Goal: Information Seeking & Learning: Find specific fact

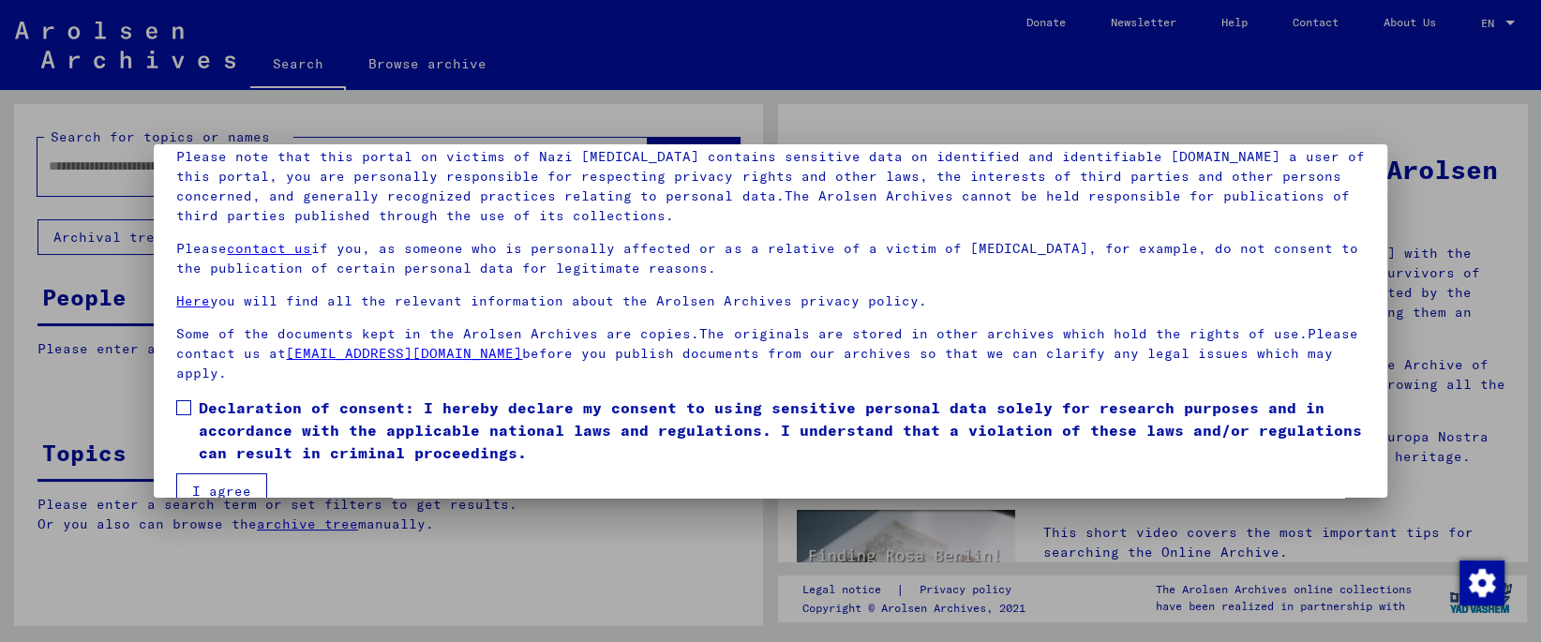
scroll to position [157, 0]
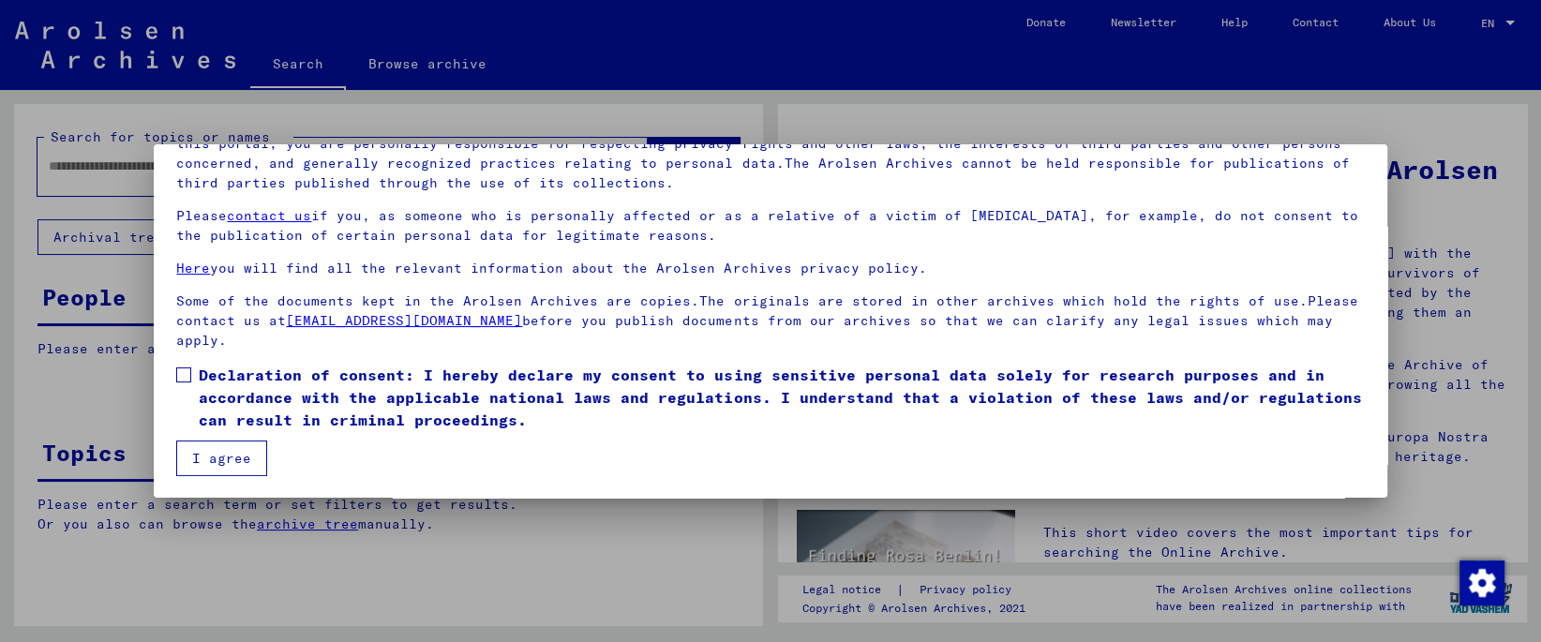
drag, startPoint x: 546, startPoint y: 397, endPoint x: 382, endPoint y: 426, distance: 166.6
click at [545, 397] on span "Declaration of consent: I hereby declare my consent to using sensitive personal…" at bounding box center [781, 397] width 1165 height 67
click at [192, 458] on button "I agree" at bounding box center [221, 459] width 91 height 36
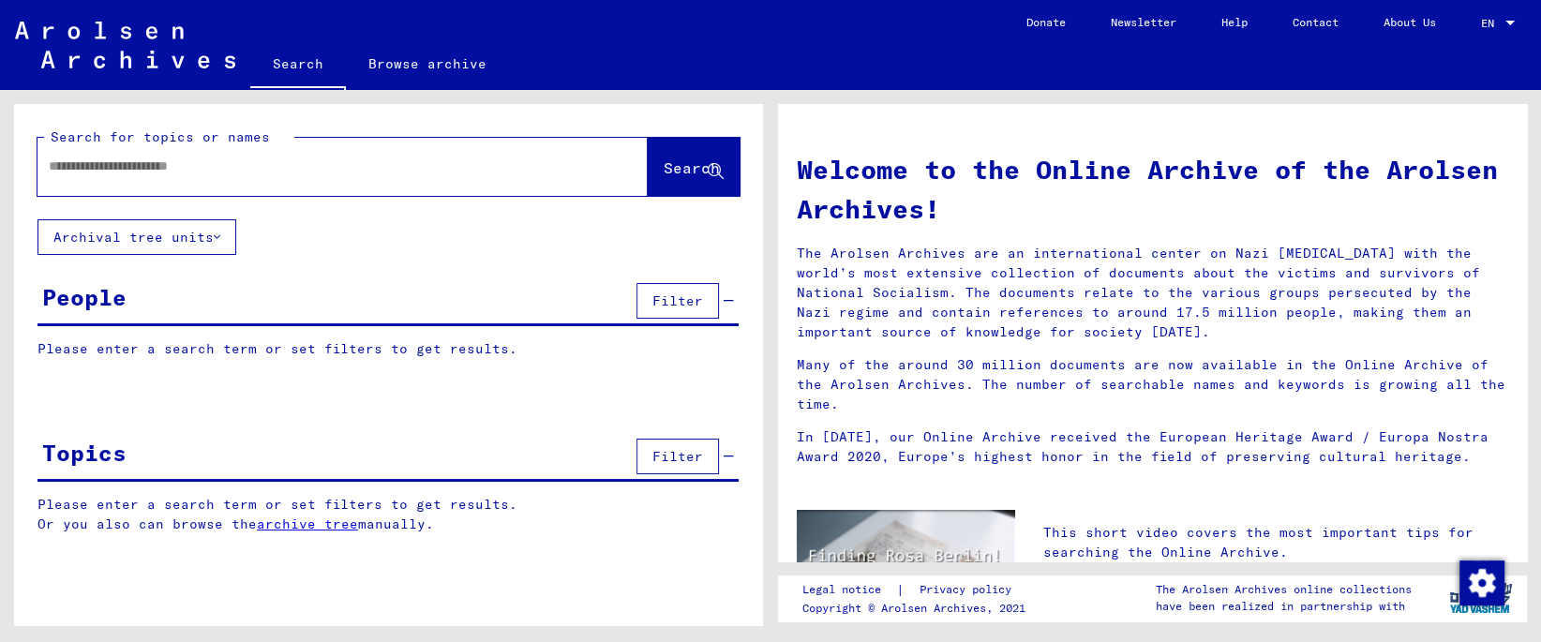
click at [298, 170] on input "text" at bounding box center [320, 167] width 543 height 20
type input "*"
type input "*******"
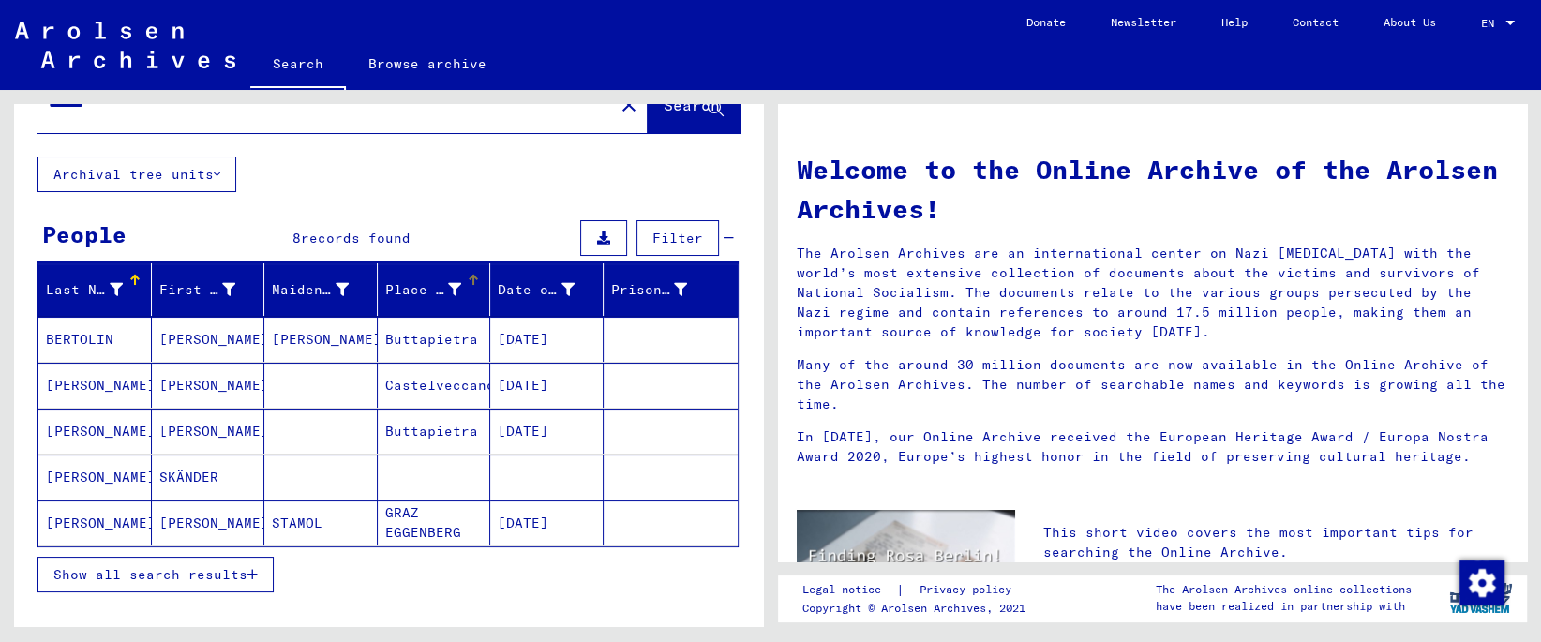
scroll to position [98, 0]
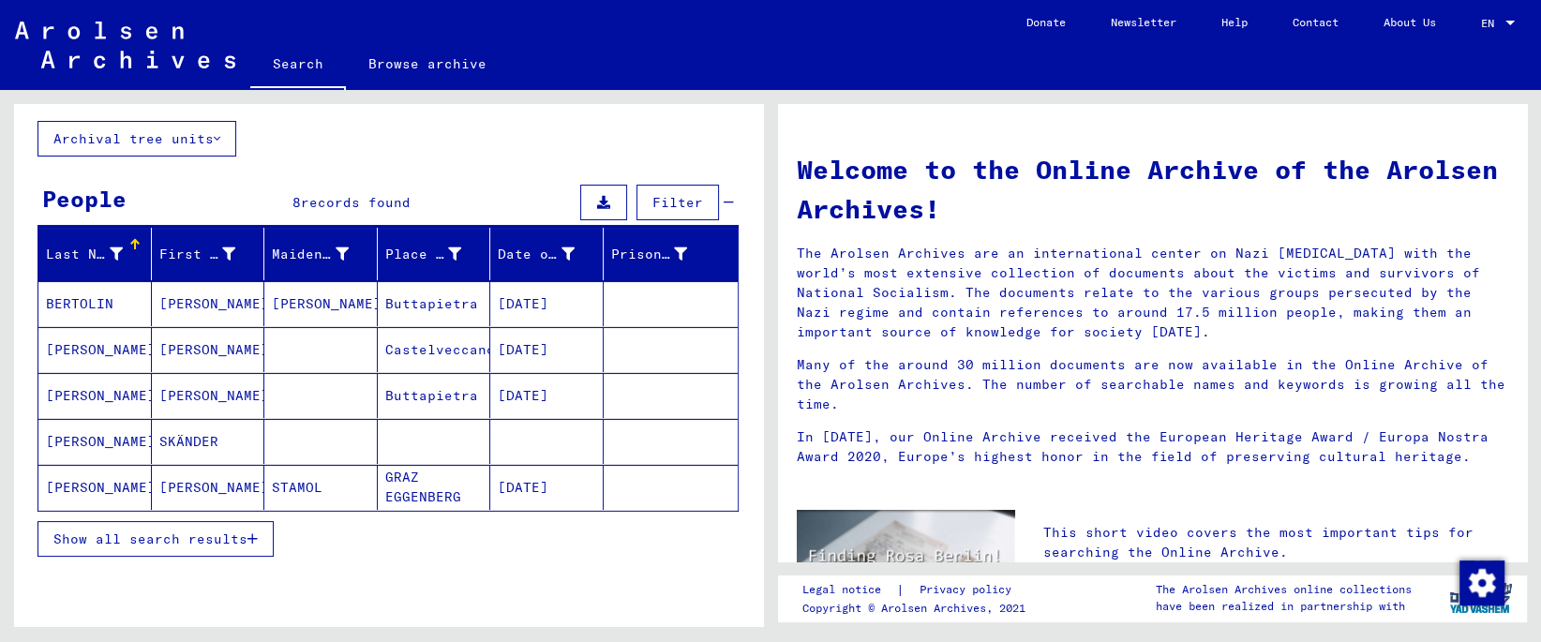
click at [201, 538] on span "Show all search results" at bounding box center [150, 539] width 194 height 17
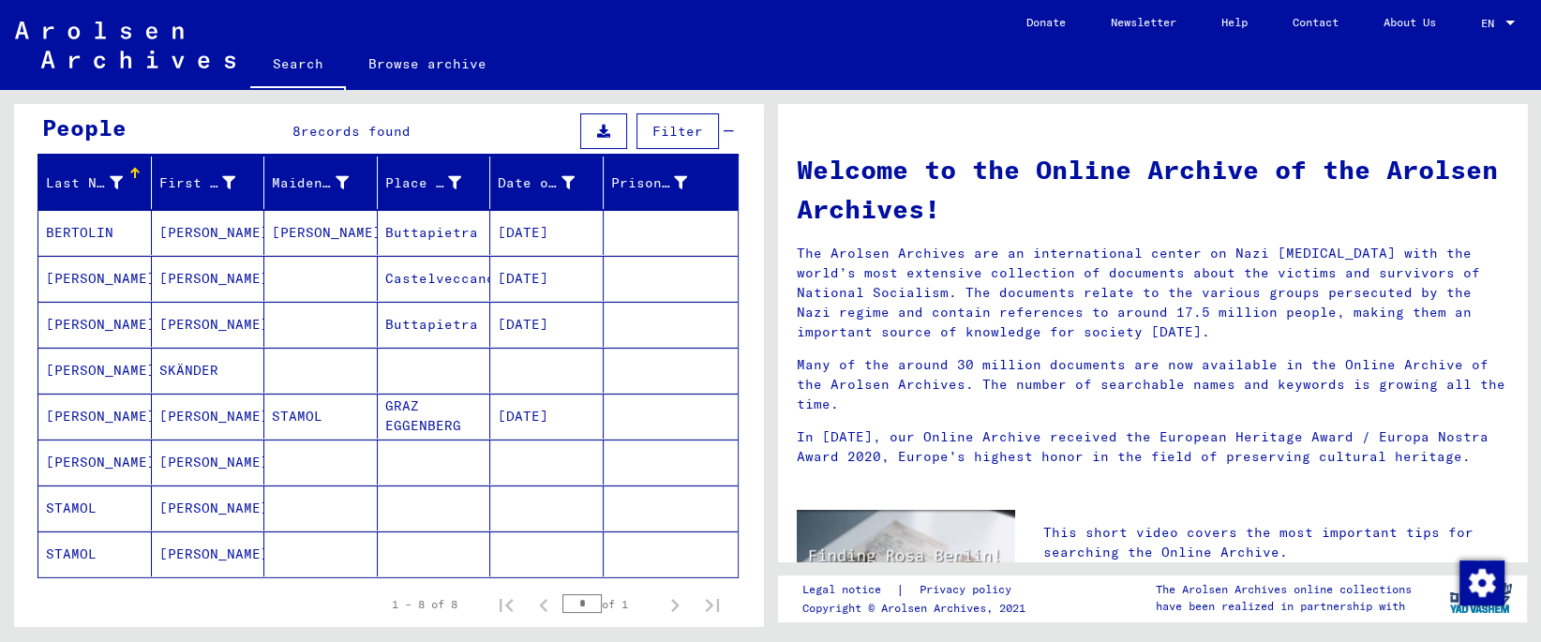
scroll to position [197, 0]
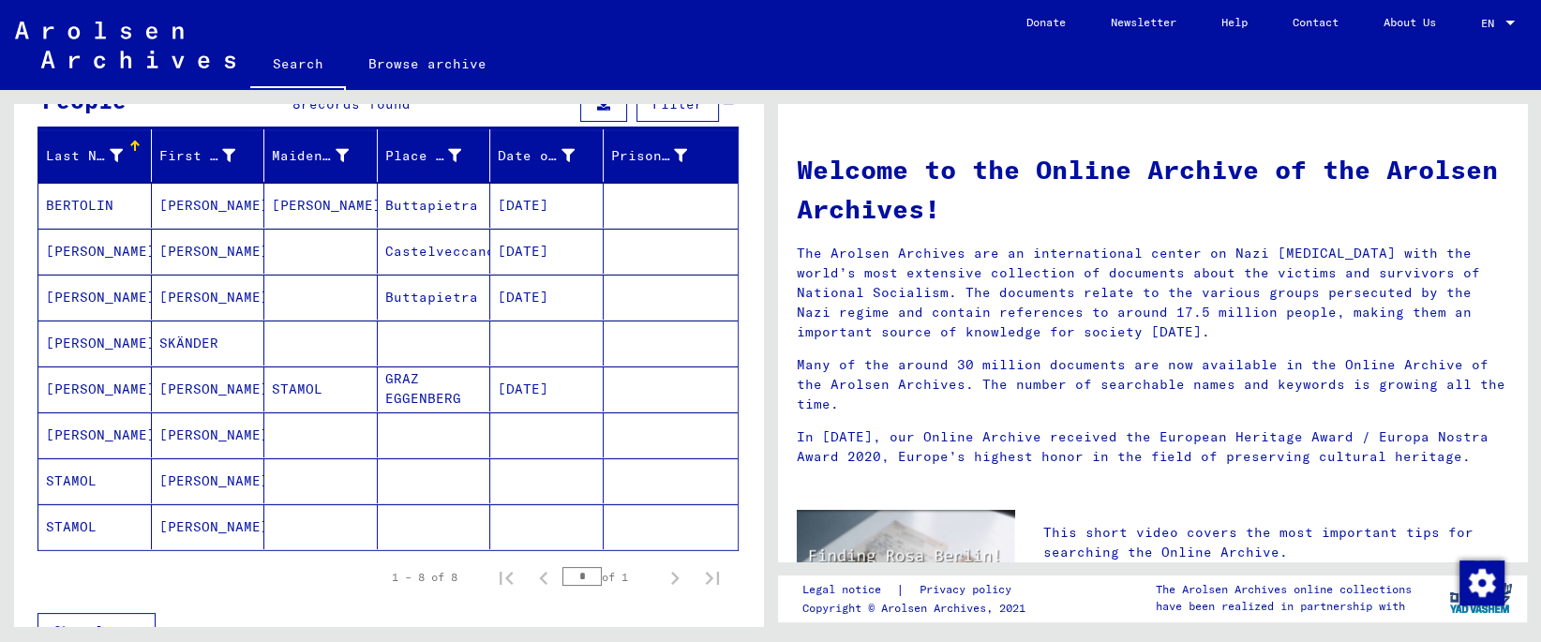
click at [165, 434] on mat-cell "[PERSON_NAME]" at bounding box center [208, 434] width 113 height 45
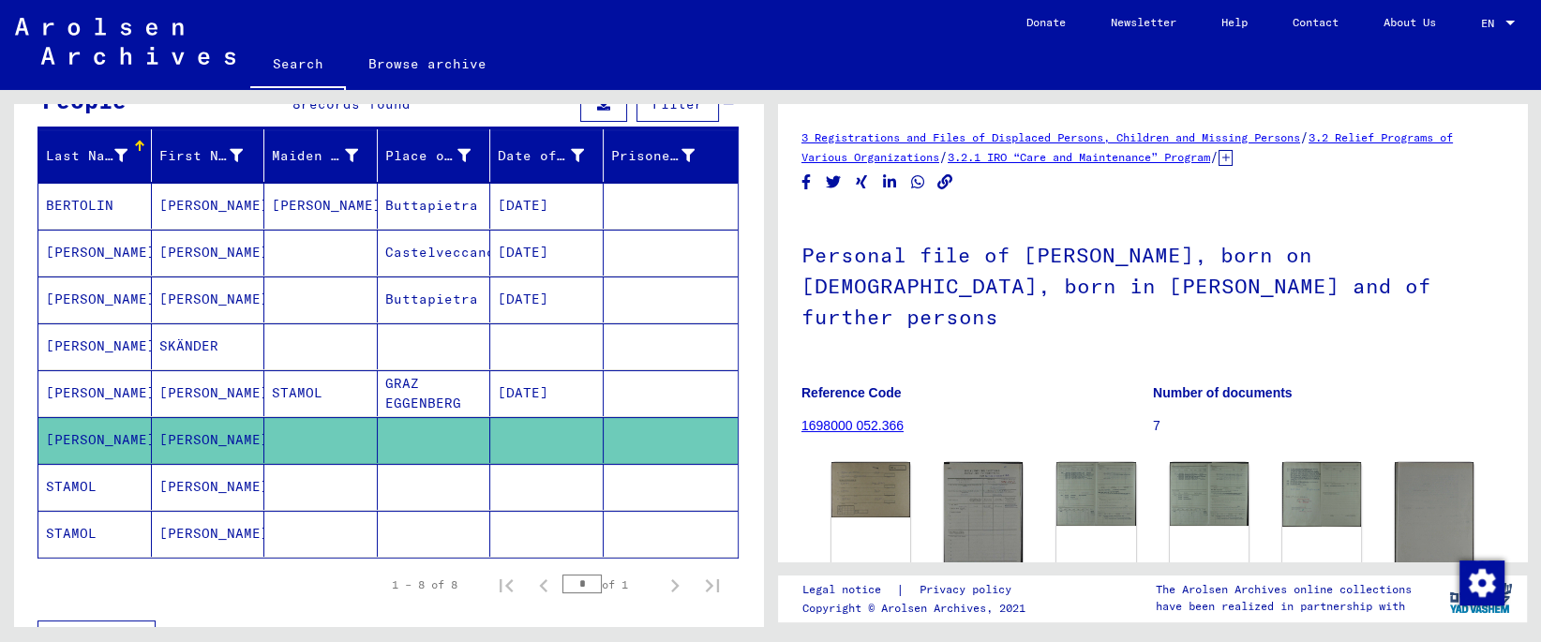
scroll to position [98, 0]
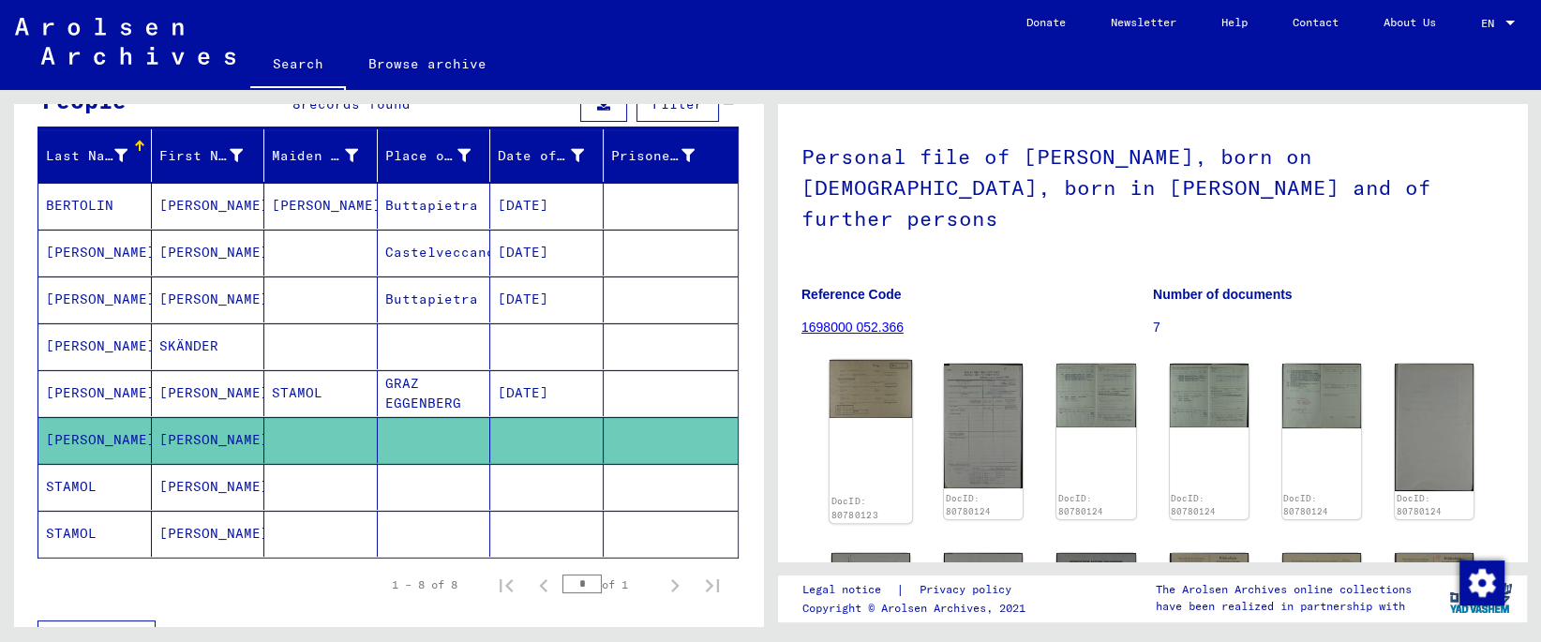
click at [857, 364] on img at bounding box center [871, 389] width 82 height 58
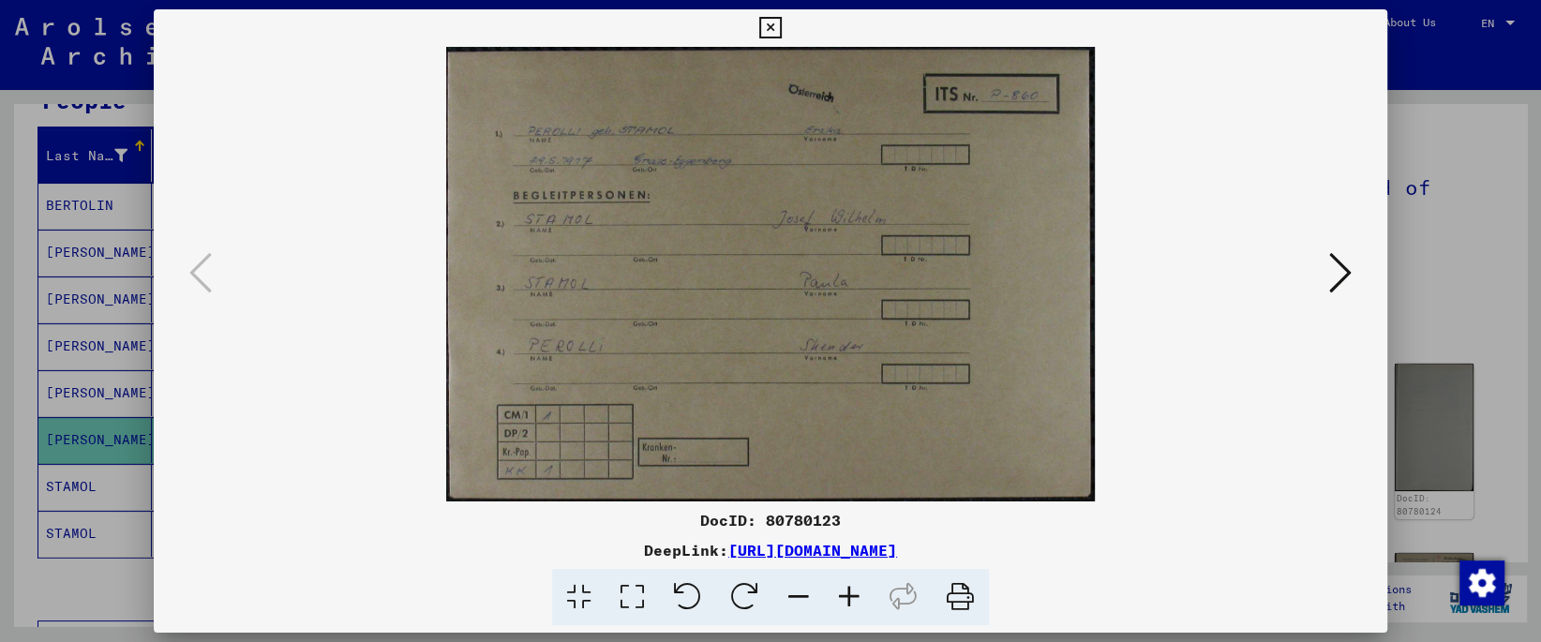
click at [646, 586] on icon at bounding box center [632, 597] width 53 height 57
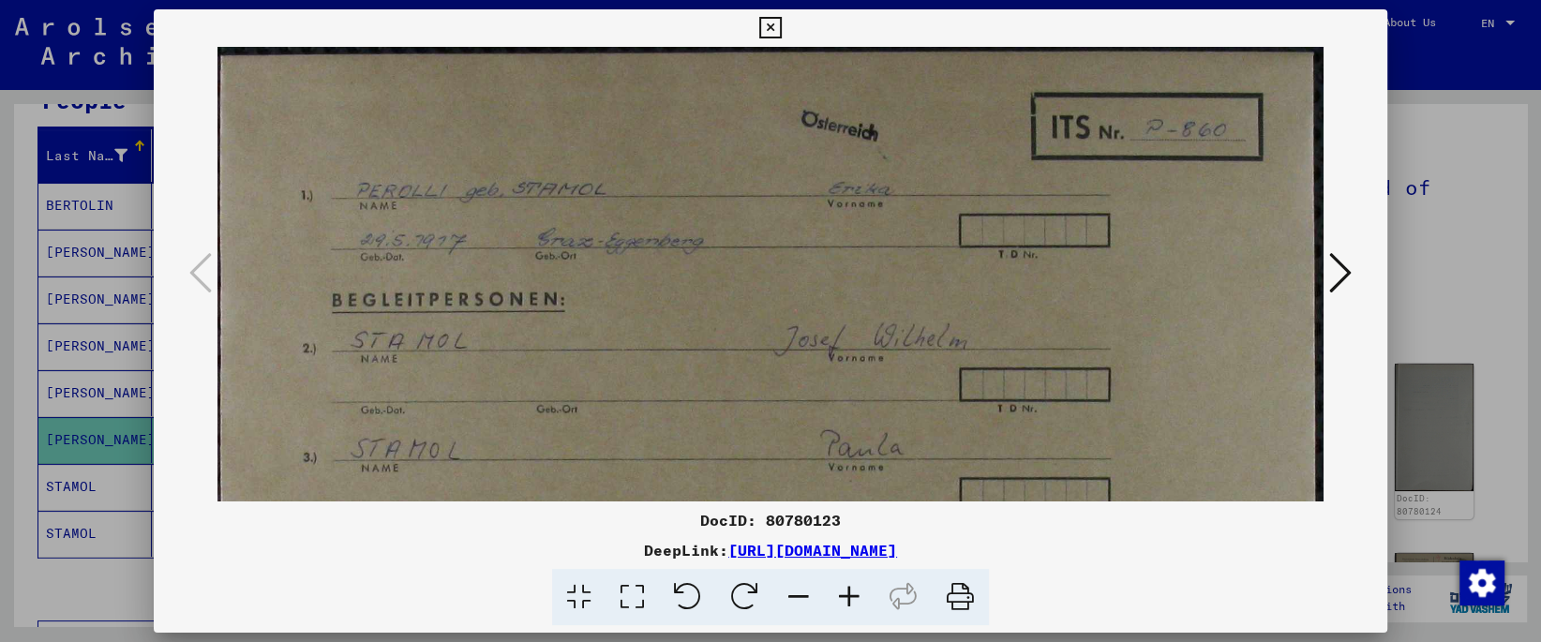
click at [1337, 275] on icon at bounding box center [1340, 272] width 22 height 45
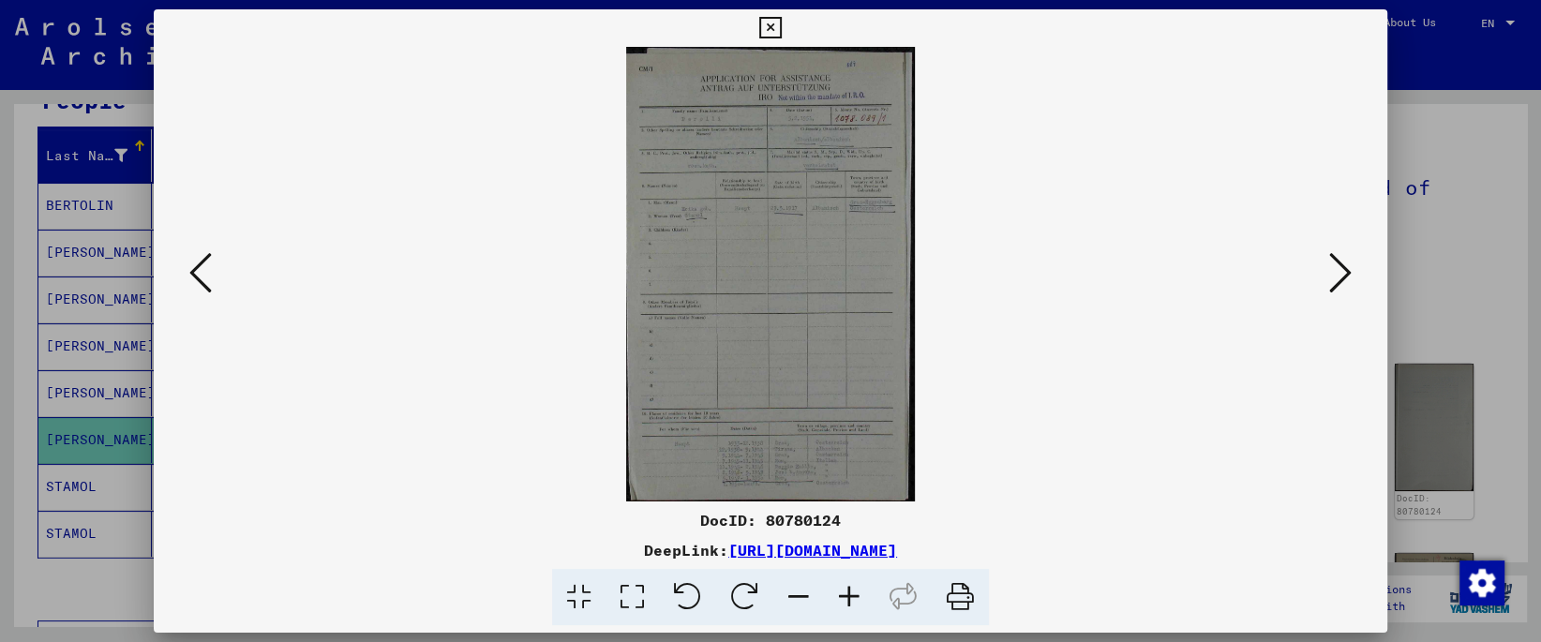
click at [626, 599] on icon at bounding box center [632, 597] width 53 height 57
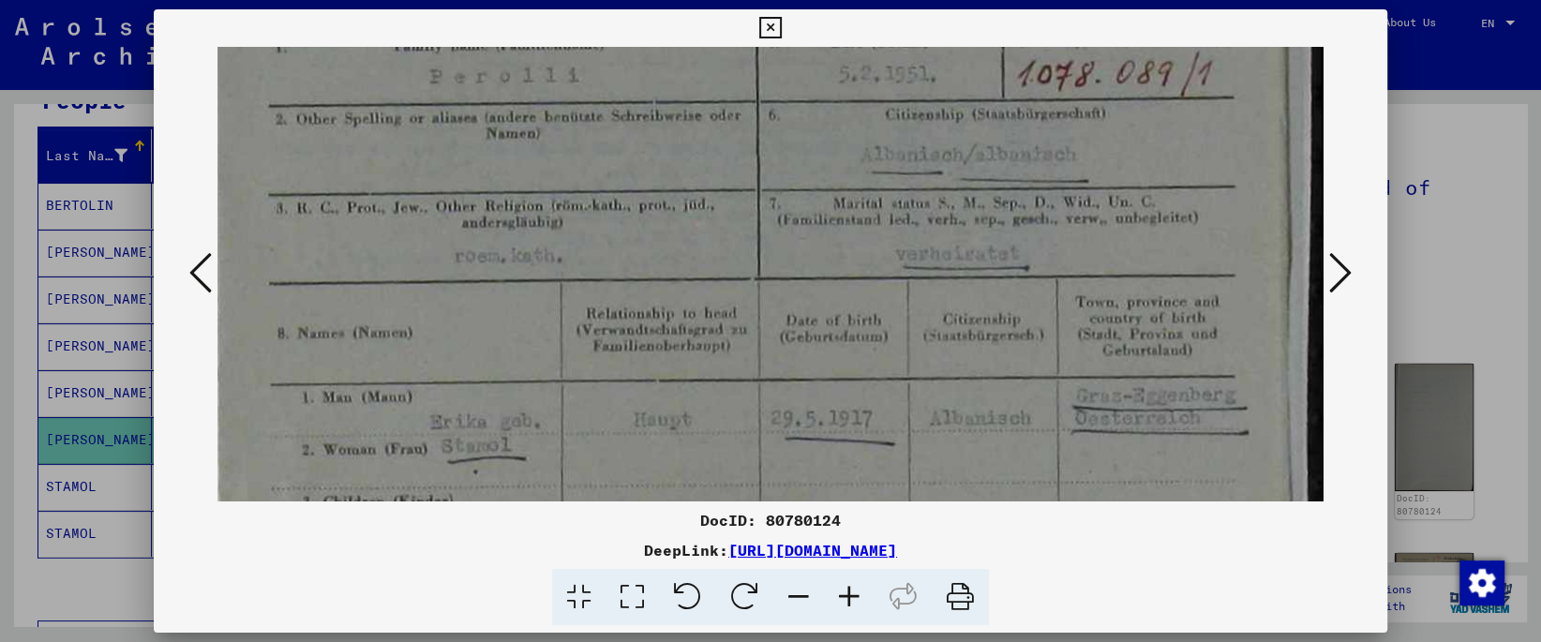
scroll to position [249, 0]
drag, startPoint x: 792, startPoint y: 418, endPoint x: 788, endPoint y: 168, distance: 250.3
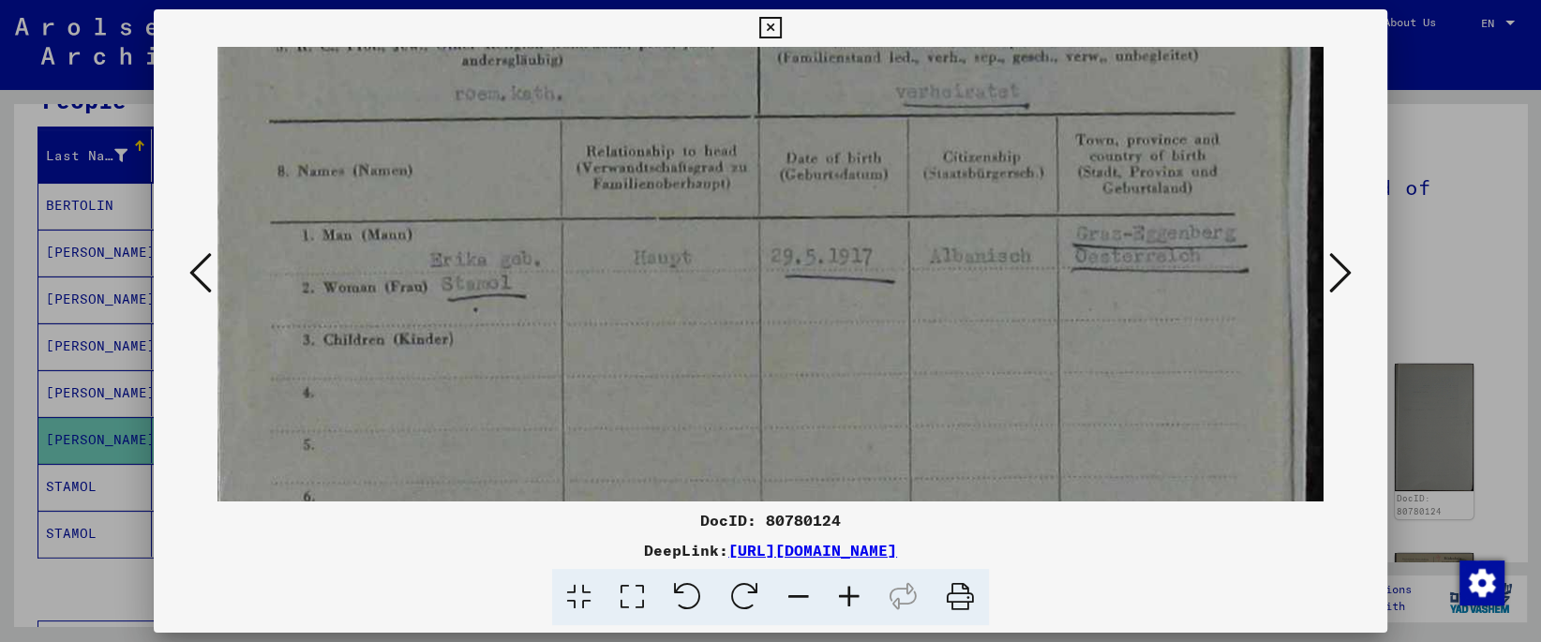
drag, startPoint x: 782, startPoint y: 397, endPoint x: 774, endPoint y: 237, distance: 160.5
click at [774, 237] on img at bounding box center [769, 510] width 1105 height 1746
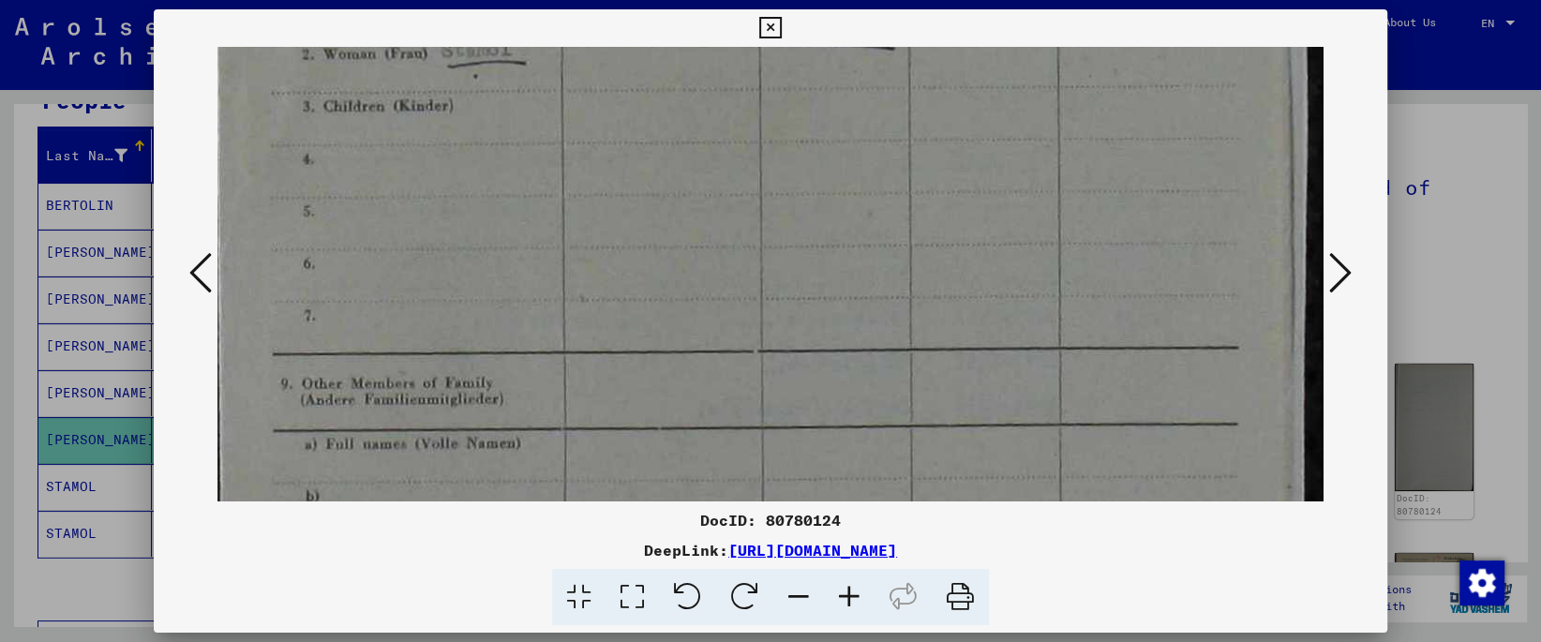
drag, startPoint x: 786, startPoint y: 343, endPoint x: 787, endPoint y: 108, distance: 235.3
click at [787, 108] on img at bounding box center [769, 277] width 1105 height 1746
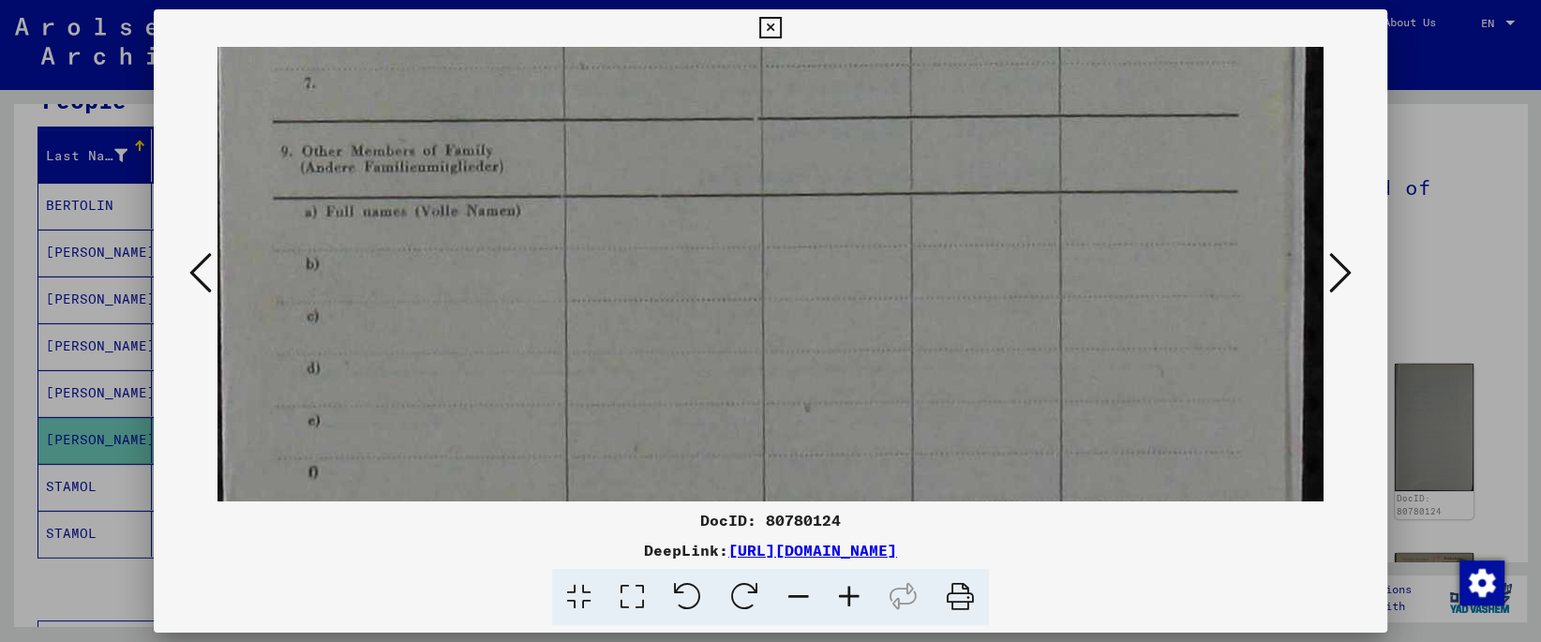
drag, startPoint x: 786, startPoint y: 324, endPoint x: 774, endPoint y: 99, distance: 225.3
click at [774, 99] on img at bounding box center [769, 44] width 1105 height 1746
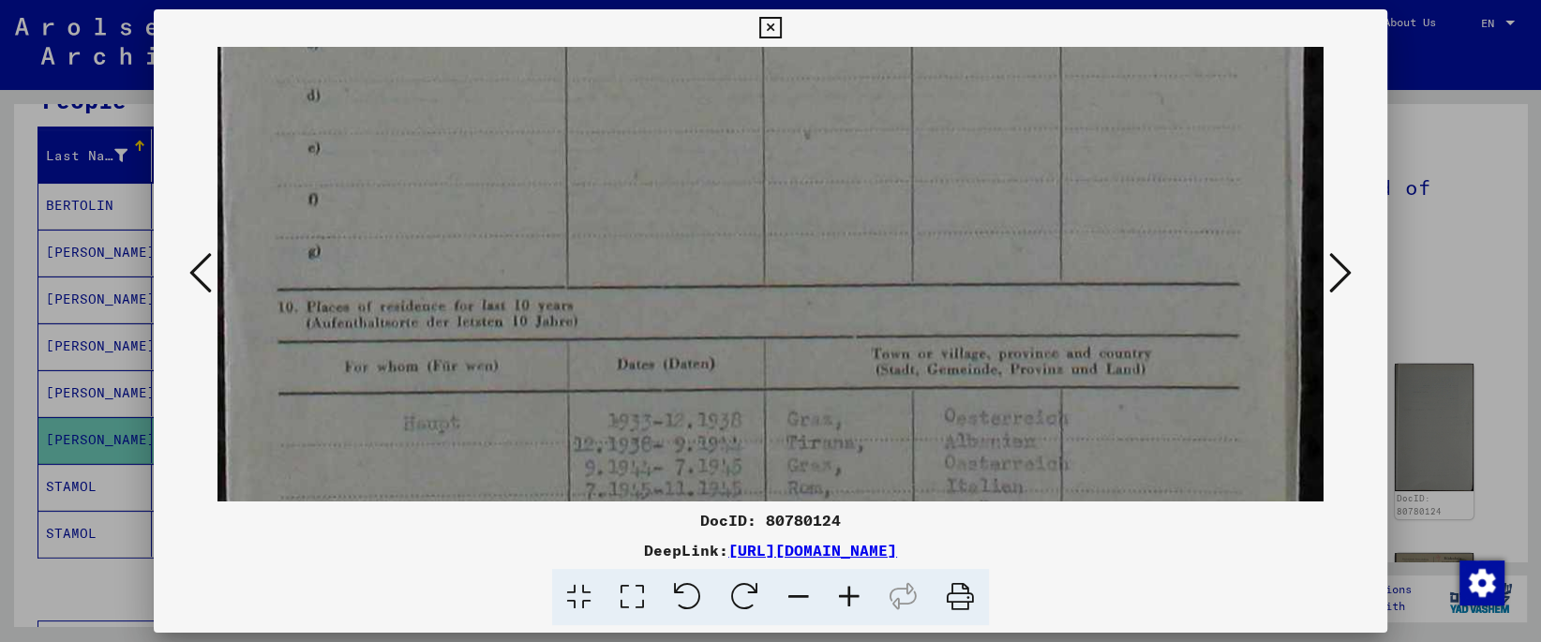
drag, startPoint x: 787, startPoint y: 273, endPoint x: 778, endPoint y: 62, distance: 211.1
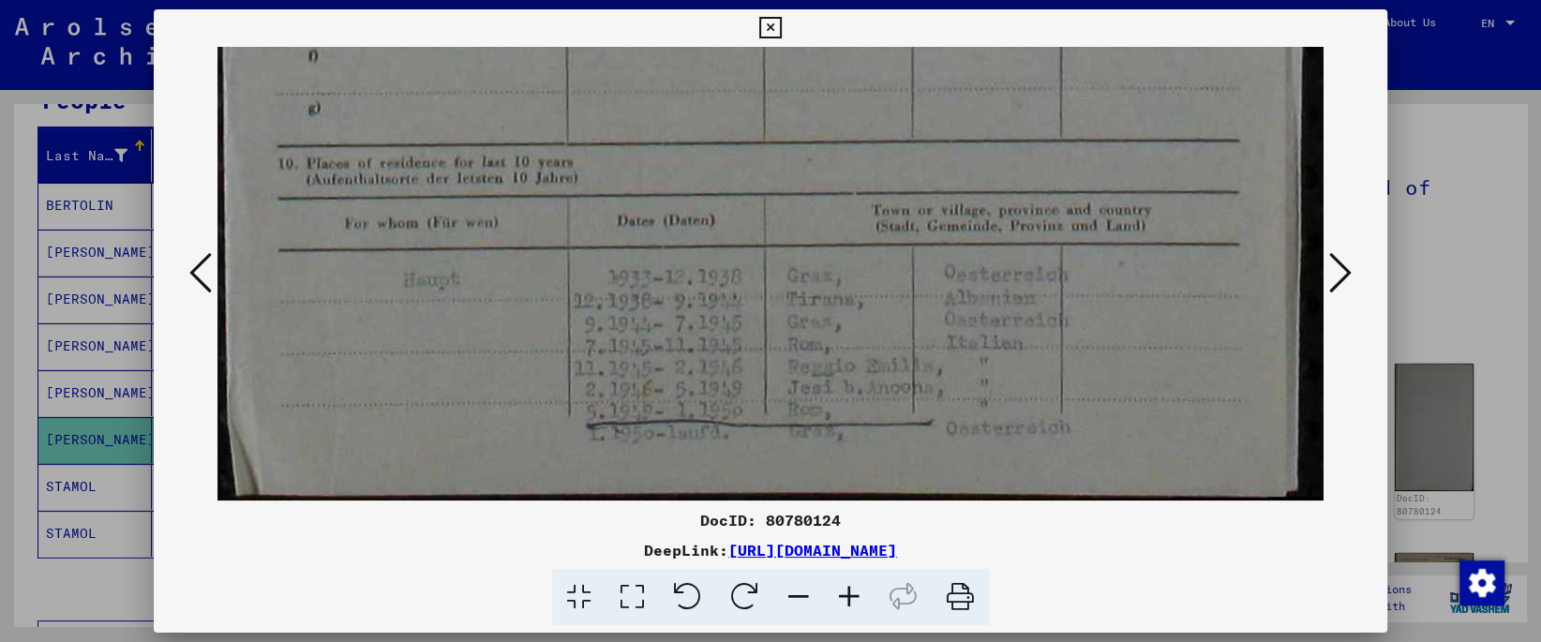
drag, startPoint x: 831, startPoint y: 354, endPoint x: 831, endPoint y: 187, distance: 166.9
click at [204, 292] on icon at bounding box center [200, 272] width 22 height 45
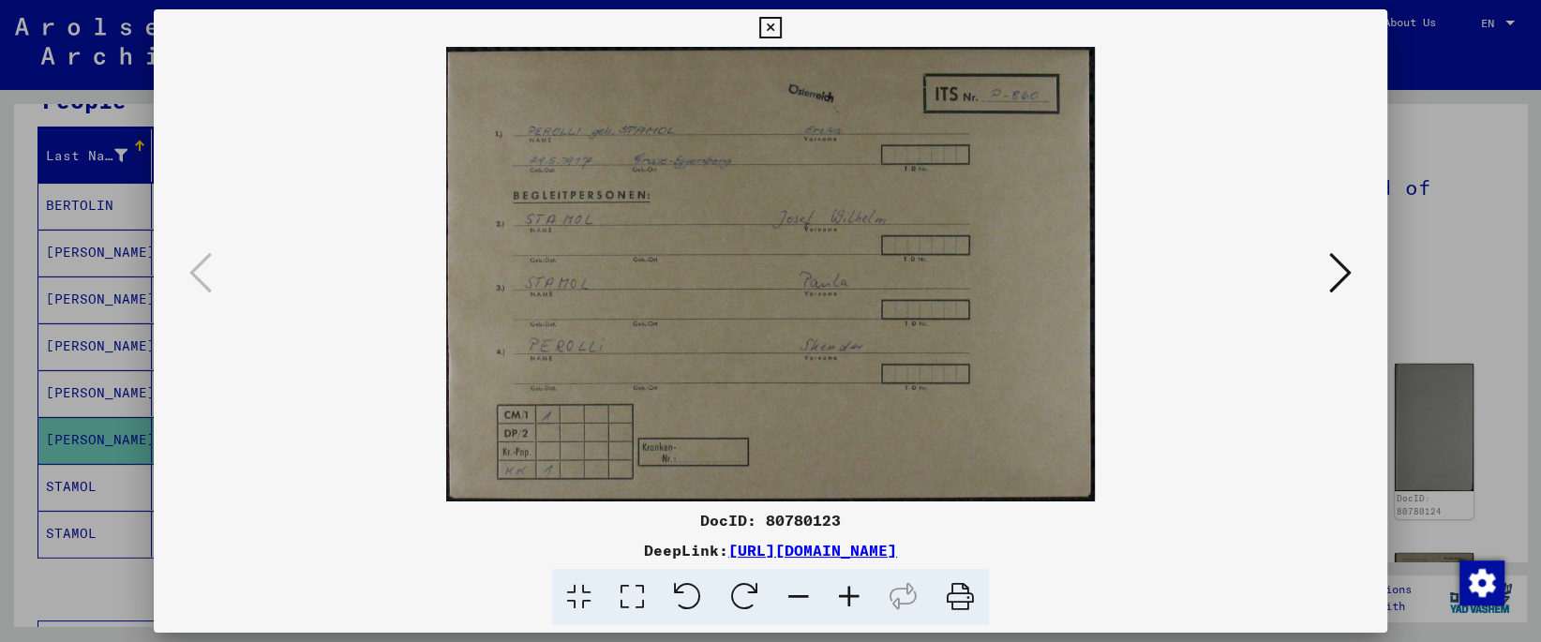
drag, startPoint x: 645, startPoint y: 417, endPoint x: 660, endPoint y: 275, distance: 143.3
click at [660, 275] on img at bounding box center [769, 274] width 1105 height 455
click at [1345, 287] on icon at bounding box center [1340, 272] width 22 height 45
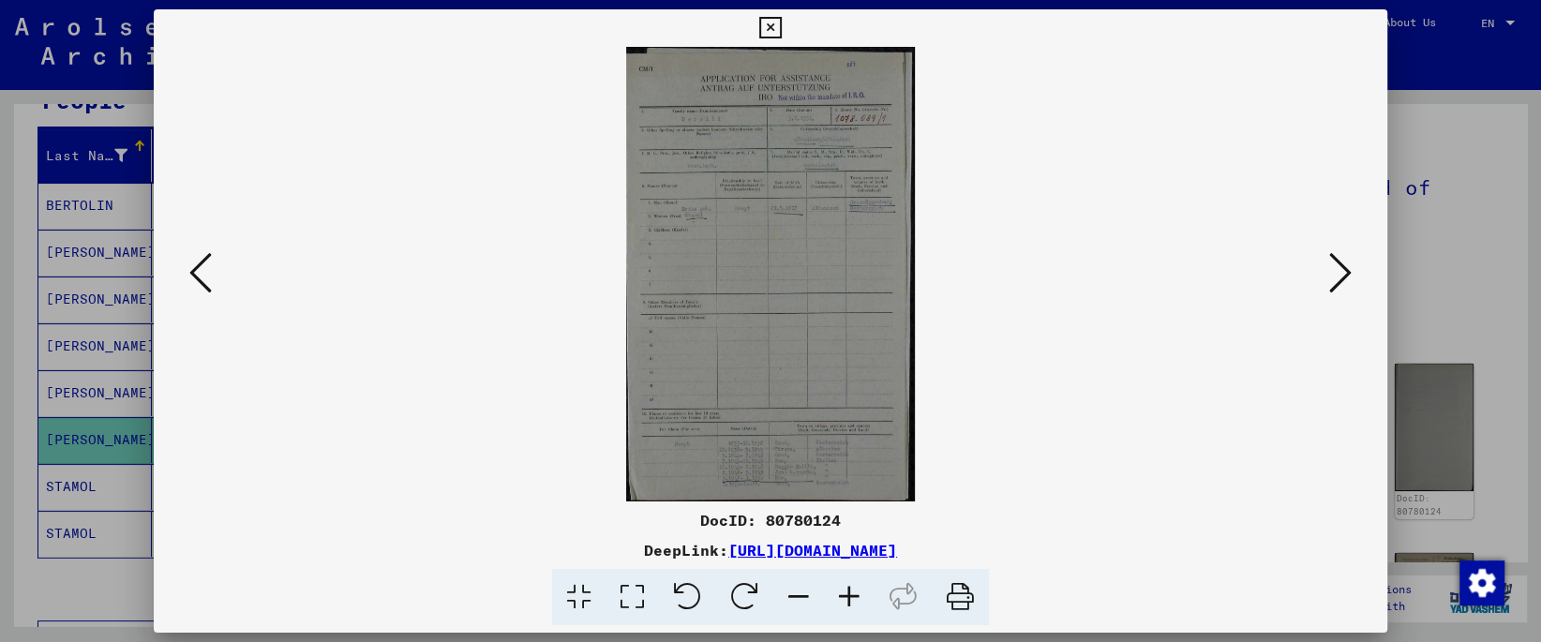
click at [1345, 287] on icon at bounding box center [1340, 272] width 22 height 45
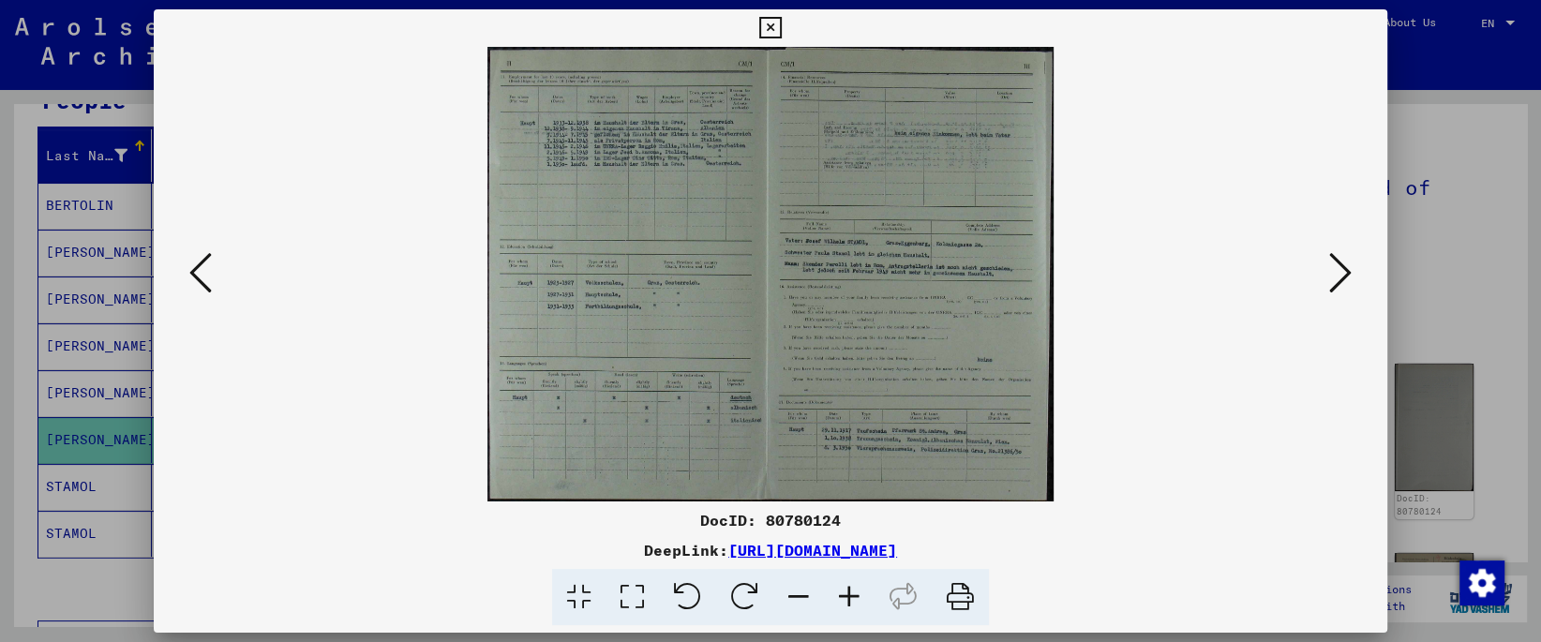
click at [629, 589] on icon at bounding box center [632, 597] width 53 height 57
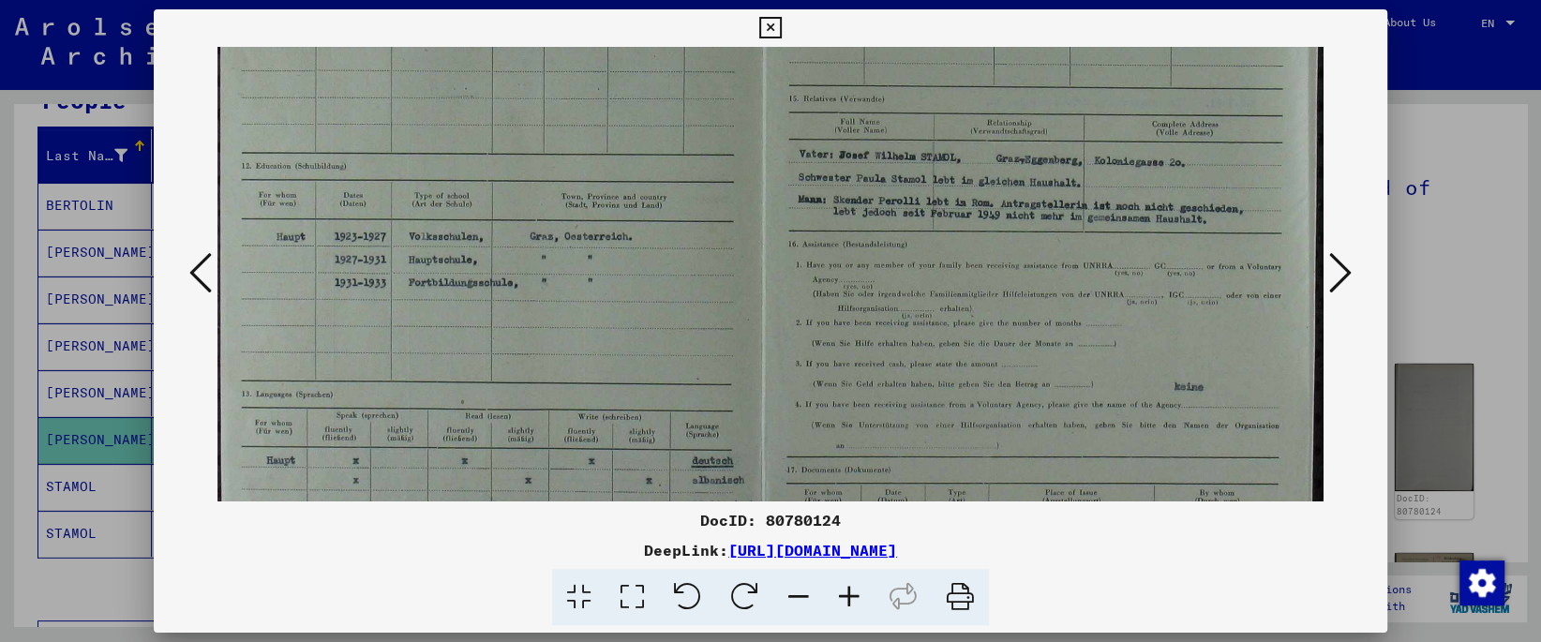
drag, startPoint x: 619, startPoint y: 135, endPoint x: 633, endPoint y: 181, distance: 48.0
click at [624, 83] on img at bounding box center [769, 220] width 1105 height 889
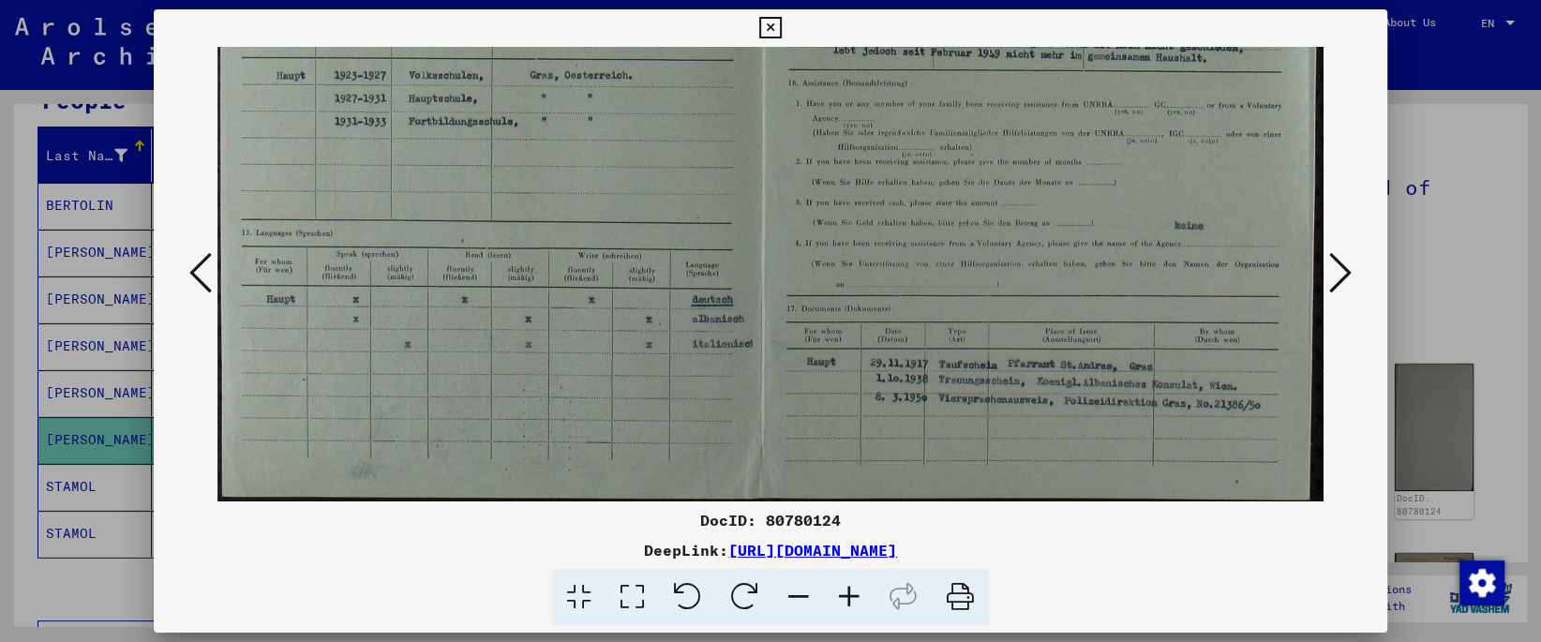
scroll to position [439, 0]
drag, startPoint x: 645, startPoint y: 435, endPoint x: 620, endPoint y: 242, distance: 194.8
click at [620, 242] on img at bounding box center [769, 57] width 1105 height 889
click at [1351, 273] on icon at bounding box center [1340, 272] width 22 height 45
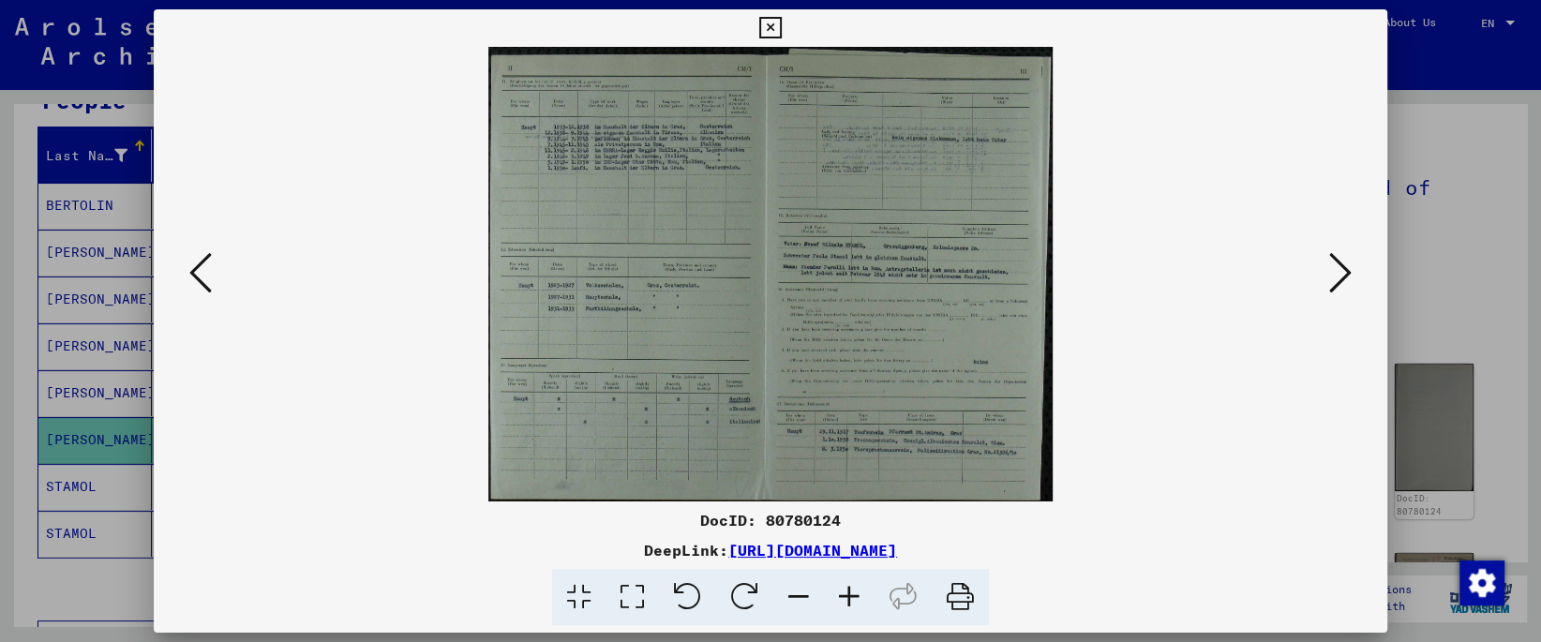
click at [193, 280] on icon at bounding box center [200, 272] width 22 height 45
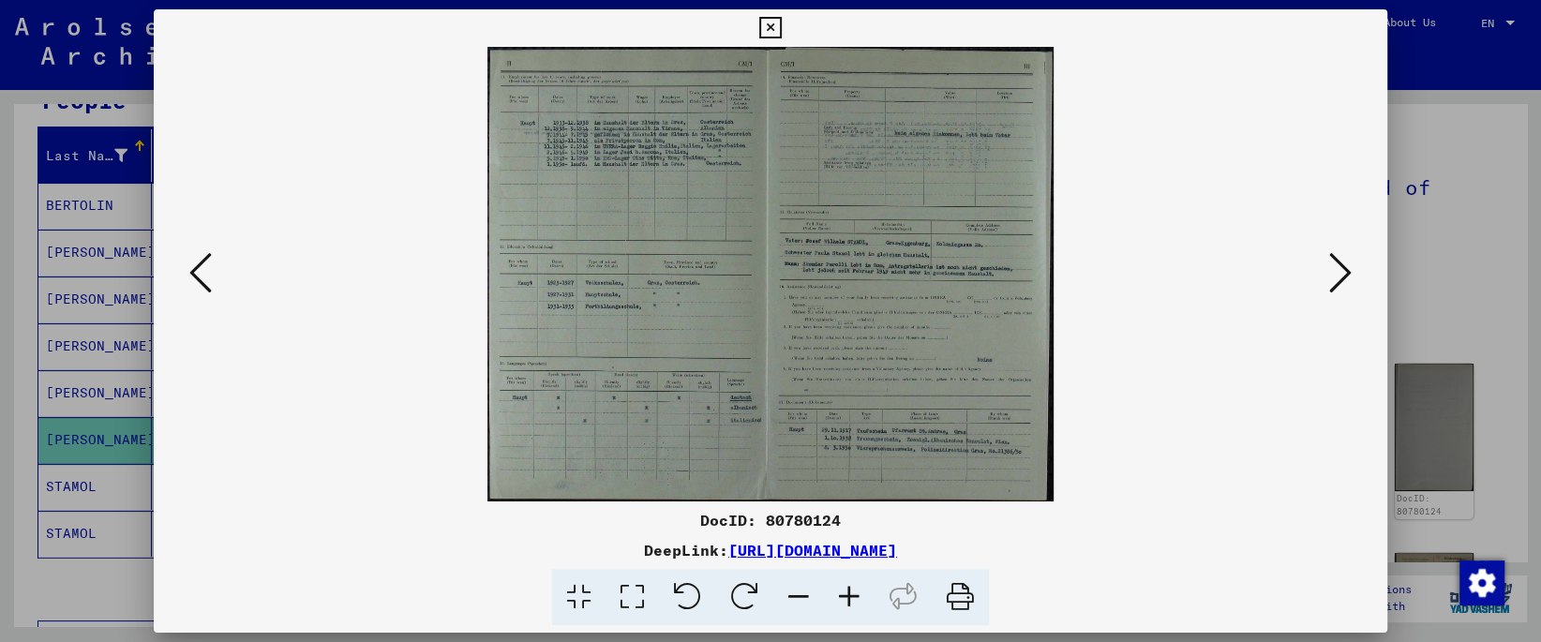
click at [193, 280] on icon at bounding box center [200, 272] width 22 height 45
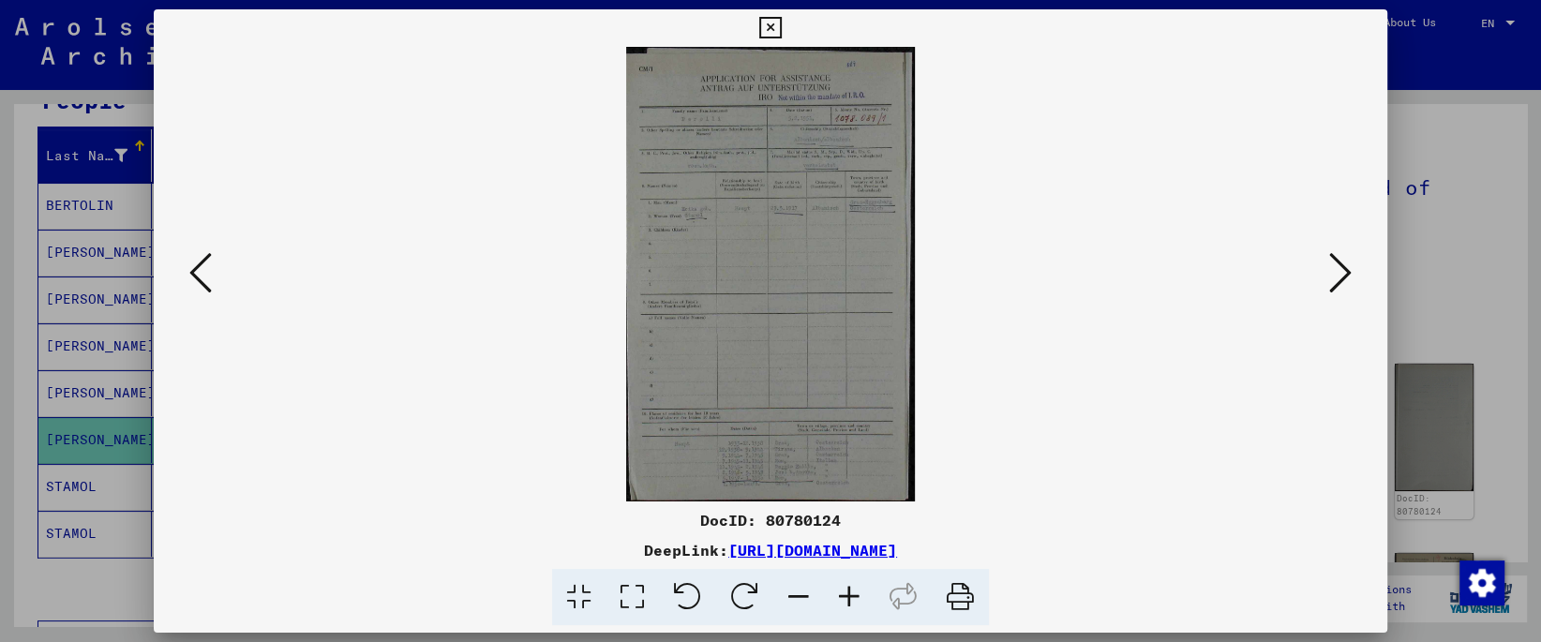
click at [193, 280] on icon at bounding box center [200, 272] width 22 height 45
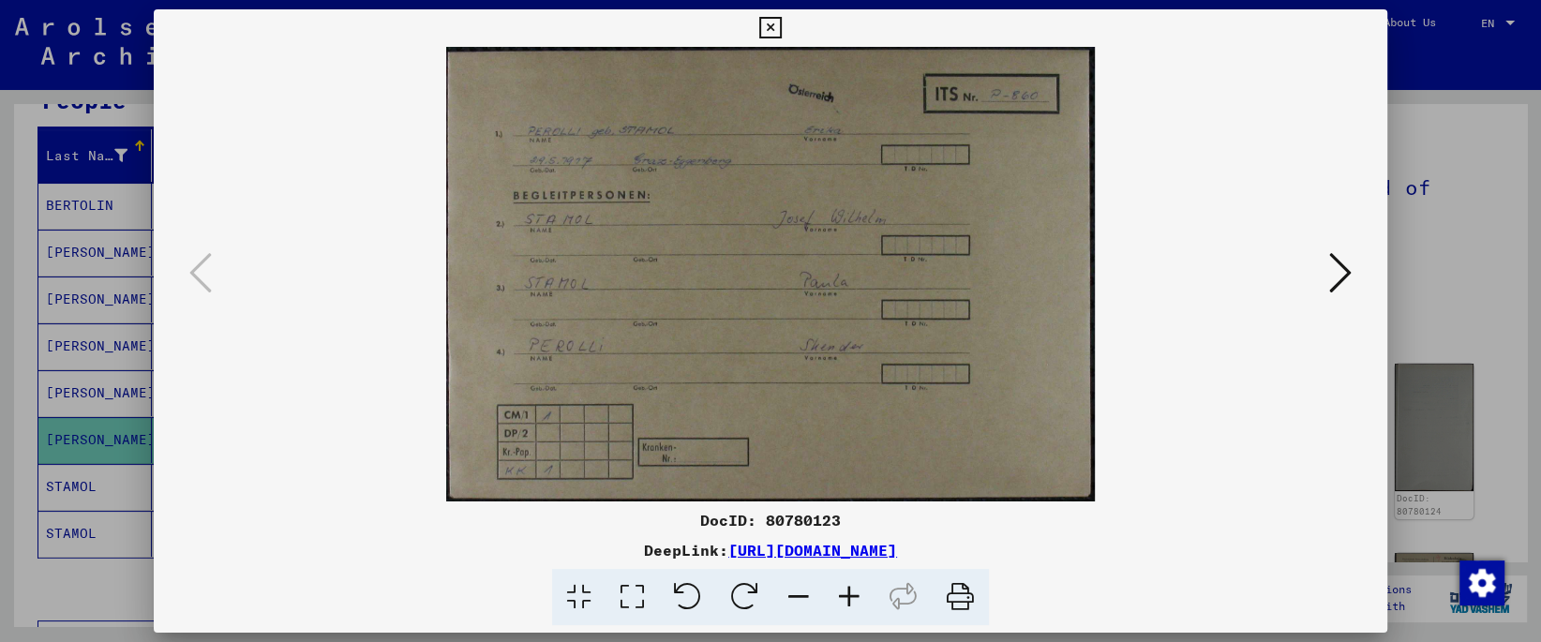
click at [1351, 271] on icon at bounding box center [1340, 272] width 22 height 45
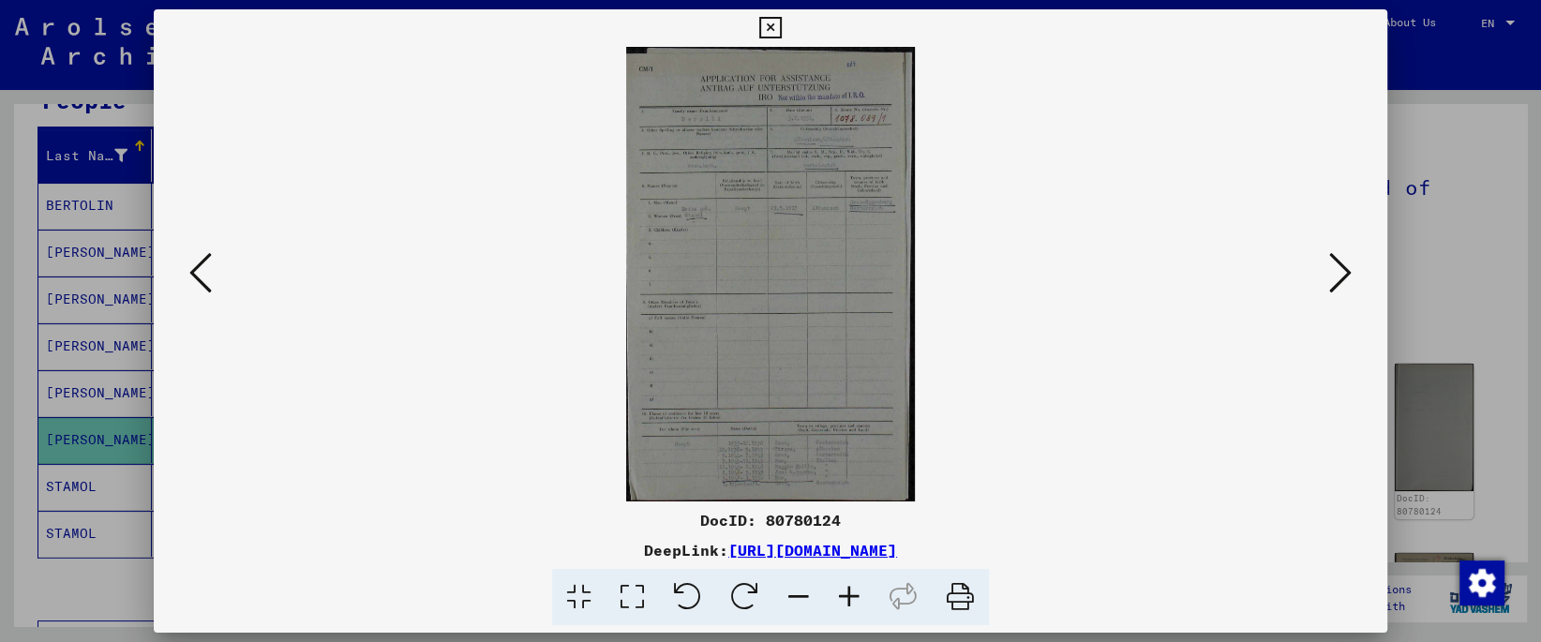
click at [1355, 272] on button at bounding box center [1341, 273] width 34 height 53
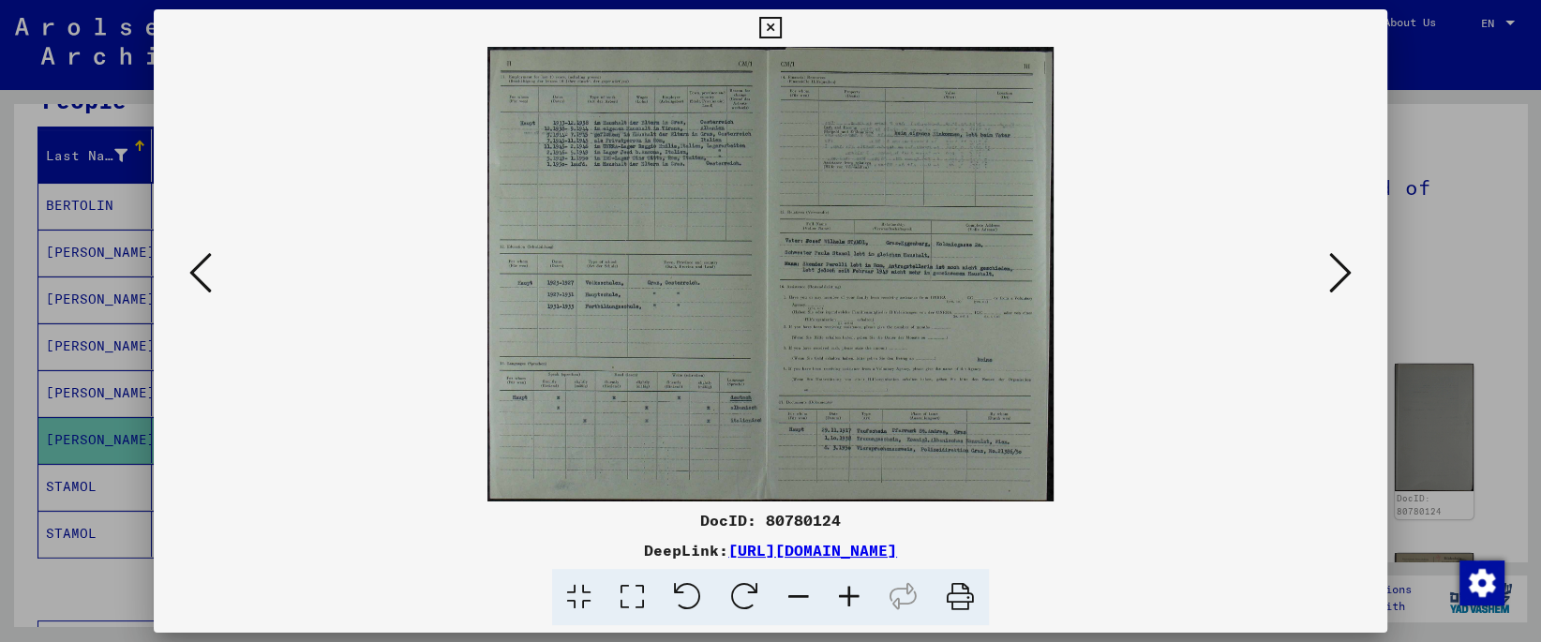
click at [637, 595] on icon at bounding box center [632, 597] width 53 height 57
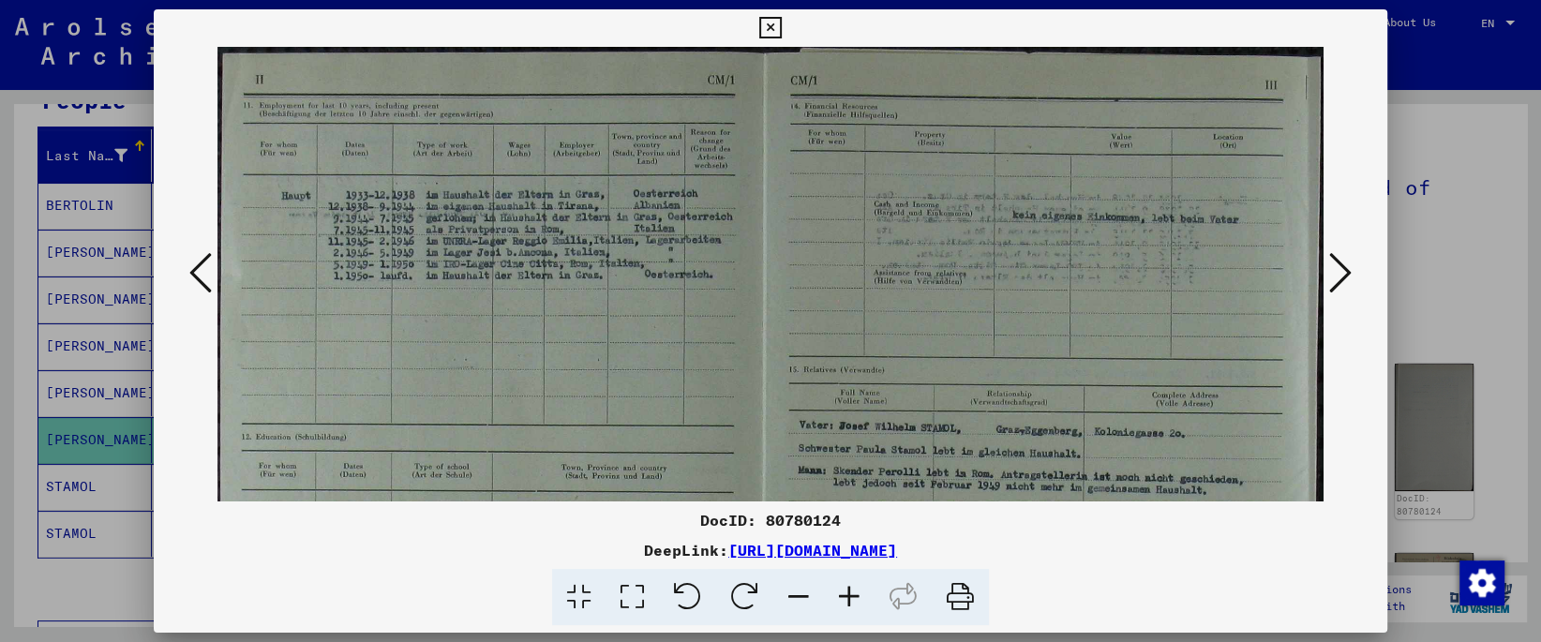
click at [1355, 277] on button at bounding box center [1341, 273] width 34 height 53
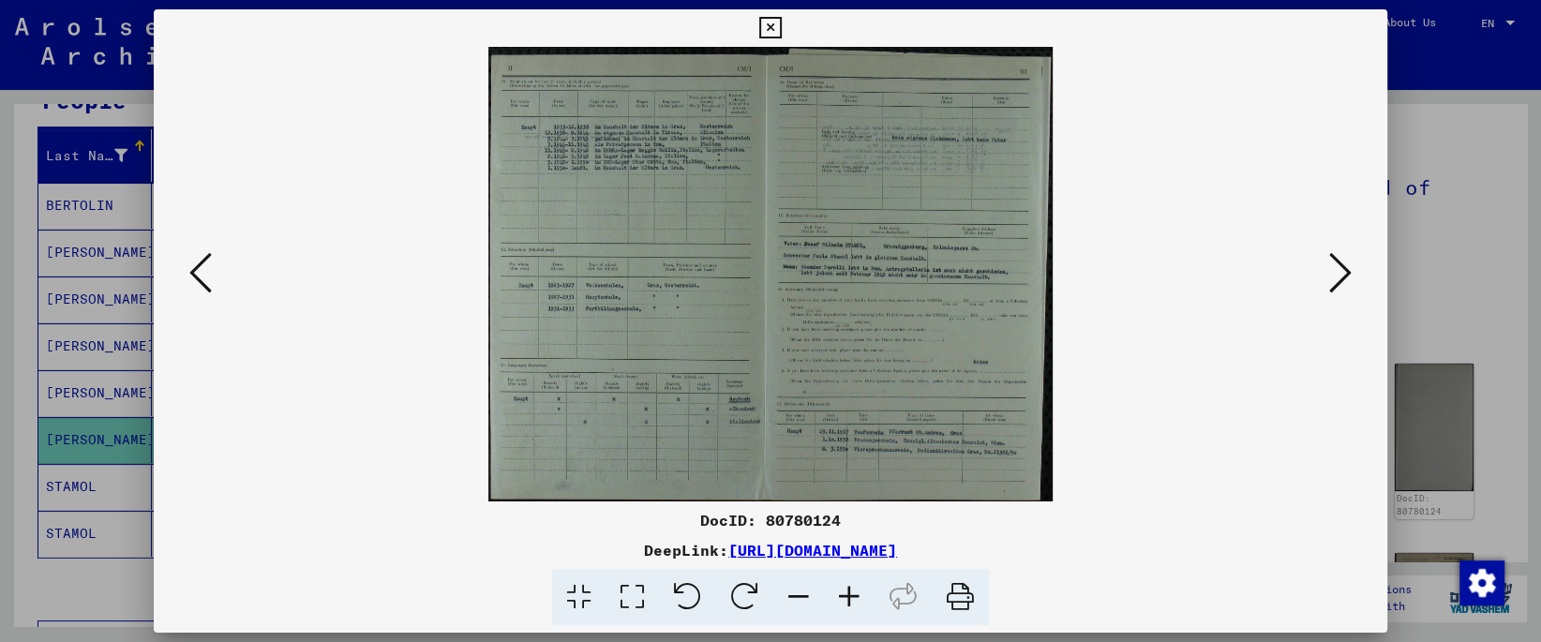
click at [626, 594] on icon at bounding box center [632, 597] width 53 height 57
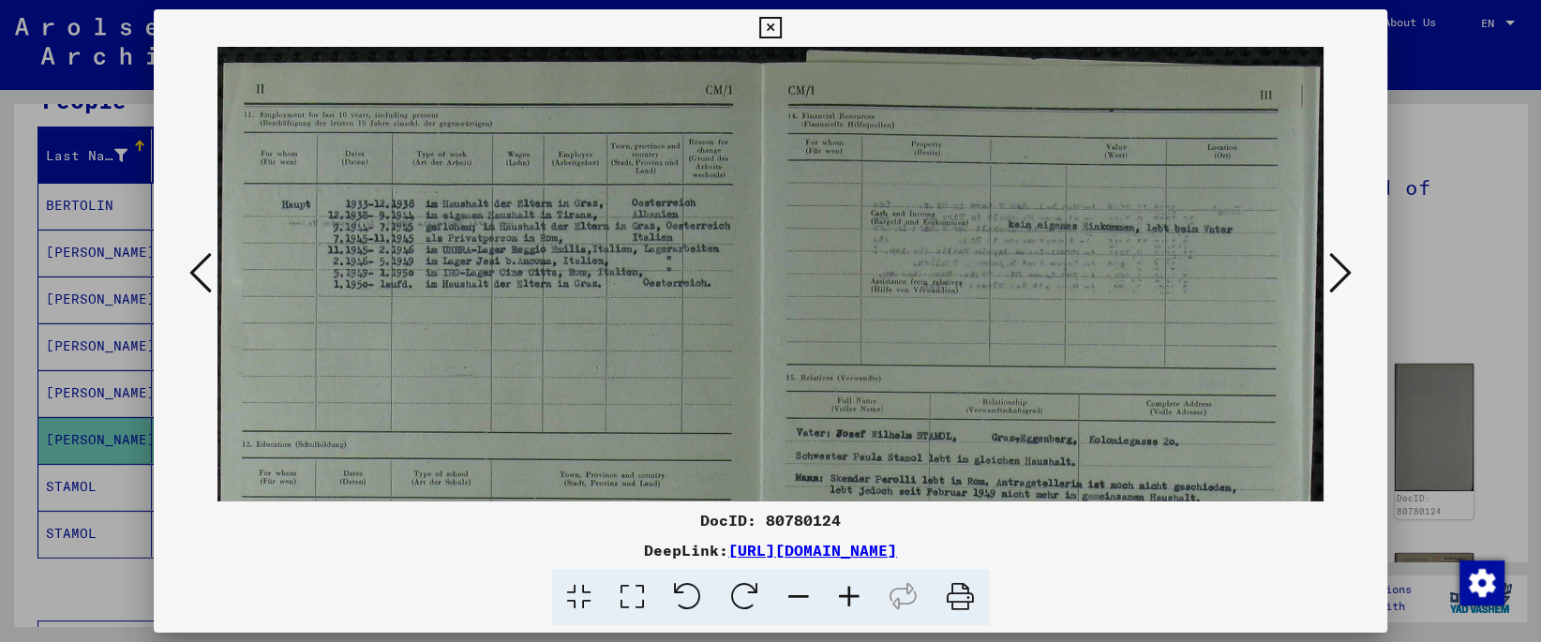
click at [621, 328] on img at bounding box center [769, 492] width 1105 height 891
drag, startPoint x: 1341, startPoint y: 268, endPoint x: 997, endPoint y: 427, distance: 378.7
click at [1340, 268] on icon at bounding box center [1340, 272] width 22 height 45
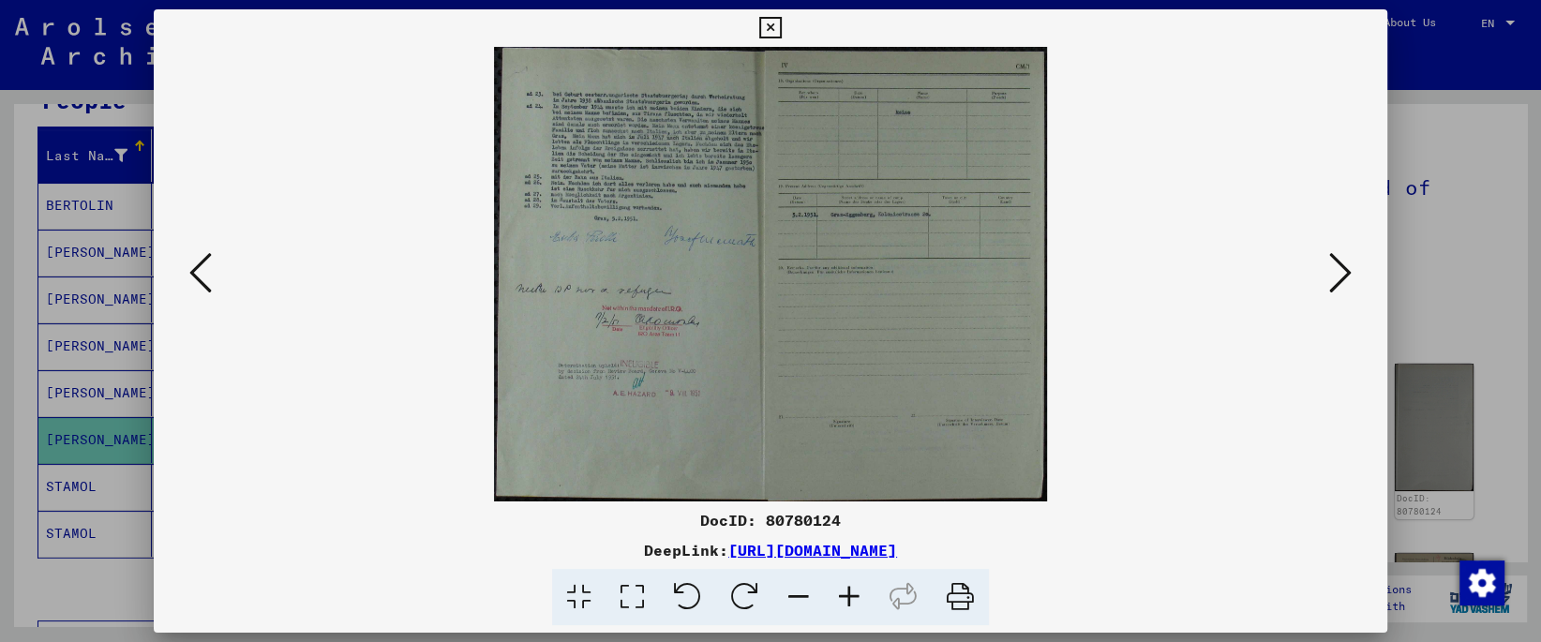
click at [636, 590] on icon at bounding box center [632, 597] width 53 height 57
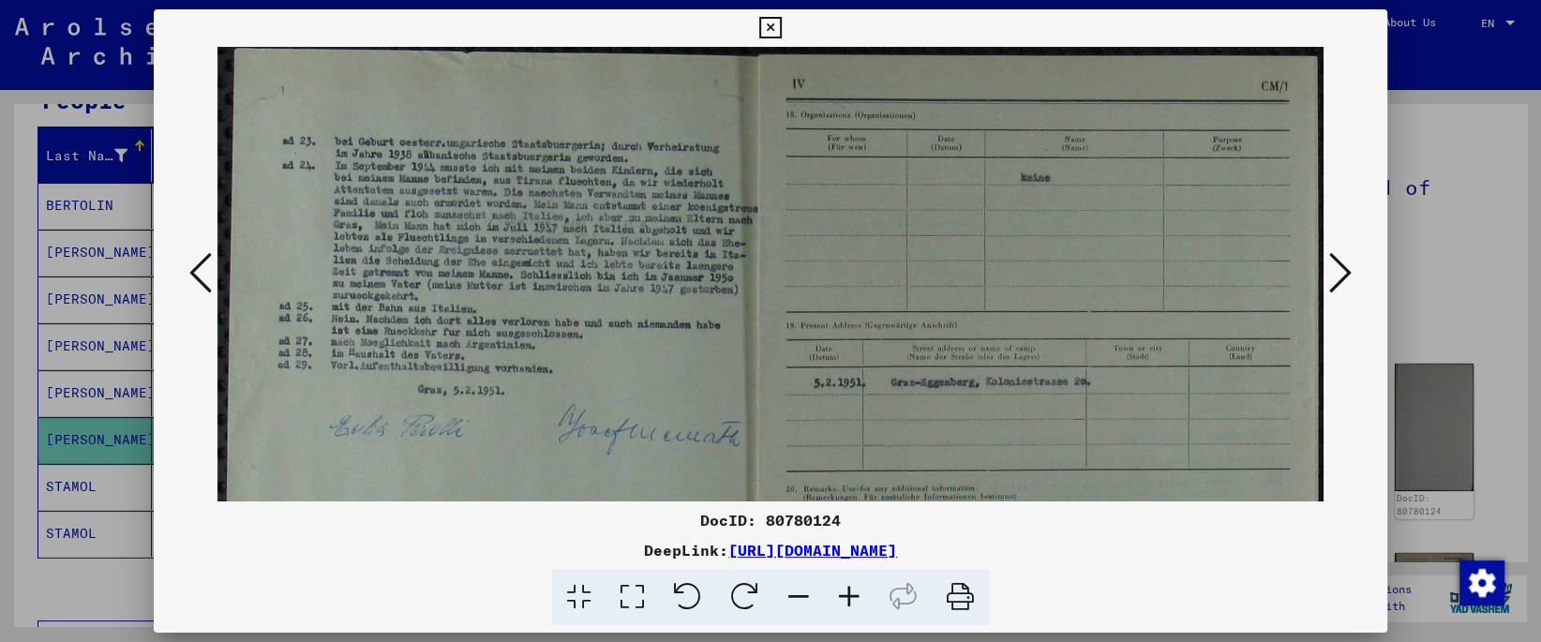
click at [615, 195] on img at bounding box center [769, 501] width 1105 height 909
click at [1330, 275] on button at bounding box center [1341, 273] width 34 height 53
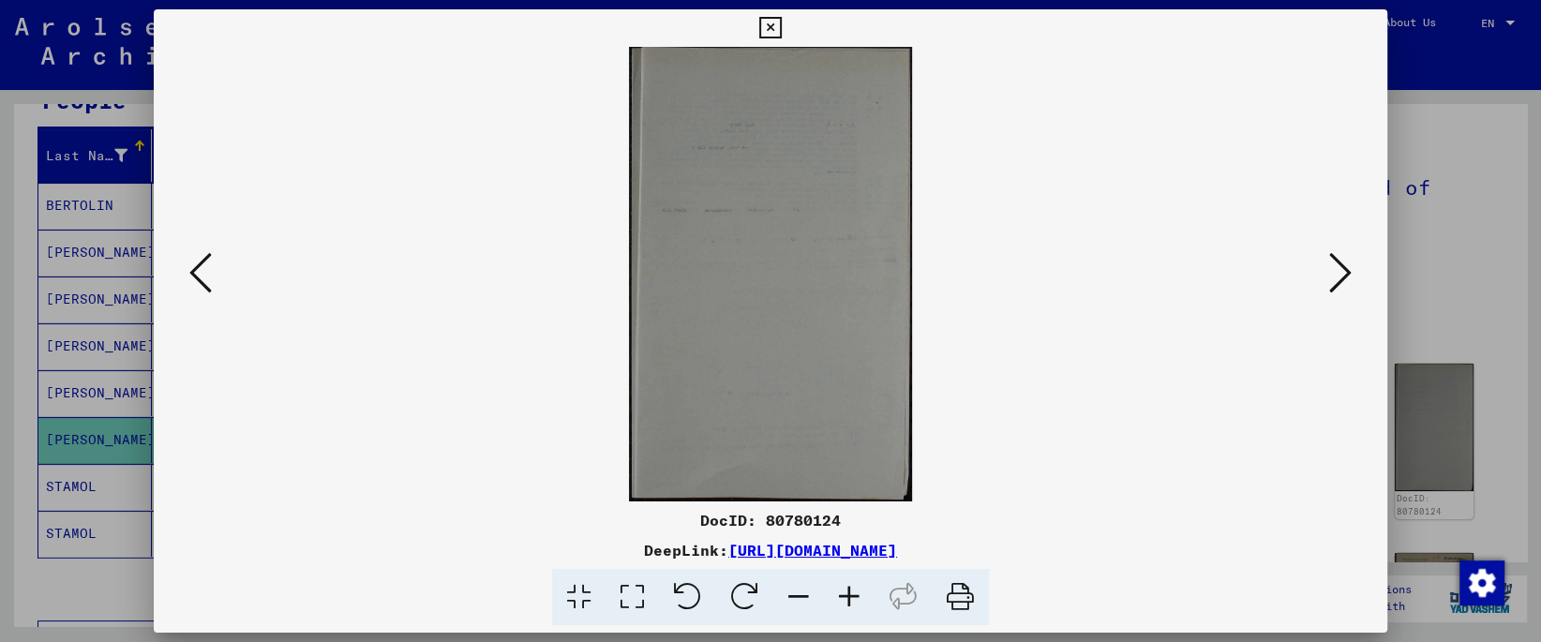
click at [634, 600] on icon at bounding box center [632, 597] width 53 height 57
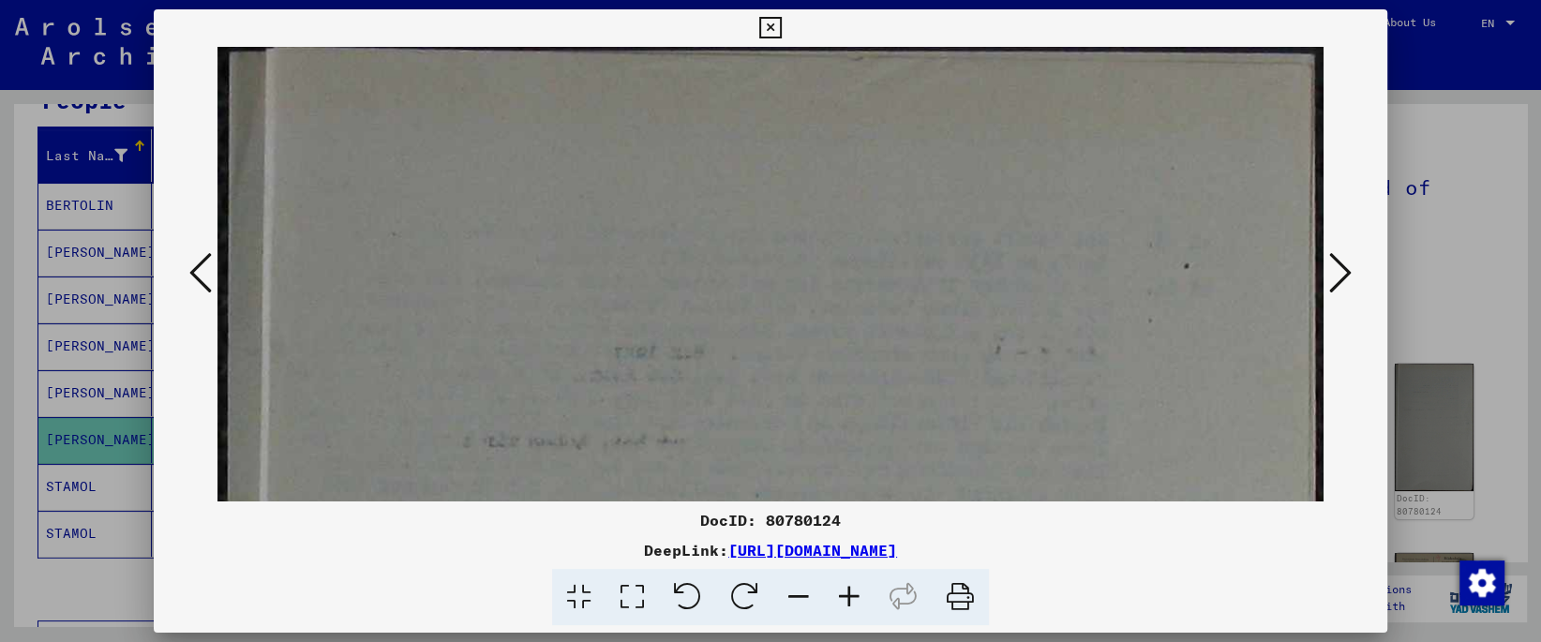
click at [1336, 275] on icon at bounding box center [1340, 272] width 22 height 45
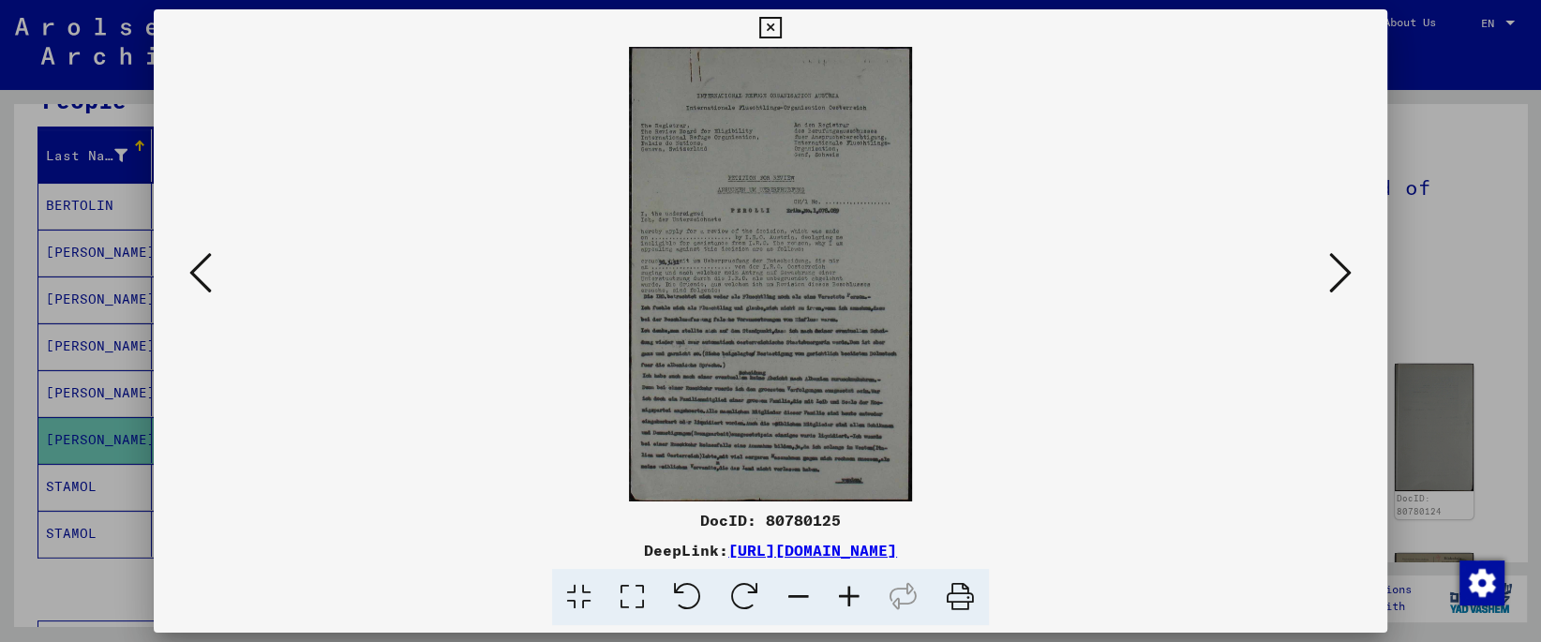
click at [626, 599] on icon at bounding box center [632, 597] width 53 height 57
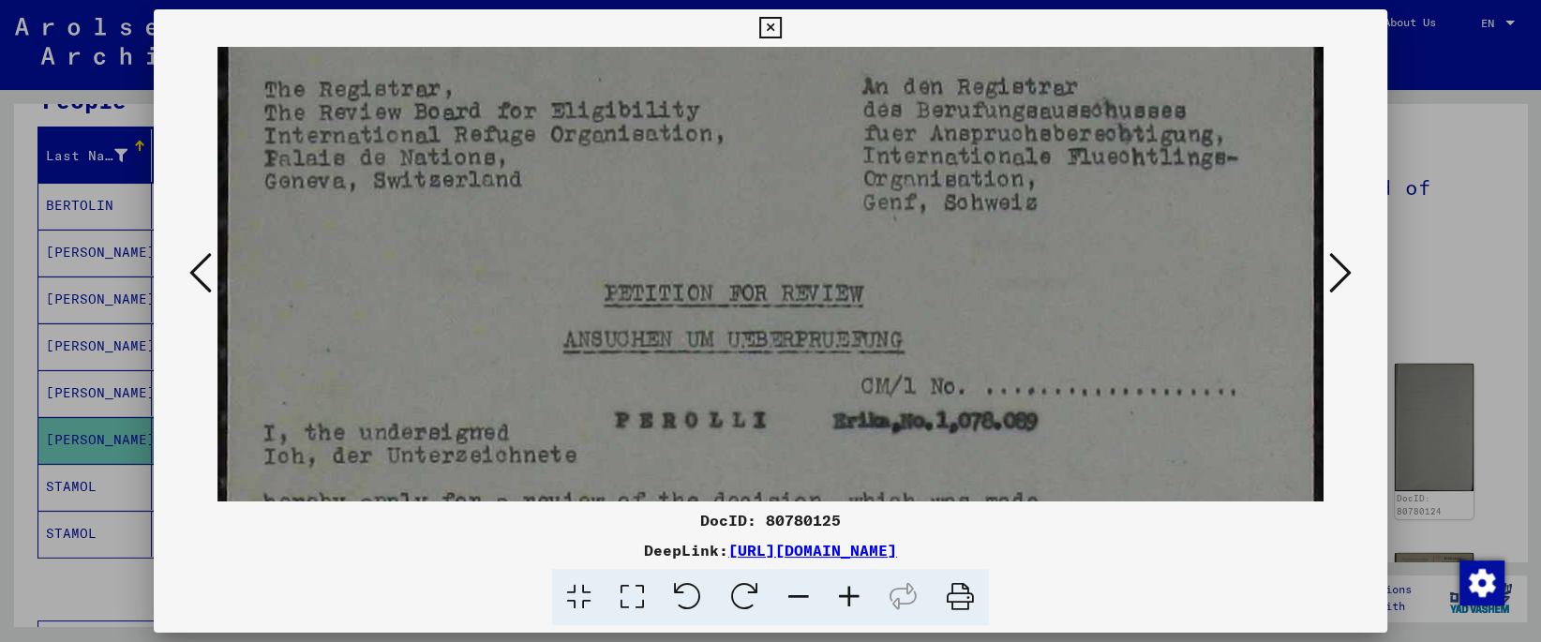
drag, startPoint x: 669, startPoint y: 343, endPoint x: 661, endPoint y: 155, distance: 188.6
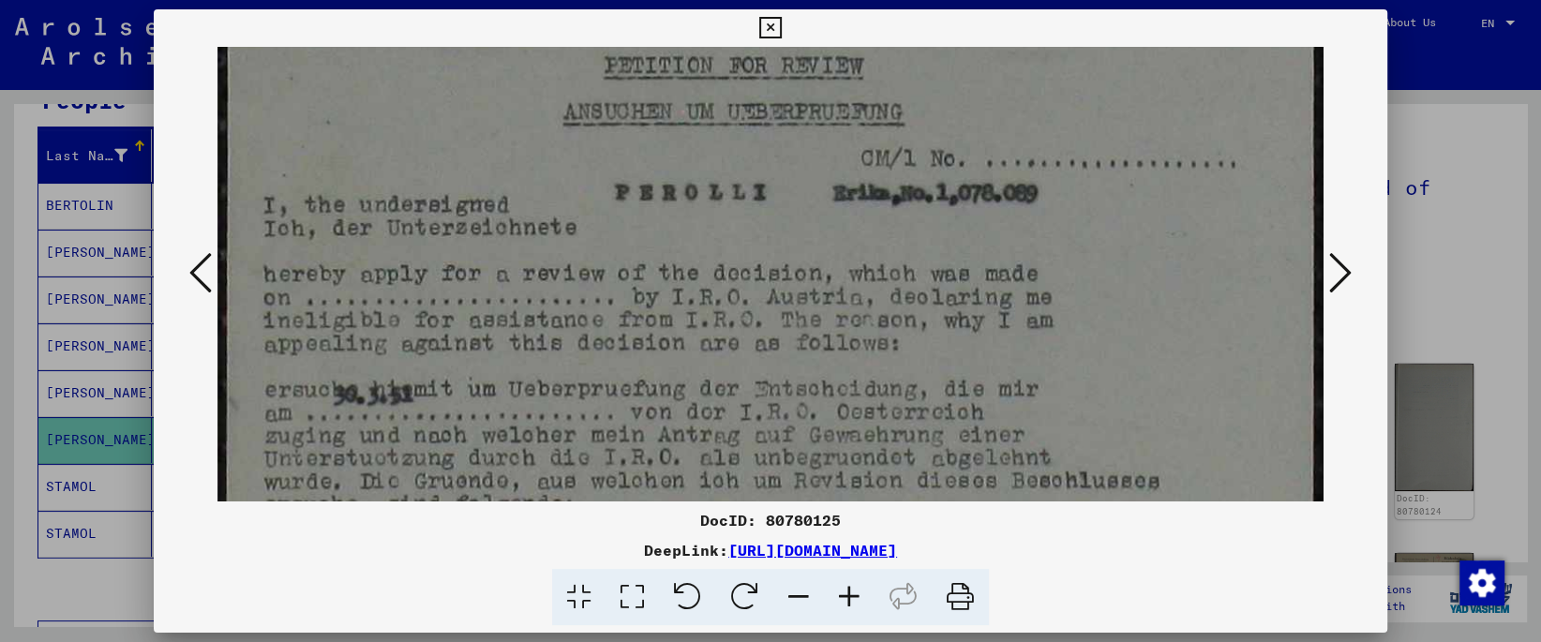
drag, startPoint x: 651, startPoint y: 350, endPoint x: 638, endPoint y: 232, distance: 117.9
click at [640, 122] on img at bounding box center [769, 441] width 1105 height 1774
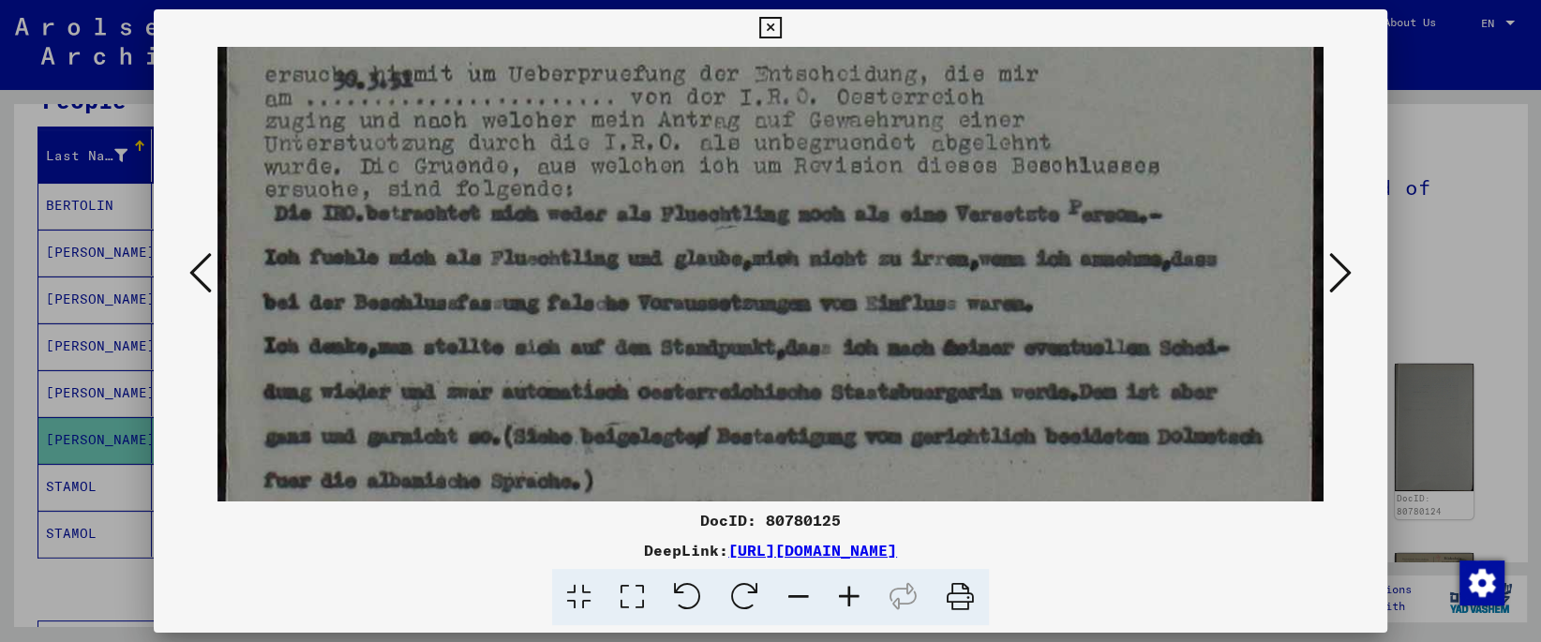
drag, startPoint x: 637, startPoint y: 381, endPoint x: 637, endPoint y: 65, distance: 315.9
click at [637, 65] on img at bounding box center [769, 126] width 1105 height 1774
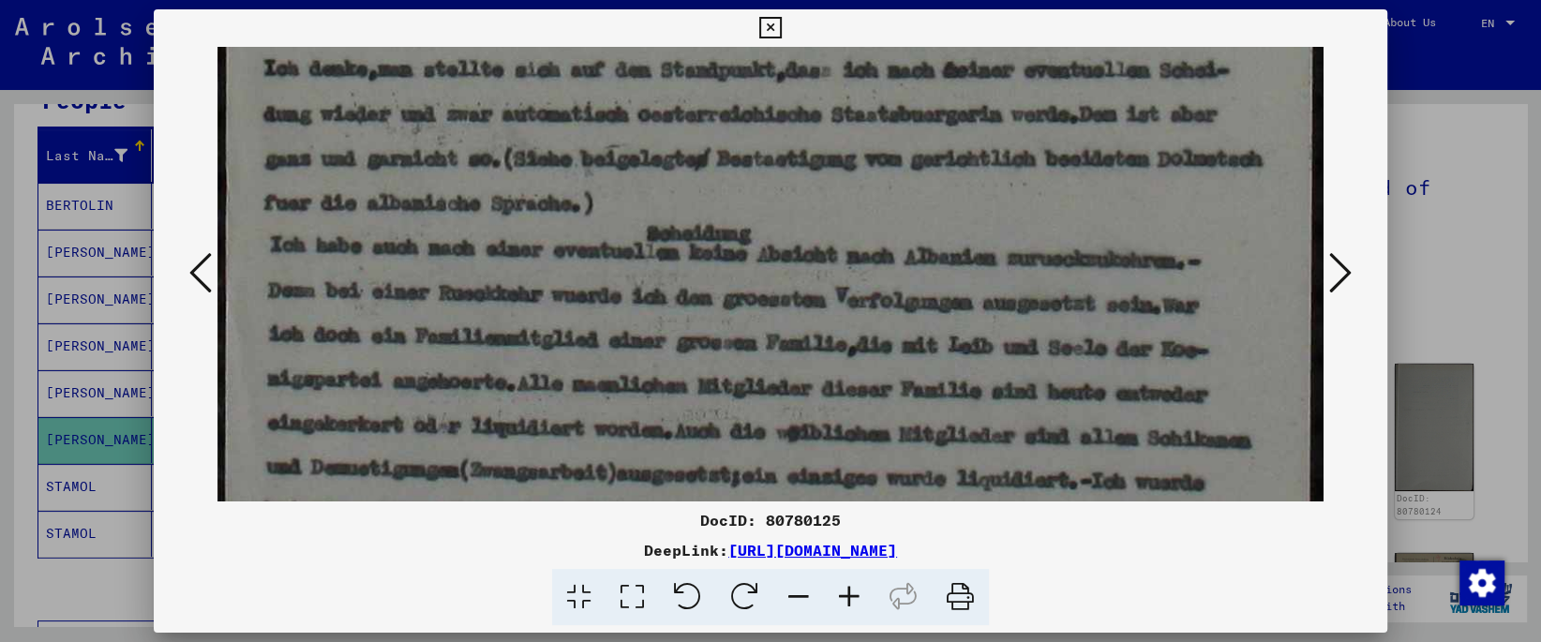
drag, startPoint x: 633, startPoint y: 202, endPoint x: 614, endPoint y: 66, distance: 137.2
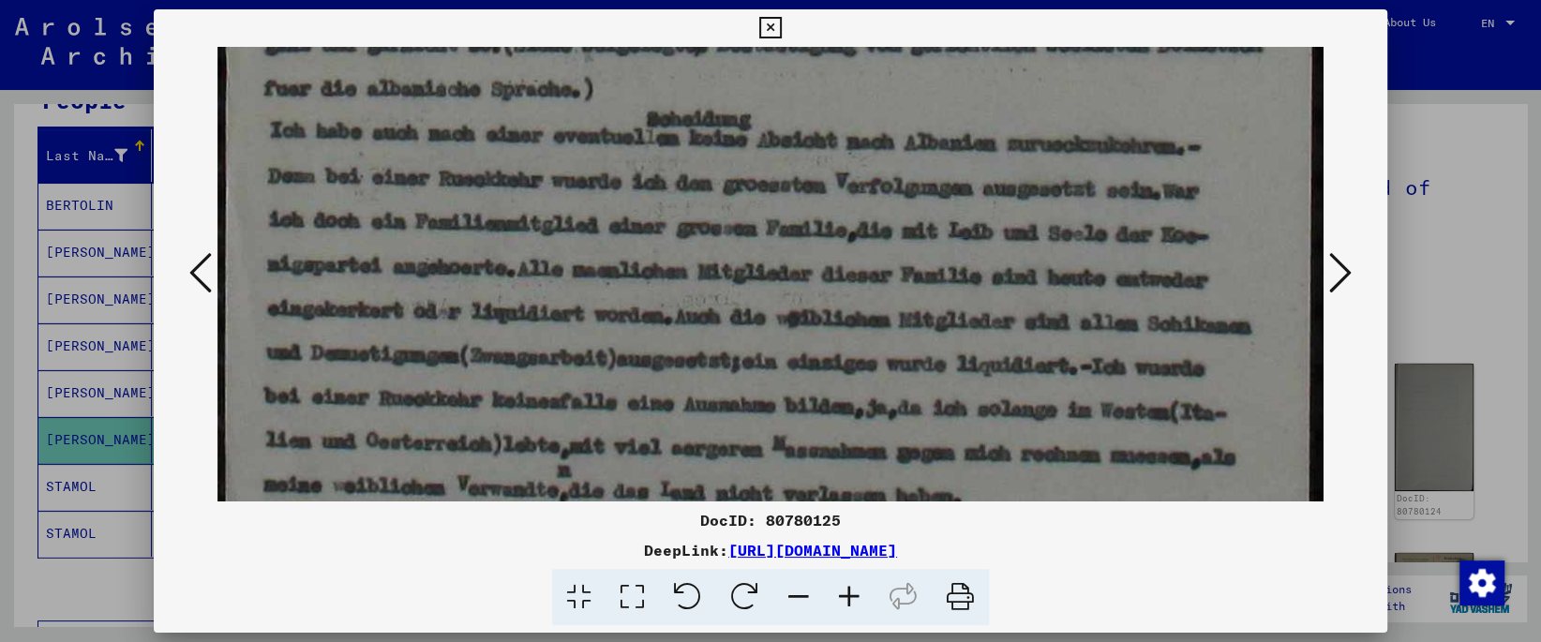
scroll to position [1137, 0]
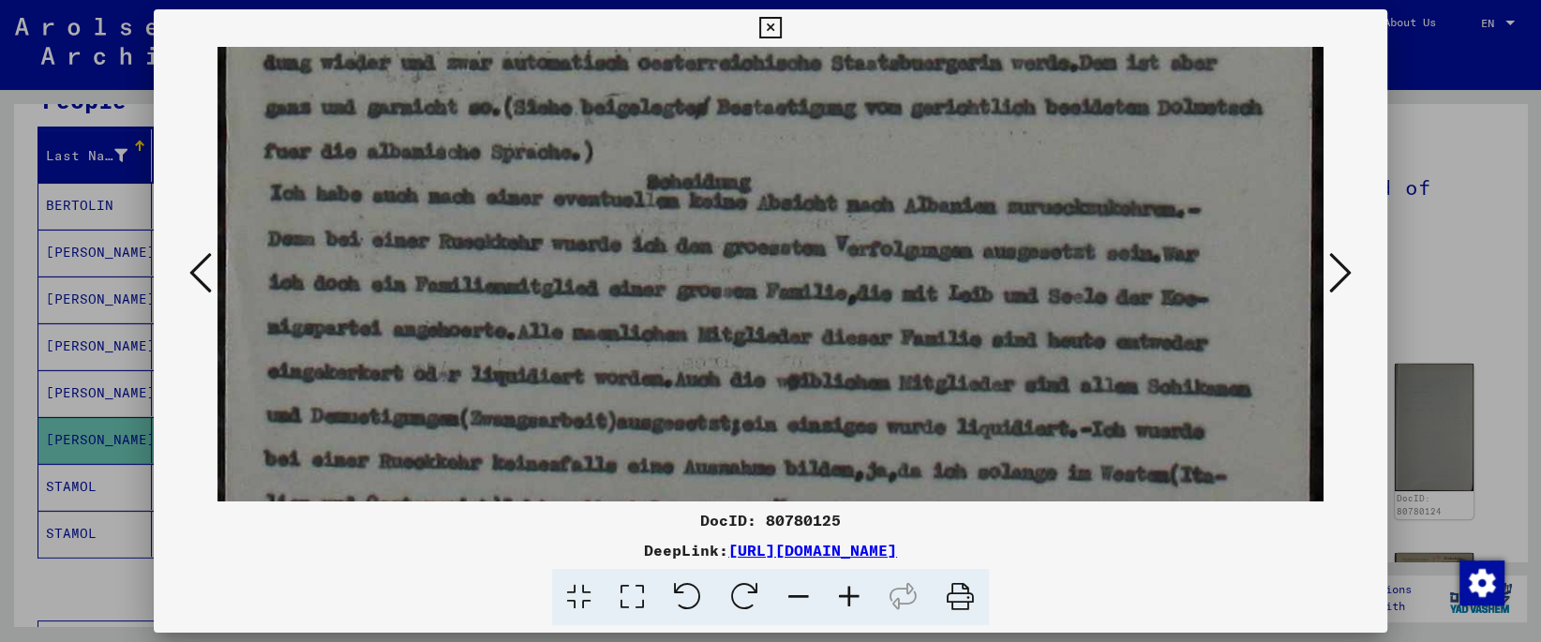
drag, startPoint x: 620, startPoint y: 215, endPoint x: 624, endPoint y: 187, distance: 27.6
click at [1339, 285] on icon at bounding box center [1340, 272] width 22 height 45
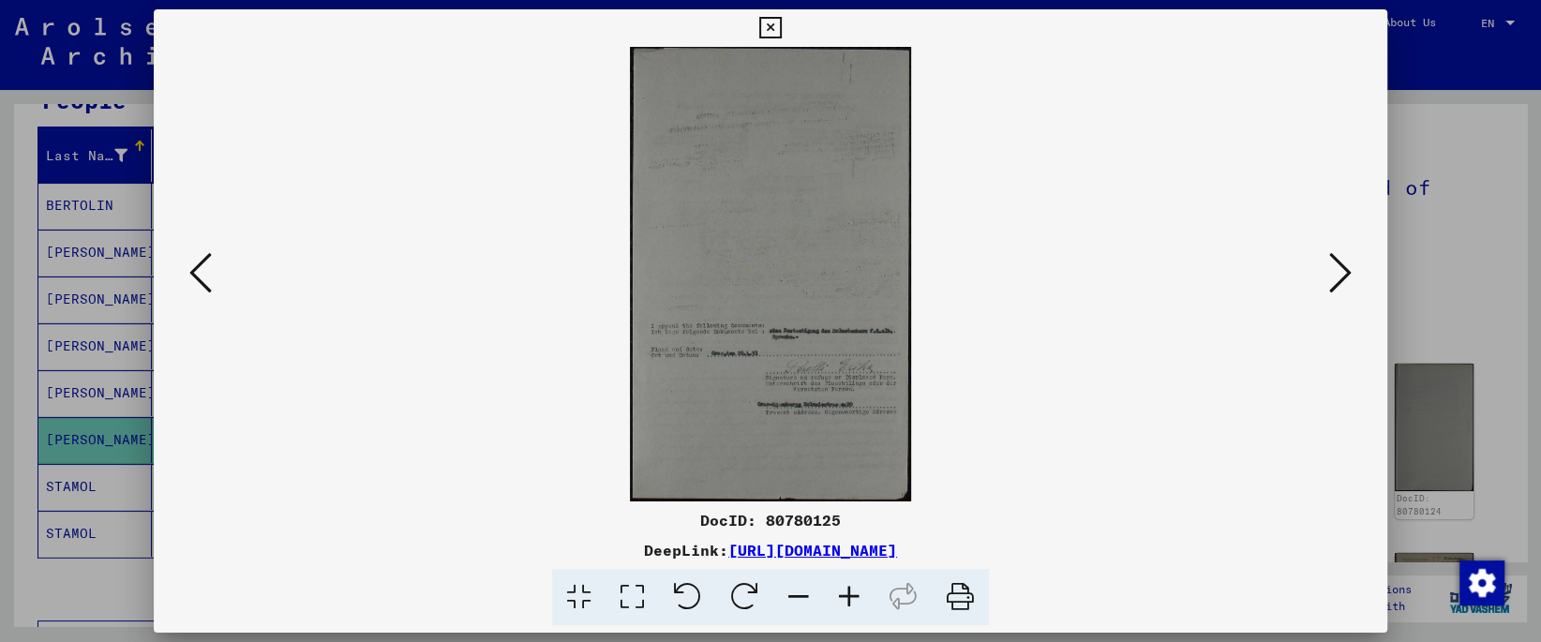
scroll to position [0, 0]
click at [636, 598] on icon at bounding box center [632, 597] width 53 height 57
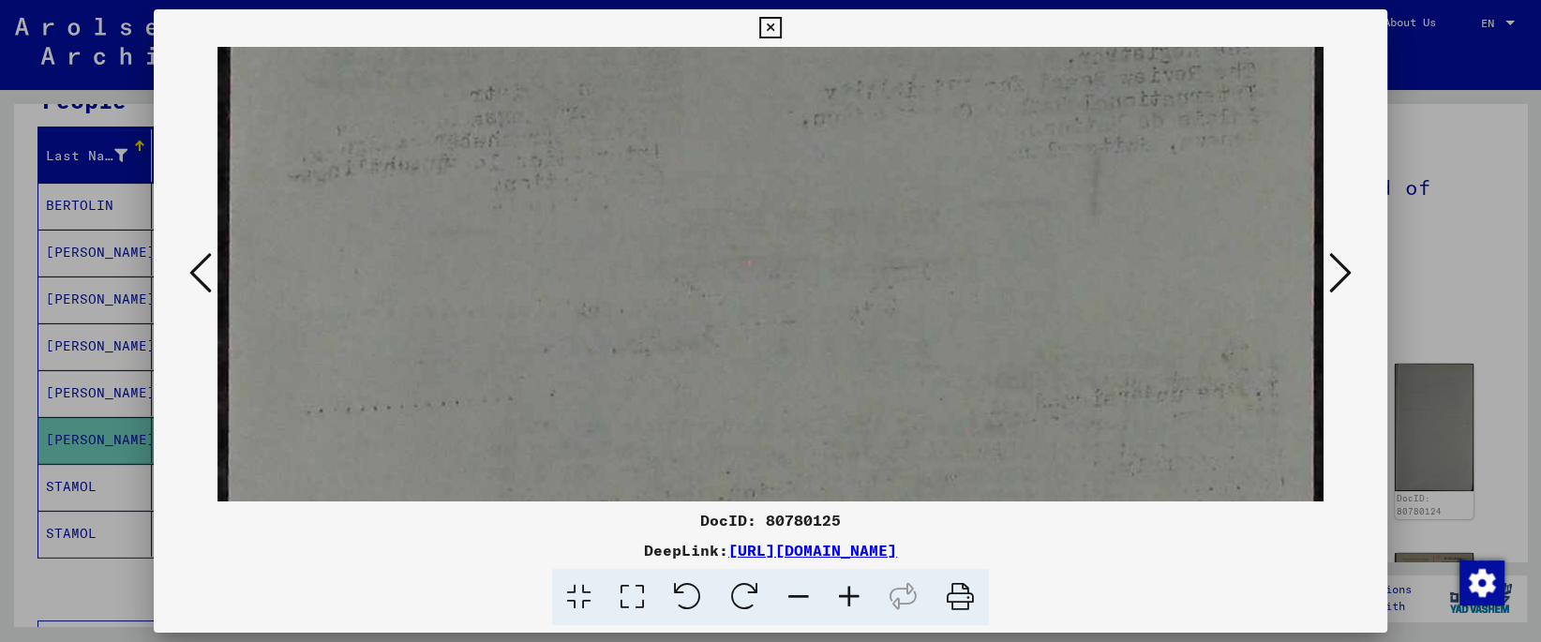
drag, startPoint x: 731, startPoint y: 106, endPoint x: 731, endPoint y: 10, distance: 95.6
click at [731, 10] on div "DocID: 80780125 DeepLink: [URL][DOMAIN_NAME]" at bounding box center [770, 317] width 1233 height 617
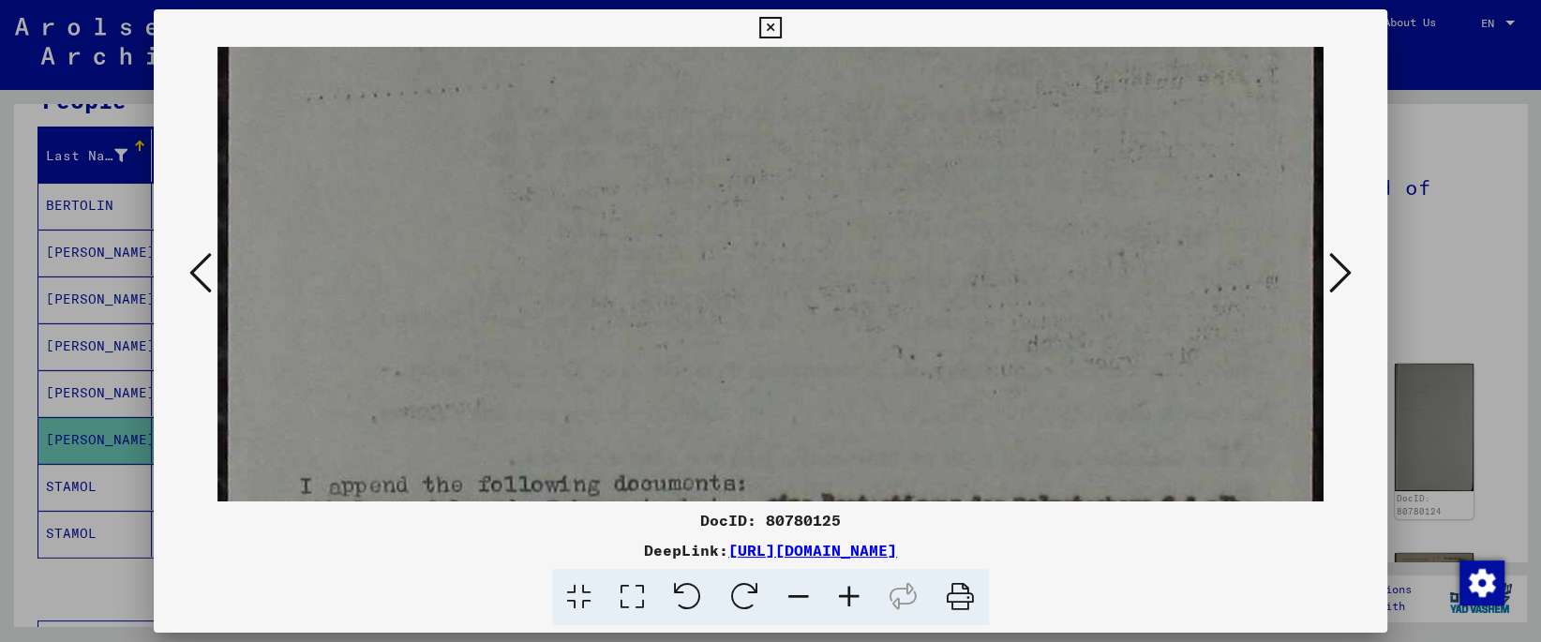
drag, startPoint x: 702, startPoint y: 331, endPoint x: 690, endPoint y: -6, distance: 336.7
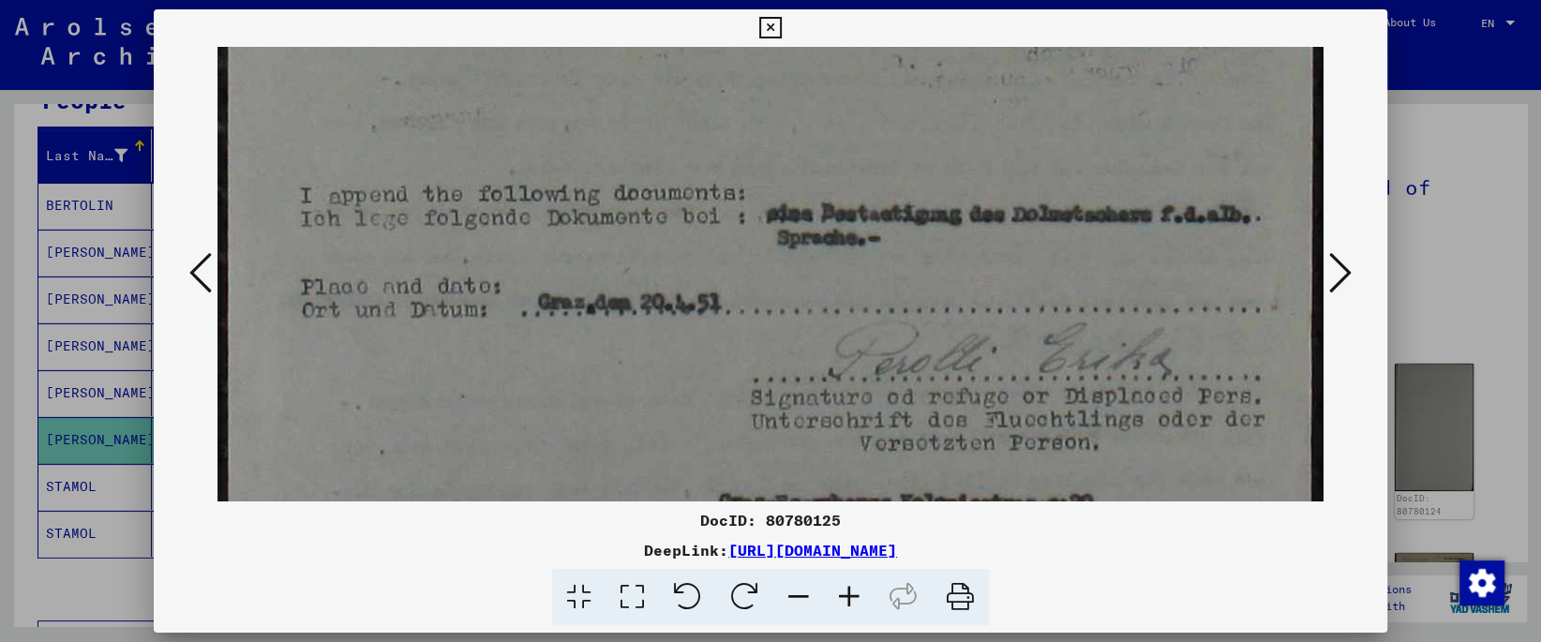
drag, startPoint x: 703, startPoint y: 345, endPoint x: 669, endPoint y: 149, distance: 198.8
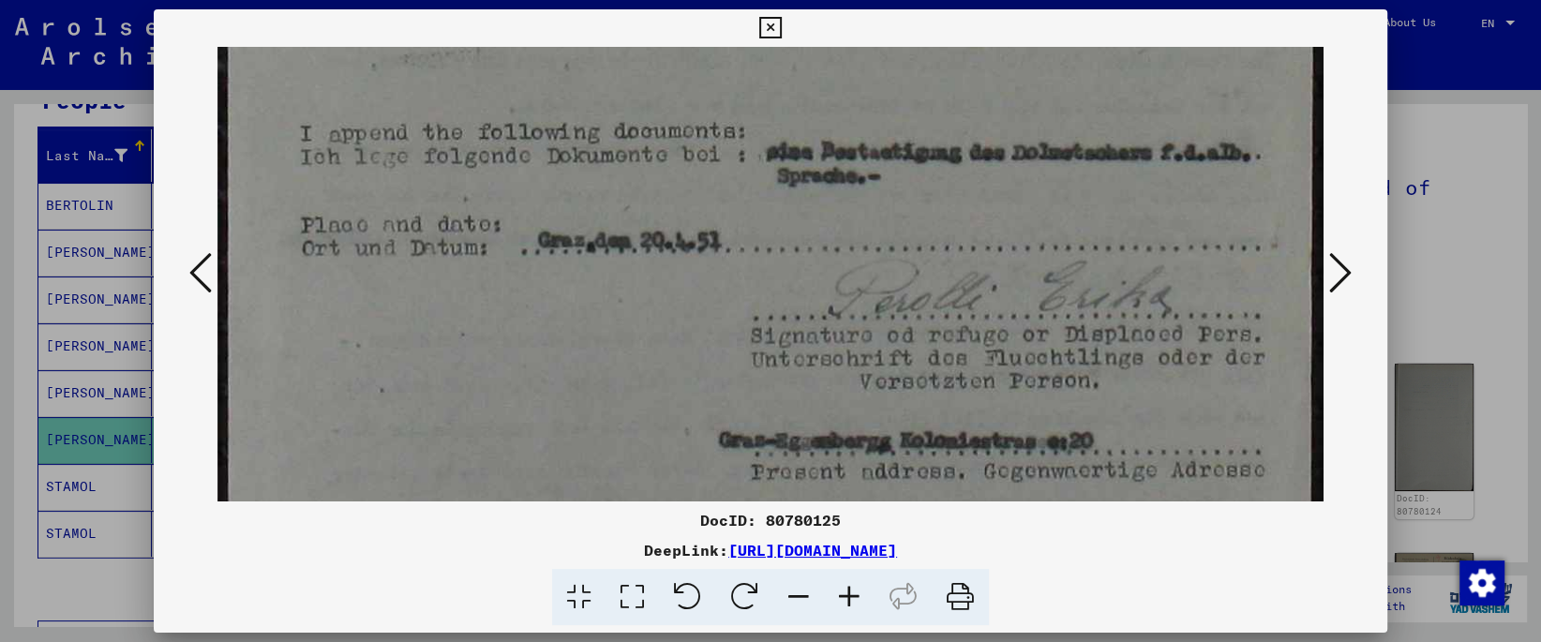
drag, startPoint x: 694, startPoint y: 371, endPoint x: 684, endPoint y: 300, distance: 71.9
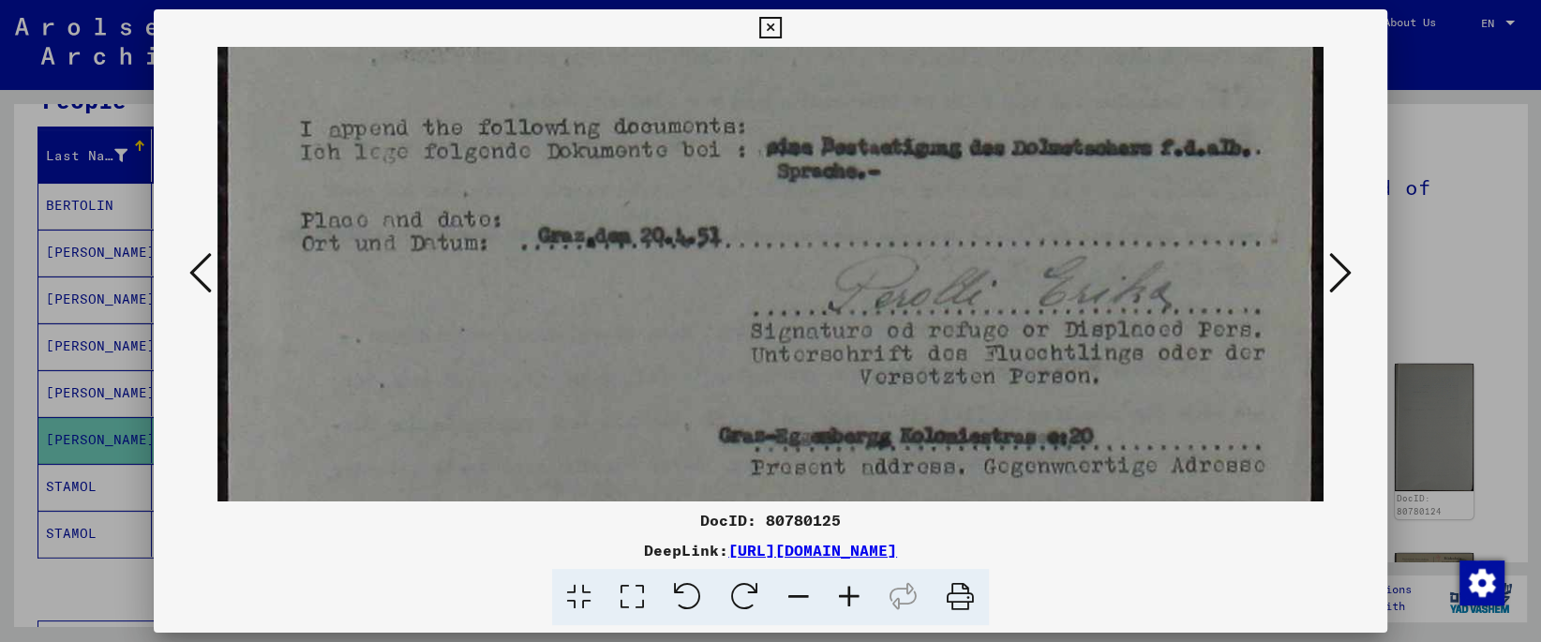
click at [1340, 284] on icon at bounding box center [1340, 272] width 22 height 45
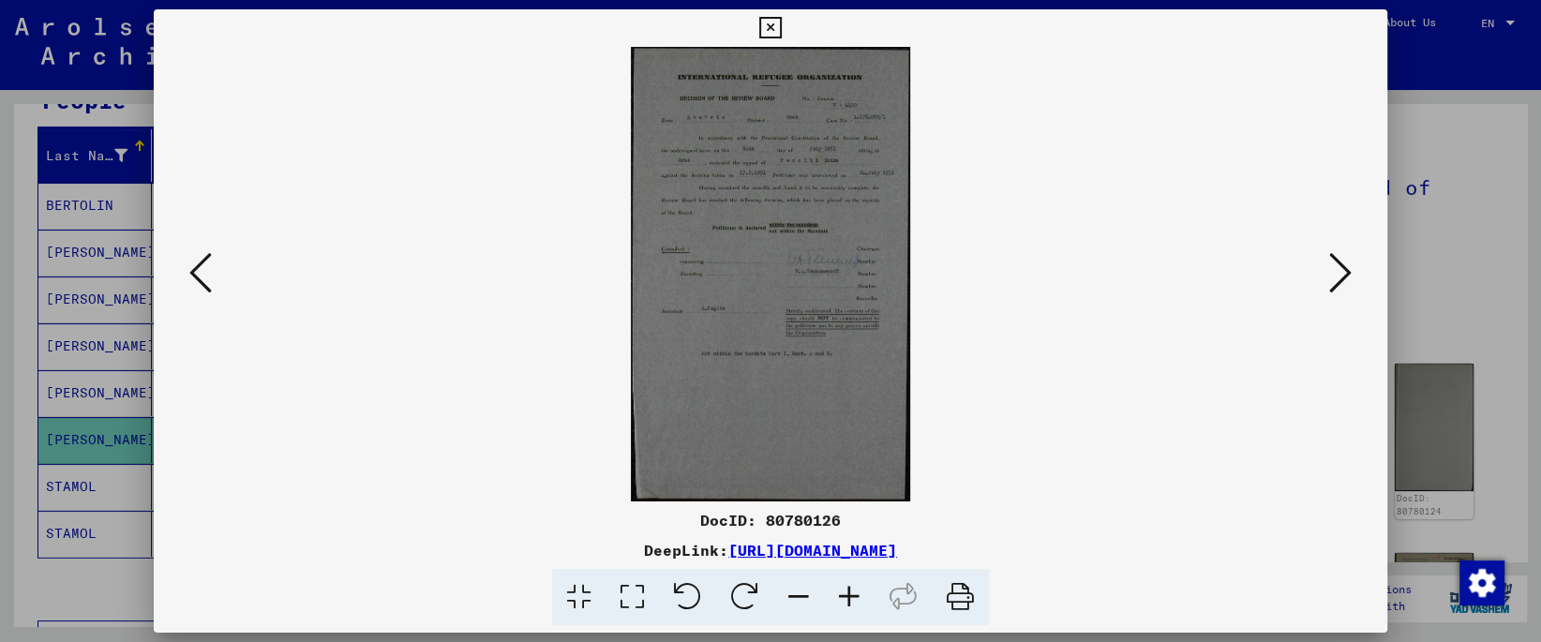
click at [647, 608] on icon at bounding box center [632, 597] width 53 height 57
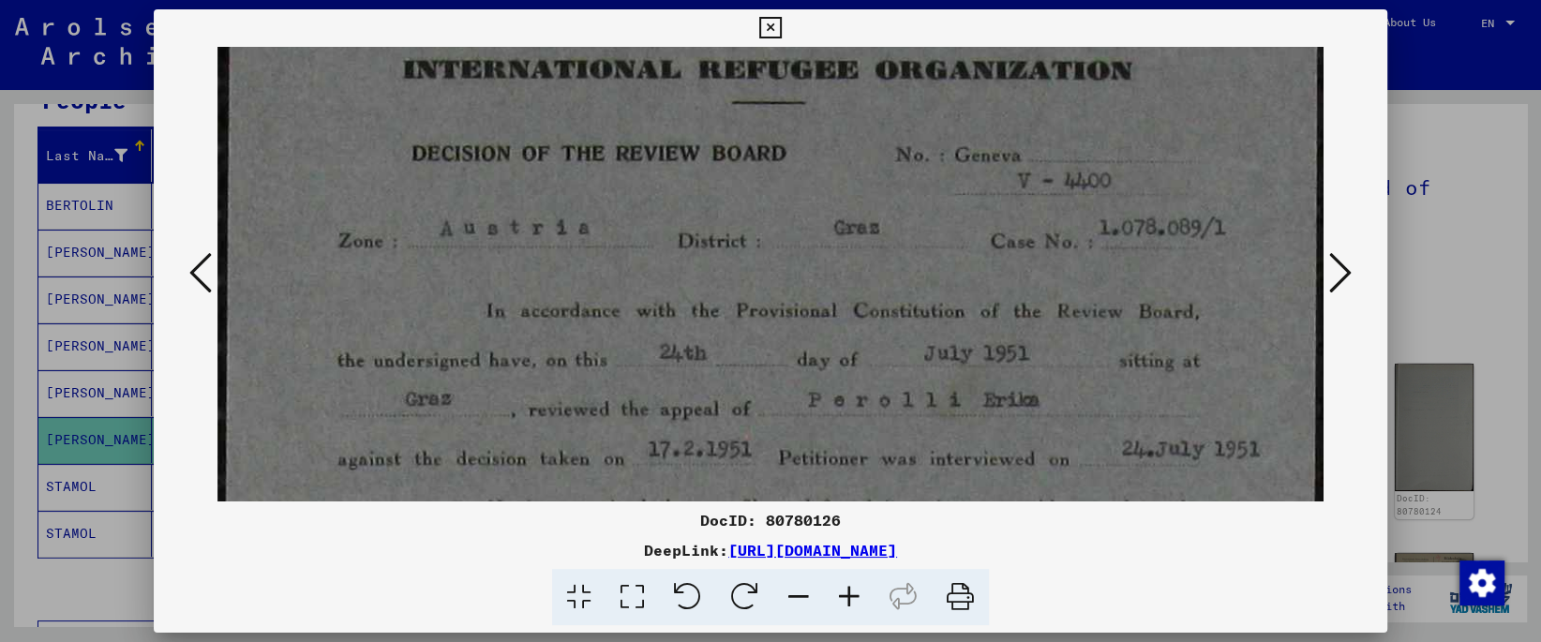
scroll to position [100, 0]
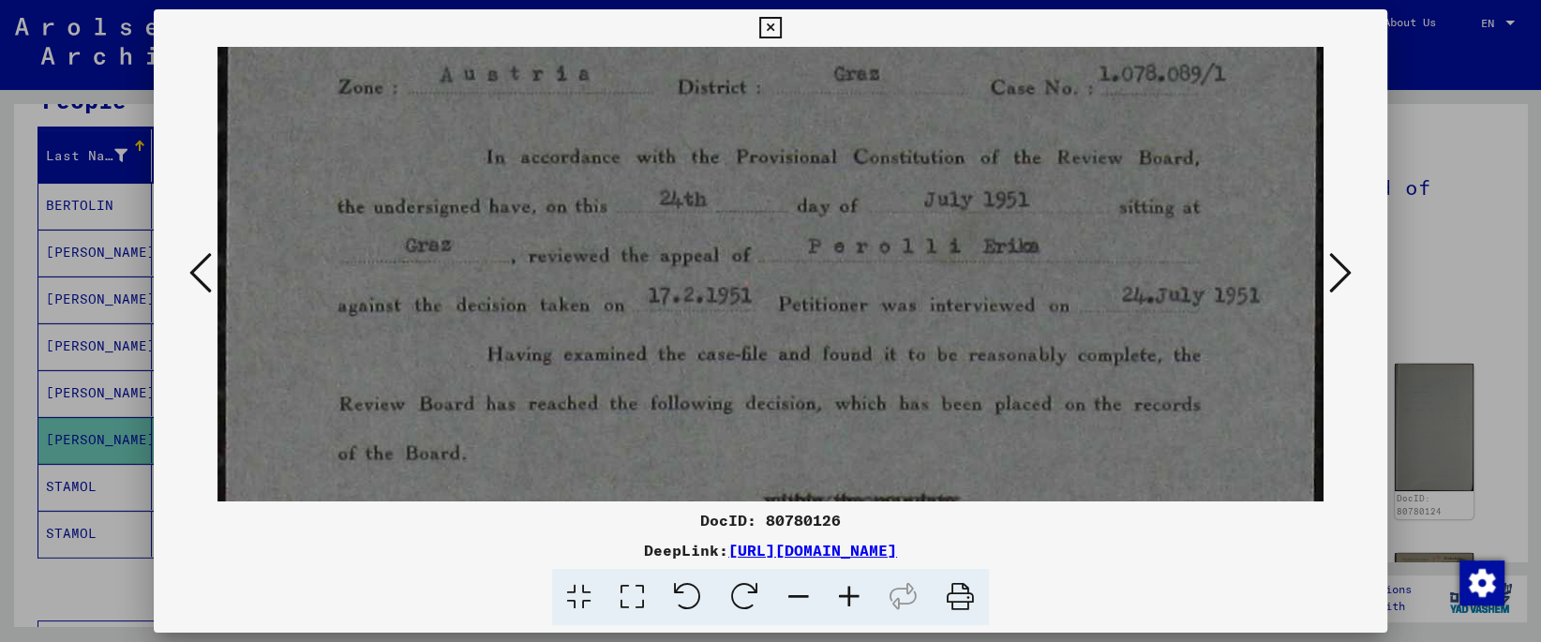
drag, startPoint x: 669, startPoint y: 413, endPoint x: 676, endPoint y: 162, distance: 251.3
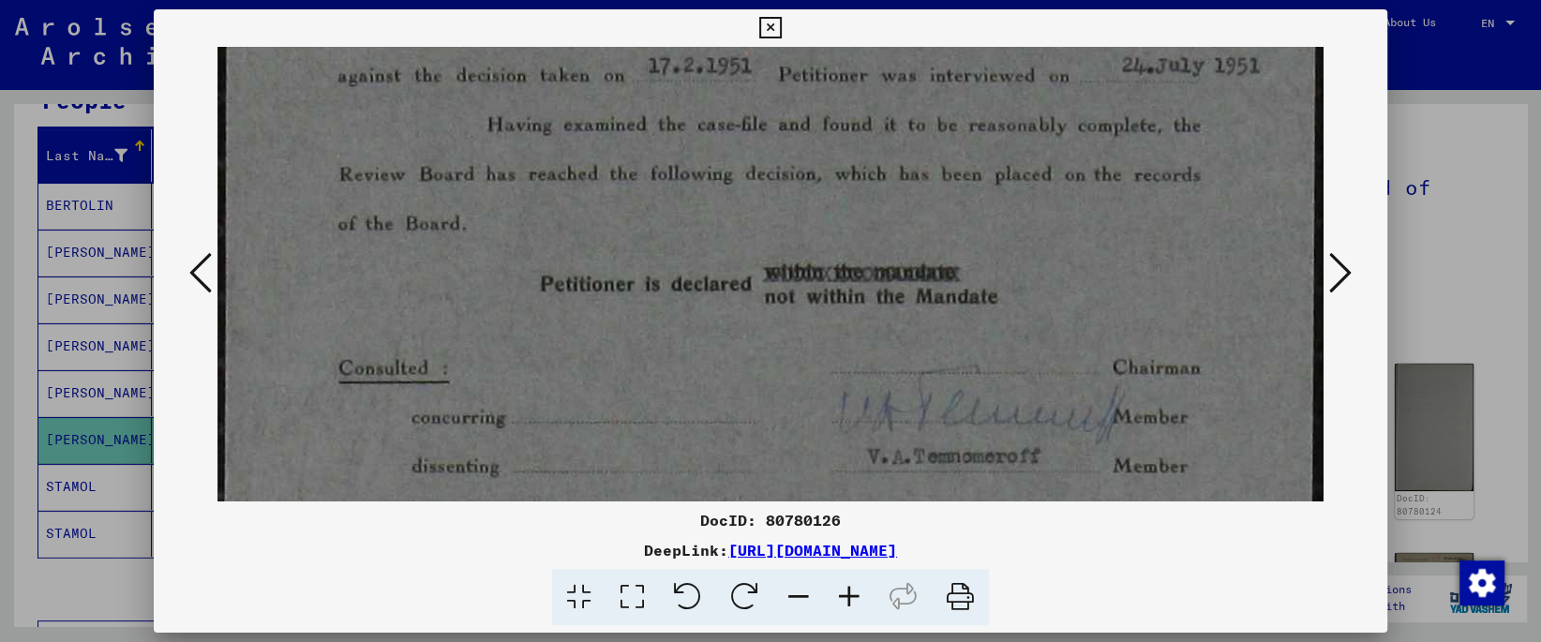
drag, startPoint x: 646, startPoint y: 327, endPoint x: 641, endPoint y: 97, distance: 229.7
click at [641, 97] on img at bounding box center [769, 468] width 1105 height 1804
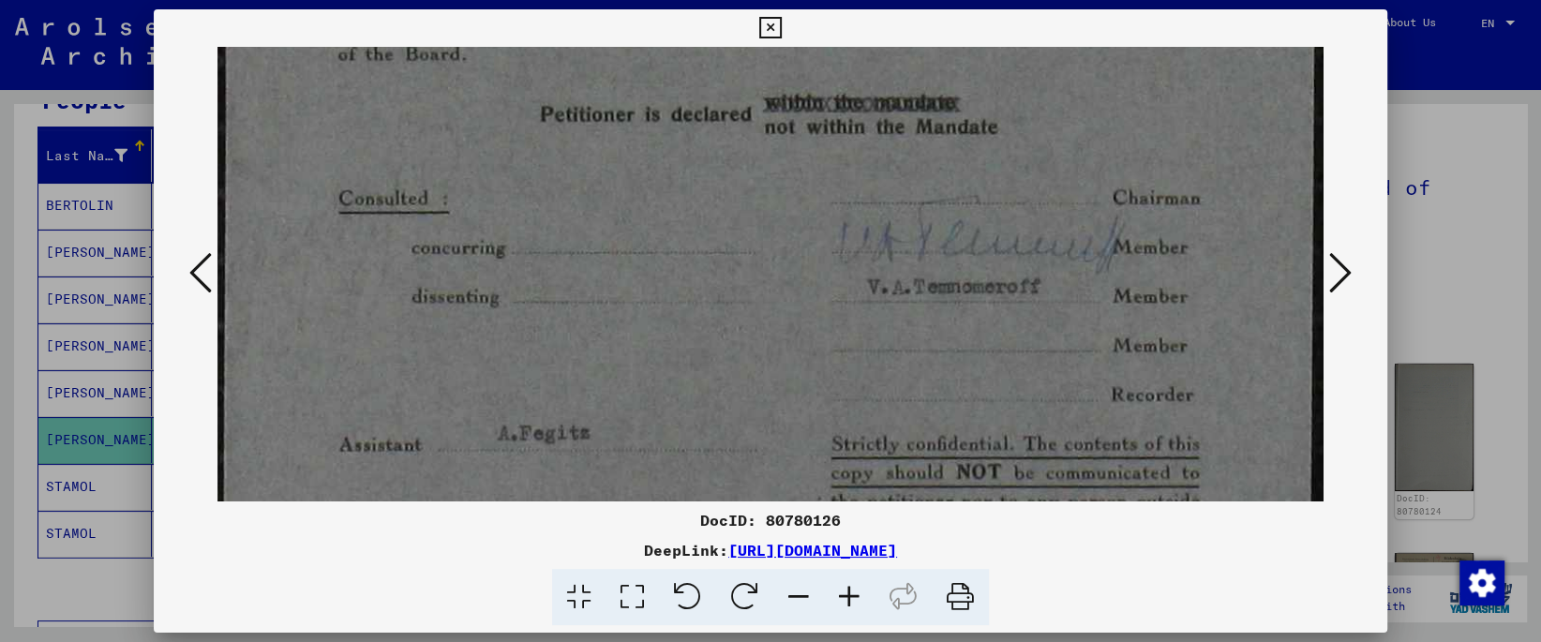
scroll to position [699, 0]
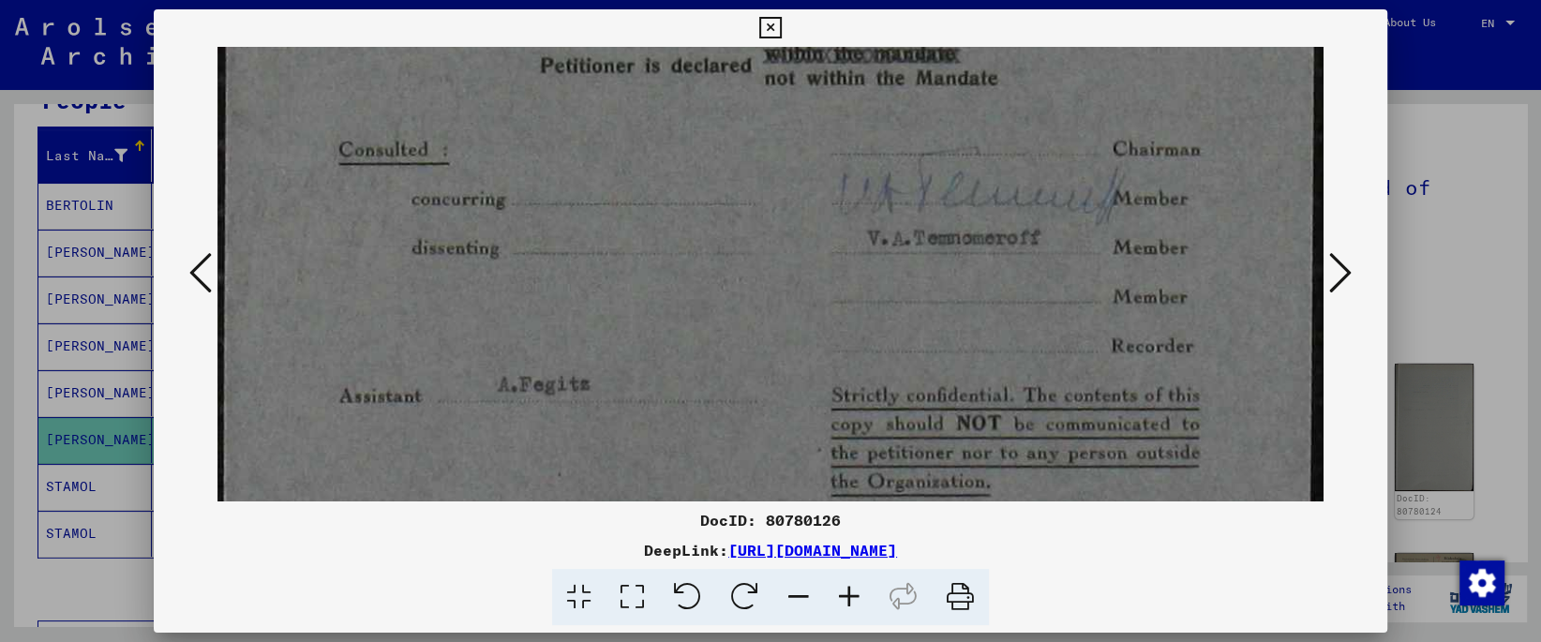
drag, startPoint x: 642, startPoint y: 280, endPoint x: 627, endPoint y: 116, distance: 164.7
click at [627, 116] on img at bounding box center [769, 250] width 1105 height 1804
click at [1341, 275] on icon at bounding box center [1340, 272] width 22 height 45
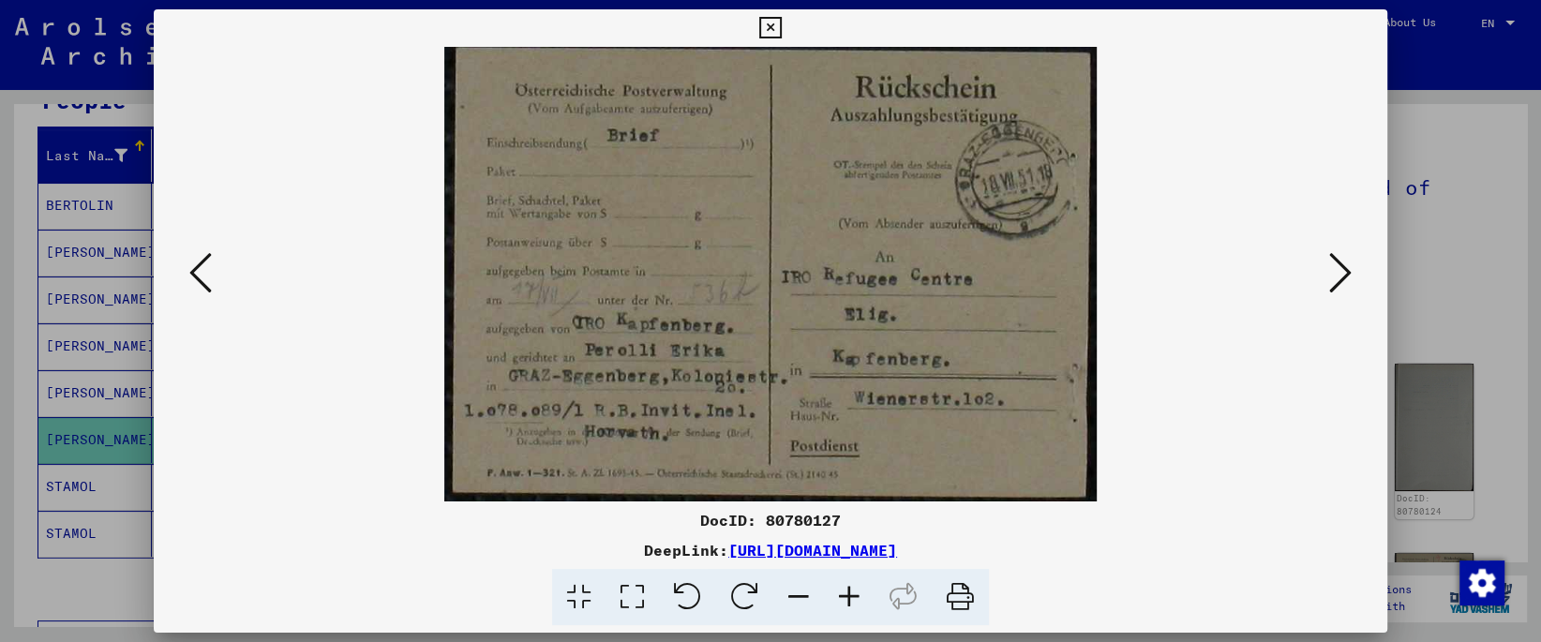
scroll to position [0, 0]
click at [636, 608] on icon at bounding box center [632, 597] width 53 height 57
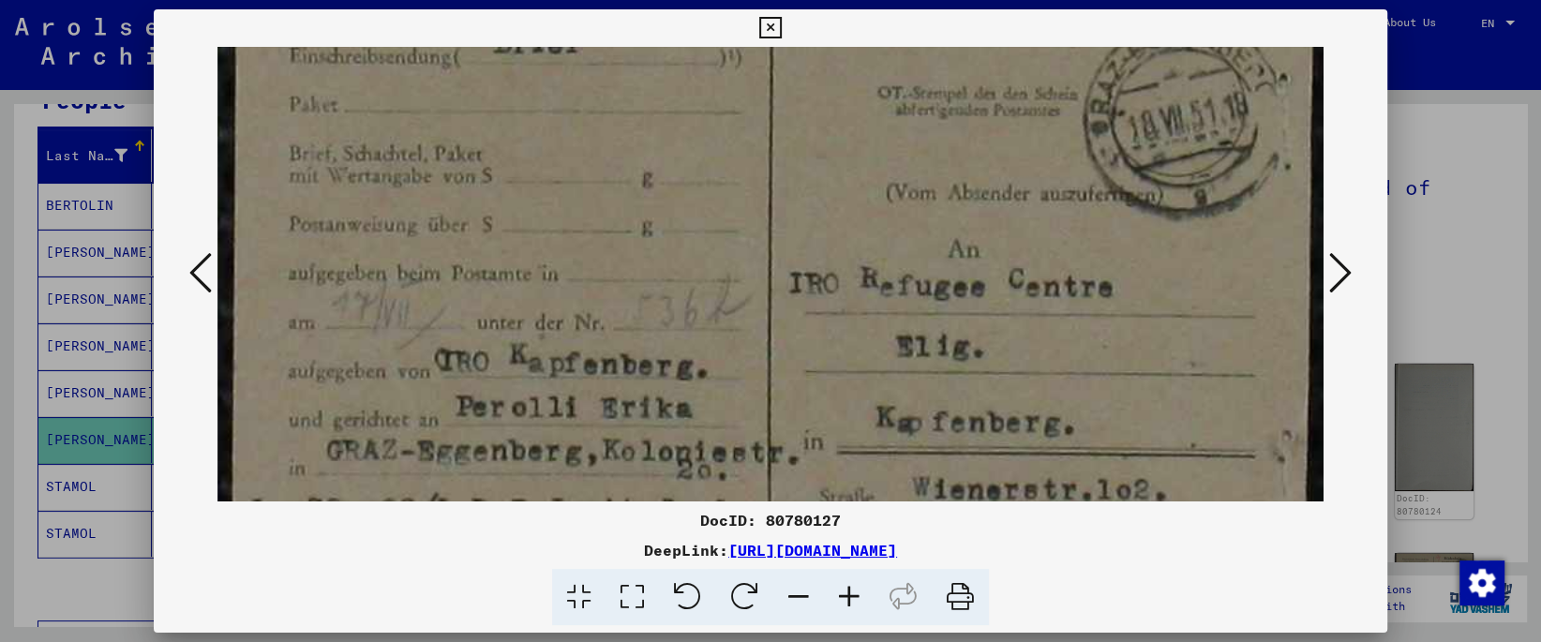
scroll to position [243, 0]
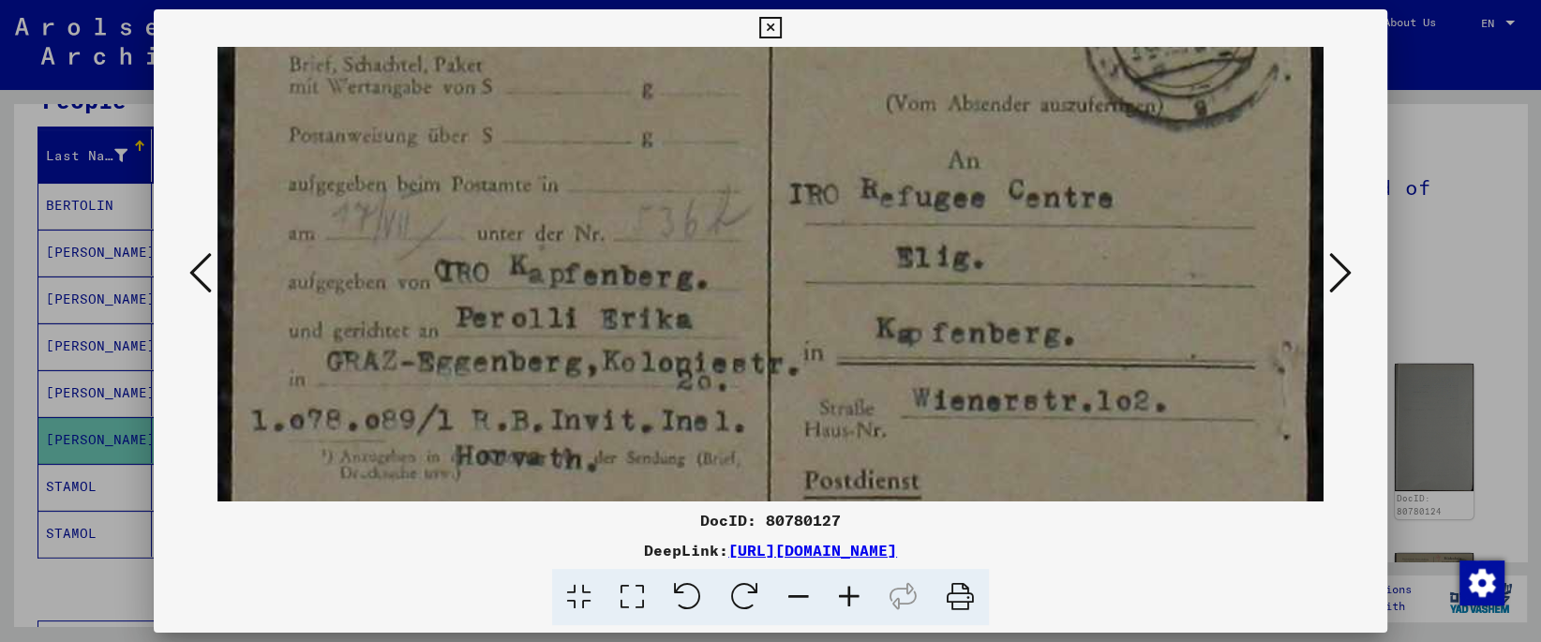
drag, startPoint x: 666, startPoint y: 435, endPoint x: 689, endPoint y: 191, distance: 244.8
click at [689, 191] on img at bounding box center [769, 189] width 1105 height 771
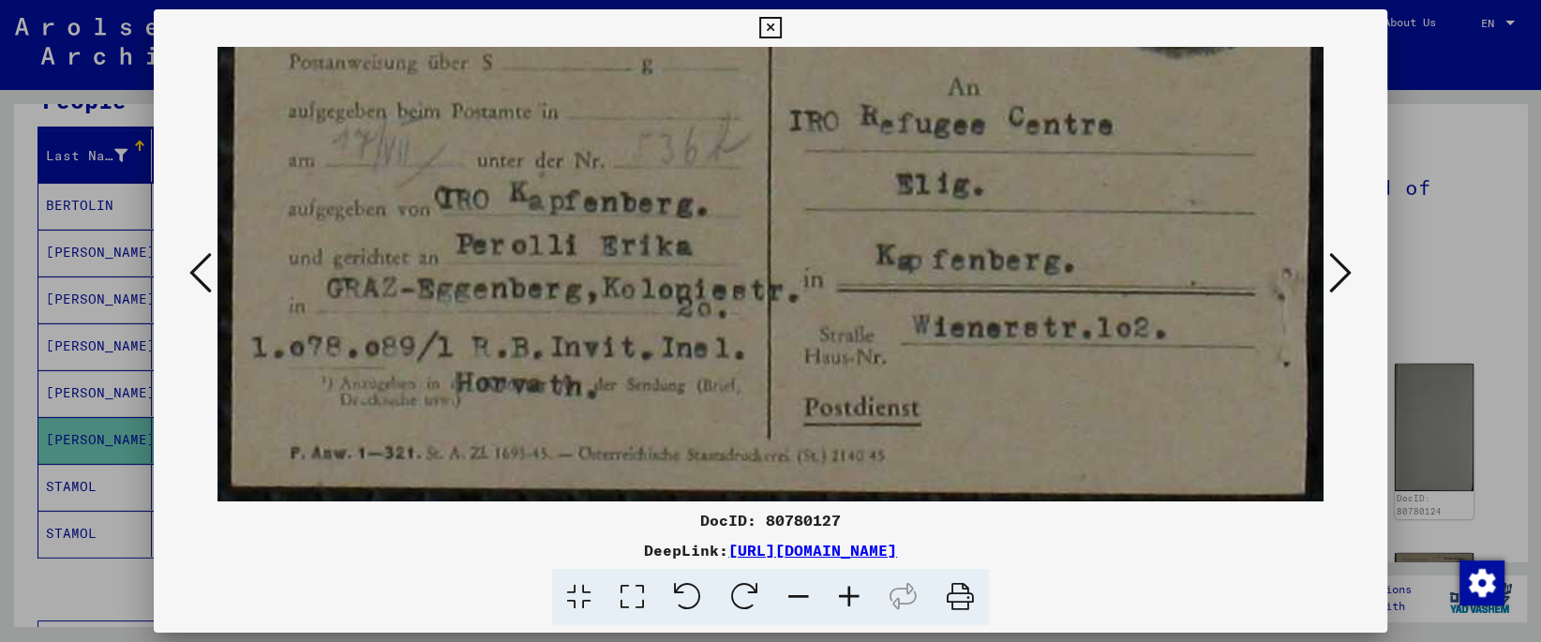
drag, startPoint x: 726, startPoint y: 431, endPoint x: 655, endPoint y: 52, distance: 385.3
click at [655, 52] on img at bounding box center [769, 116] width 1105 height 771
click at [1339, 263] on icon at bounding box center [1340, 272] width 22 height 45
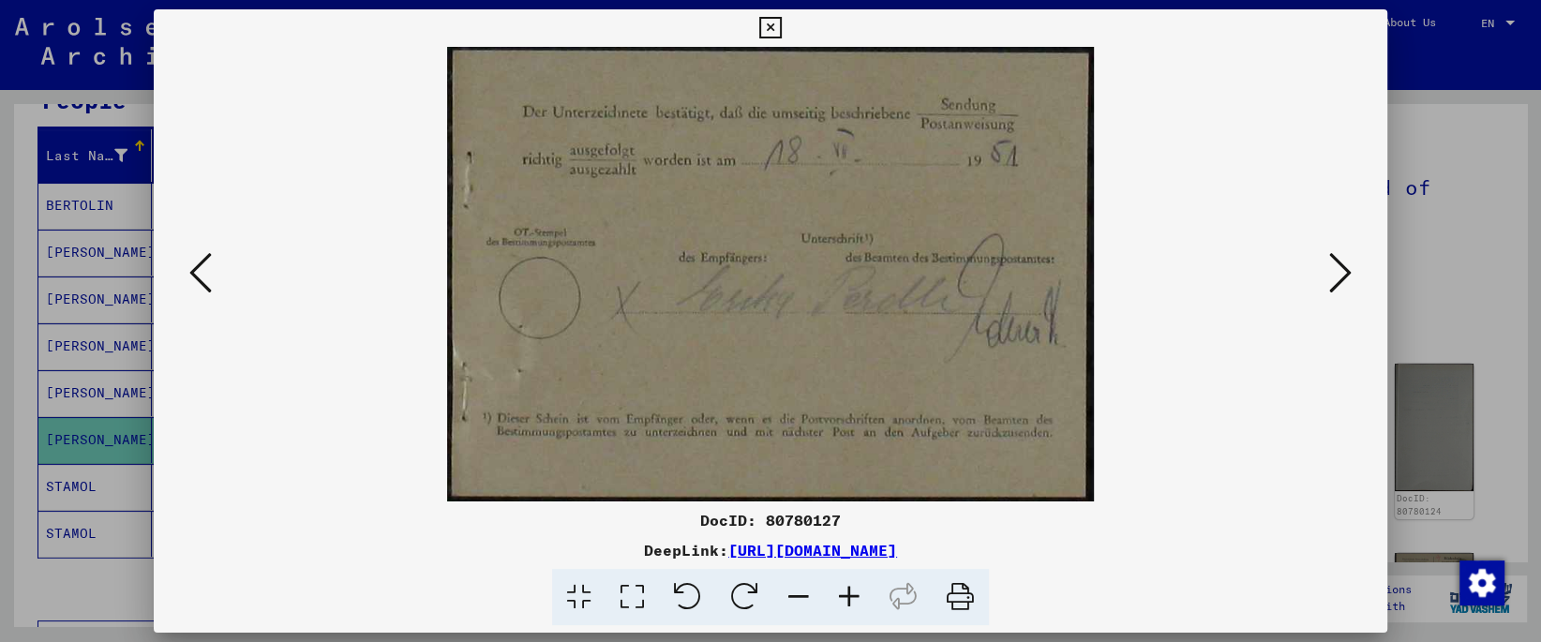
click at [634, 594] on icon at bounding box center [632, 597] width 53 height 57
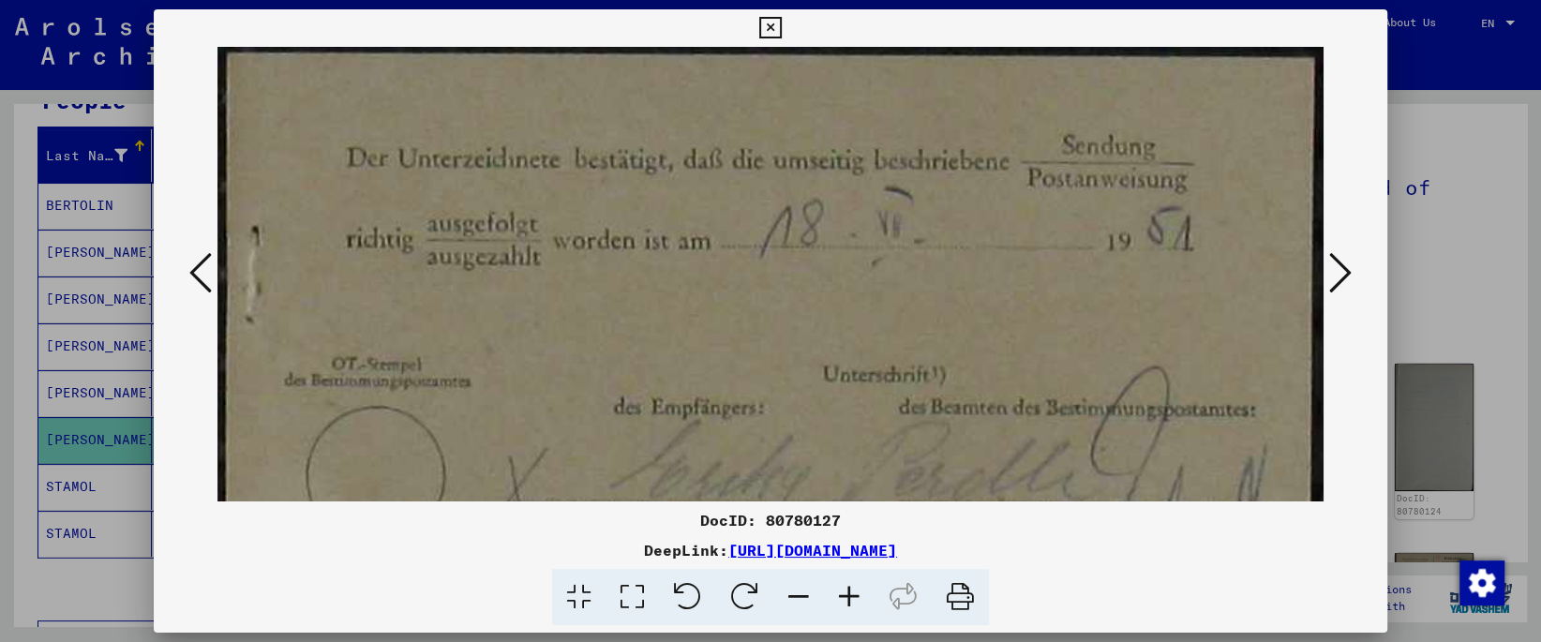
click at [1330, 277] on button at bounding box center [1341, 273] width 34 height 53
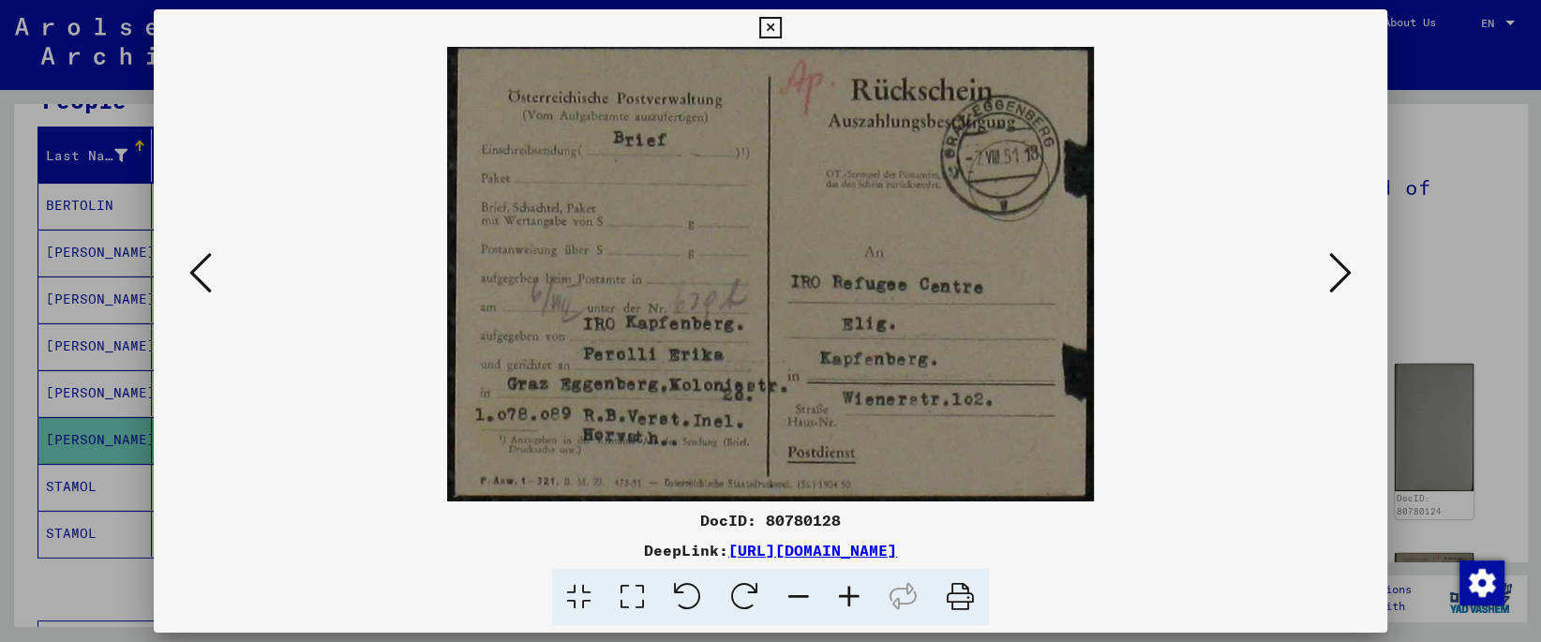
click at [610, 603] on icon at bounding box center [632, 597] width 53 height 57
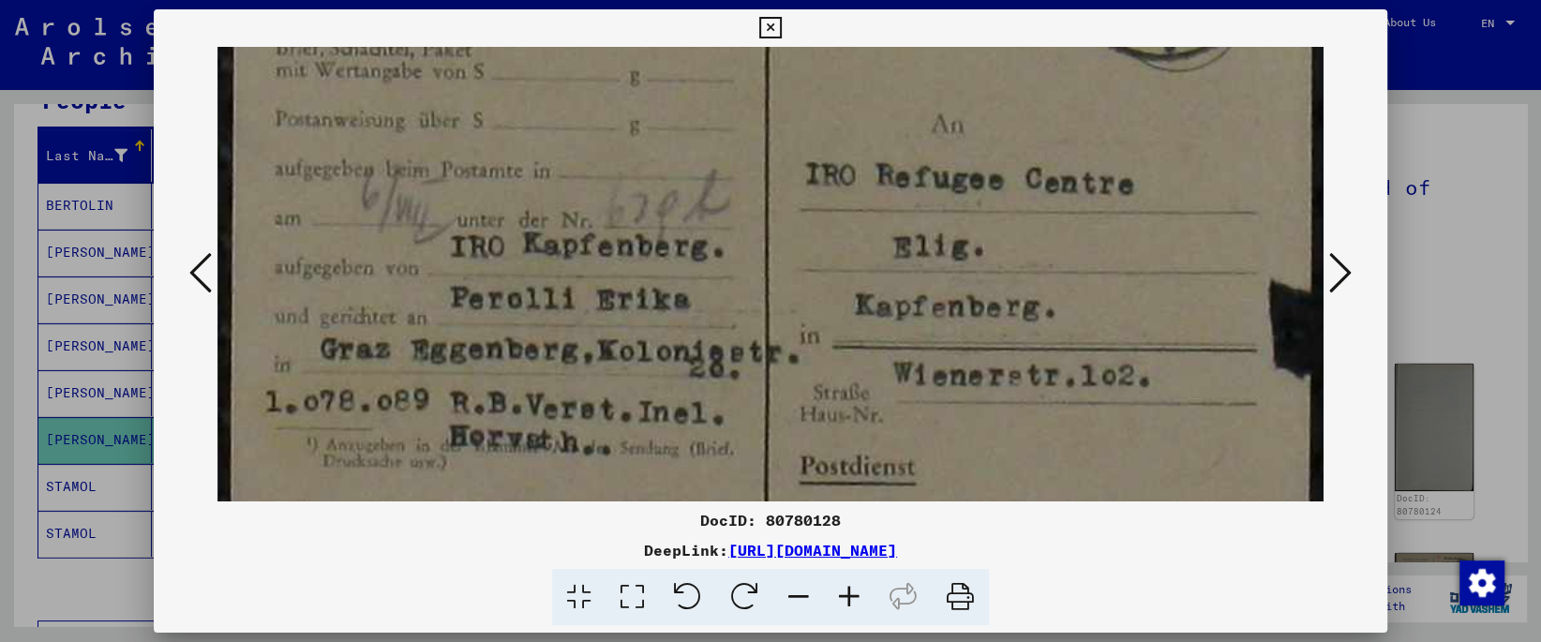
scroll to position [328, 0]
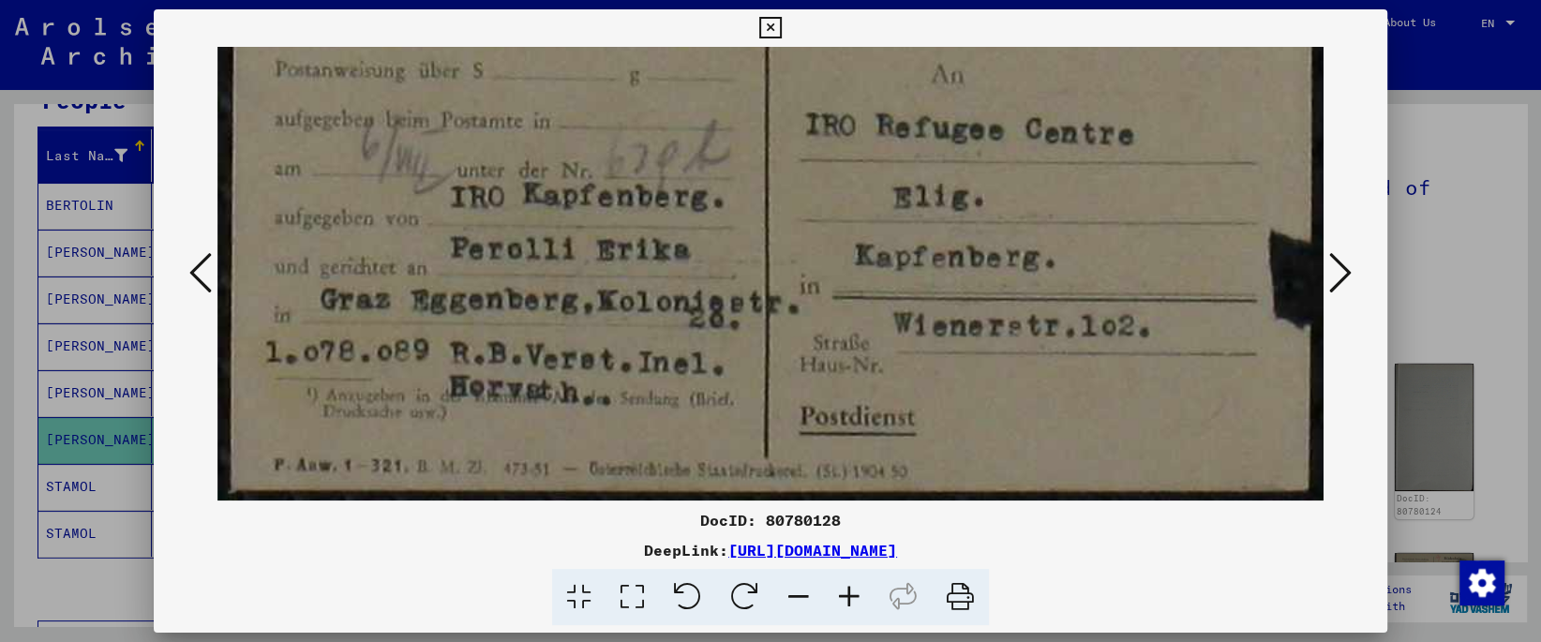
drag, startPoint x: 633, startPoint y: 402, endPoint x: 647, endPoint y: 67, distance: 335.9
click at [647, 67] on img at bounding box center [769, 112] width 1105 height 778
click at [1343, 276] on icon at bounding box center [1340, 272] width 22 height 45
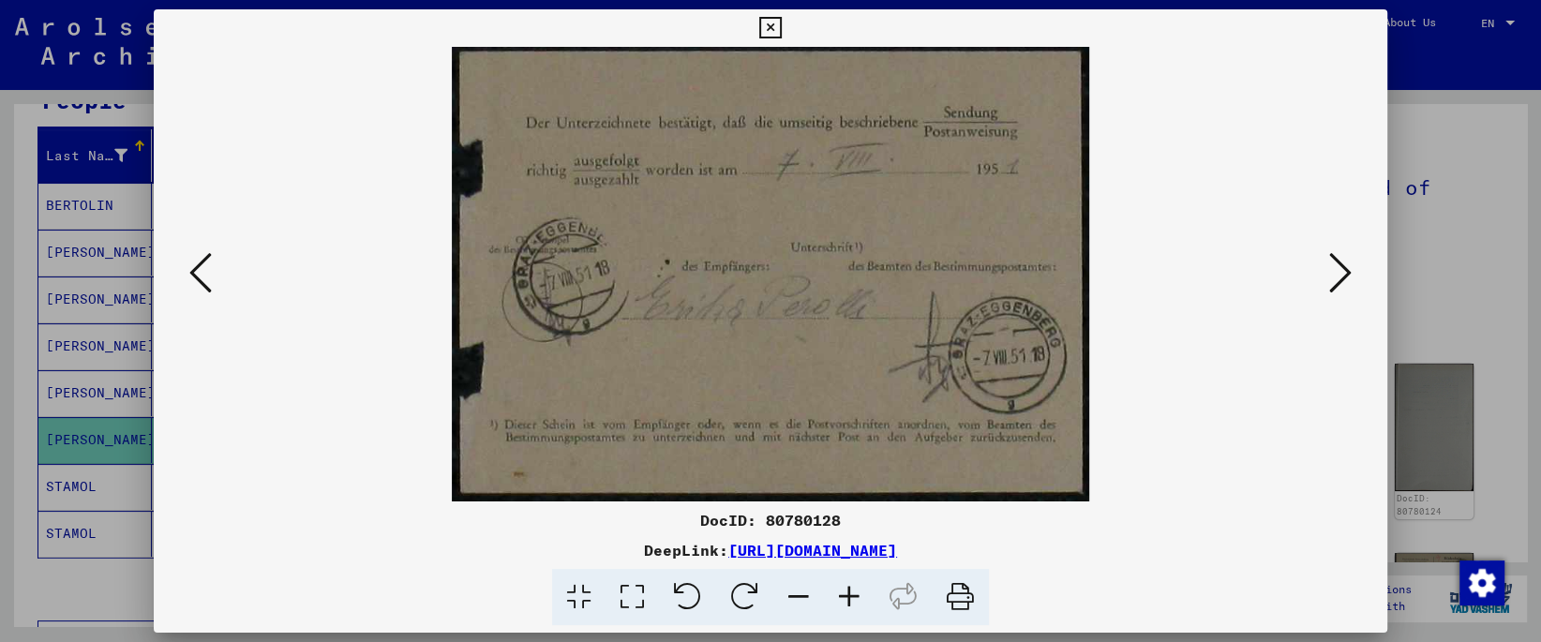
scroll to position [0, 0]
click at [633, 591] on icon at bounding box center [632, 597] width 53 height 57
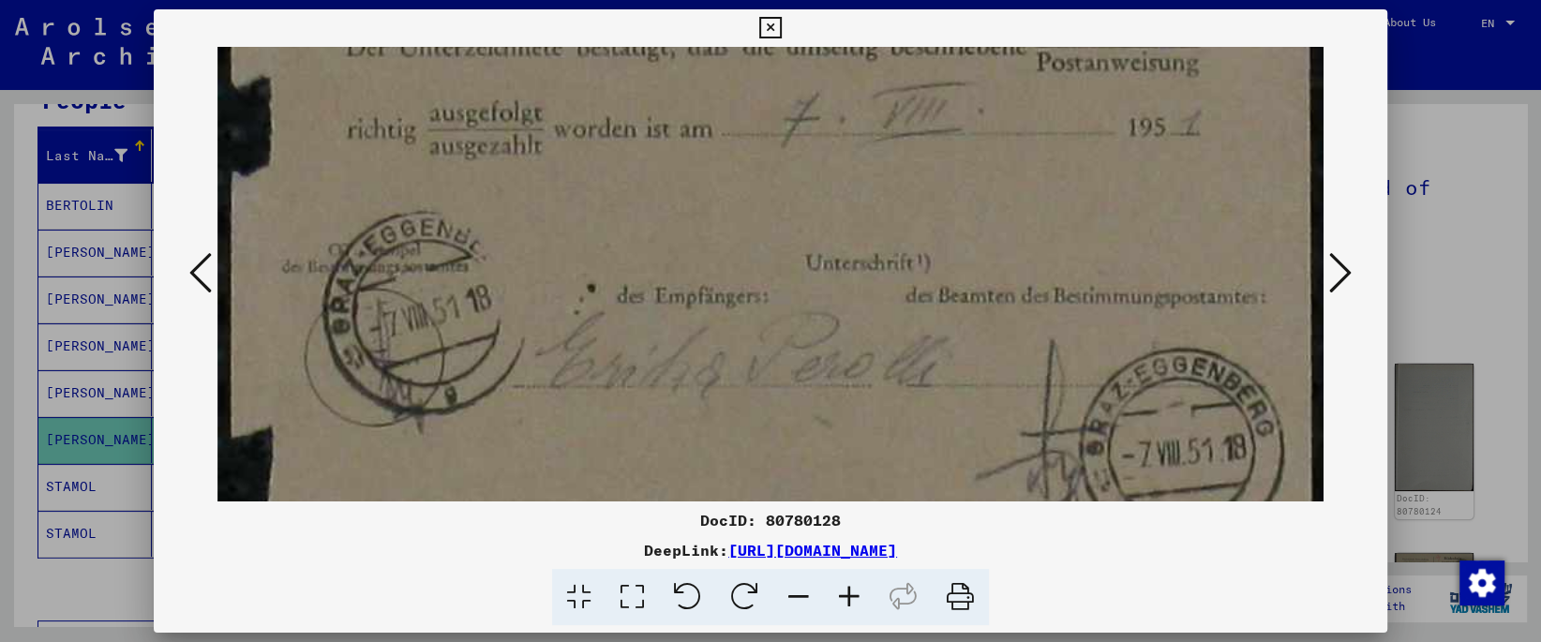
scroll to position [132, 0]
drag, startPoint x: 671, startPoint y: 381, endPoint x: 674, endPoint y: 247, distance: 133.1
click at [674, 247] on img at bounding box center [769, 309] width 1105 height 788
click at [1355, 280] on button at bounding box center [1341, 273] width 34 height 53
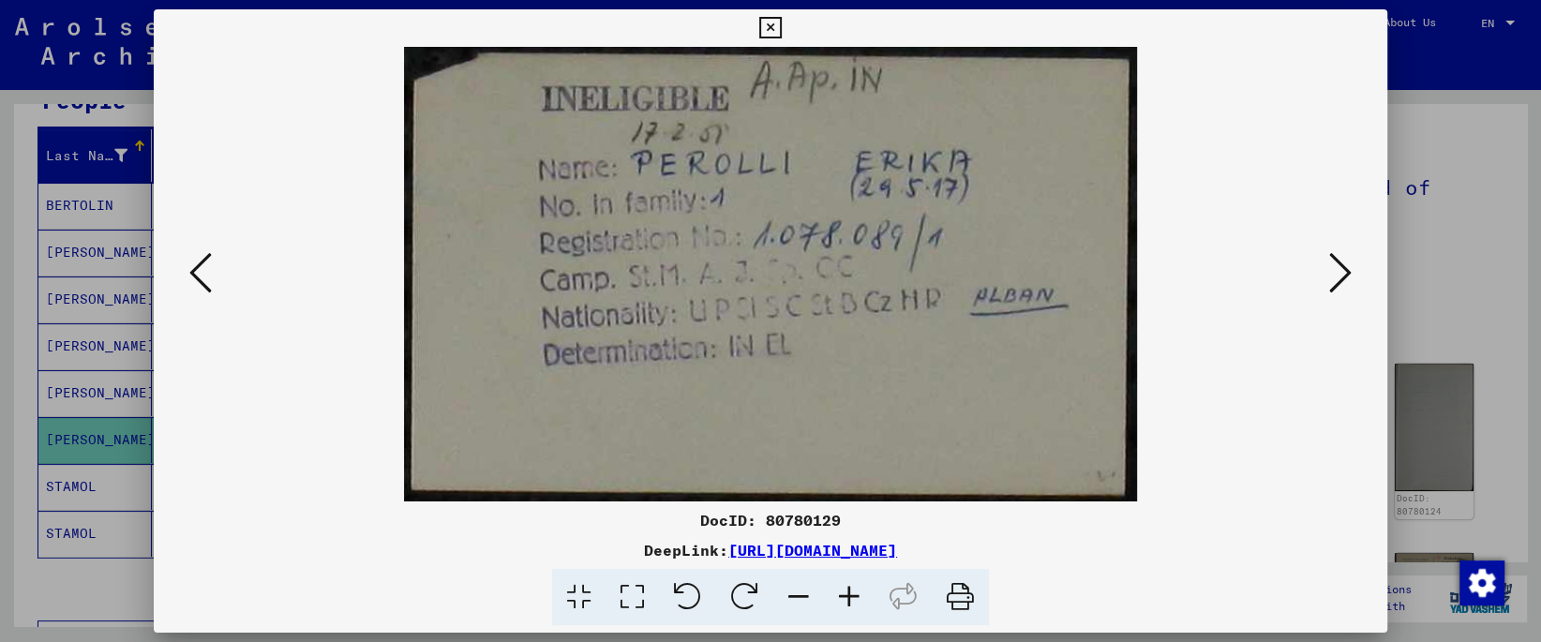
click at [634, 580] on icon at bounding box center [632, 597] width 53 height 57
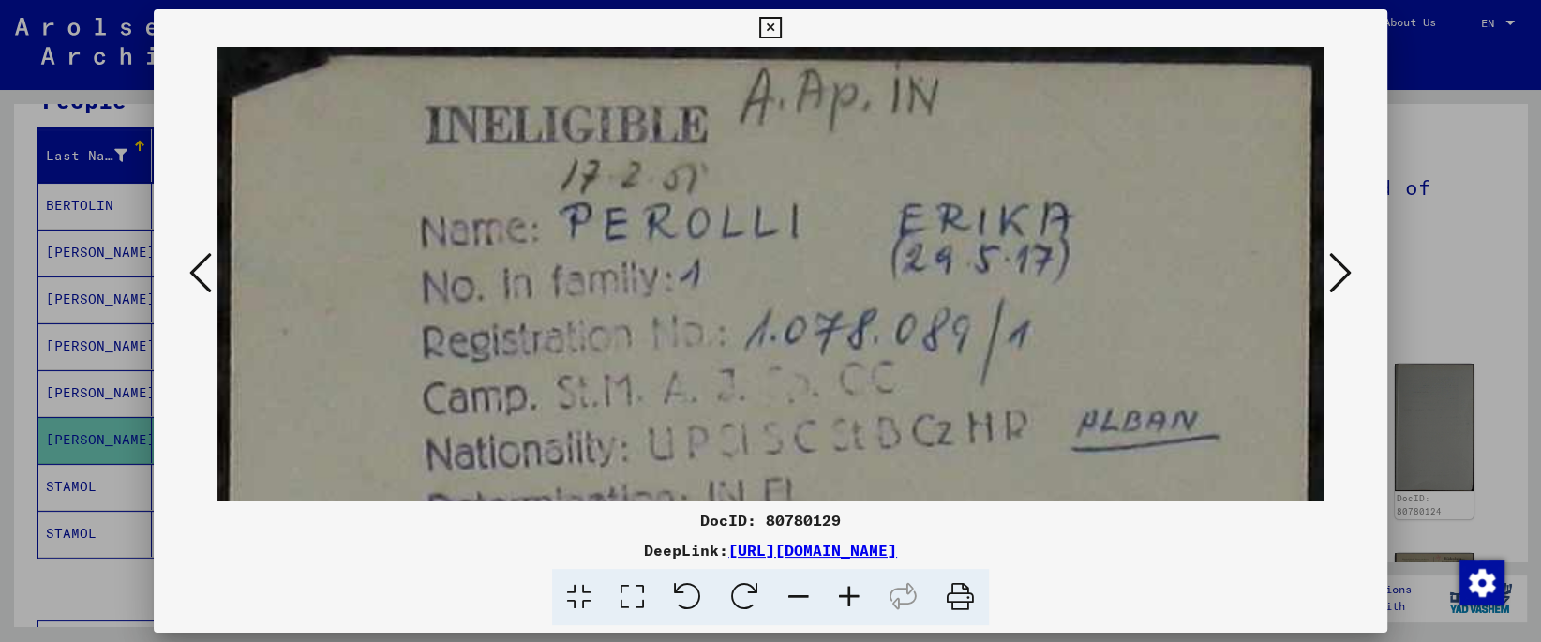
click at [1344, 275] on icon at bounding box center [1340, 272] width 22 height 45
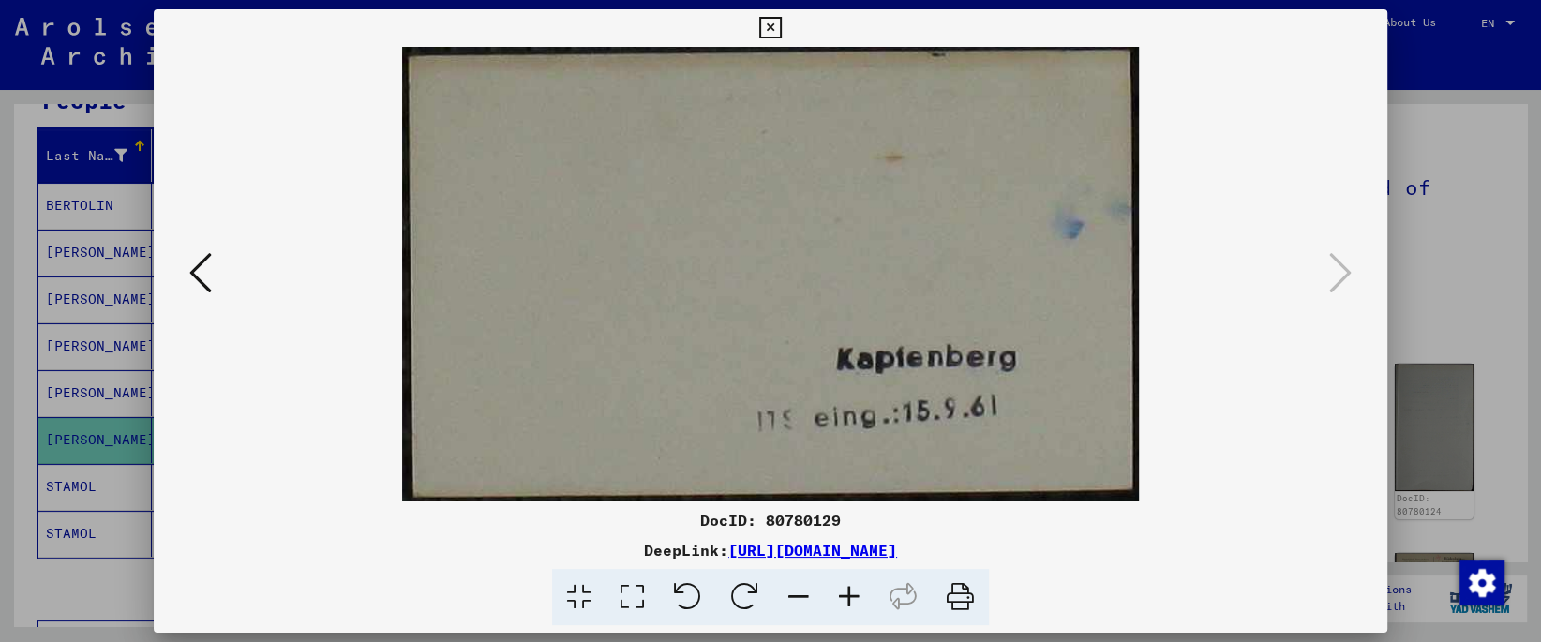
drag, startPoint x: 626, startPoint y: 593, endPoint x: 636, endPoint y: 575, distance: 21.4
click at [628, 591] on icon at bounding box center [632, 597] width 53 height 57
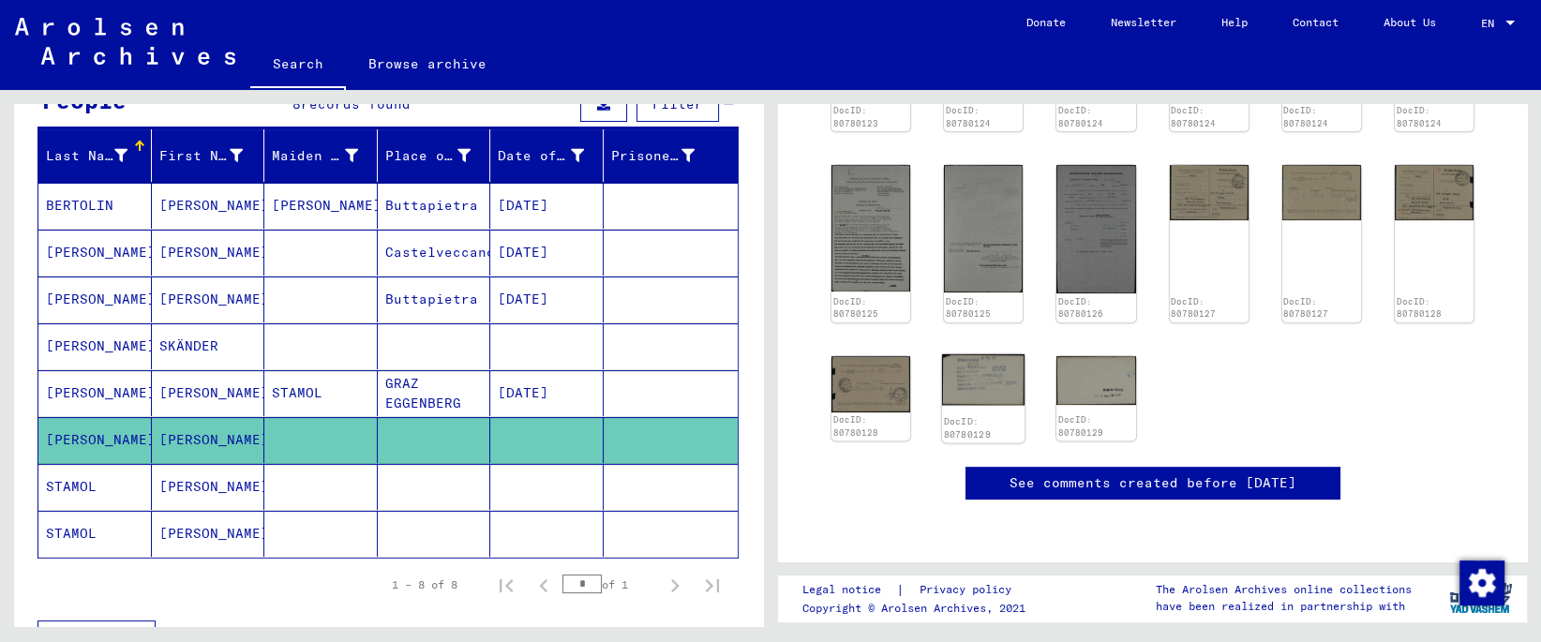
scroll to position [689, 0]
click at [191, 352] on mat-cell "SKÄNDER" at bounding box center [208, 346] width 113 height 46
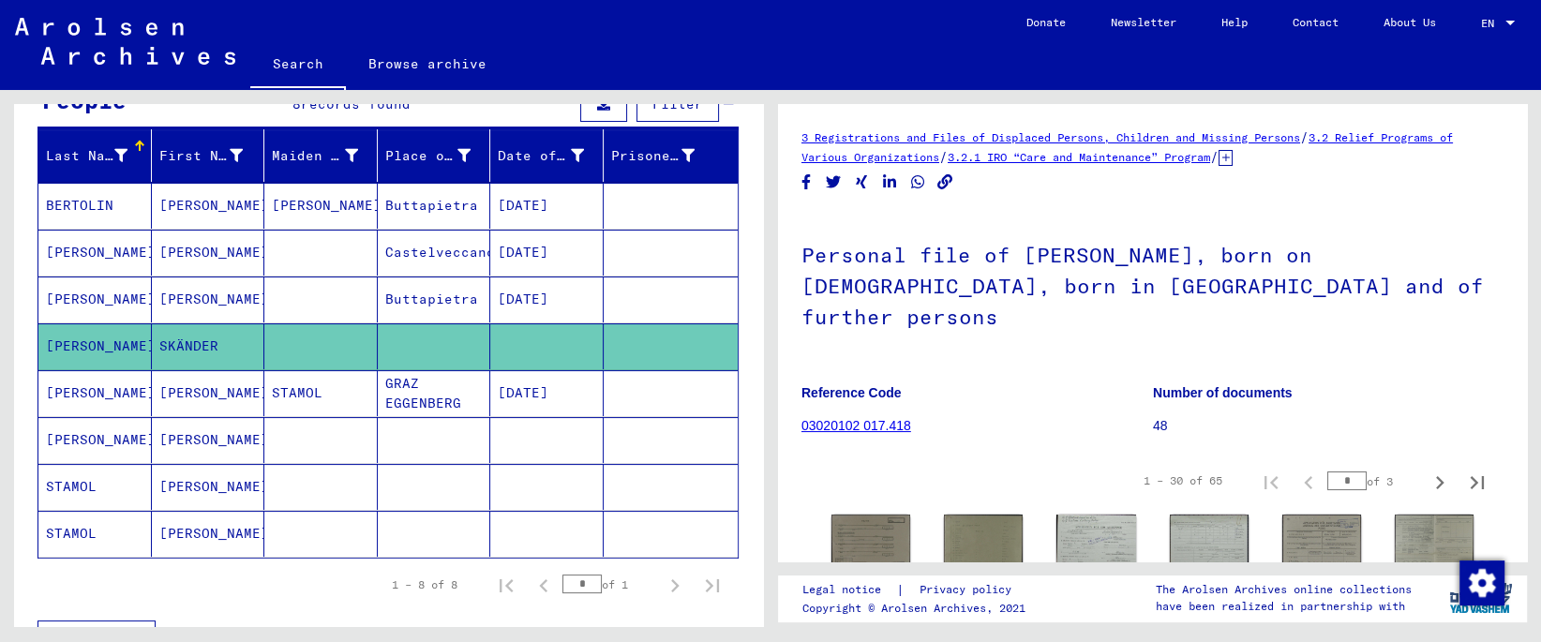
scroll to position [98, 0]
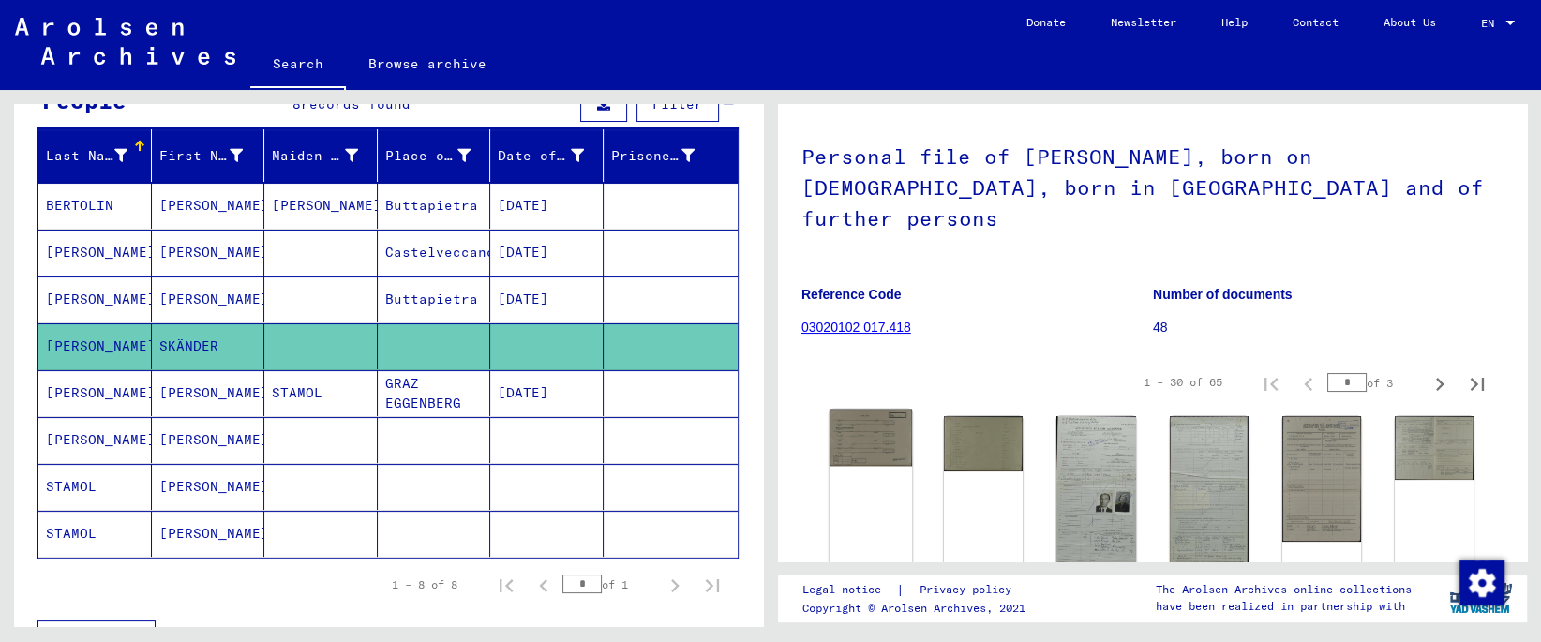
click at [875, 410] on img at bounding box center [871, 438] width 82 height 57
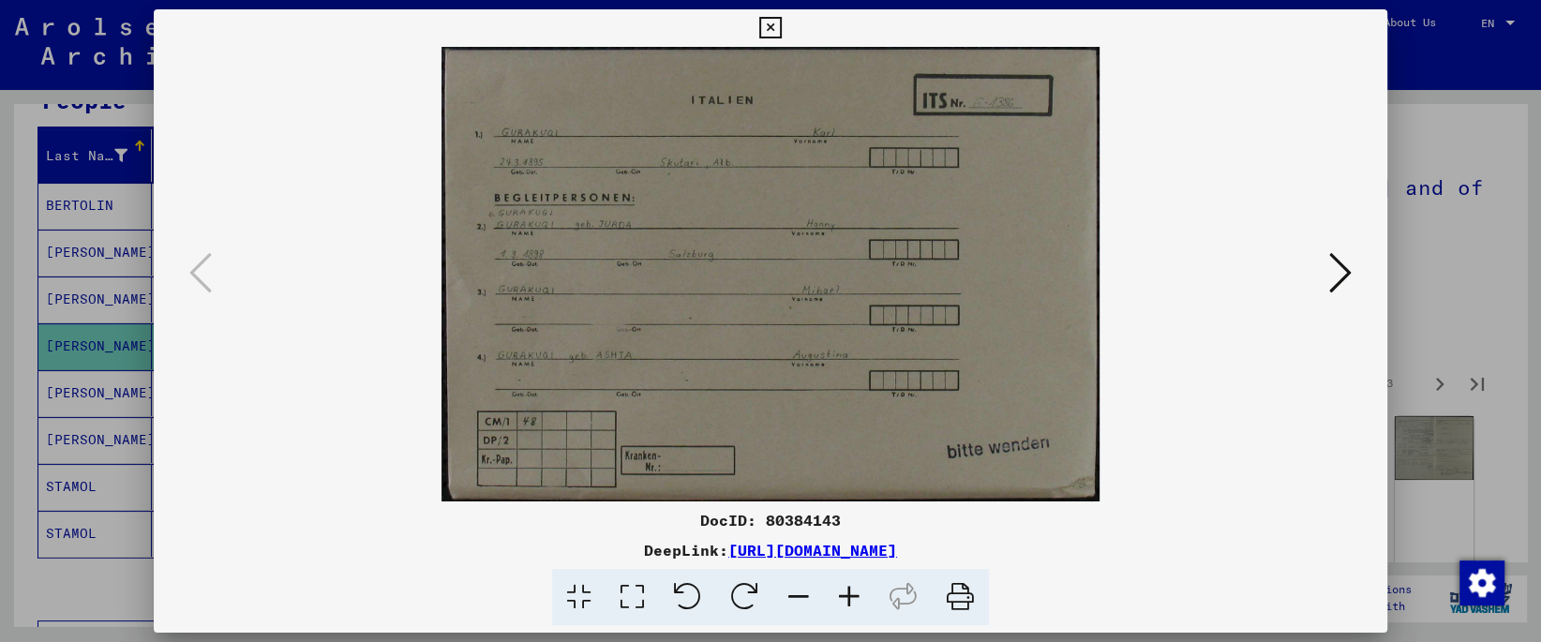
click at [1341, 276] on icon at bounding box center [1340, 272] width 22 height 45
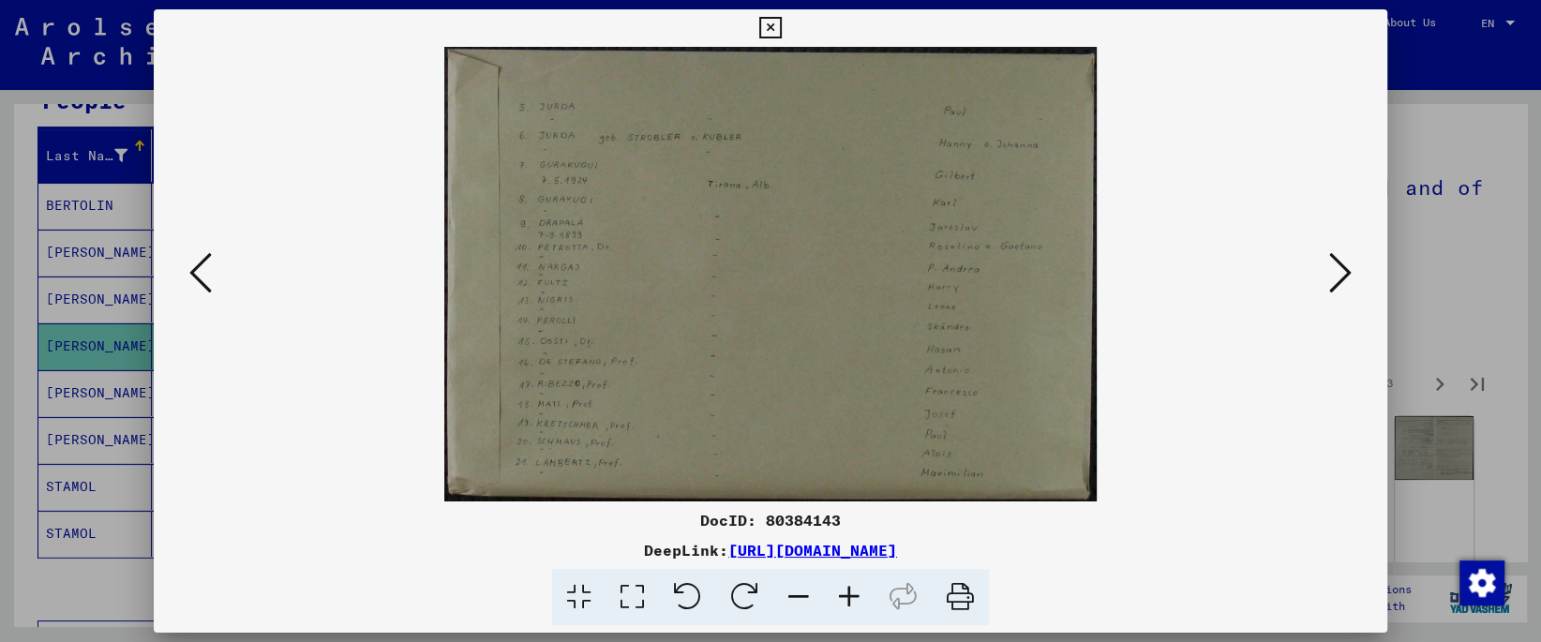
click at [1341, 275] on icon at bounding box center [1340, 272] width 22 height 45
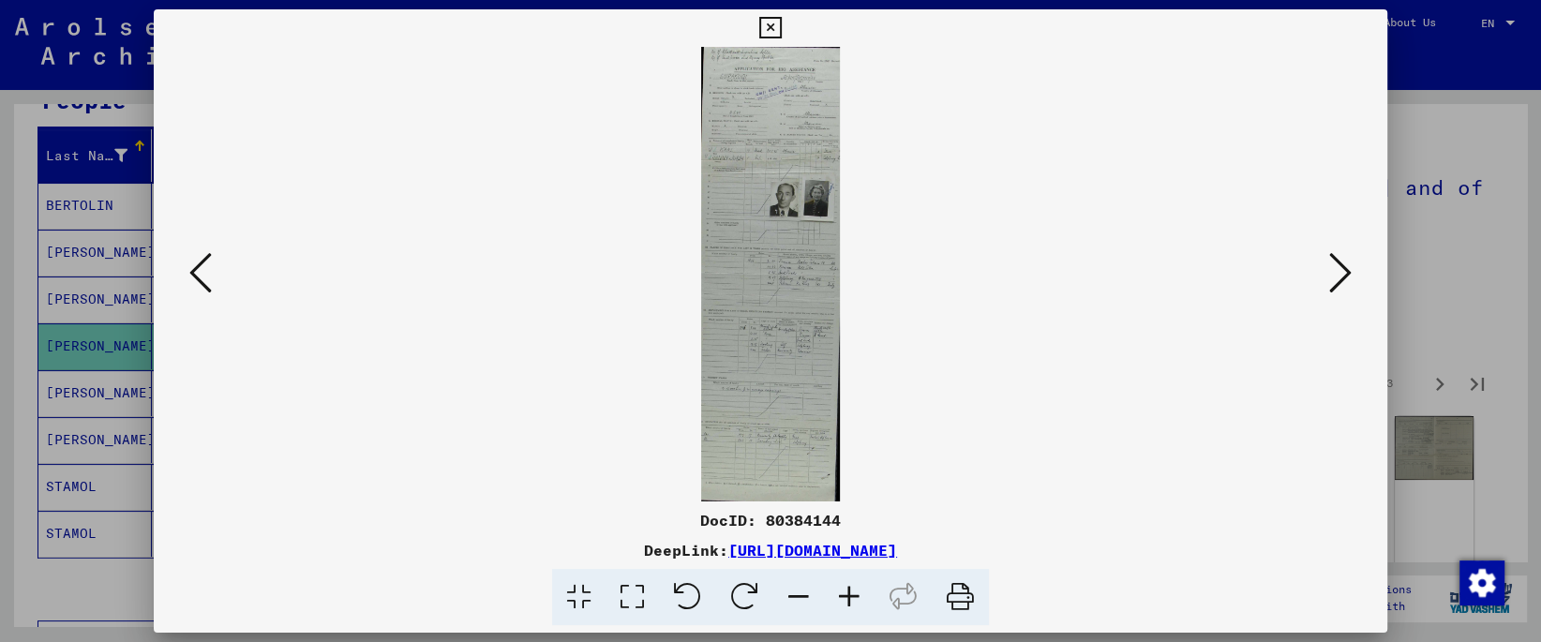
click at [636, 591] on icon at bounding box center [632, 597] width 53 height 57
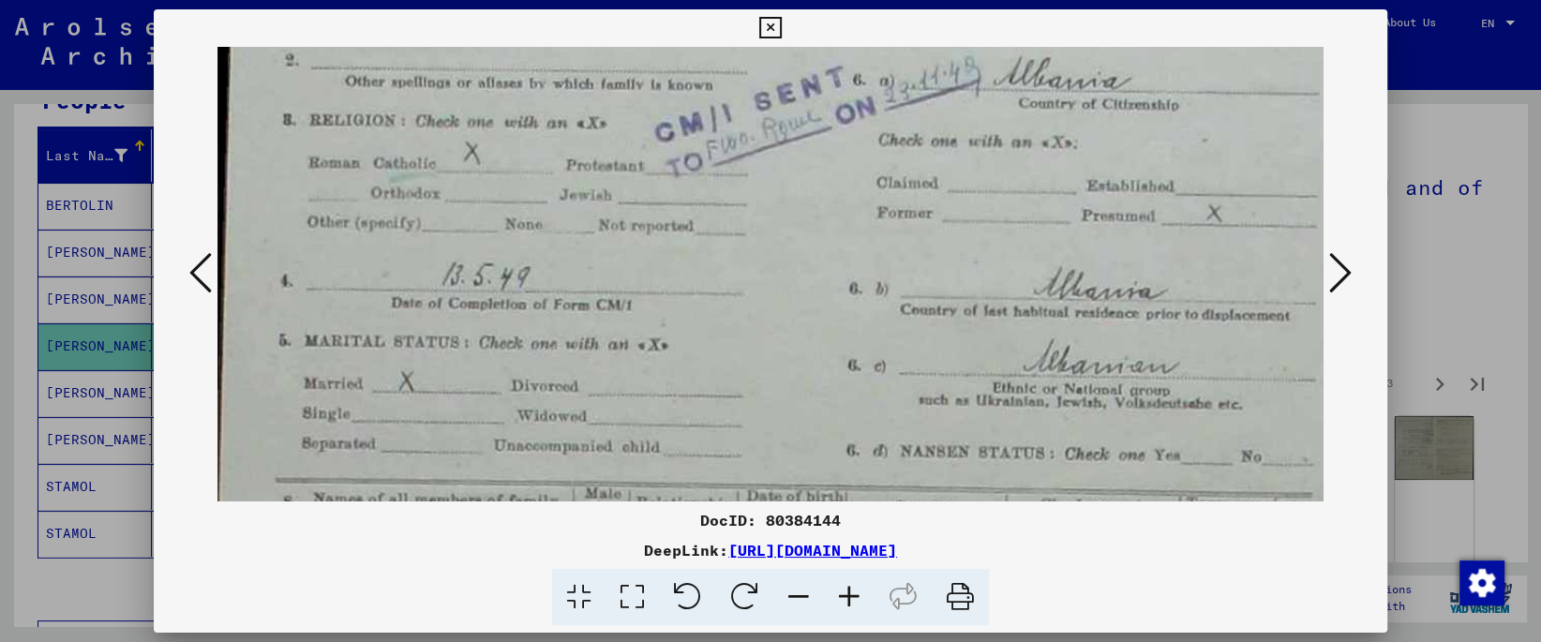
drag, startPoint x: 736, startPoint y: 387, endPoint x: 723, endPoint y: 95, distance: 292.8
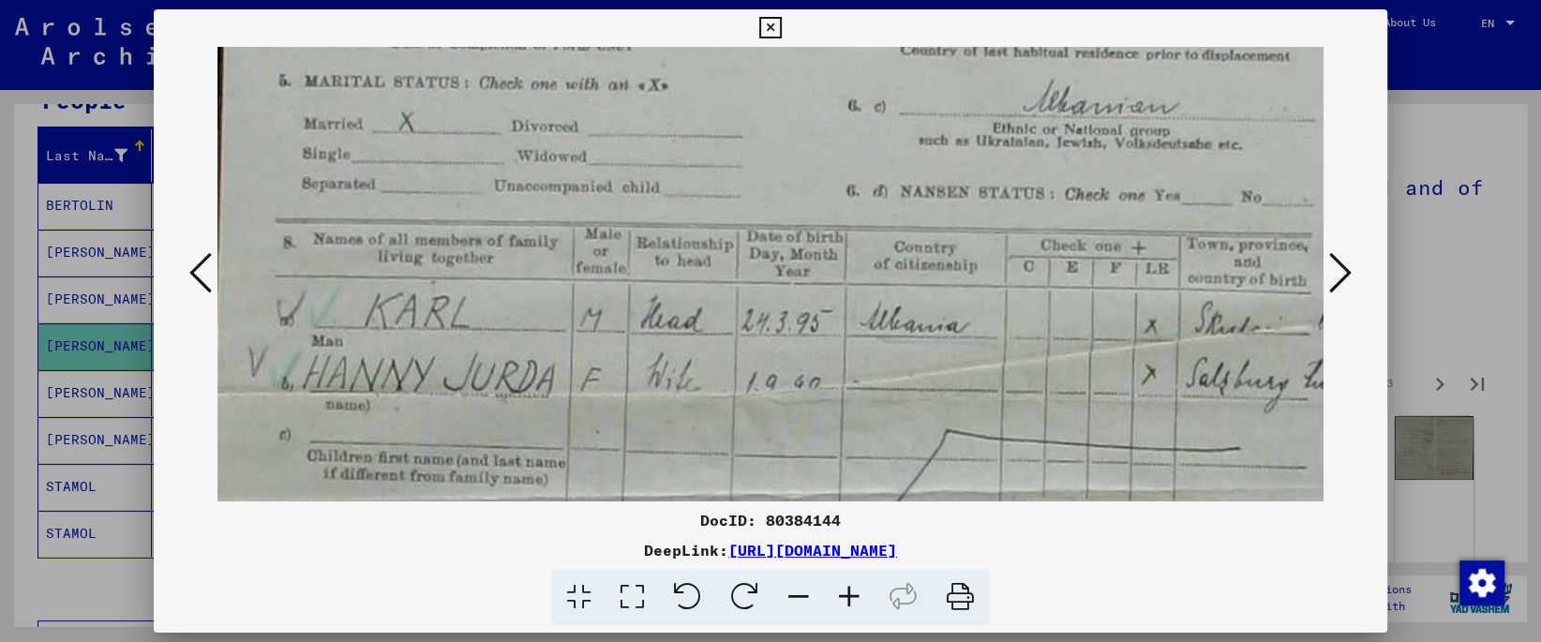
drag, startPoint x: 708, startPoint y: 387, endPoint x: 707, endPoint y: 127, distance: 259.7
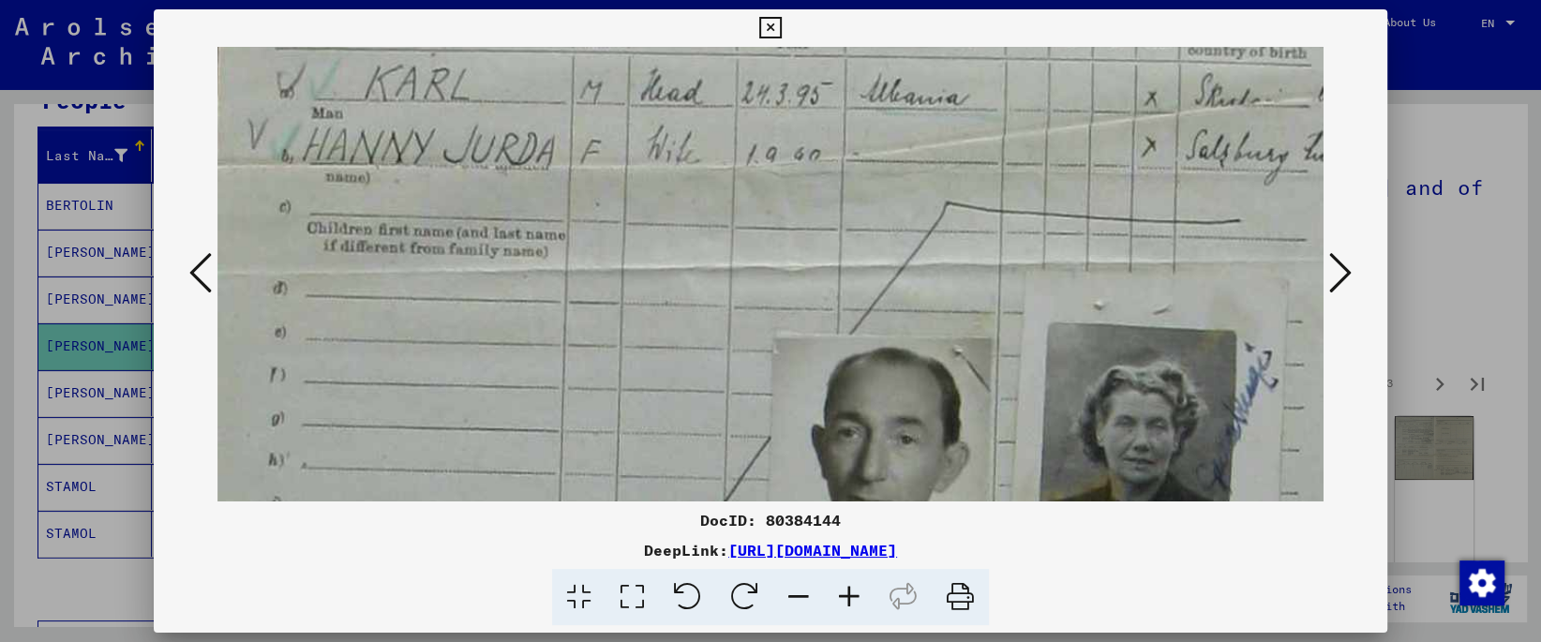
drag, startPoint x: 704, startPoint y: 369, endPoint x: 712, endPoint y: 140, distance: 229.8
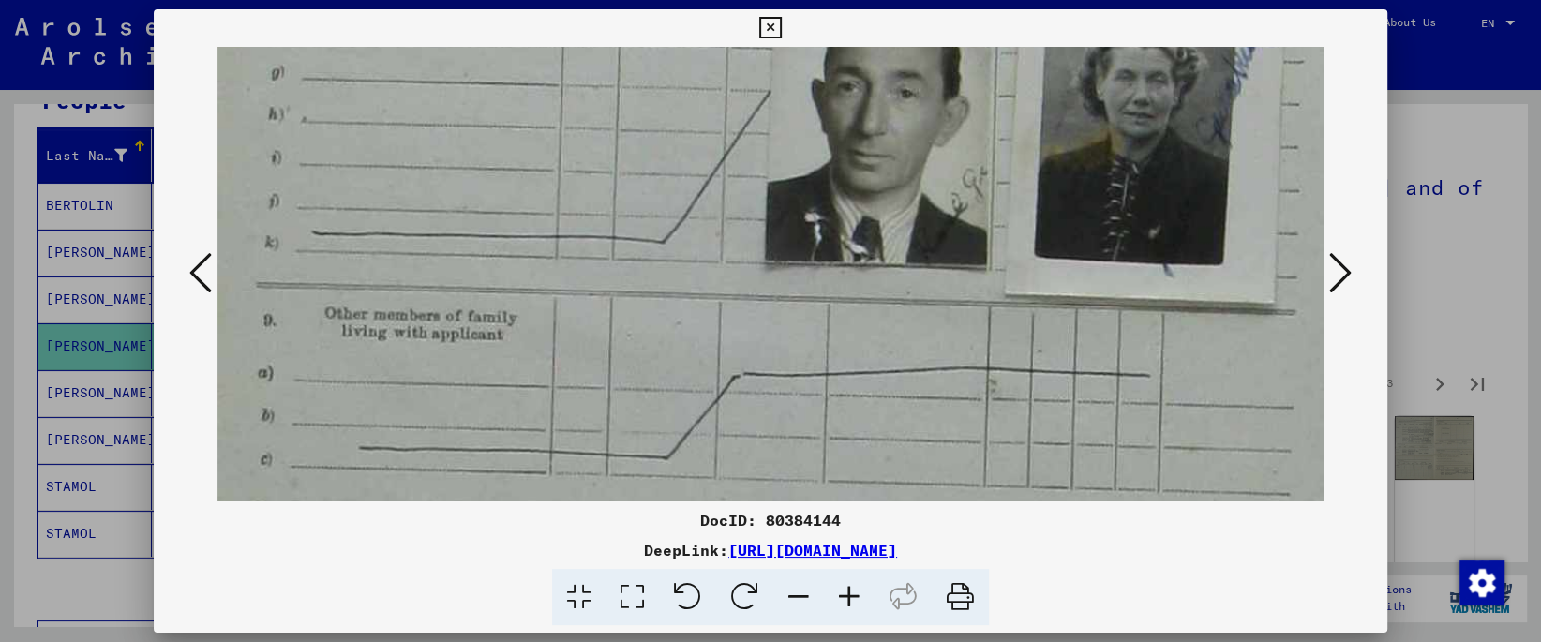
drag, startPoint x: 716, startPoint y: 177, endPoint x: 716, endPoint y: 18, distance: 159.4
click at [716, 18] on div "DocID: 80384144 DeepLink: [URL][DOMAIN_NAME]" at bounding box center [770, 317] width 1233 height 617
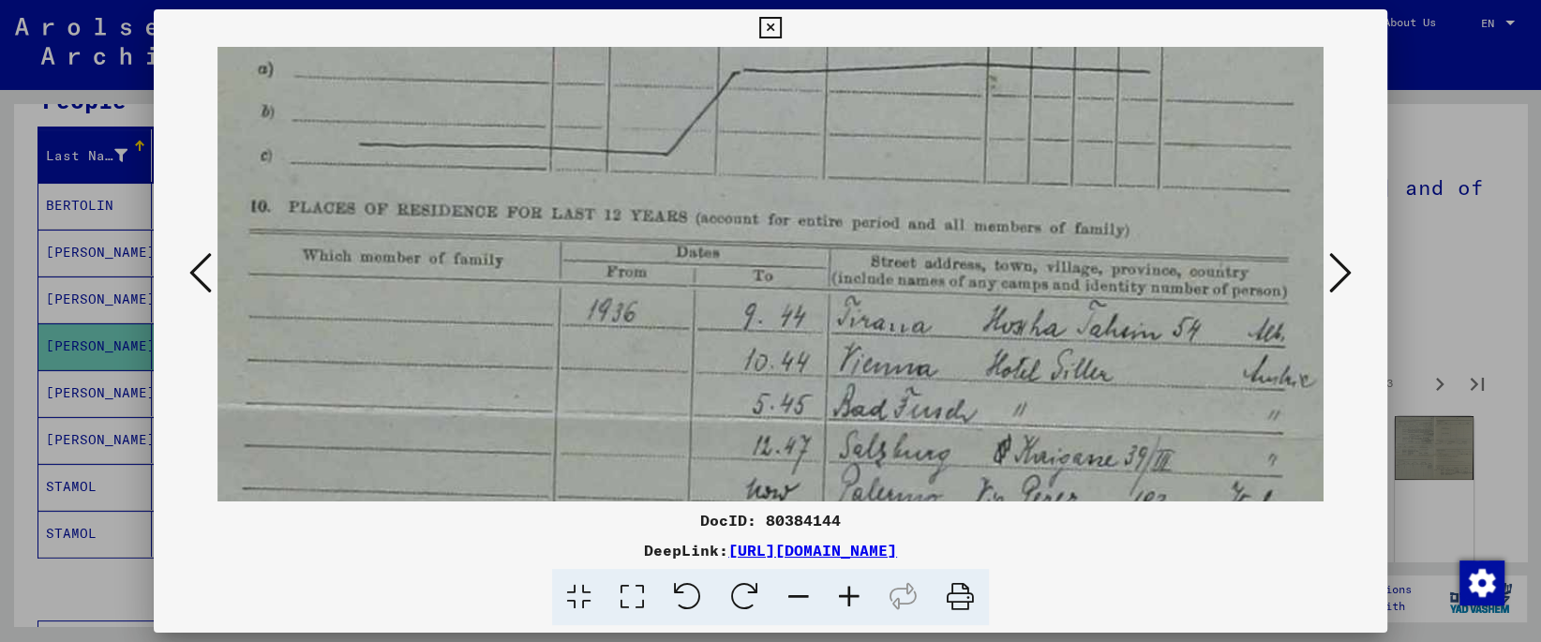
drag, startPoint x: 706, startPoint y: 120, endPoint x: 693, endPoint y: 192, distance: 73.4
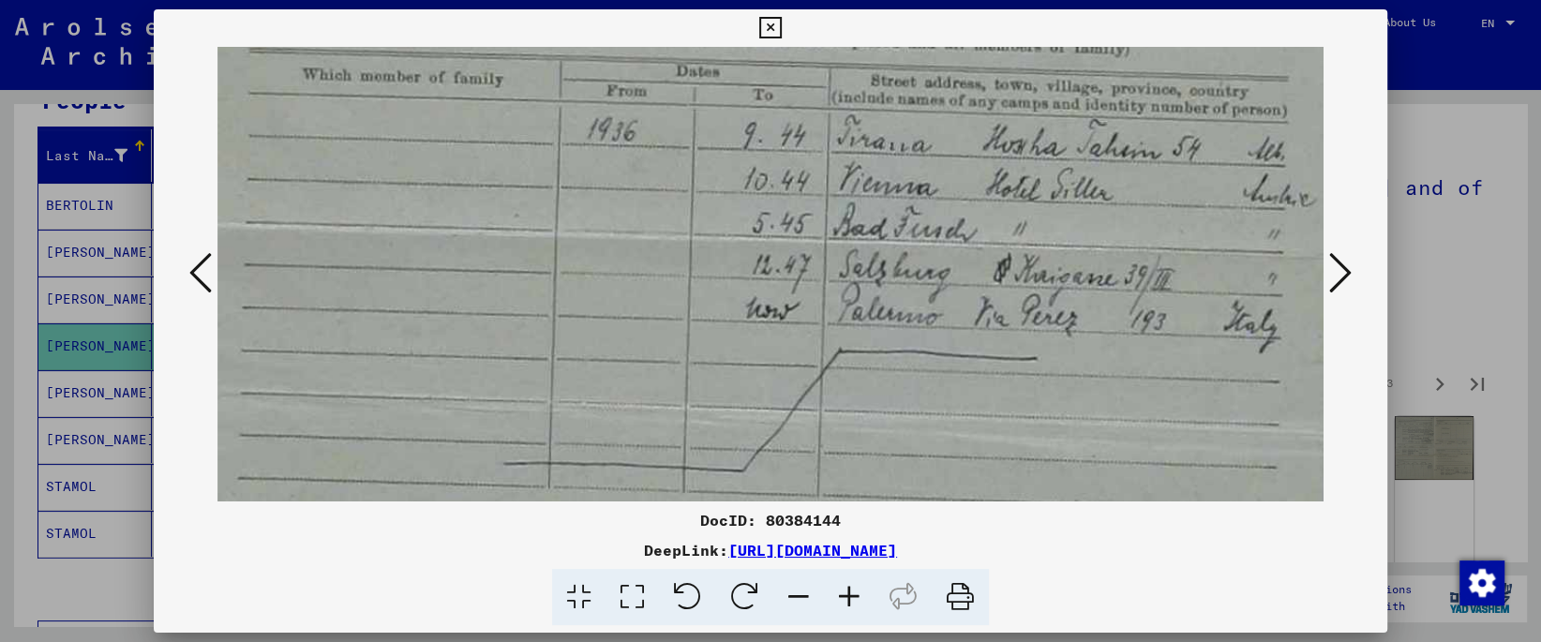
scroll to position [1664, 0]
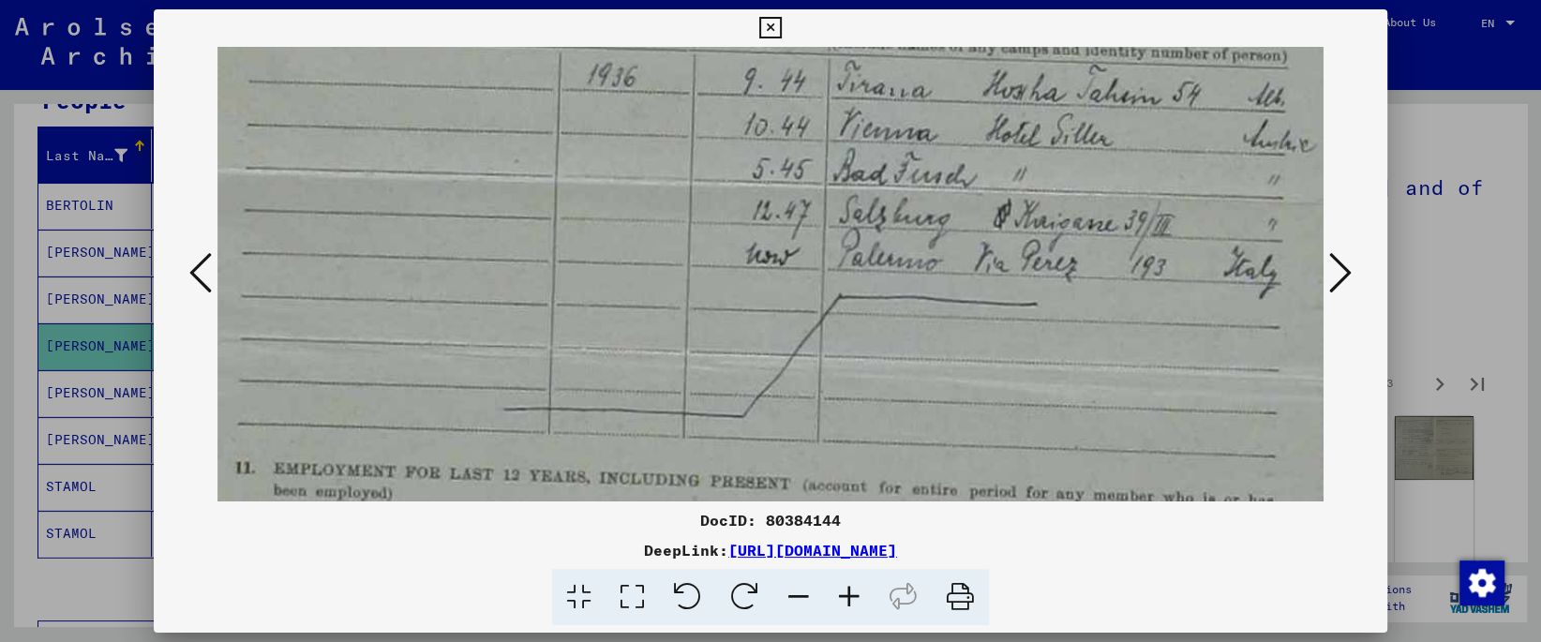
drag, startPoint x: 693, startPoint y: 351, endPoint x: 693, endPoint y: 102, distance: 248.4
click at [693, 102] on img at bounding box center [769, 183] width 1105 height 3601
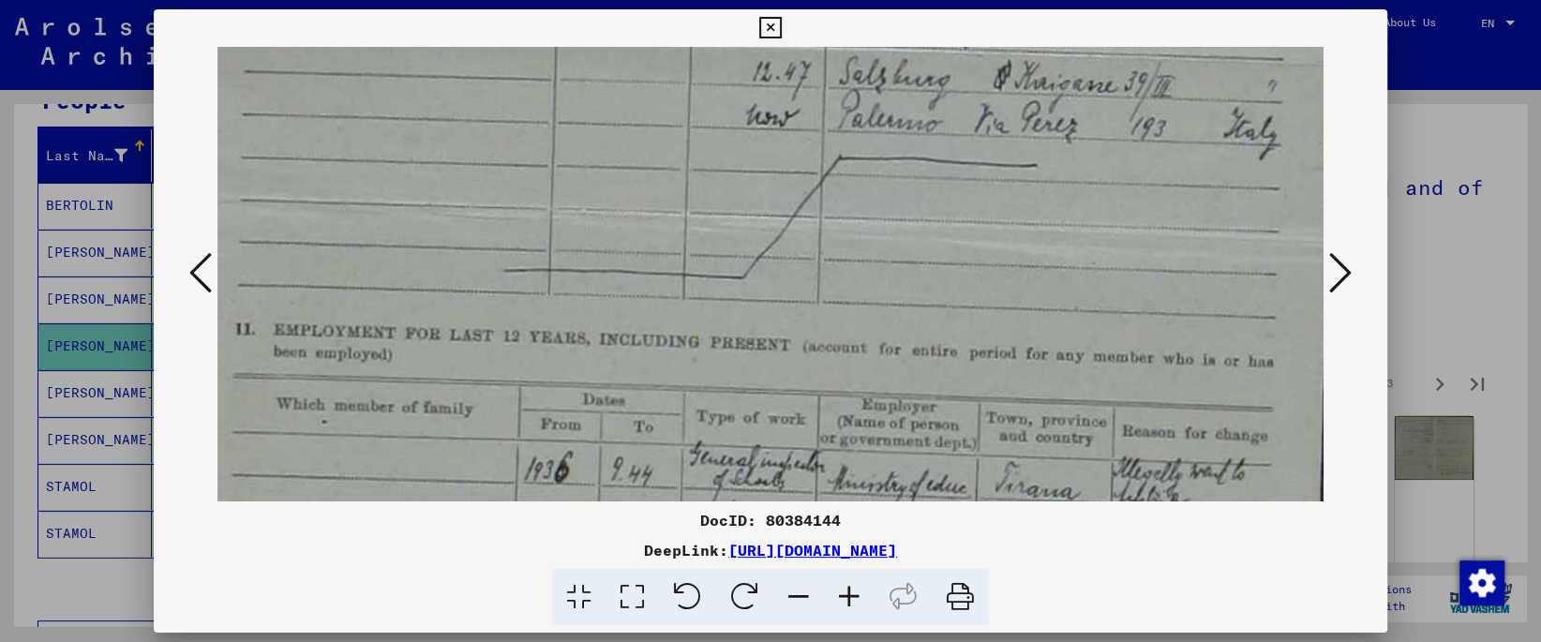
drag, startPoint x: 828, startPoint y: 331, endPoint x: 832, endPoint y: 191, distance: 139.7
click at [832, 191] on img at bounding box center [769, 44] width 1105 height 3601
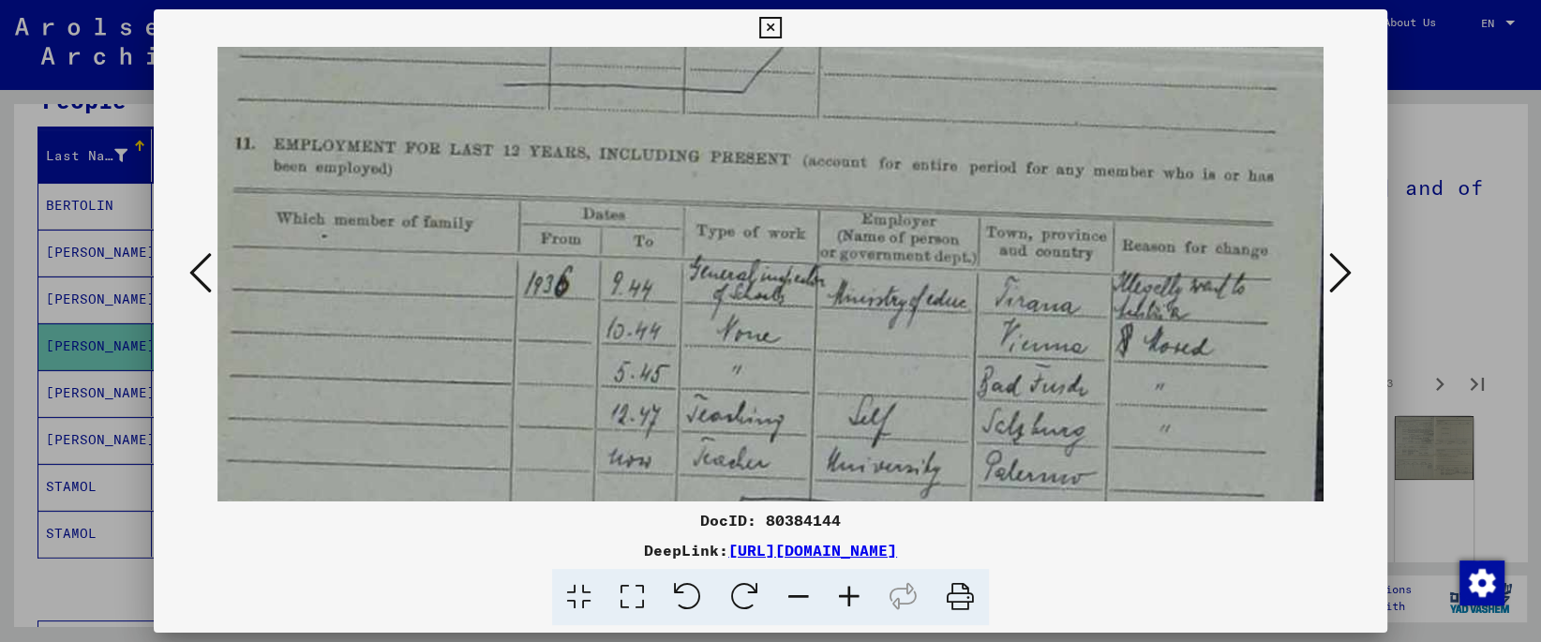
drag, startPoint x: 852, startPoint y: 322, endPoint x: 852, endPoint y: 135, distance: 186.5
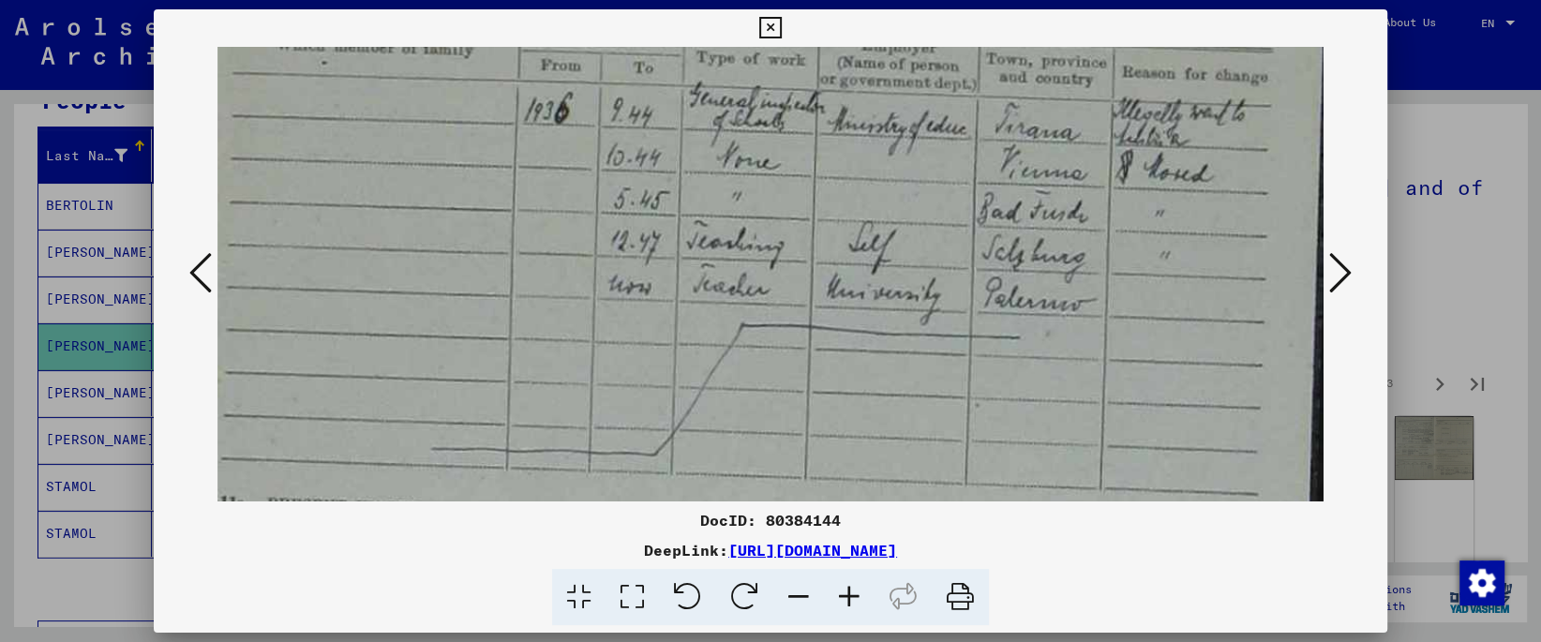
scroll to position [2165, 0]
drag, startPoint x: 881, startPoint y: 352, endPoint x: 879, endPoint y: 174, distance: 178.1
click at [1341, 275] on icon at bounding box center [1340, 272] width 22 height 45
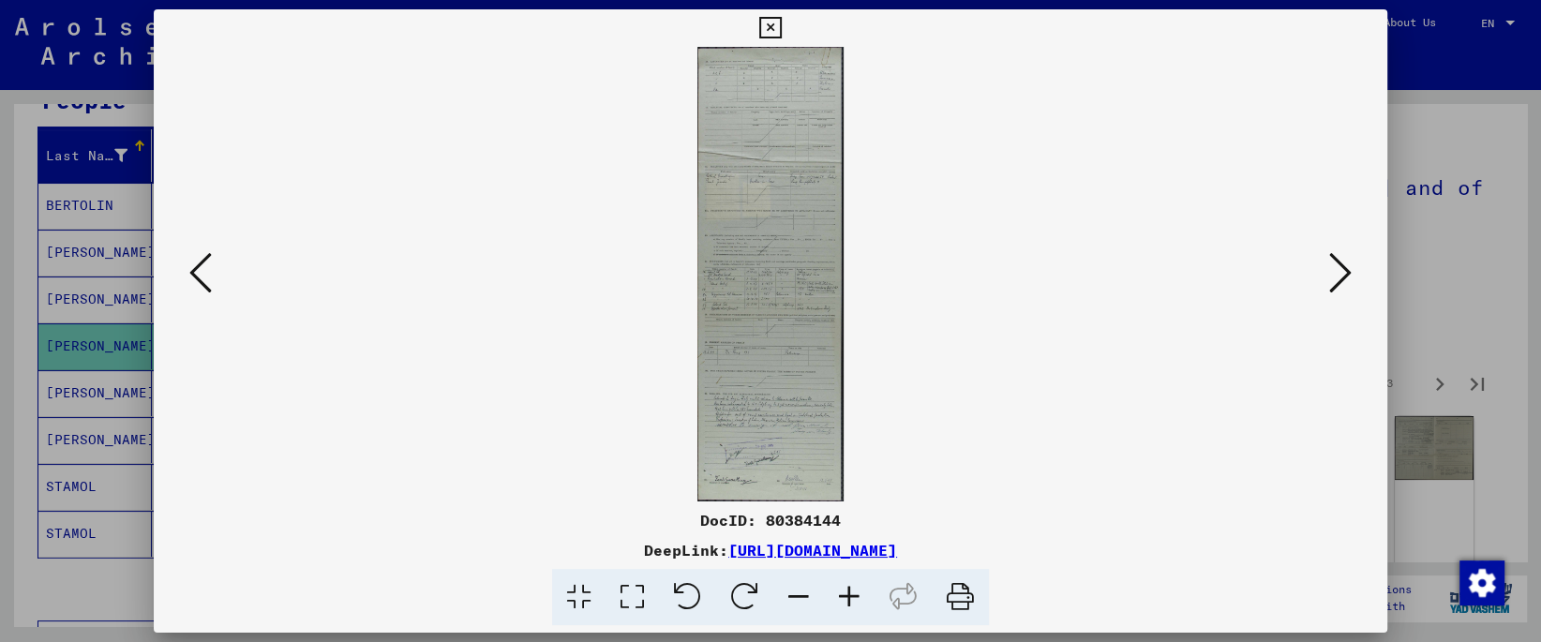
scroll to position [0, 0]
click at [629, 599] on icon at bounding box center [632, 597] width 53 height 57
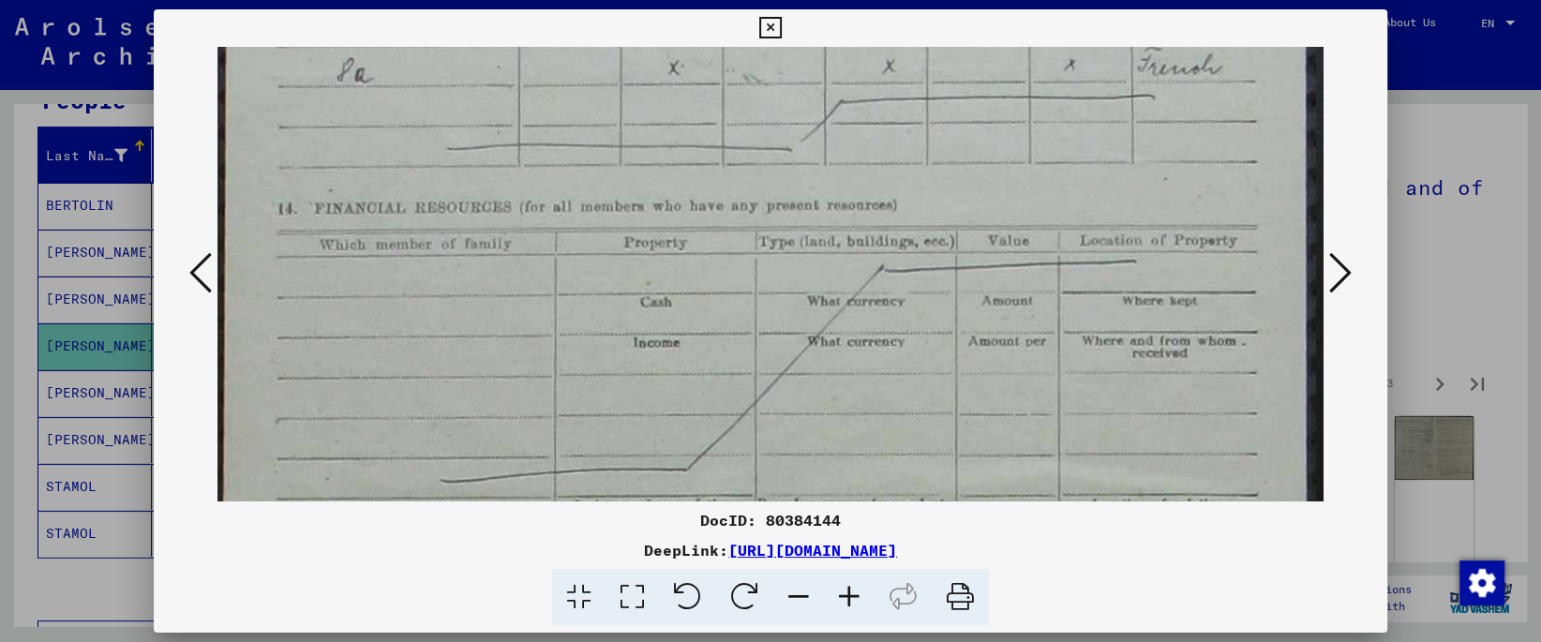
drag, startPoint x: 671, startPoint y: 374, endPoint x: 708, endPoint y: 75, distance: 301.3
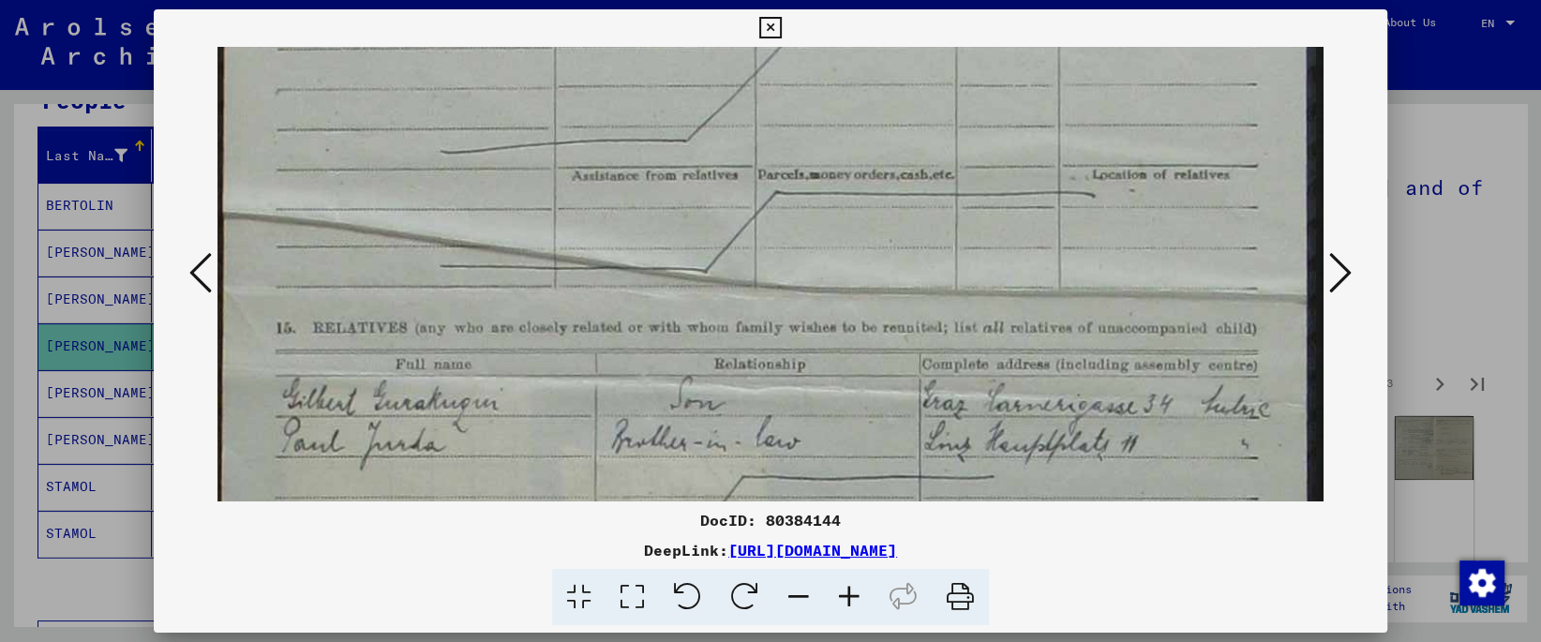
drag, startPoint x: 703, startPoint y: 352, endPoint x: 665, endPoint y: 22, distance: 332.2
click at [665, 22] on div "DocID: 80384144 DeepLink: [URL][DOMAIN_NAME]" at bounding box center [770, 317] width 1233 height 617
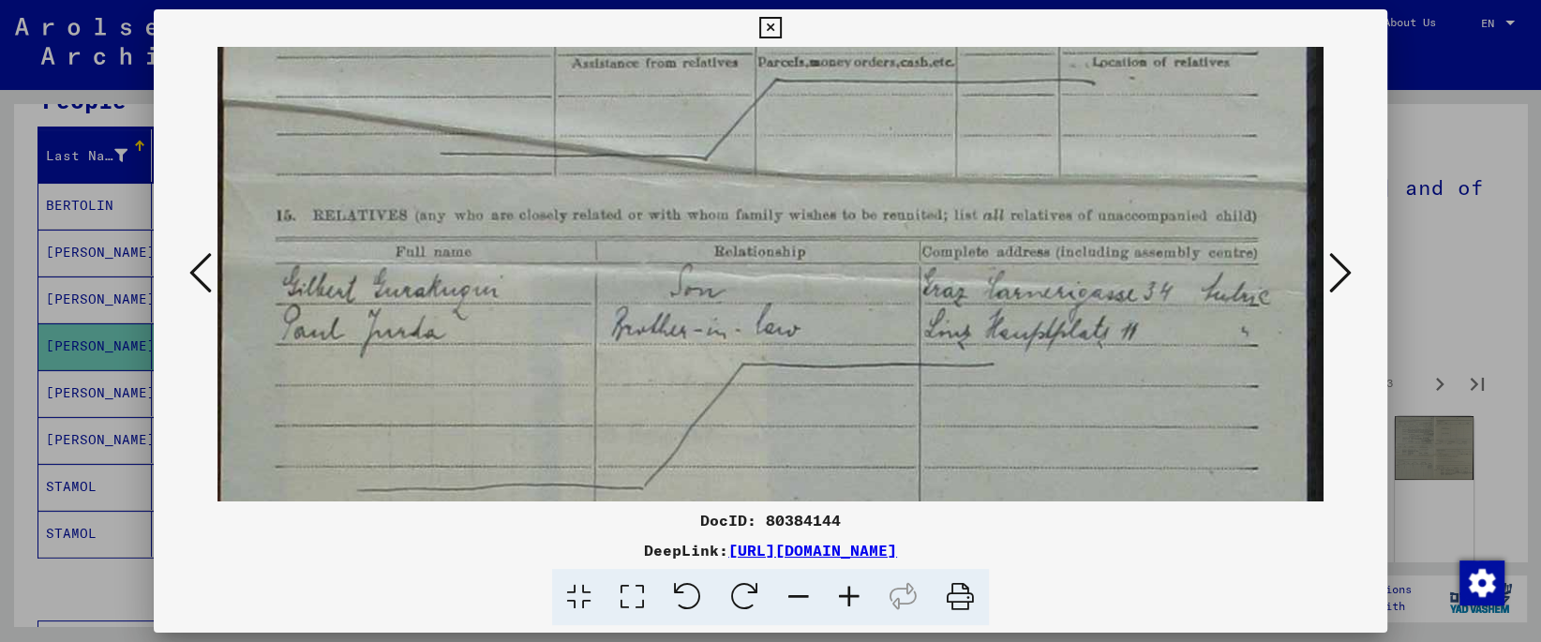
scroll to position [768, 0]
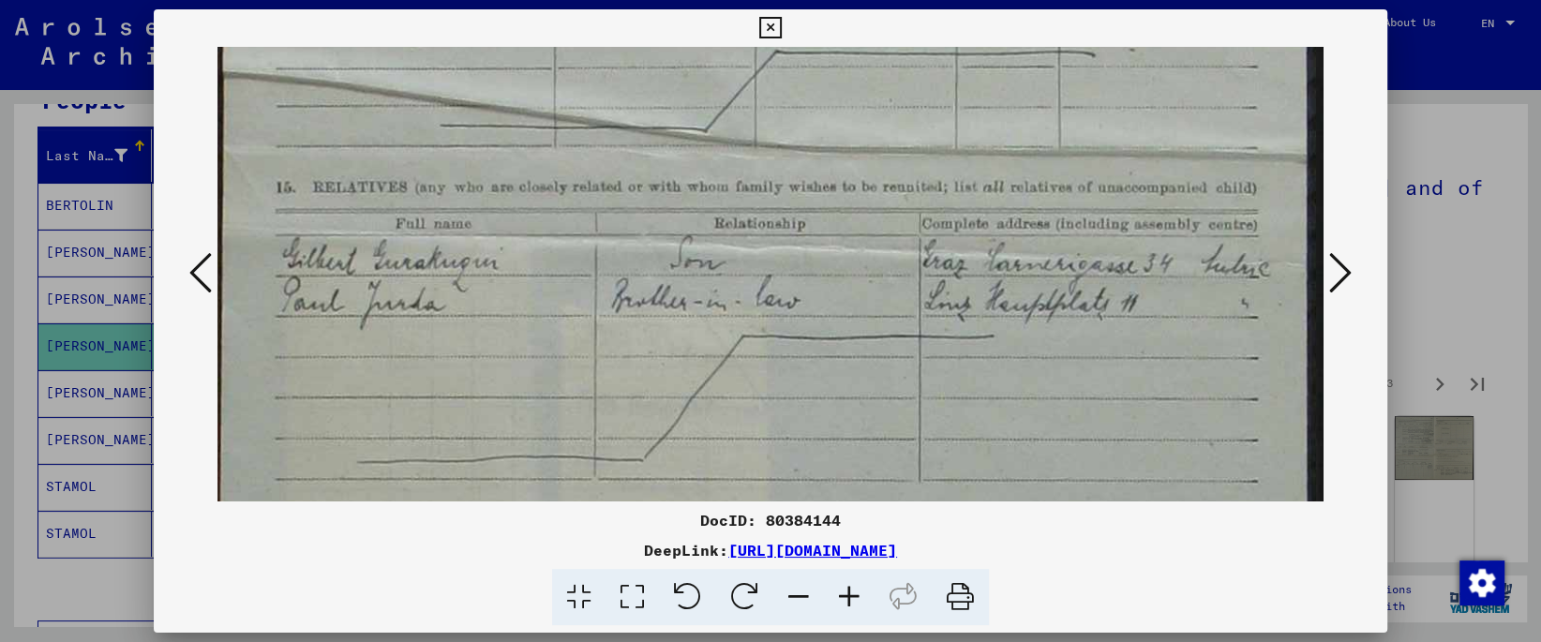
drag, startPoint x: 666, startPoint y: 324, endPoint x: 651, endPoint y: 184, distance: 141.3
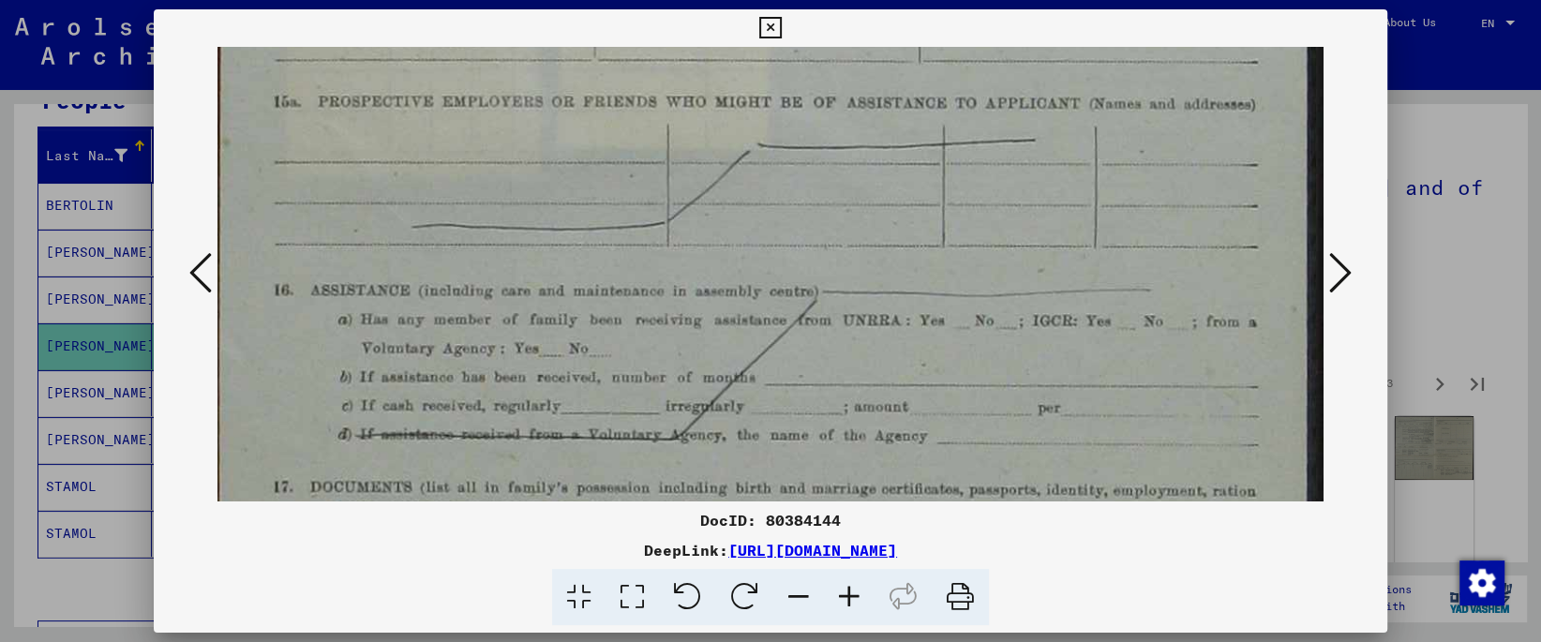
drag, startPoint x: 651, startPoint y: 403, endPoint x: 623, endPoint y: 109, distance: 295.7
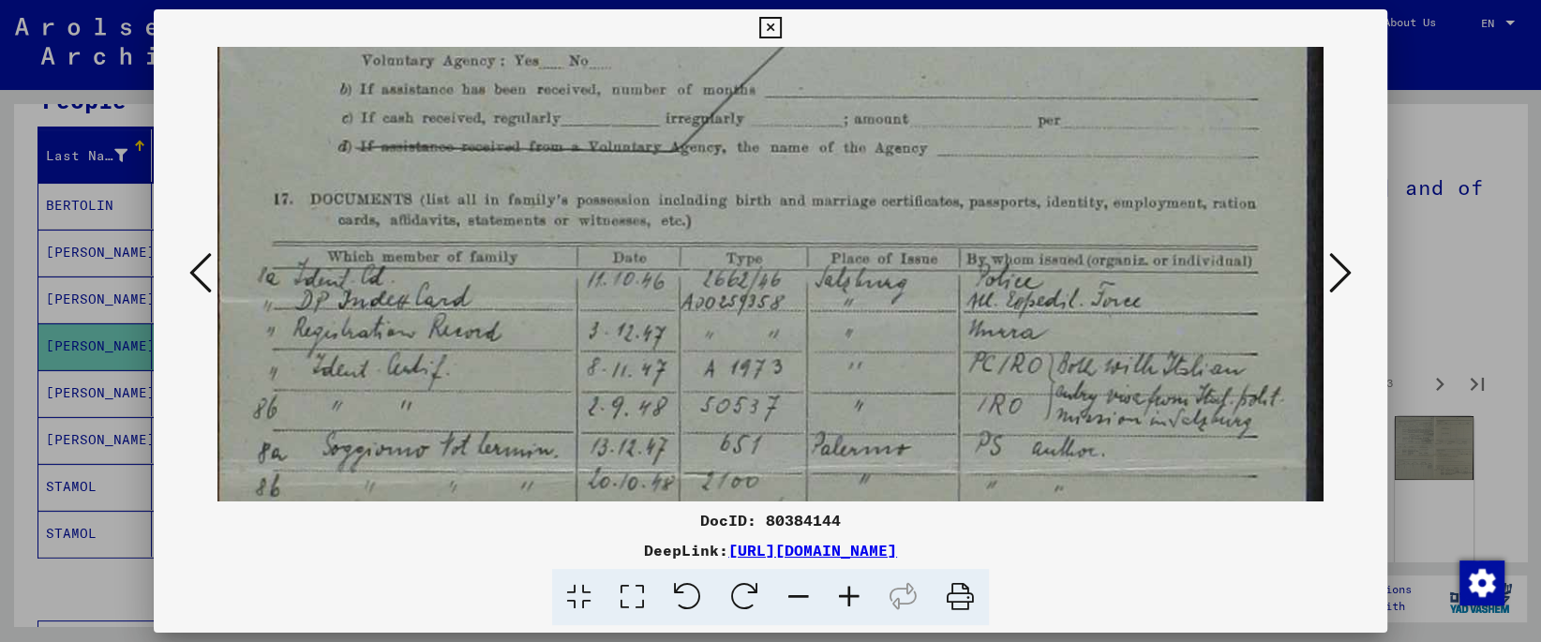
drag, startPoint x: 631, startPoint y: 266, endPoint x: 631, endPoint y: 206, distance: 60.0
click at [603, 42] on div "DocID: 80384144 DeepLink: [URL][DOMAIN_NAME]" at bounding box center [770, 317] width 1233 height 617
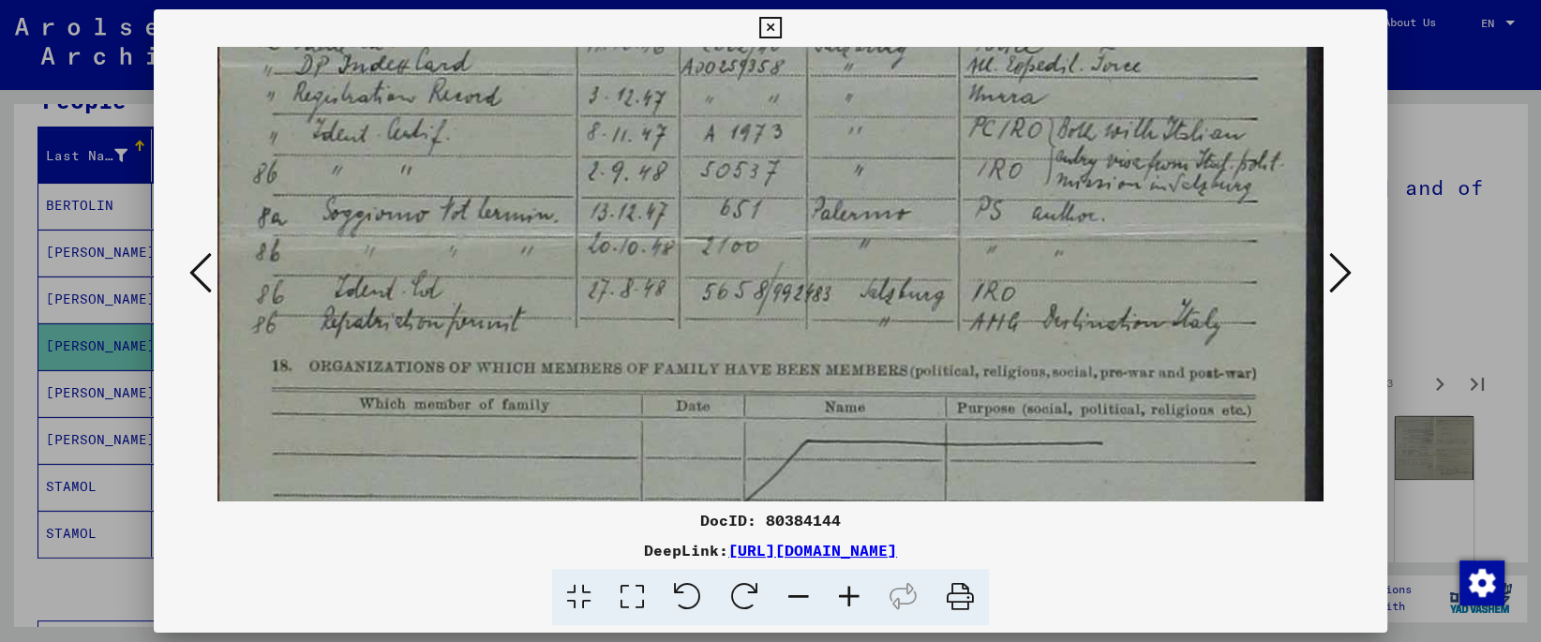
drag, startPoint x: 646, startPoint y: 331, endPoint x: 654, endPoint y: 92, distance: 239.2
click at [654, 92] on img at bounding box center [769, 61] width 1105 height 3448
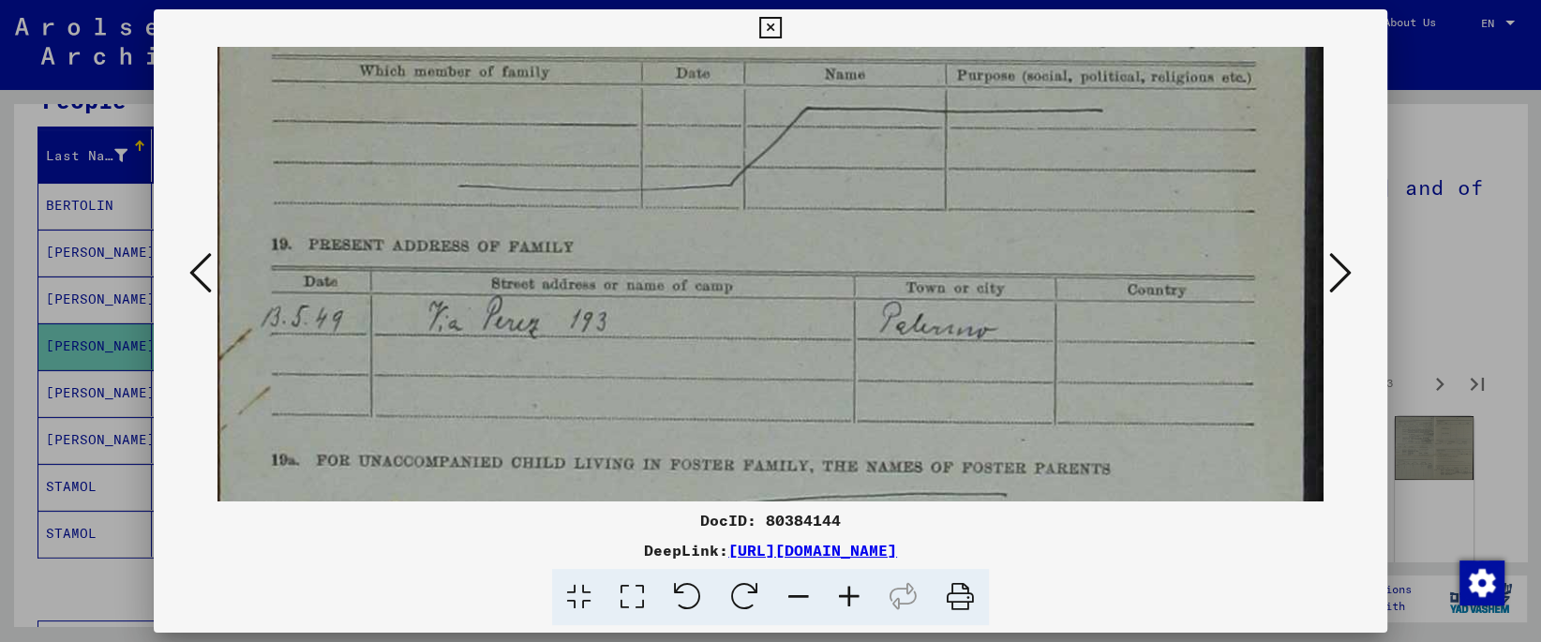
drag, startPoint x: 656, startPoint y: 354, endPoint x: 642, endPoint y: 19, distance: 335.9
click at [642, 19] on div "DocID: 80384144 DeepLink: [URL][DOMAIN_NAME]" at bounding box center [770, 317] width 1233 height 617
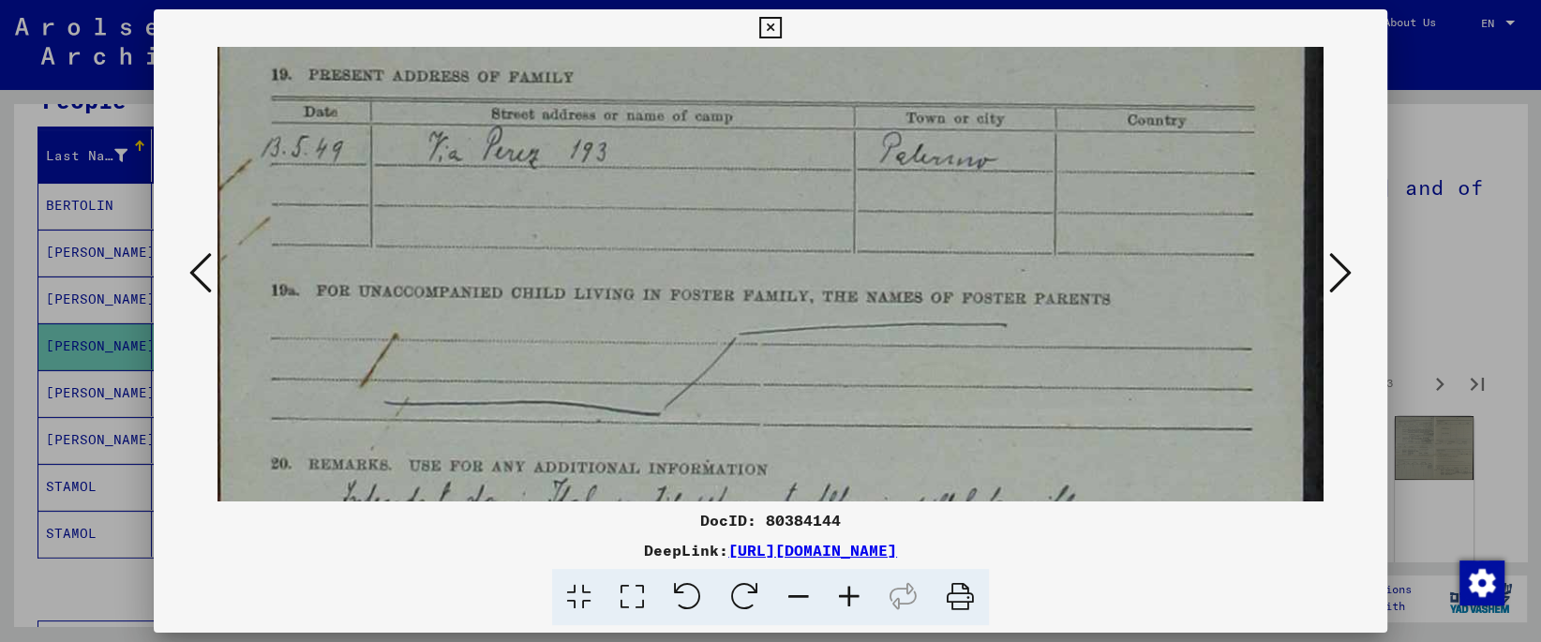
drag, startPoint x: 707, startPoint y: 356, endPoint x: 706, endPoint y: 186, distance: 170.6
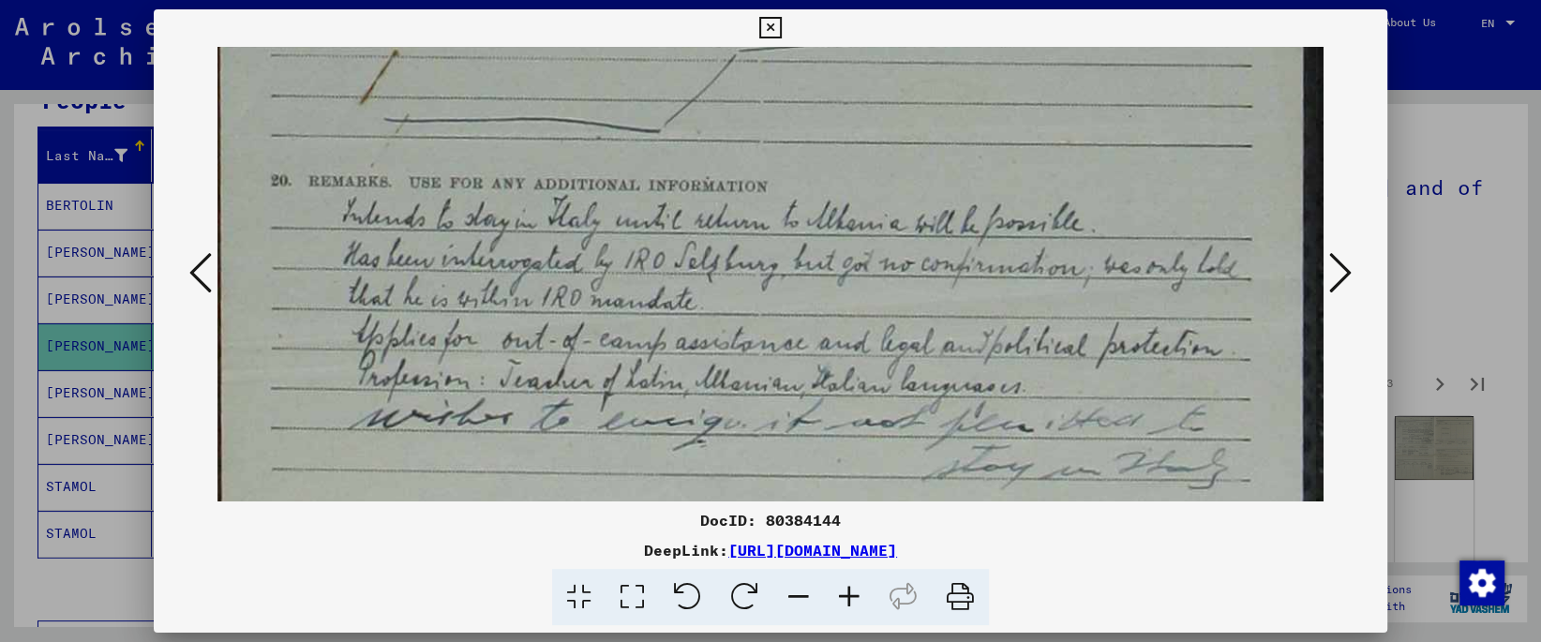
drag, startPoint x: 895, startPoint y: 195, endPoint x: 881, endPoint y: 85, distance: 110.6
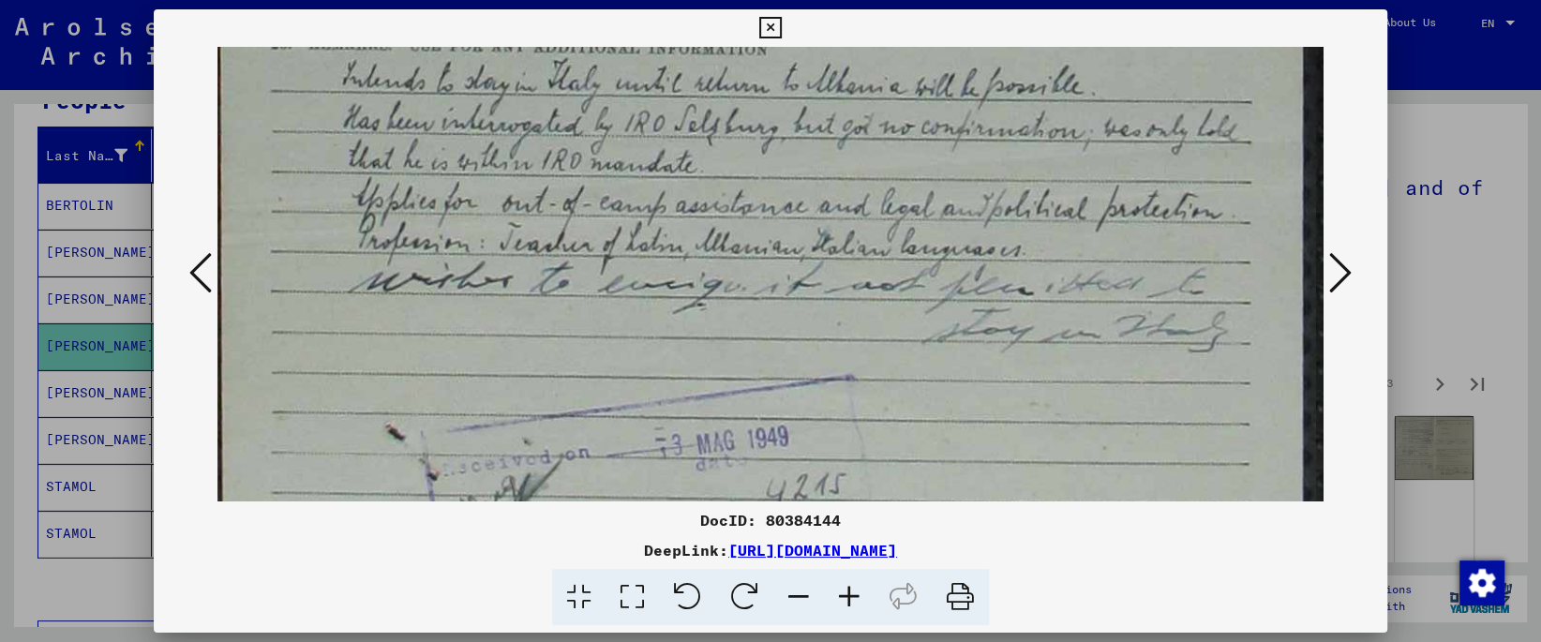
drag, startPoint x: 974, startPoint y: 343, endPoint x: 960, endPoint y: 210, distance: 133.8
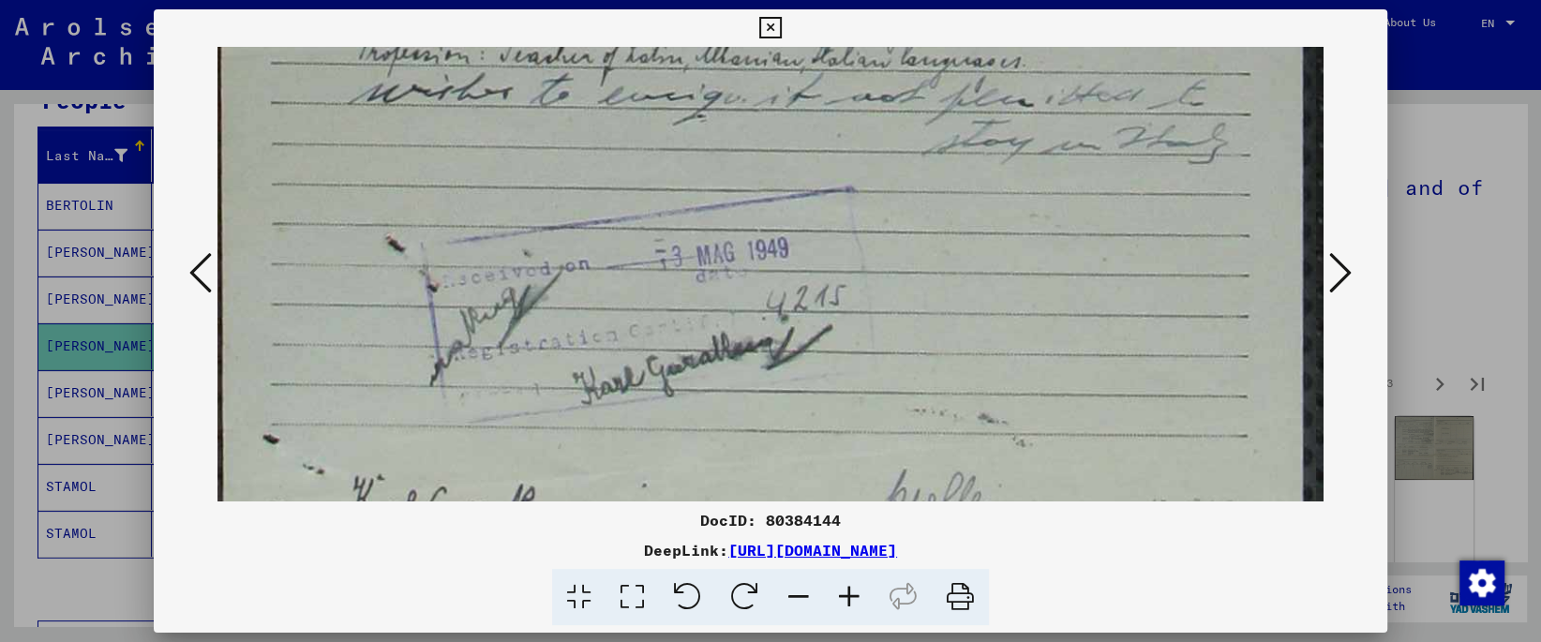
drag, startPoint x: 1036, startPoint y: 333, endPoint x: 1156, endPoint y: 238, distance: 152.8
click at [1330, 282] on button at bounding box center [1341, 273] width 34 height 53
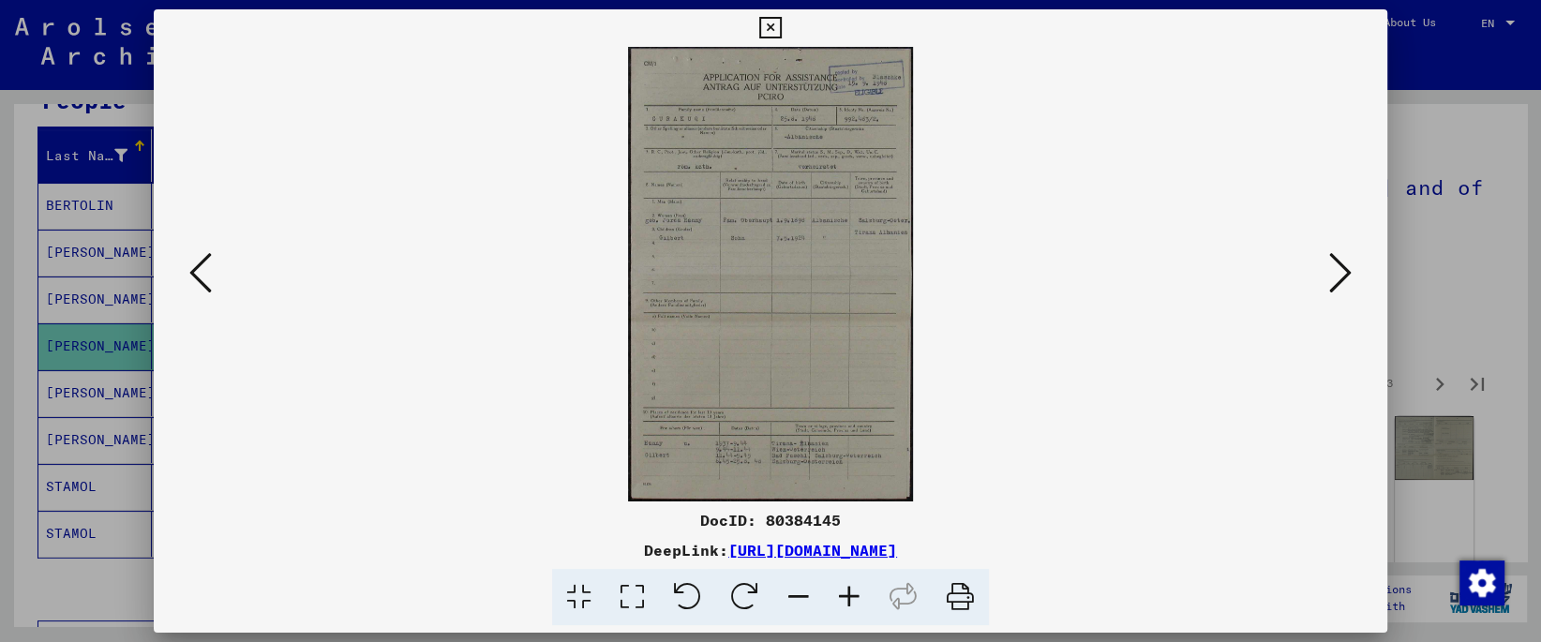
click at [636, 585] on icon at bounding box center [632, 597] width 53 height 57
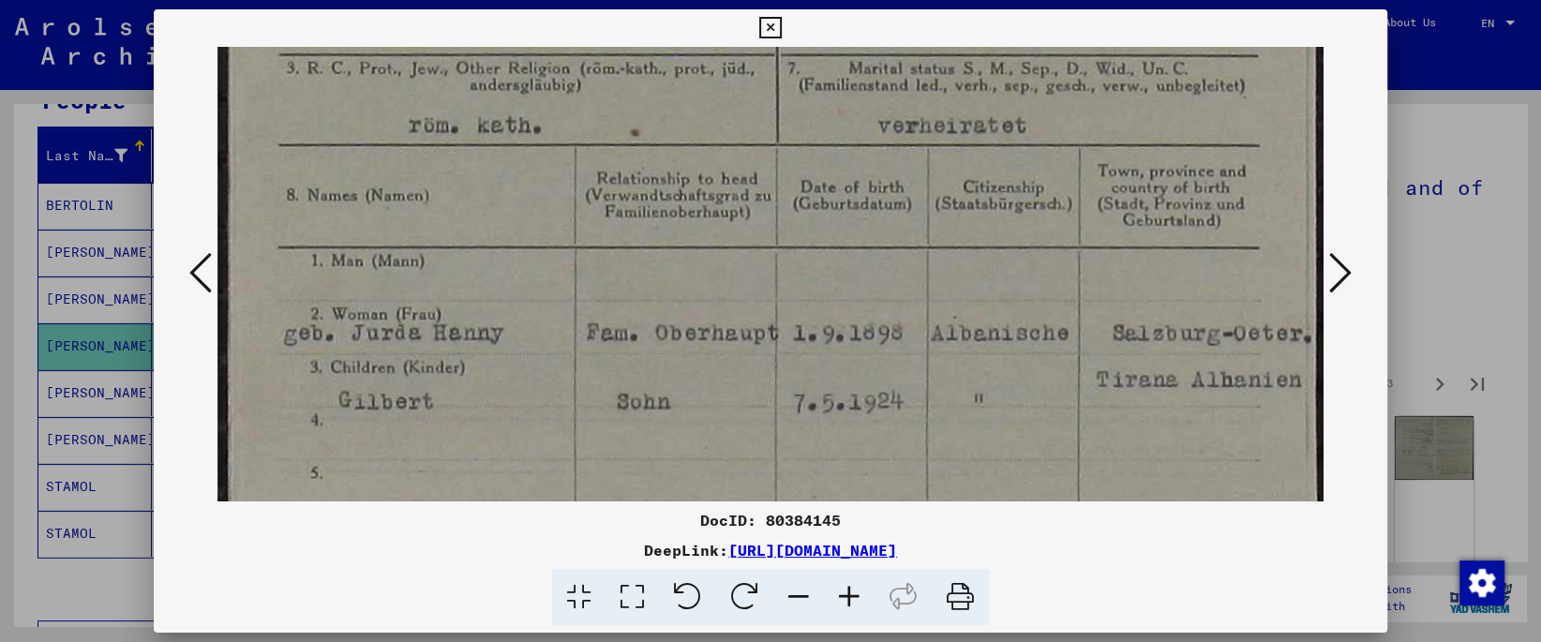
scroll to position [456, 0]
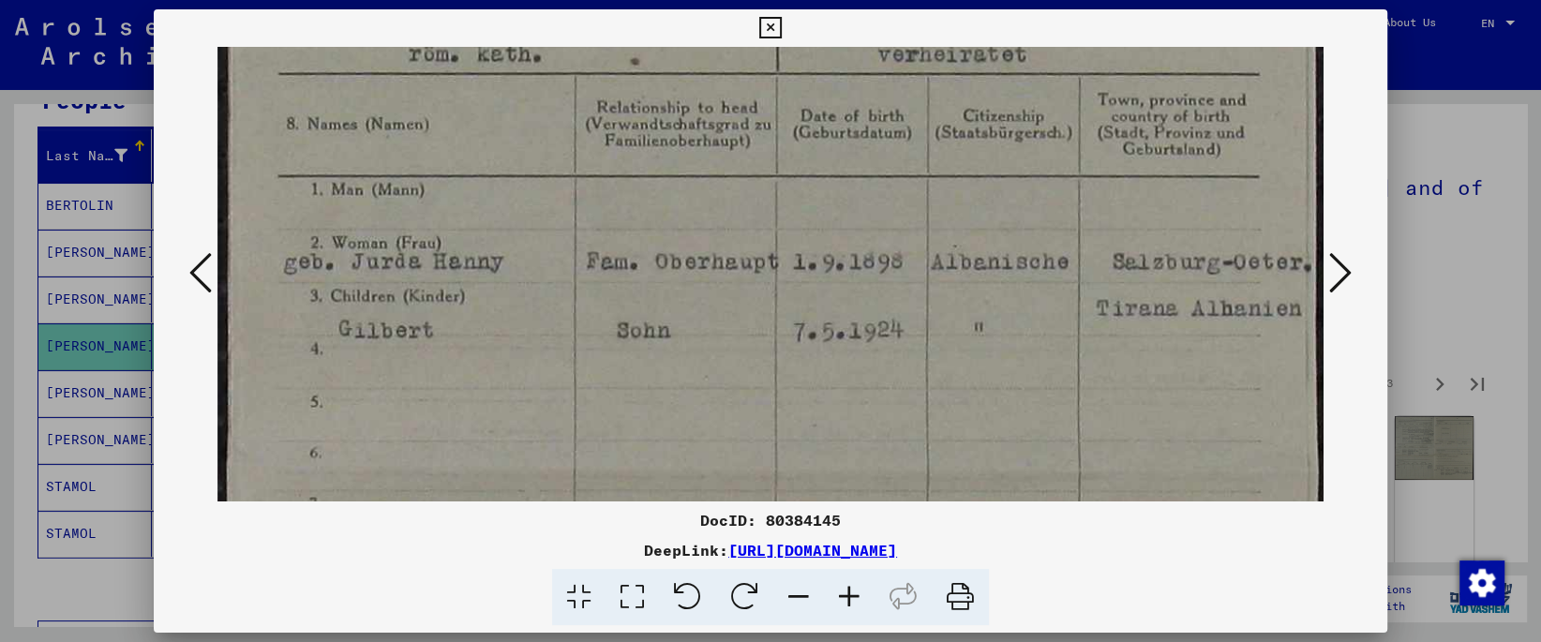
drag, startPoint x: 675, startPoint y: 439, endPoint x: 734, endPoint y: -18, distance: 460.3
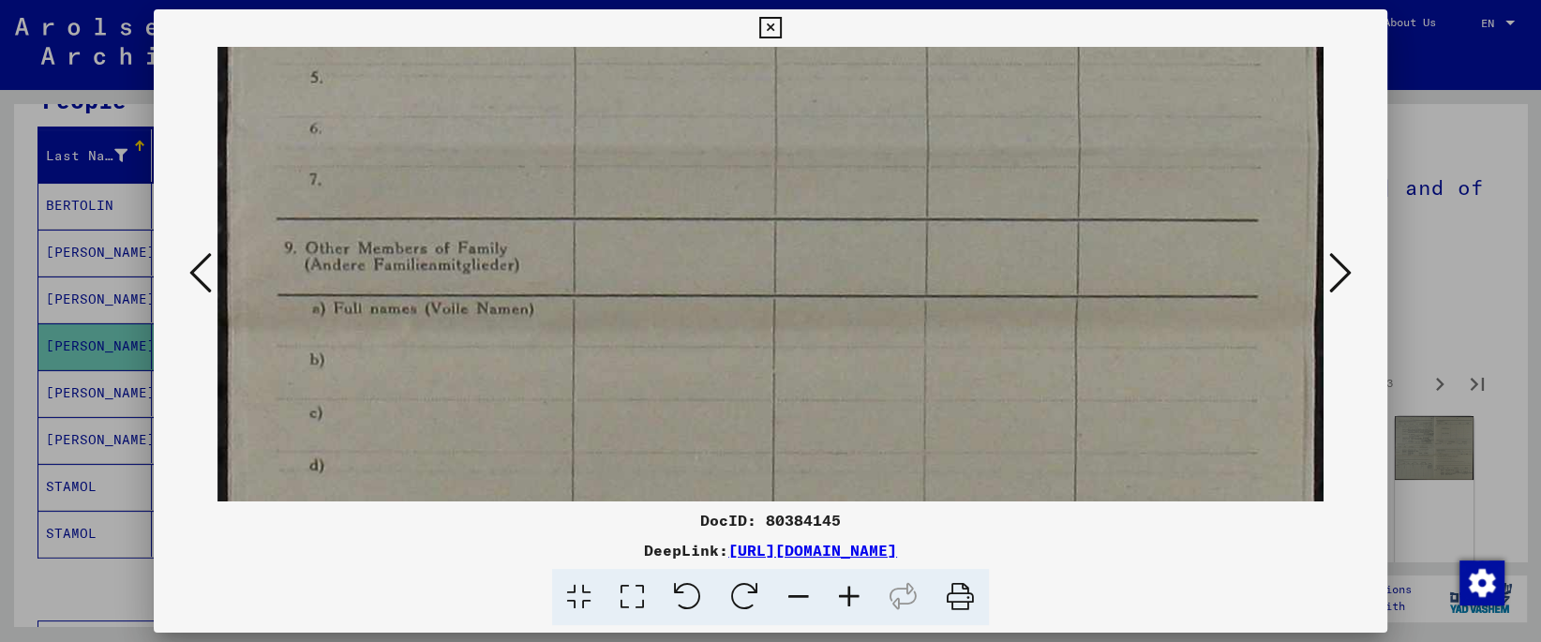
drag, startPoint x: 723, startPoint y: 407, endPoint x: 715, endPoint y: 81, distance: 326.3
click at [715, 81] on img at bounding box center [769, 146] width 1105 height 1758
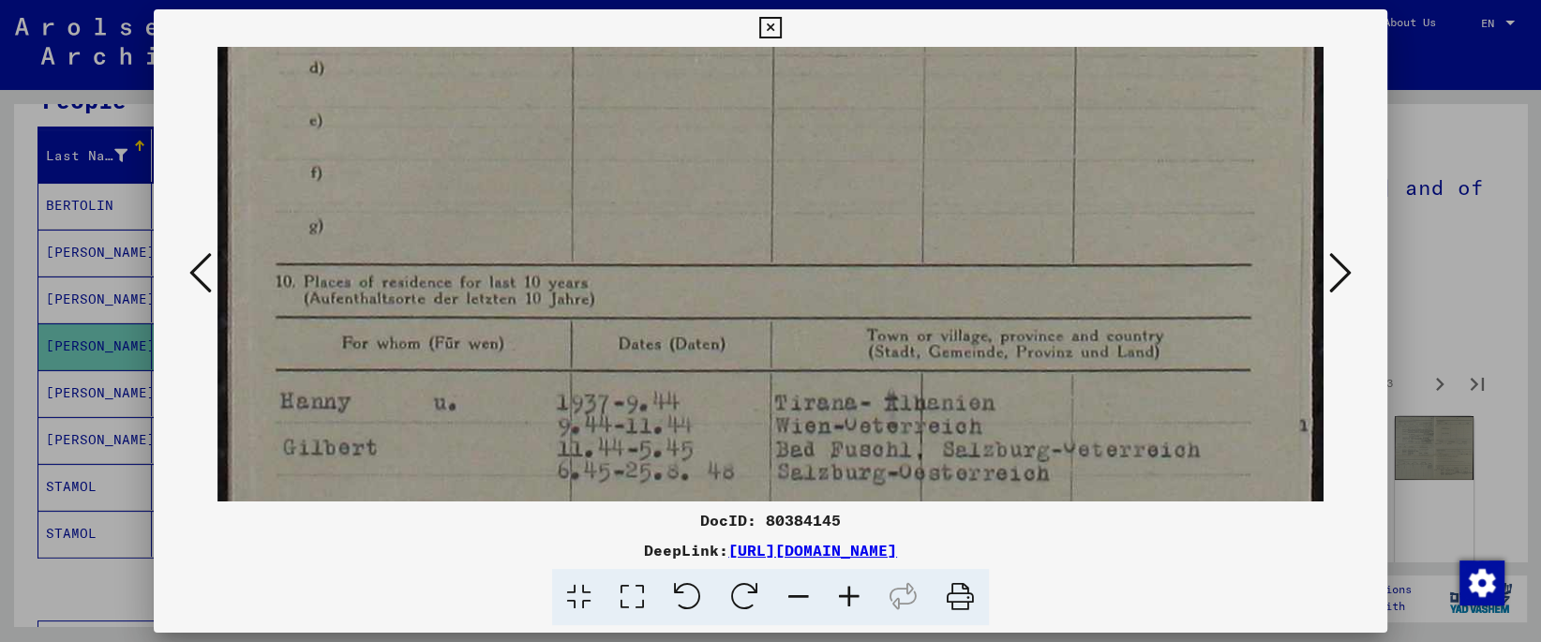
drag, startPoint x: 778, startPoint y: 322, endPoint x: 750, endPoint y: -19, distance: 341.4
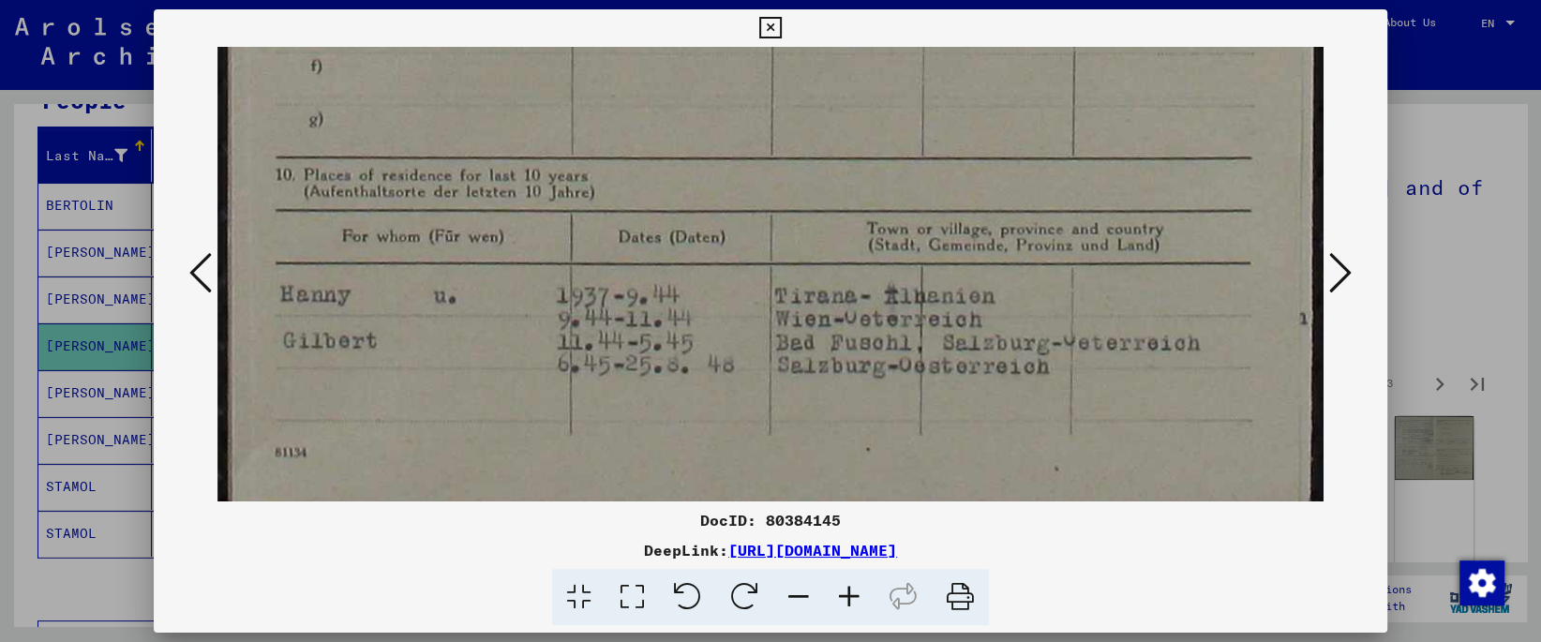
scroll to position [1314, 0]
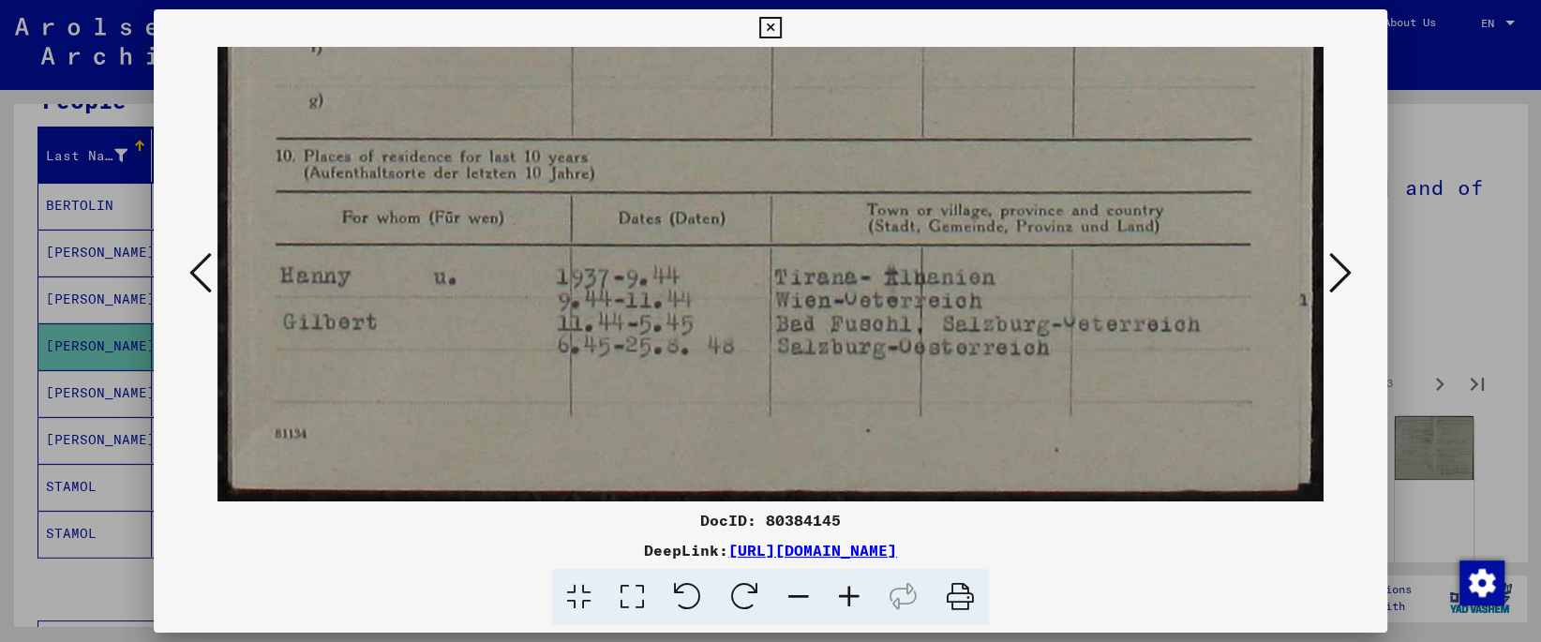
drag, startPoint x: 786, startPoint y: 354, endPoint x: 739, endPoint y: 209, distance: 152.7
drag, startPoint x: 816, startPoint y: 338, endPoint x: 1067, endPoint y: 299, distance: 254.3
click at [1349, 286] on icon at bounding box center [1340, 272] width 22 height 45
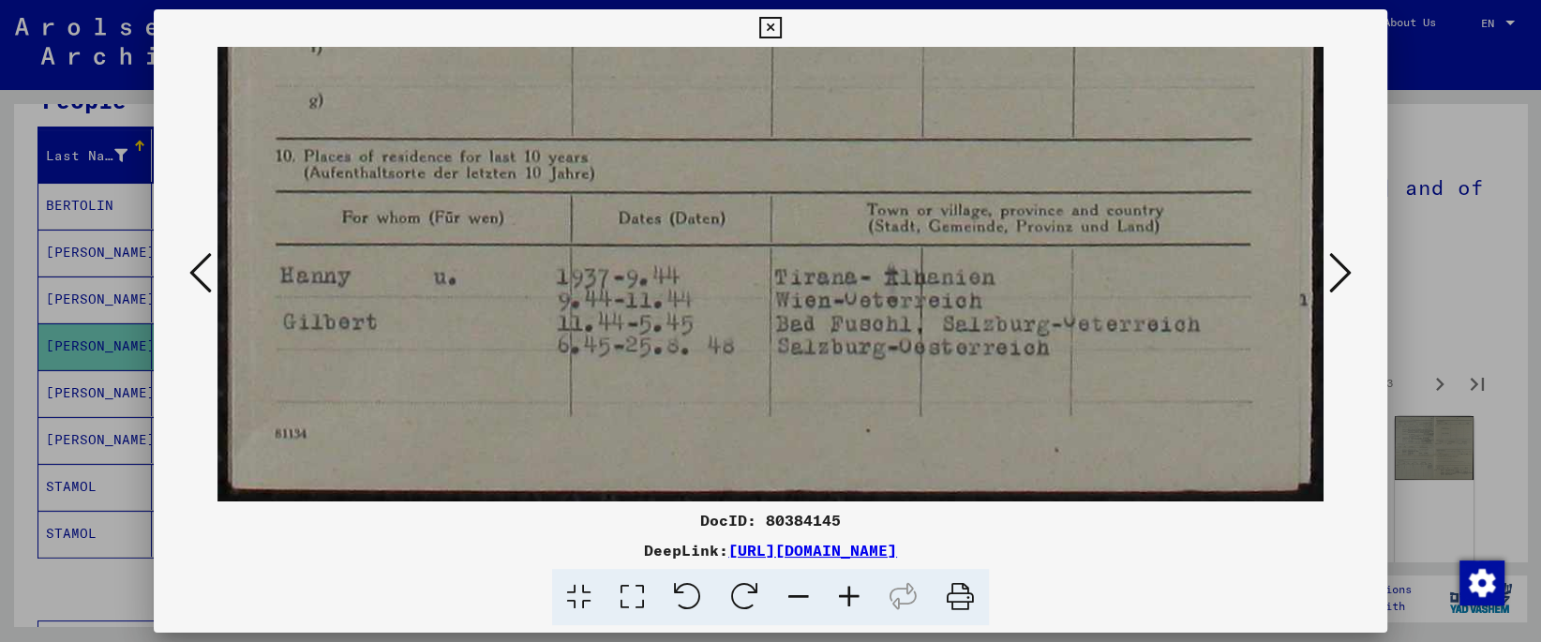
scroll to position [0, 0]
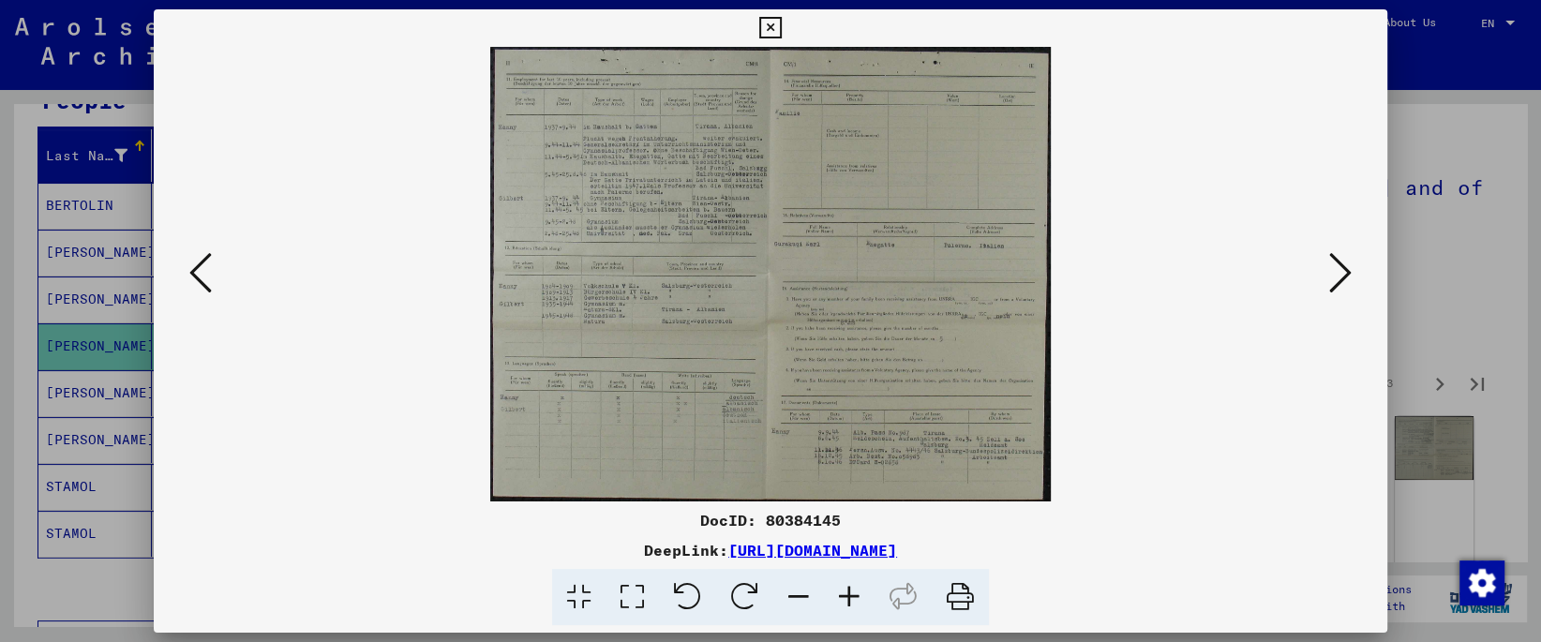
click at [626, 612] on icon at bounding box center [632, 597] width 53 height 57
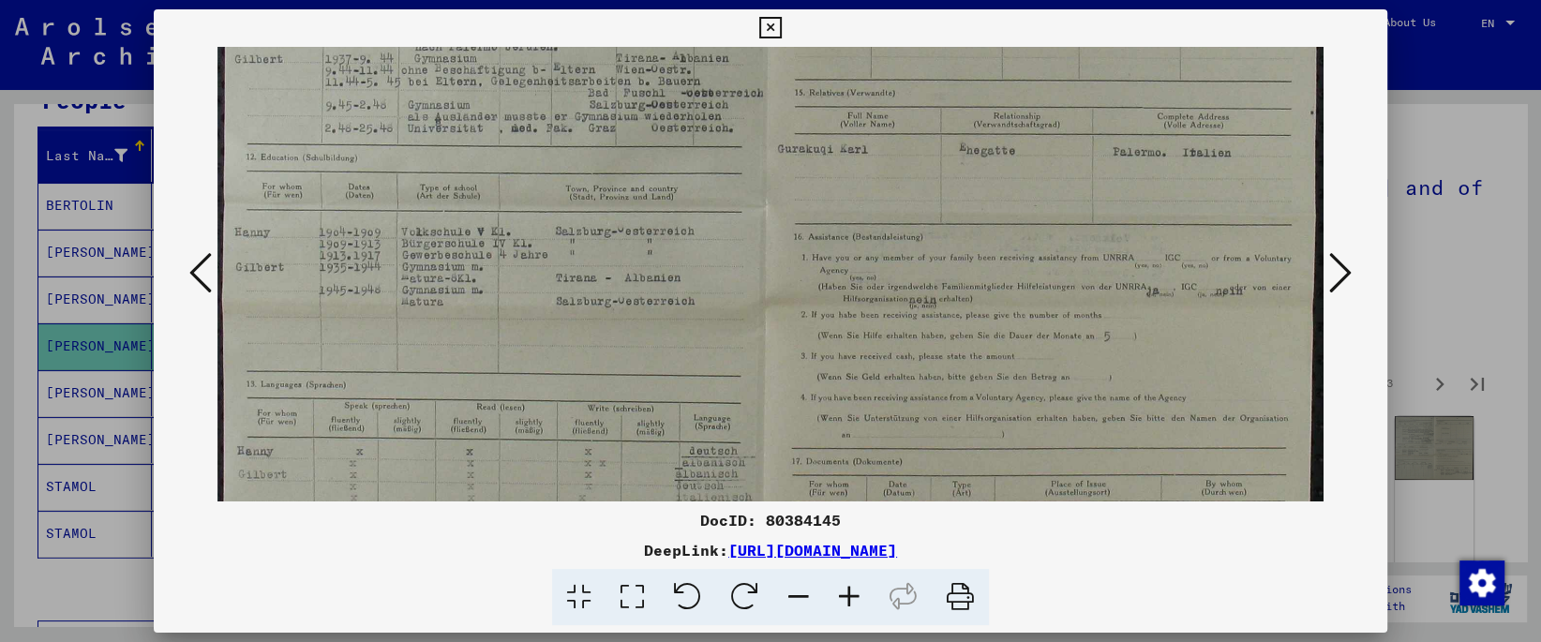
drag, startPoint x: 605, startPoint y: 290, endPoint x: 605, endPoint y: 177, distance: 112.5
click at [605, 177] on img at bounding box center [769, 208] width 1105 height 895
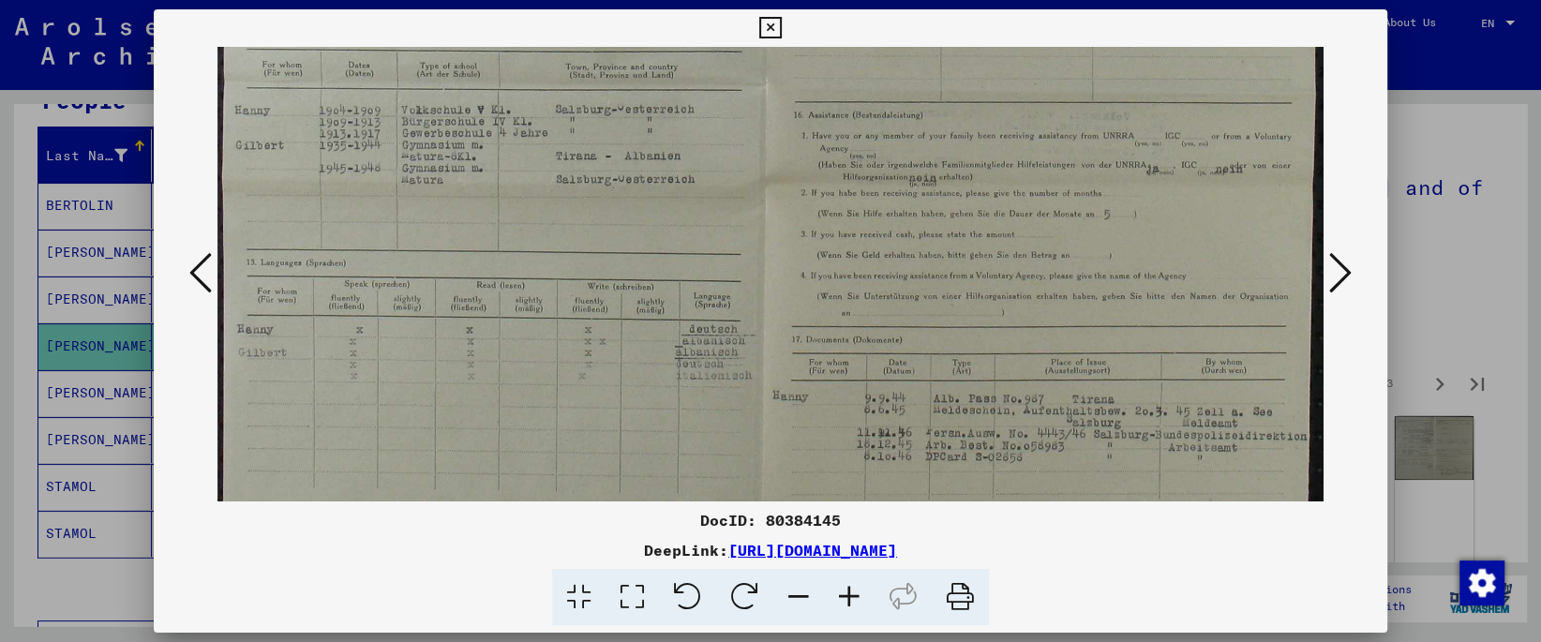
scroll to position [446, 0]
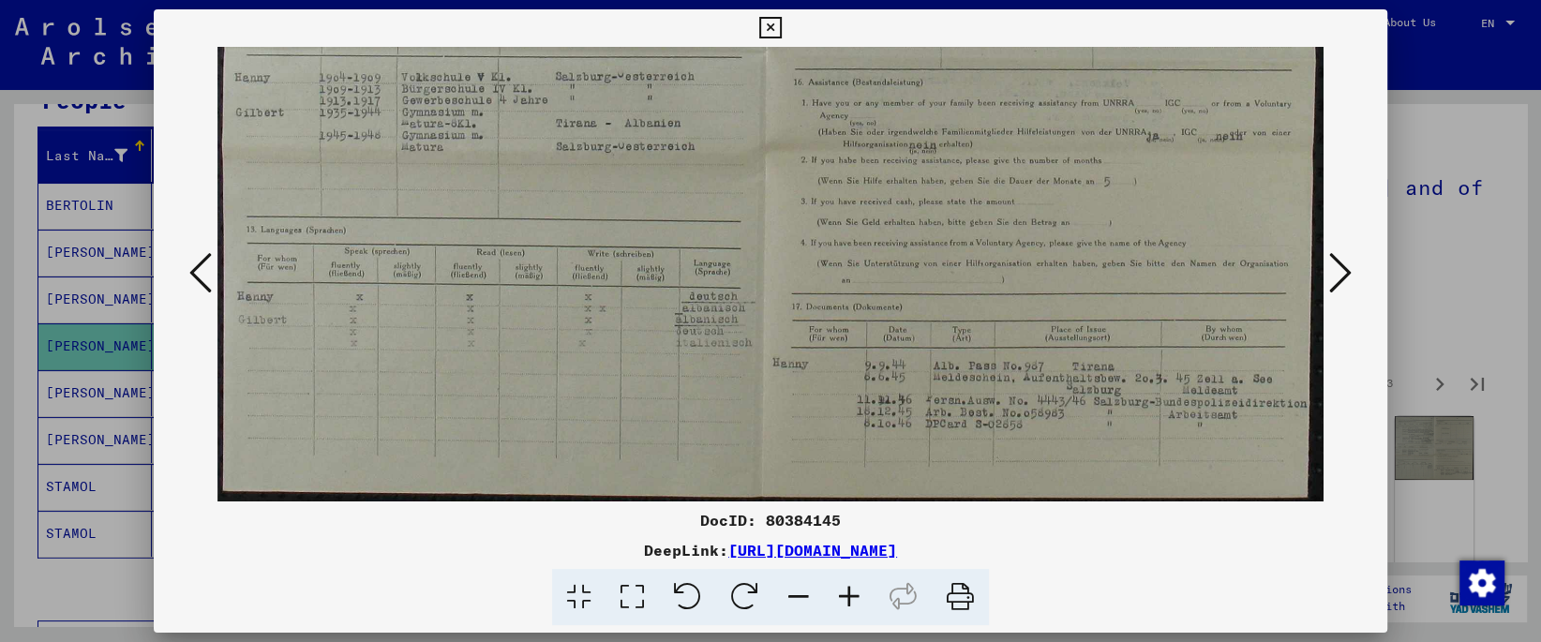
drag, startPoint x: 660, startPoint y: 402, endPoint x: 669, endPoint y: 87, distance: 315.1
click at [669, 87] on img at bounding box center [769, 53] width 1105 height 895
click at [1349, 271] on icon at bounding box center [1340, 272] width 22 height 45
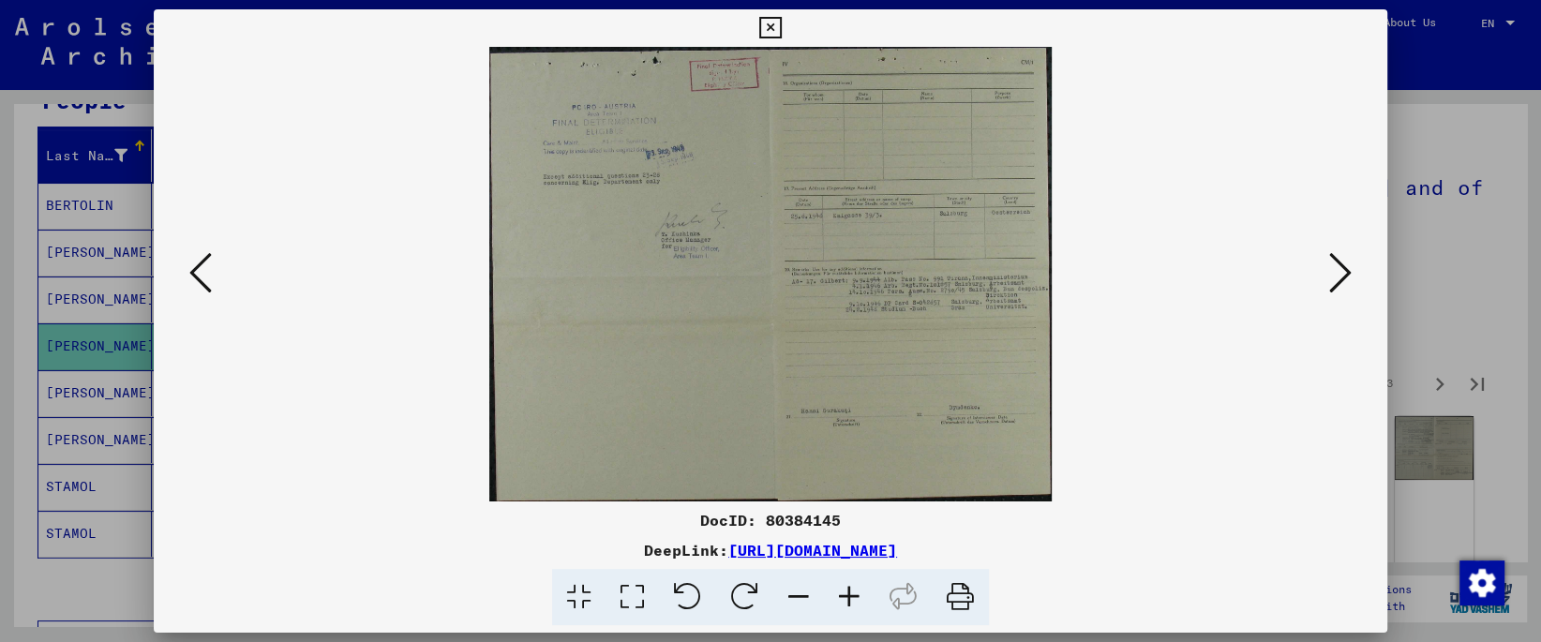
scroll to position [0, 0]
click at [648, 589] on icon at bounding box center [632, 597] width 53 height 57
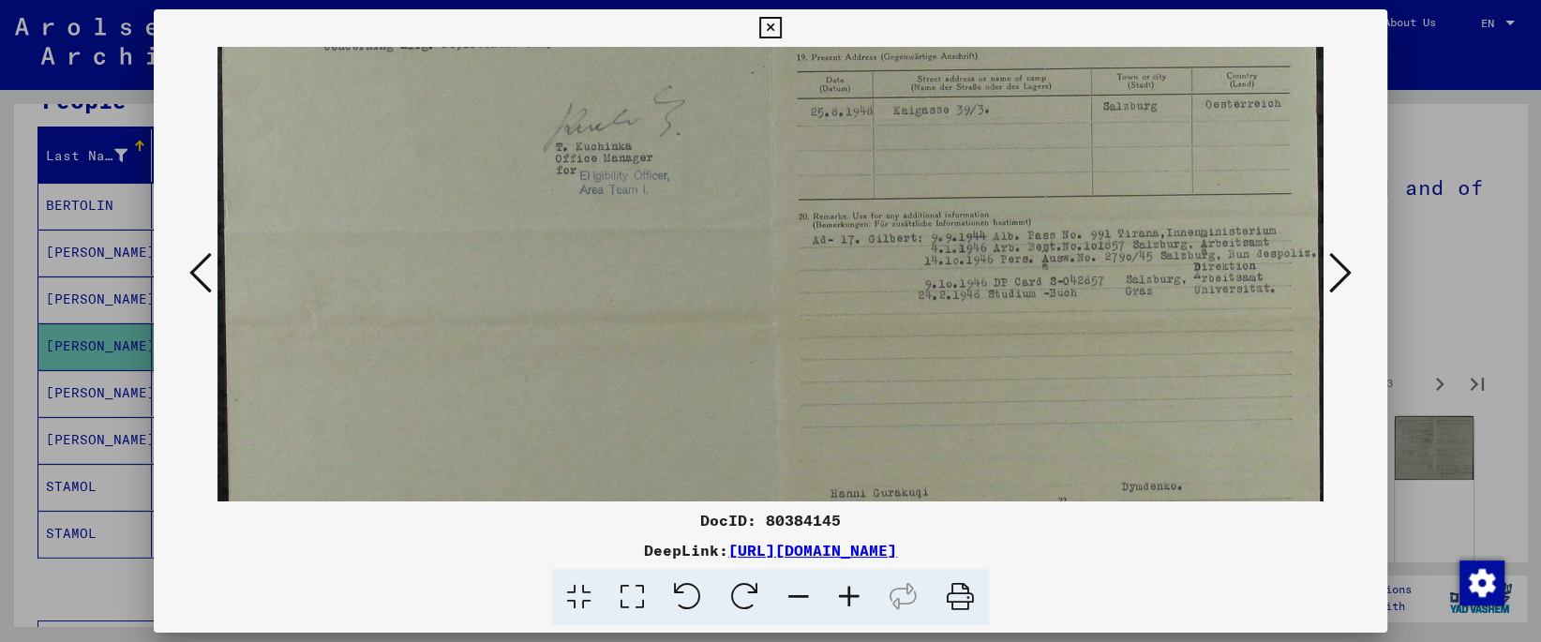
scroll to position [352, 0]
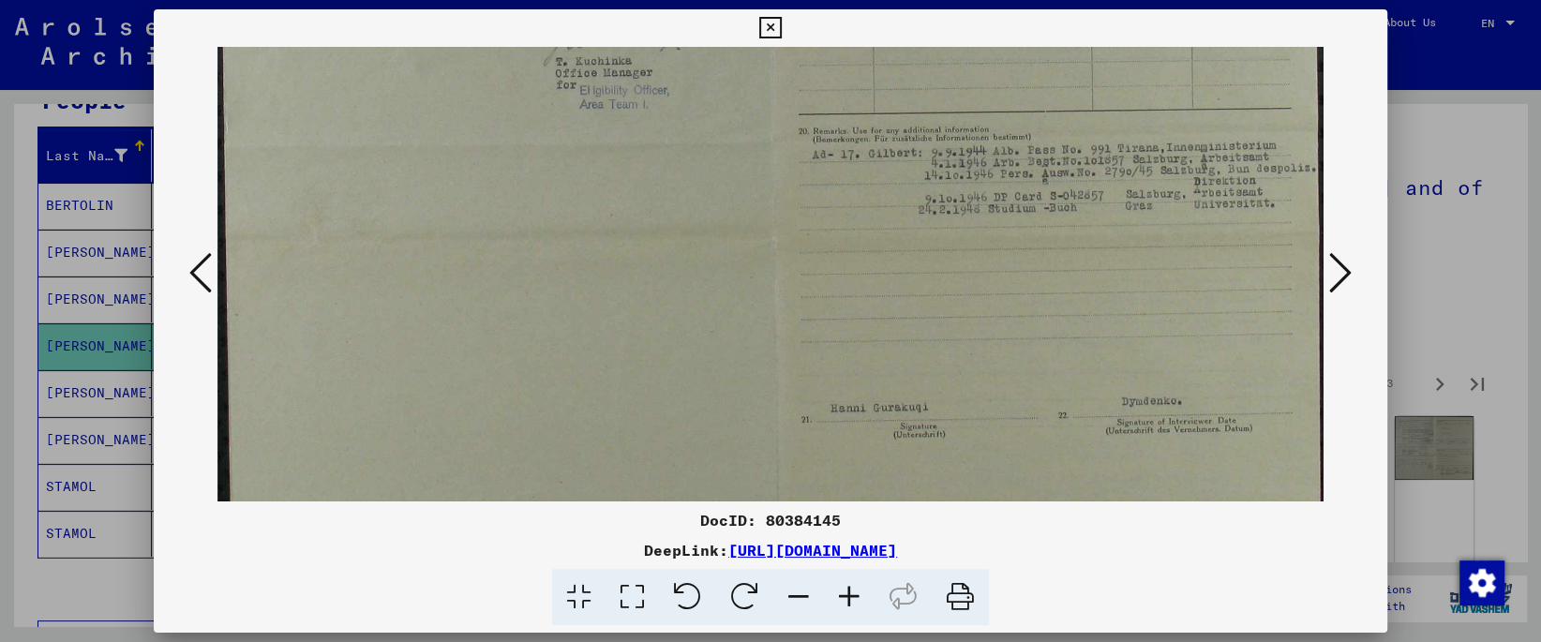
drag, startPoint x: 838, startPoint y: 427, endPoint x: 856, endPoint y: 73, distance: 354.8
click at [856, 73] on img at bounding box center [769, 140] width 1105 height 892
click at [1345, 267] on icon at bounding box center [1340, 272] width 22 height 45
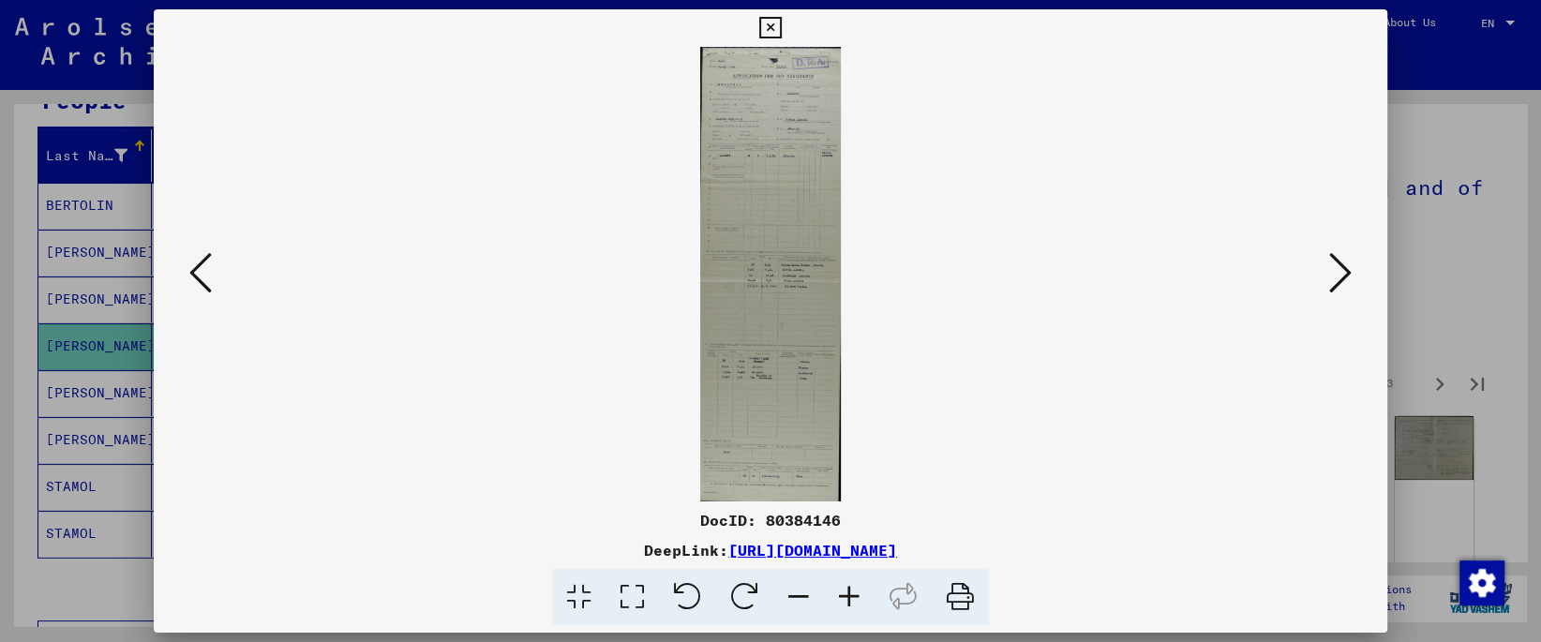
click at [619, 599] on icon at bounding box center [632, 597] width 53 height 57
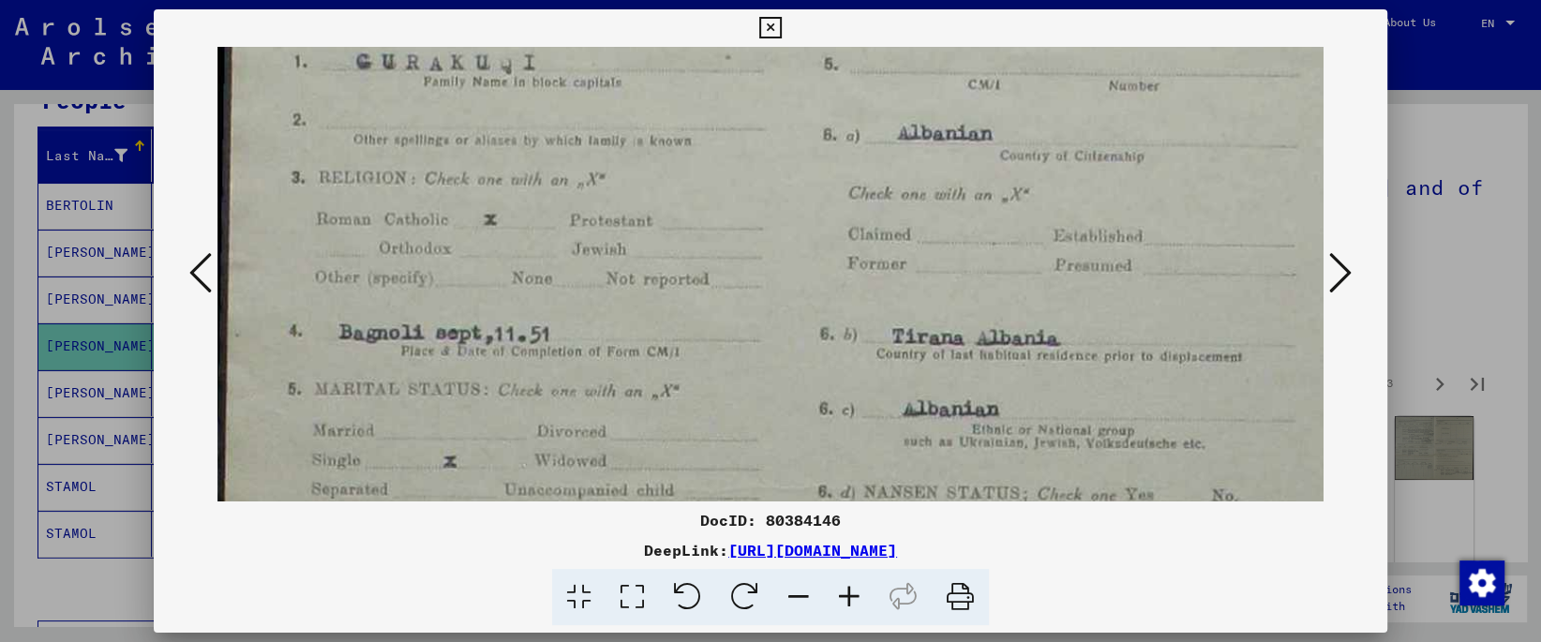
drag, startPoint x: 722, startPoint y: 356, endPoint x: 723, endPoint y: 172, distance: 183.7
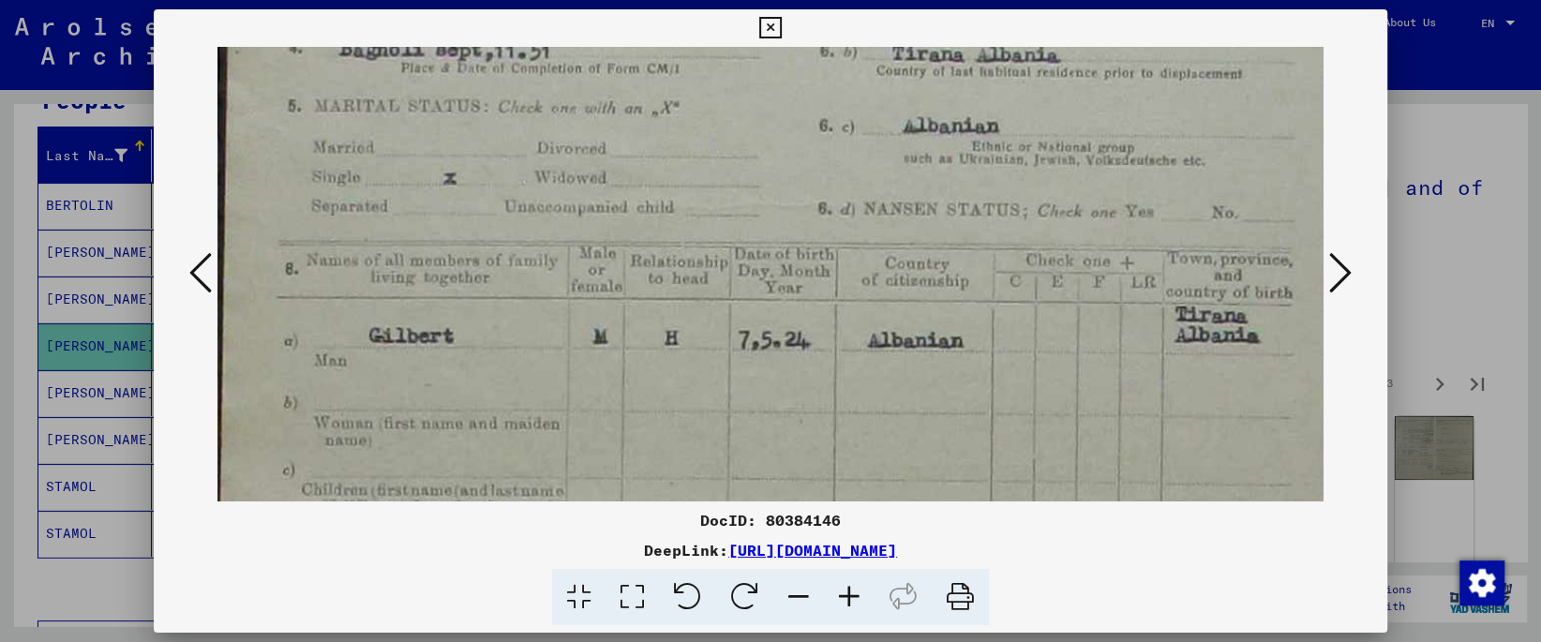
drag, startPoint x: 703, startPoint y: 401, endPoint x: 681, endPoint y: 109, distance: 293.3
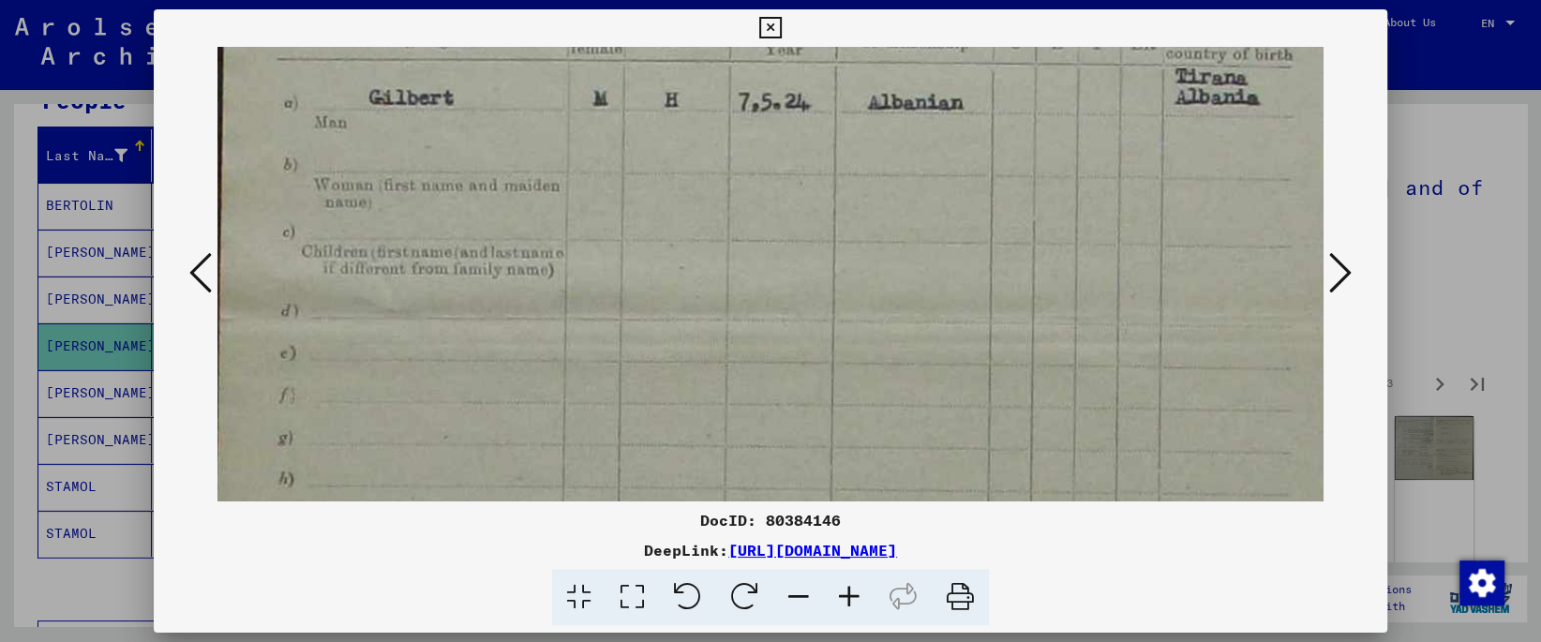
drag
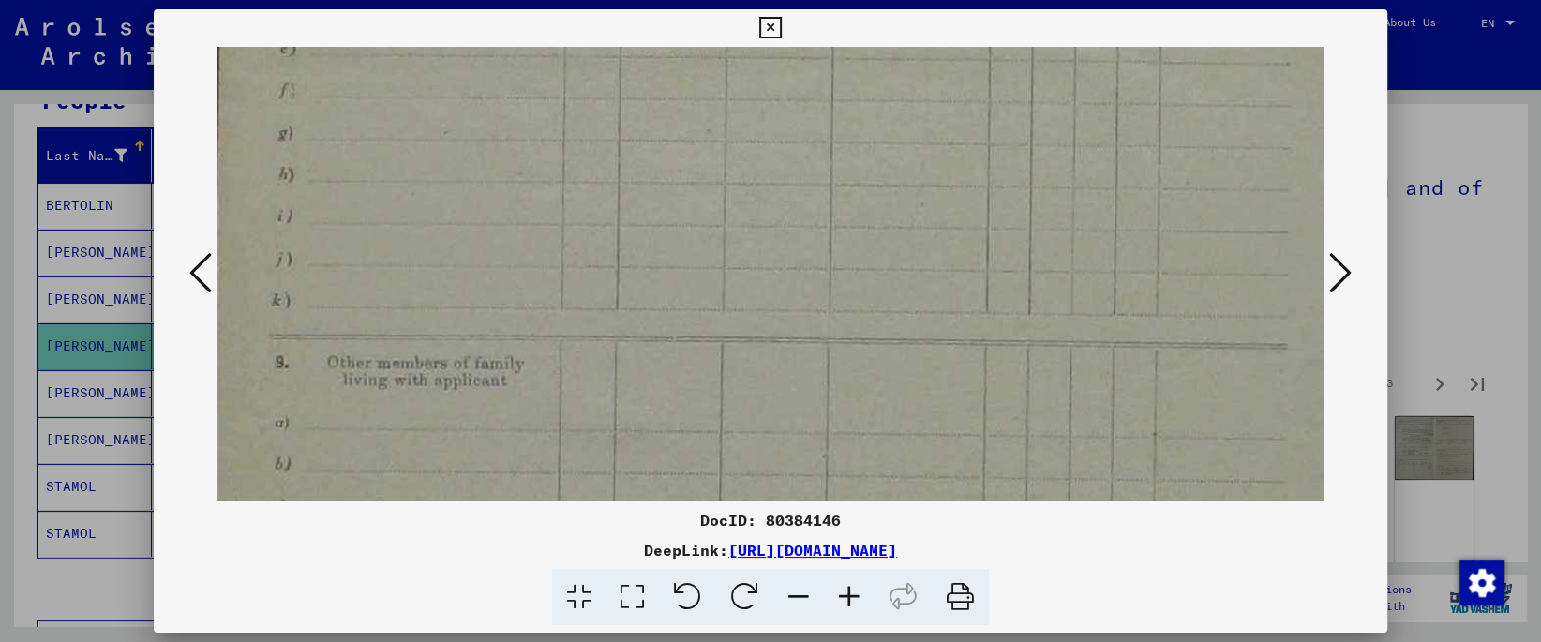
click at [641, 37] on div "DocID: 80384146 DeepLink: [URL][DOMAIN_NAME]" at bounding box center [770, 317] width 1233 height 617
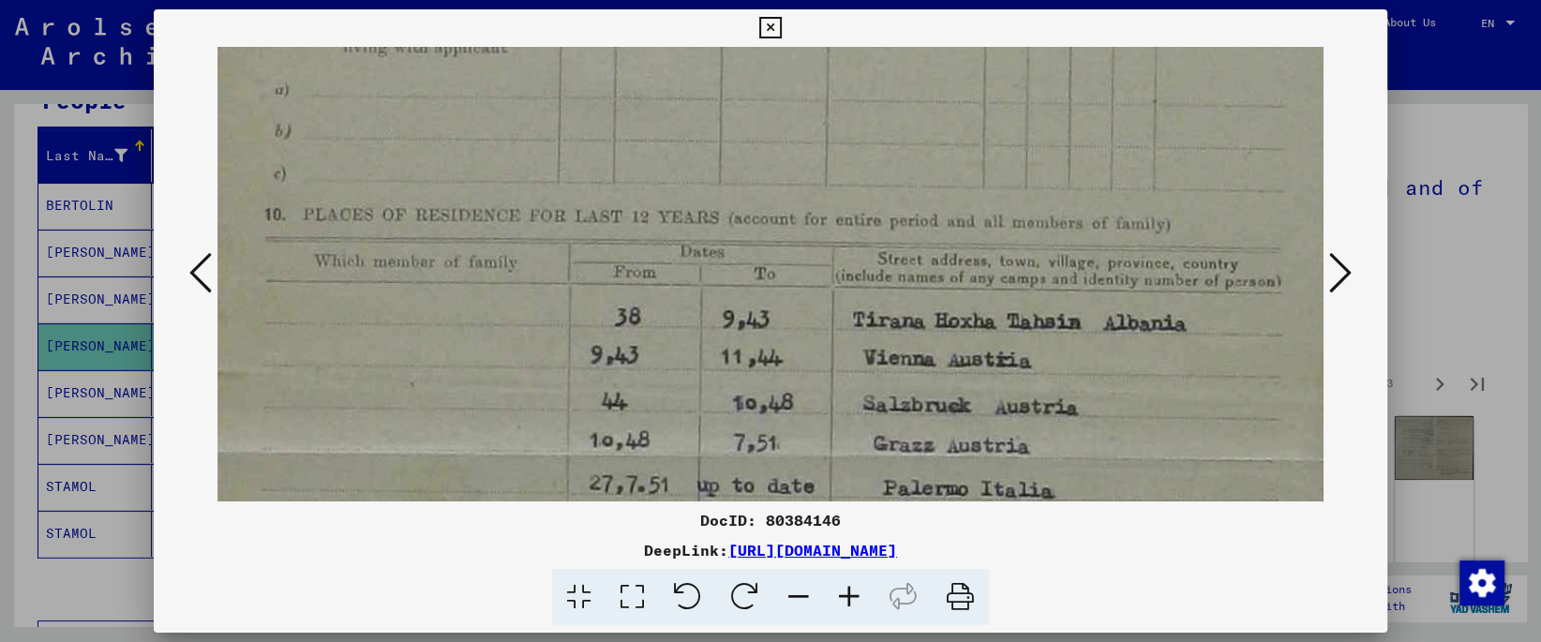
click at [669, 97] on img at bounding box center [769, 393] width 1105 height 3570
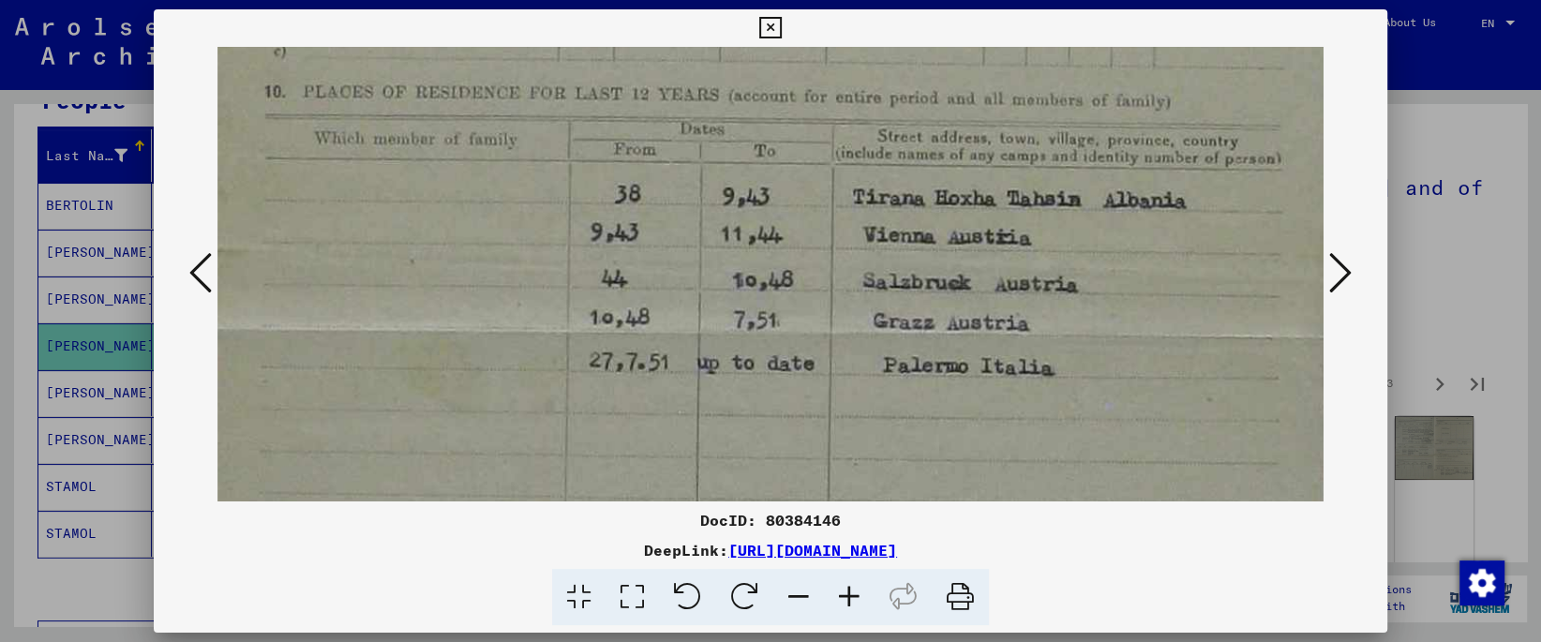
scroll to position [1564, 0]
click at [697, 266] on img at bounding box center [769, 268] width 1105 height 3570
click at [1339, 286] on icon at bounding box center [1340, 272] width 22 height 45
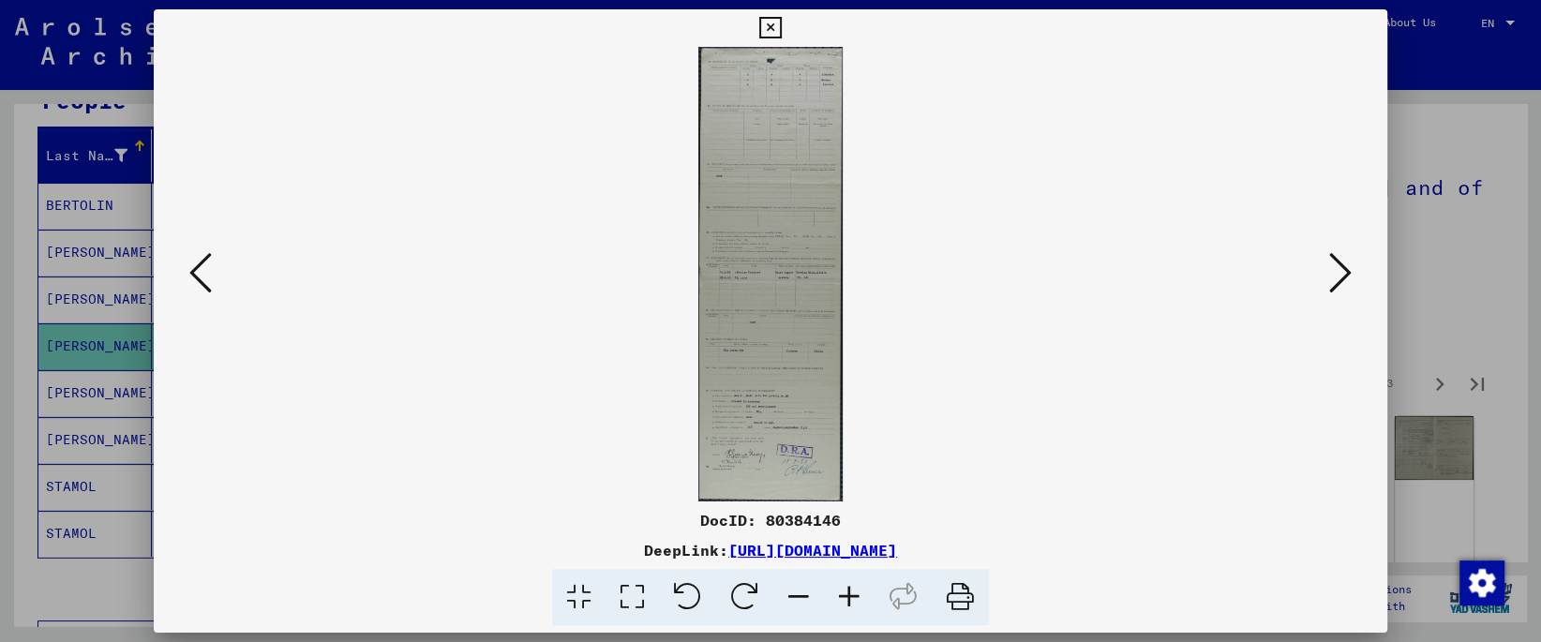
scroll to position [0, 0]
click at [645, 576] on icon at bounding box center [632, 597] width 53 height 57
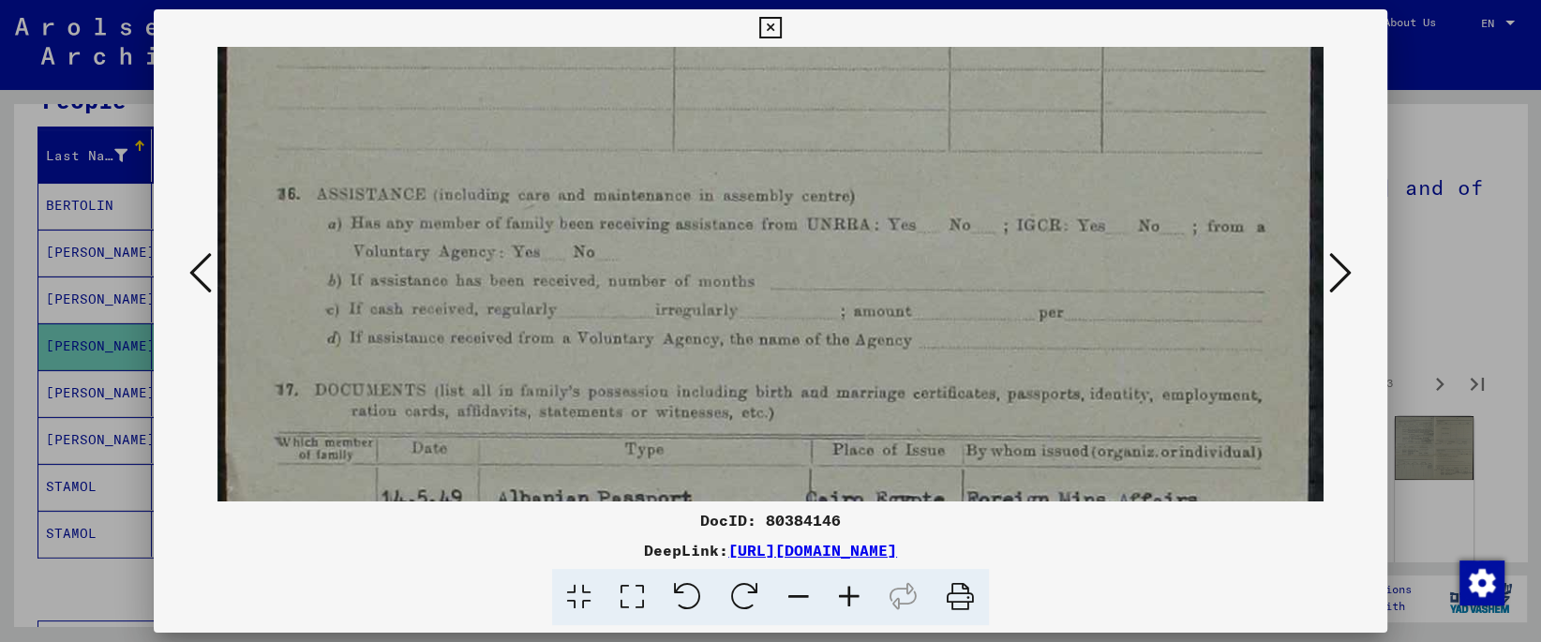
click at [777, 45] on div "DocID: 80384146 DeepLink: [URL][DOMAIN_NAME]" at bounding box center [770, 317] width 1233 height 617
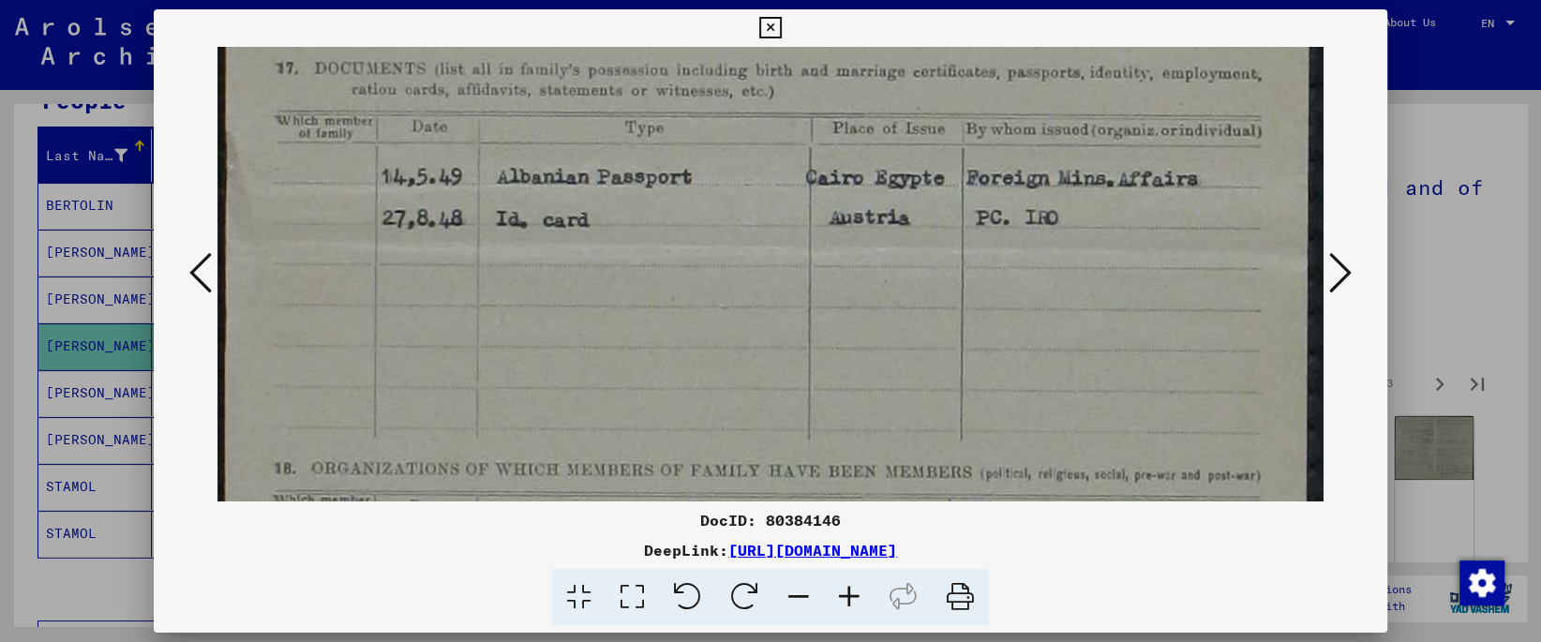
click at [854, 14] on div "DocID: 80384146 DeepLink: [URL][DOMAIN_NAME]" at bounding box center [770, 317] width 1233 height 617
click at [1334, 277] on icon at bounding box center [1340, 272] width 22 height 45
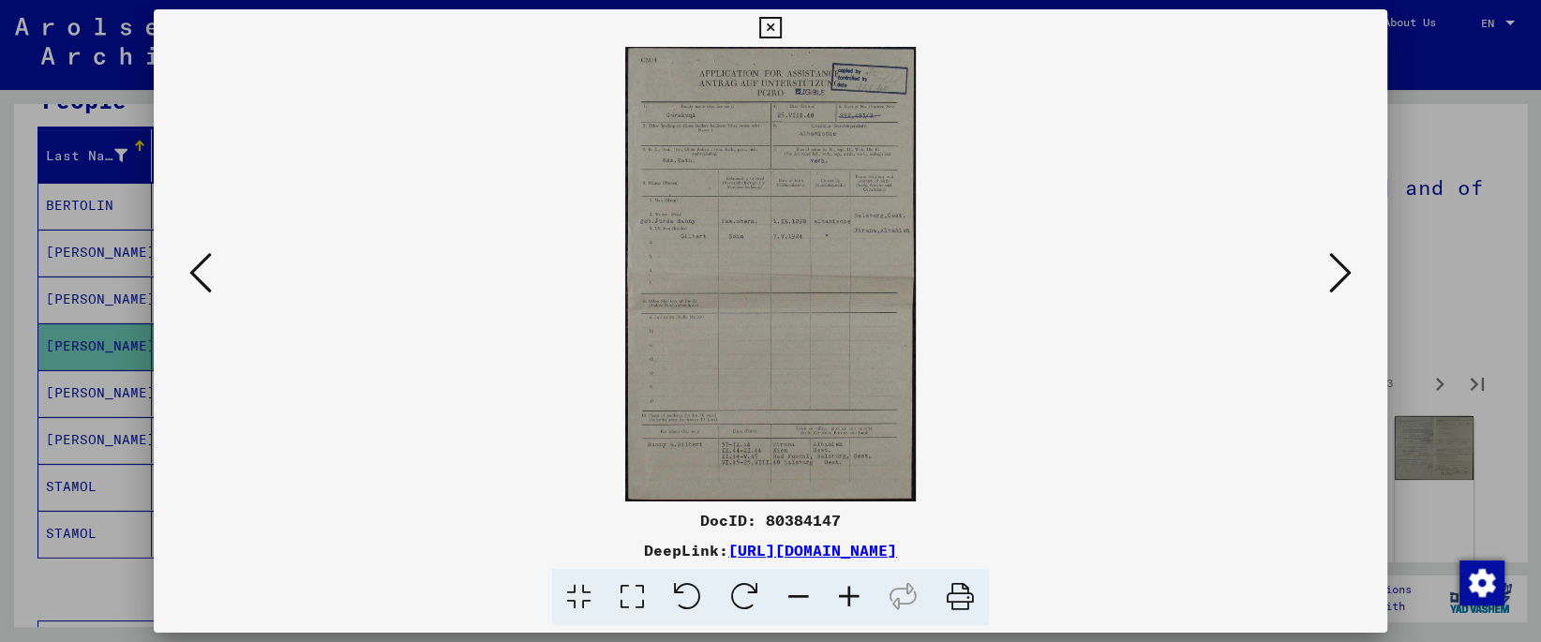
scroll to position [0, 0]
click at [646, 591] on icon at bounding box center [632, 597] width 53 height 57
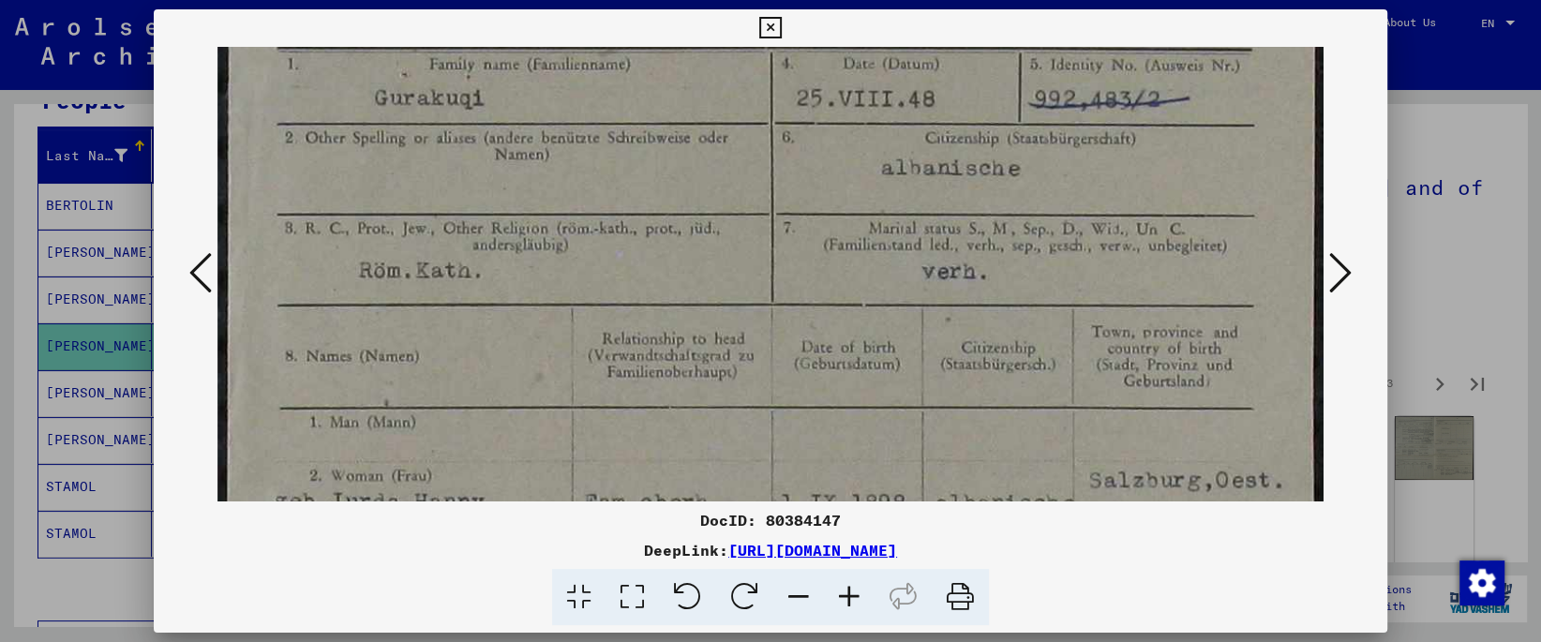
scroll to position [307, 0]
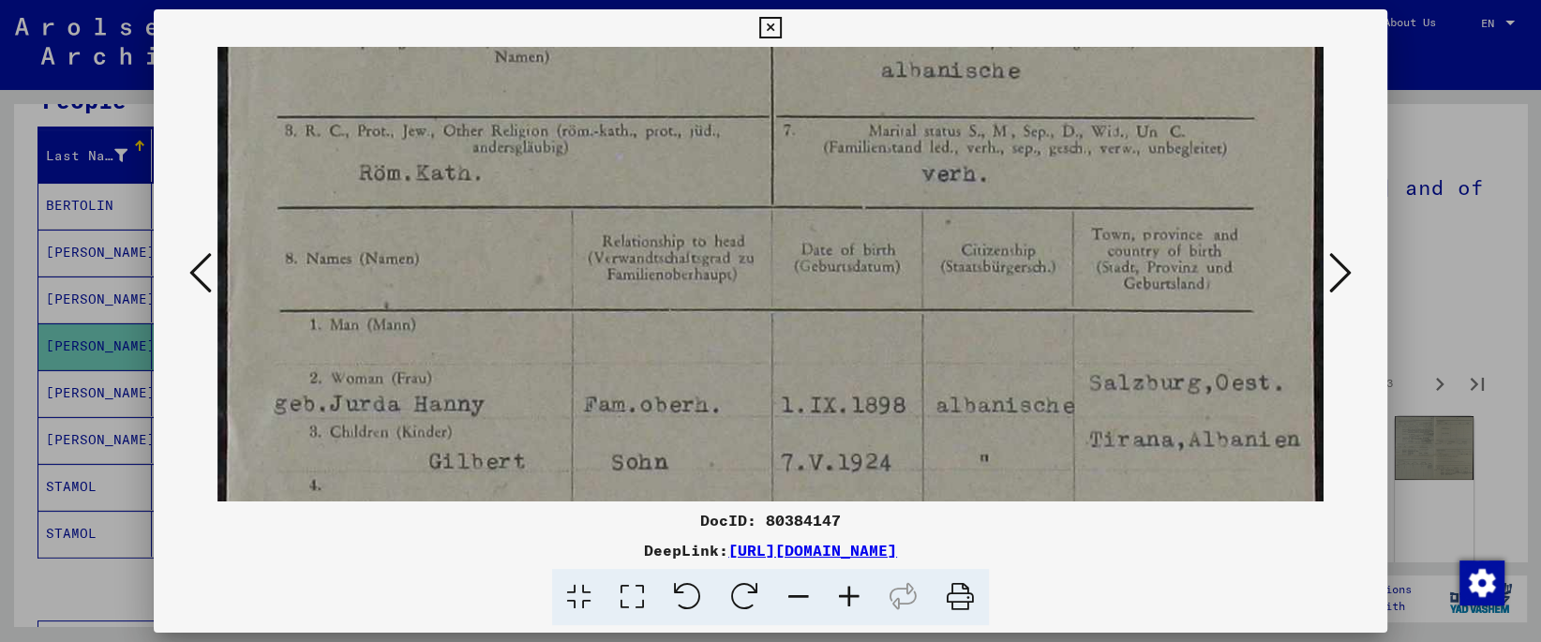
click at [690, 113] on img at bounding box center [769, 606] width 1105 height 1732
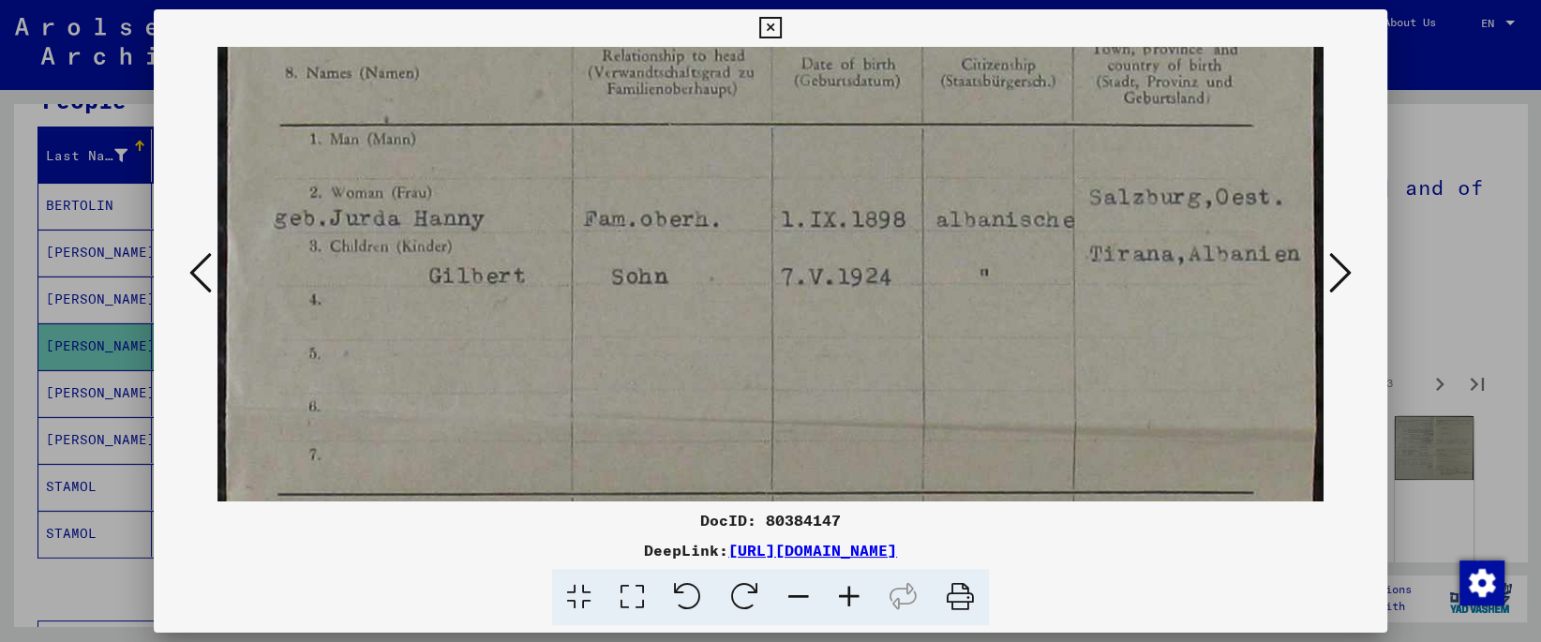
scroll to position [494, 0]
click at [695, 251] on img at bounding box center [769, 419] width 1105 height 1732
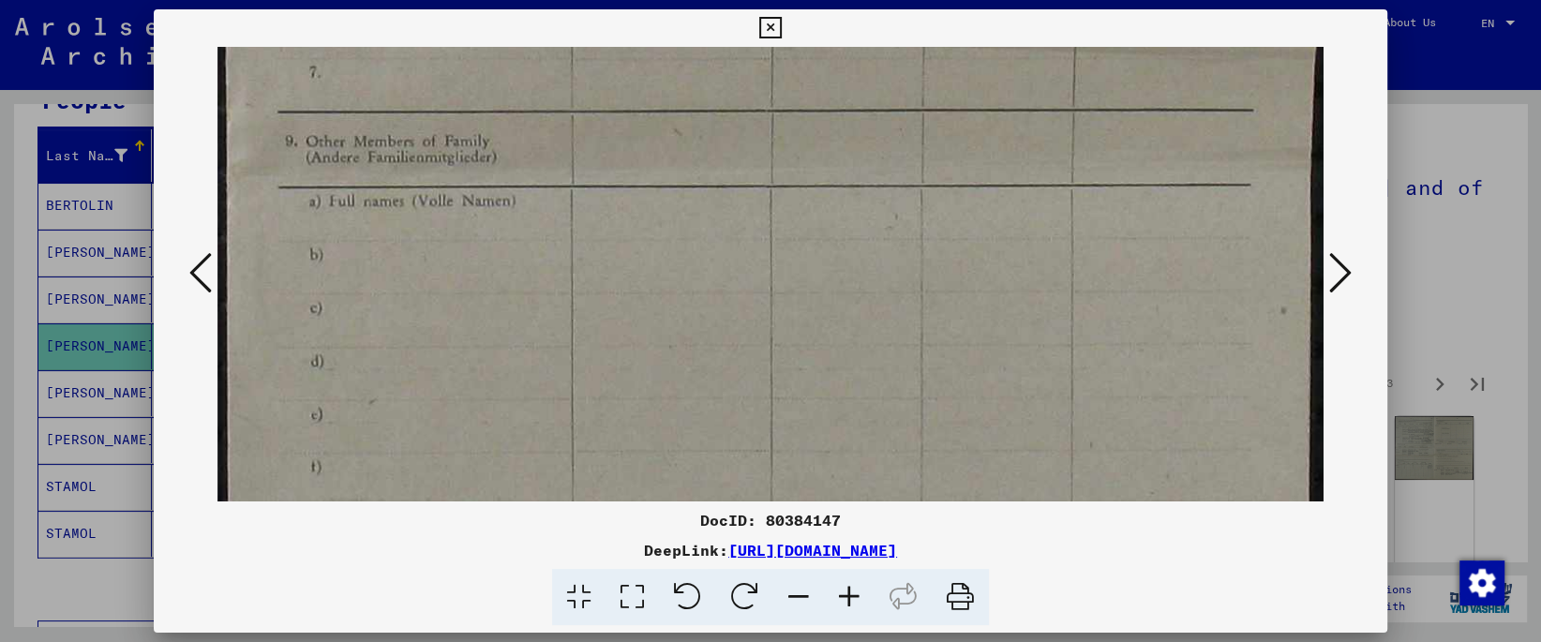
click at [671, 76] on img at bounding box center [769, 38] width 1105 height 1732
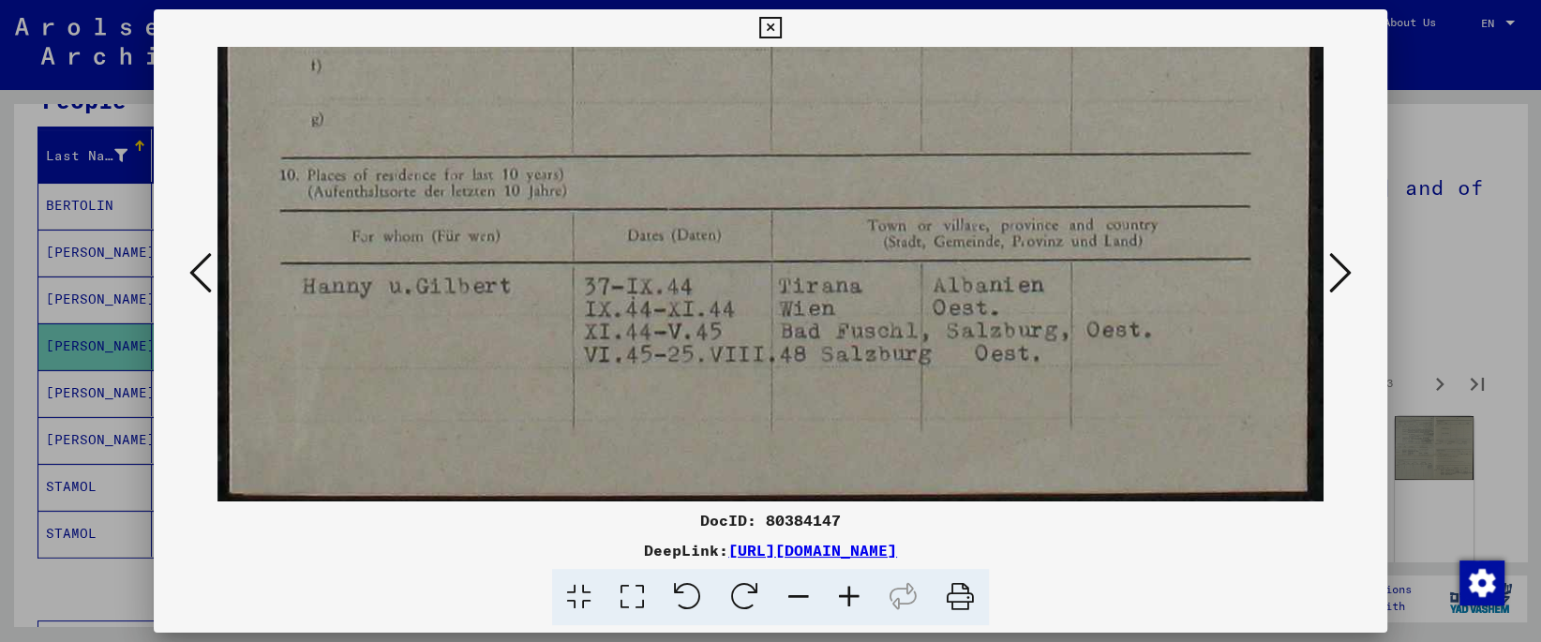
scroll to position [1289, 0]
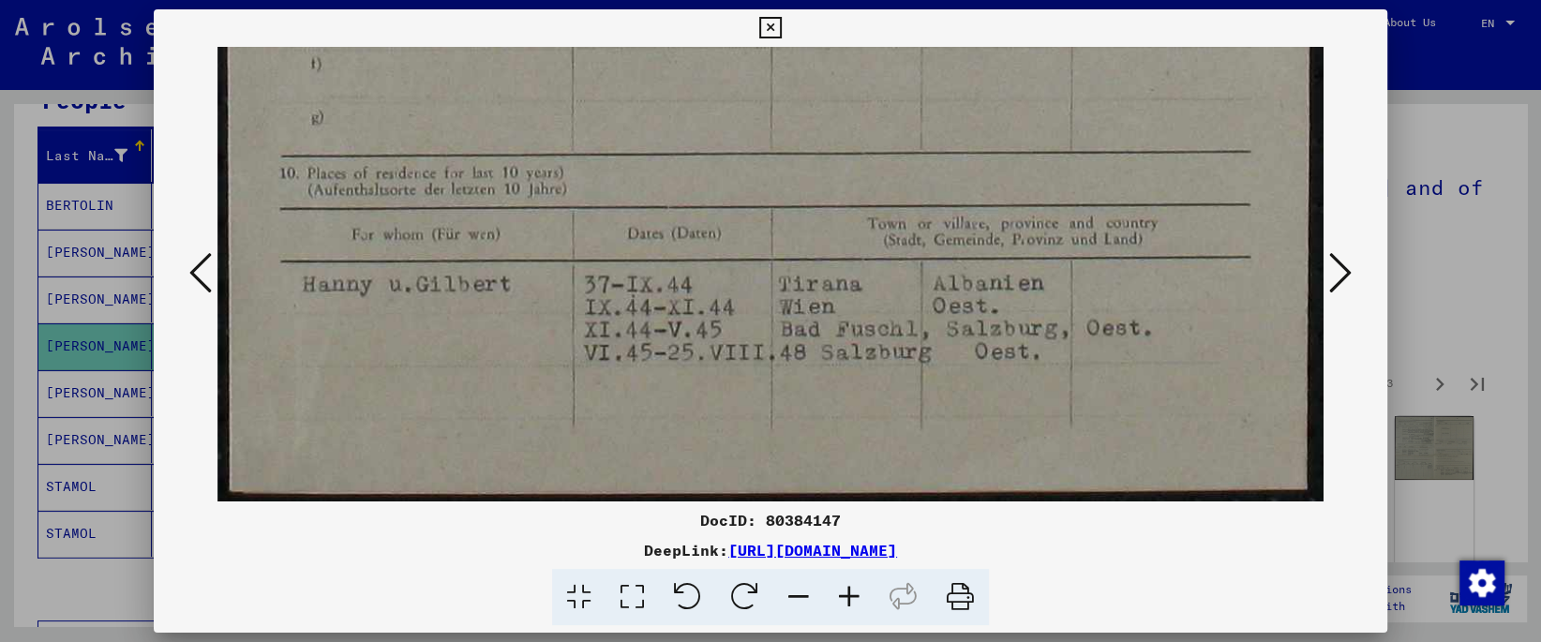
click at [1345, 287] on icon at bounding box center [1340, 272] width 22 height 45
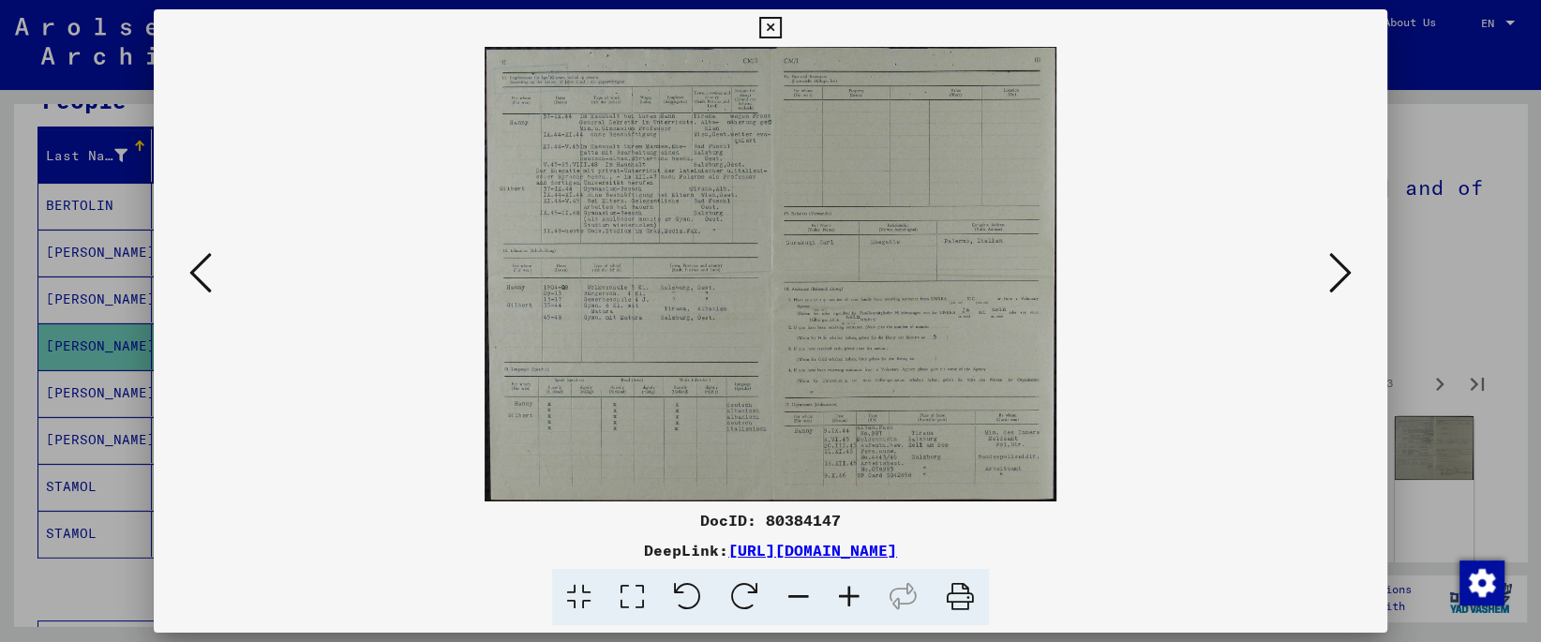
scroll to position [0, 0]
click at [641, 607] on icon at bounding box center [632, 597] width 53 height 57
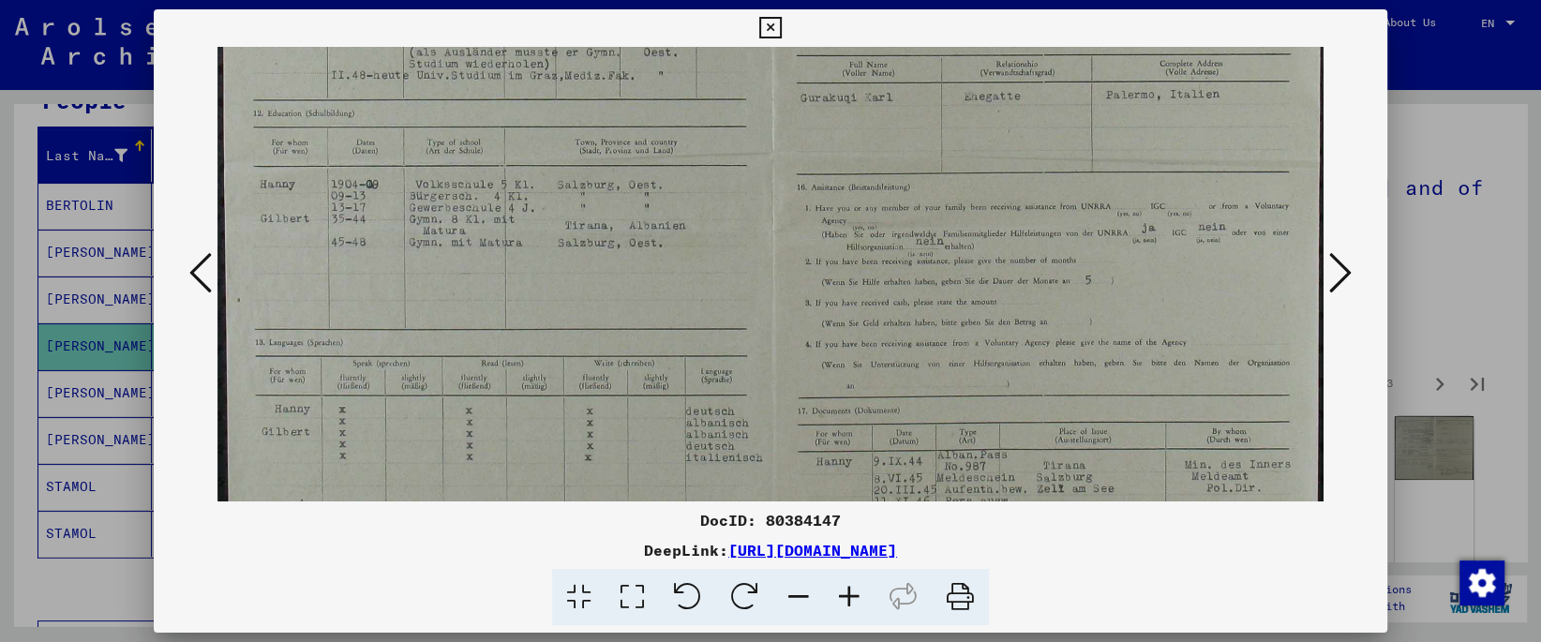
click at [606, 80] on img at bounding box center [769, 159] width 1105 height 878
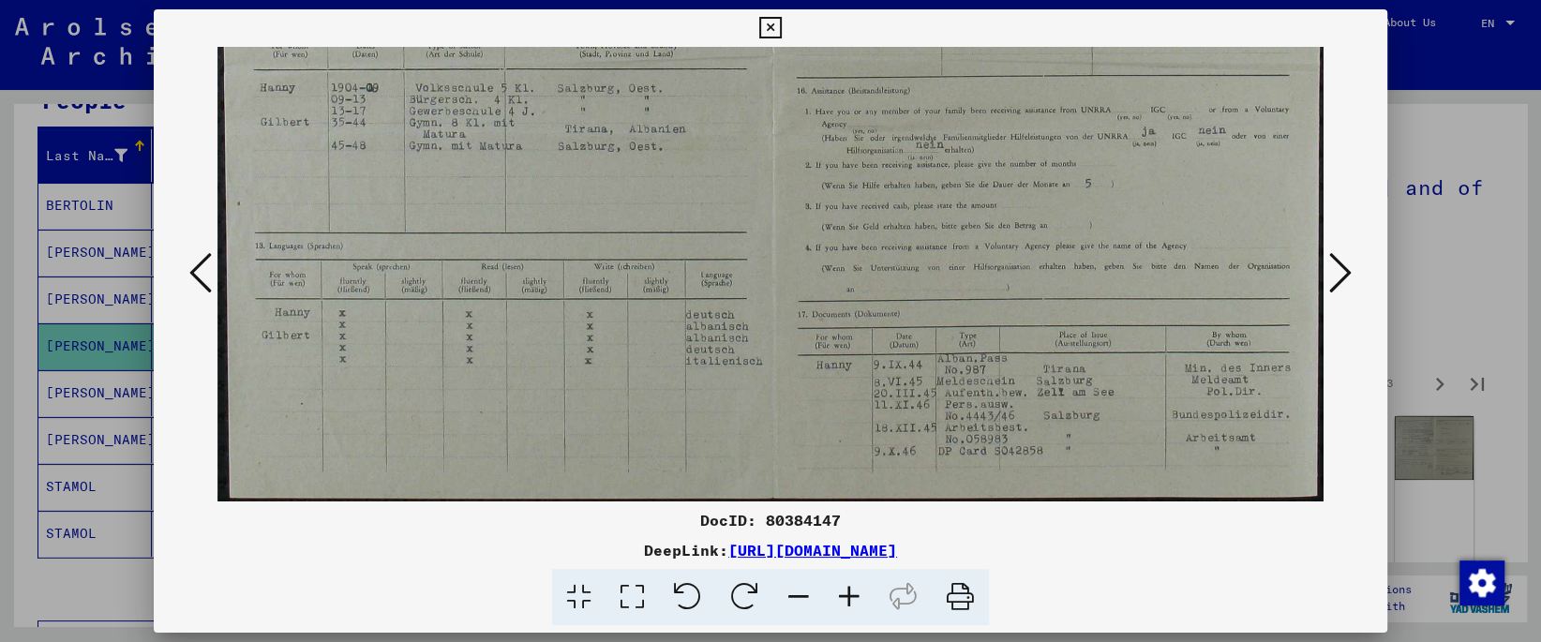
click at [697, 190] on img at bounding box center [769, 62] width 1105 height 878
click at [1348, 270] on icon at bounding box center [1340, 272] width 22 height 45
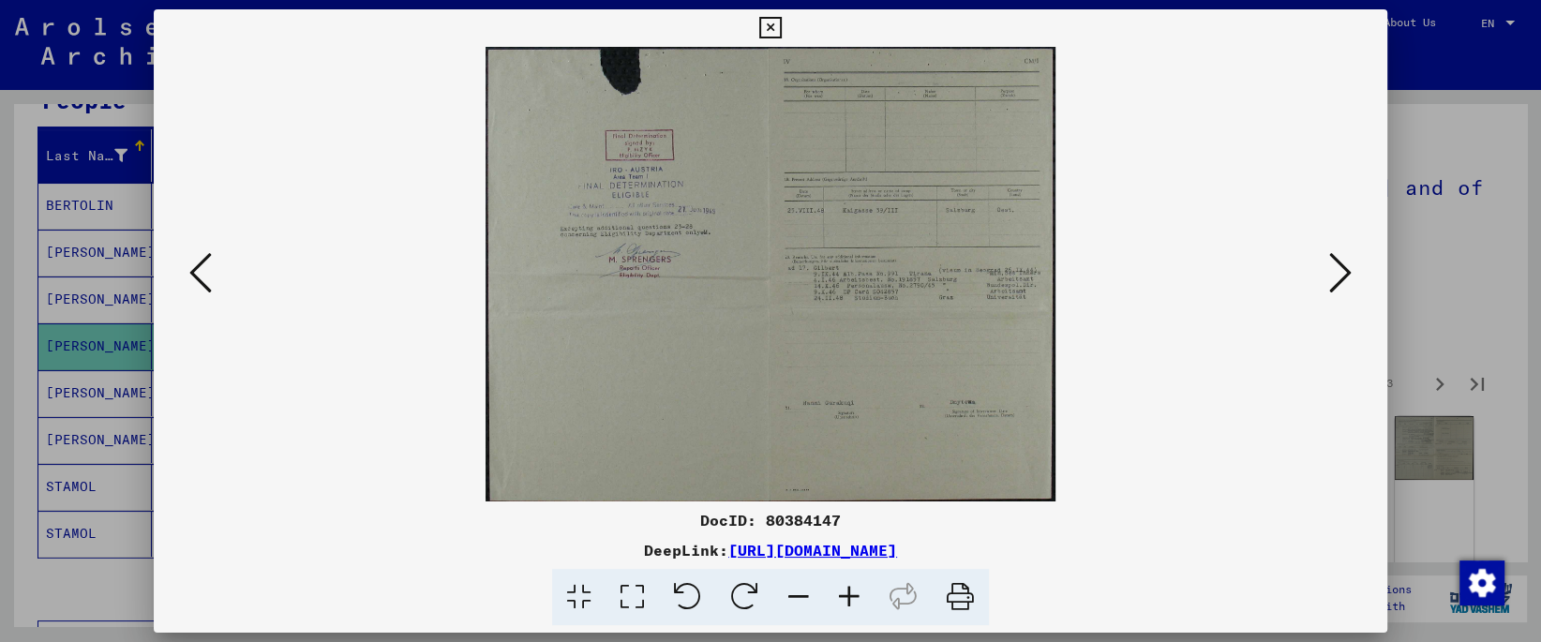
click at [622, 584] on icon at bounding box center [632, 597] width 53 height 57
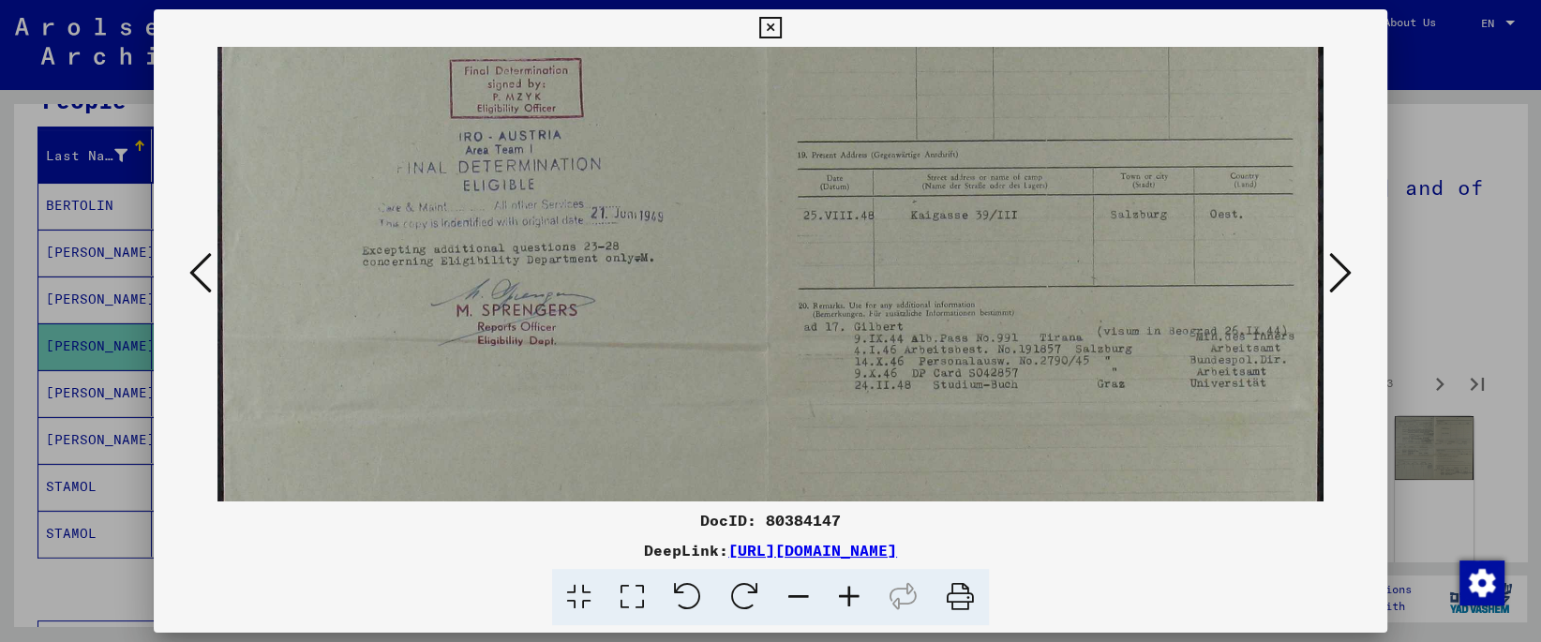
scroll to position [193, 0]
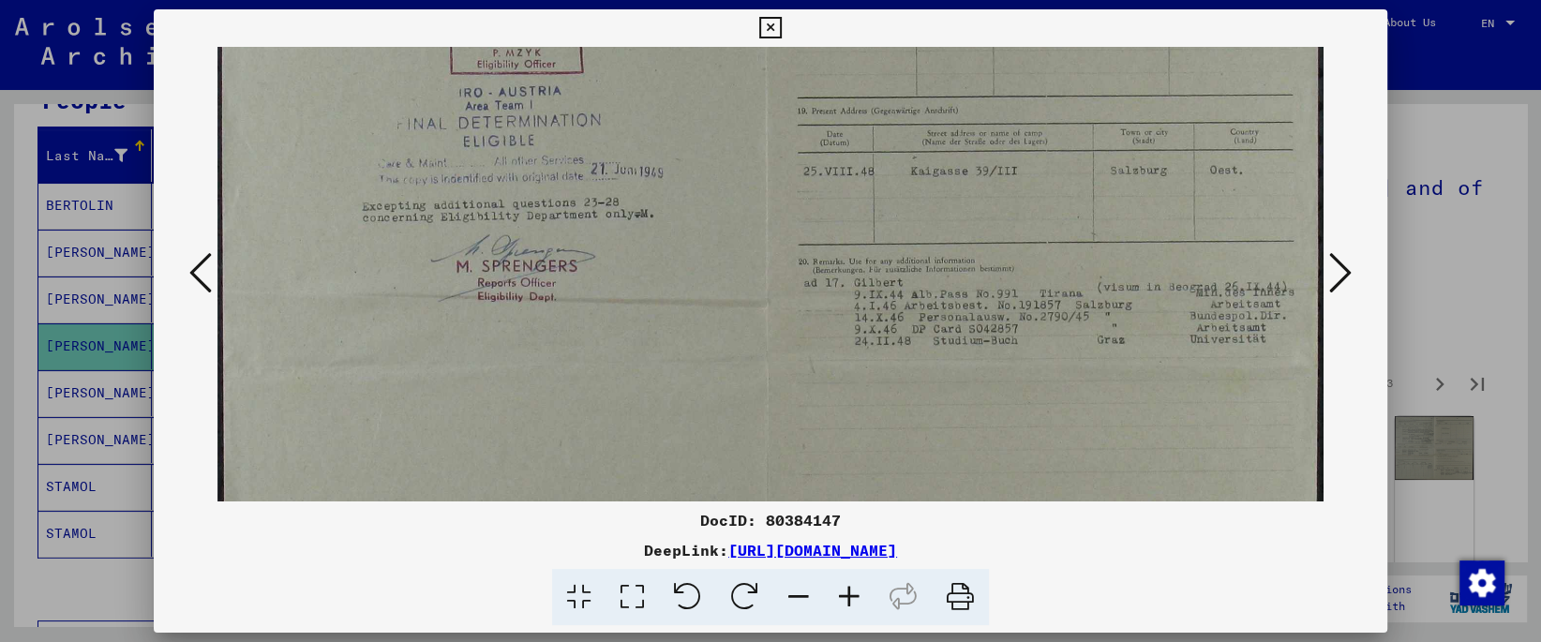
click at [740, 207] on img at bounding box center [769, 295] width 1105 height 883
click at [1351, 272] on icon at bounding box center [1340, 272] width 22 height 45
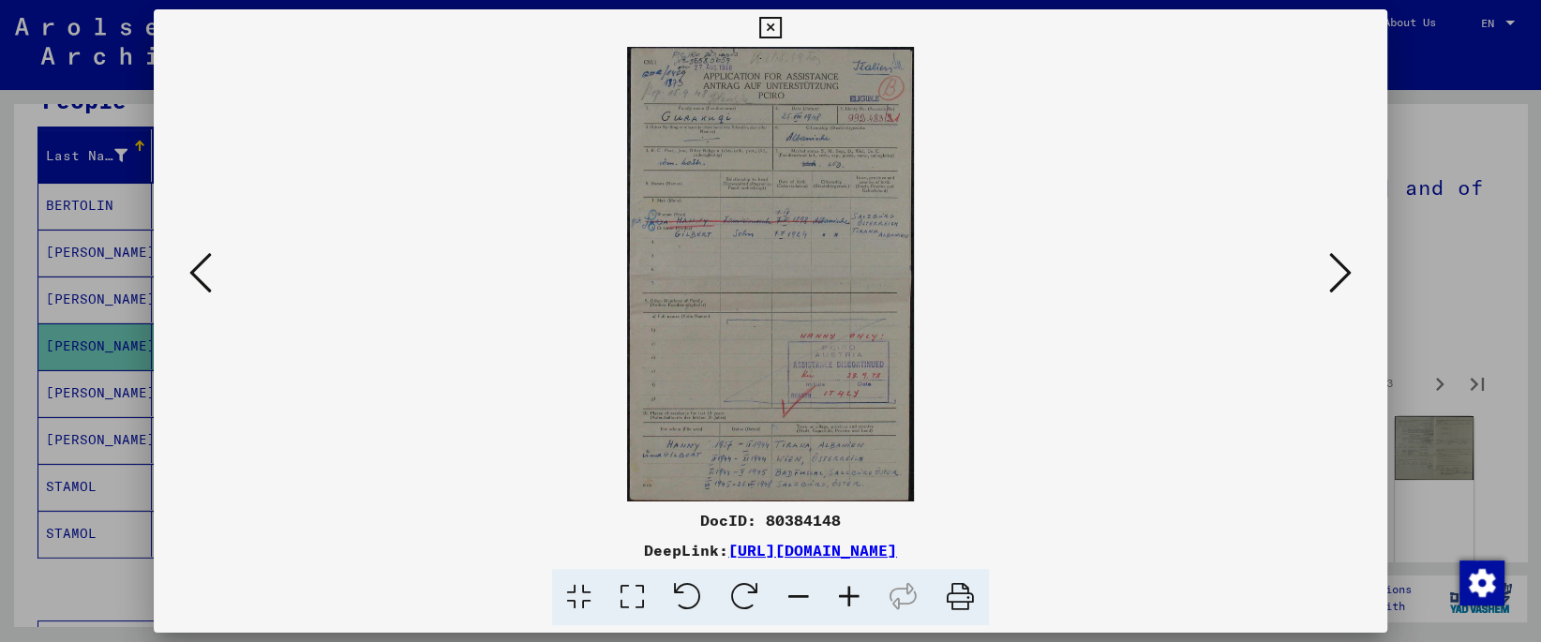
click at [633, 593] on icon at bounding box center [632, 597] width 53 height 57
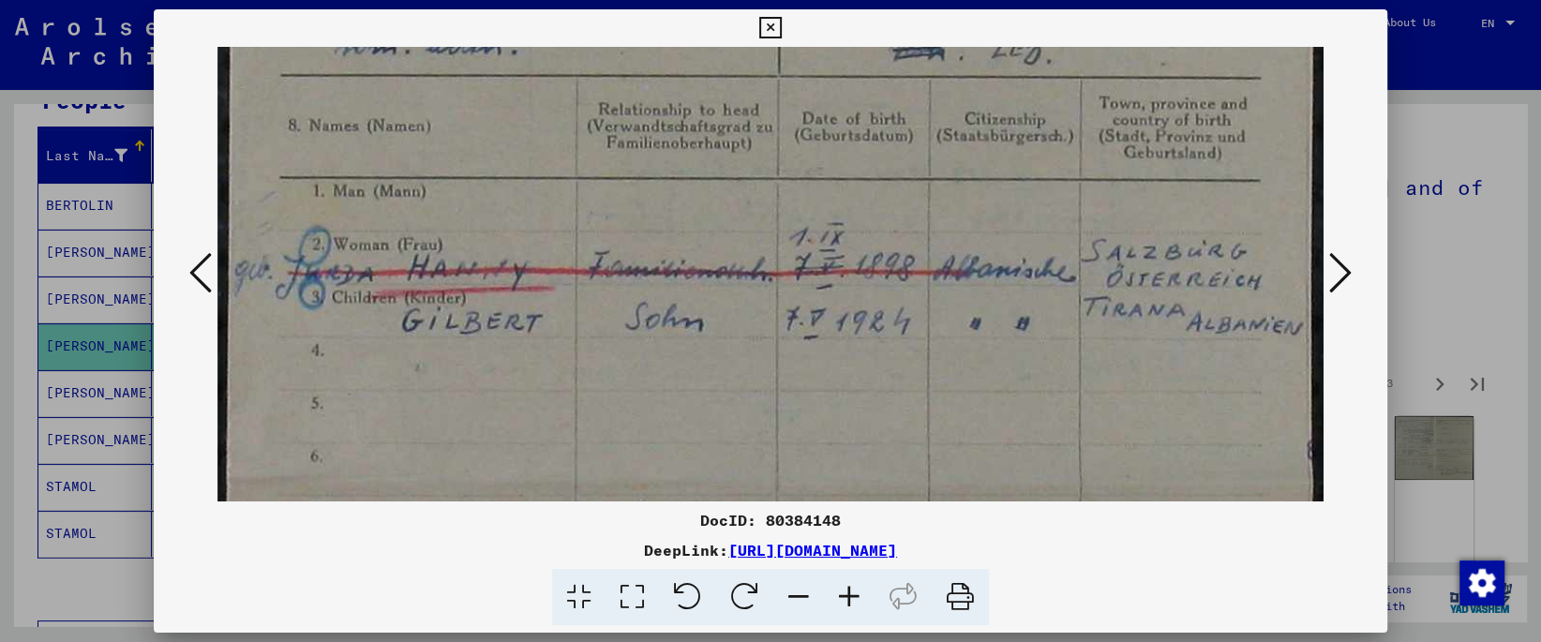
scroll to position [457, 0]
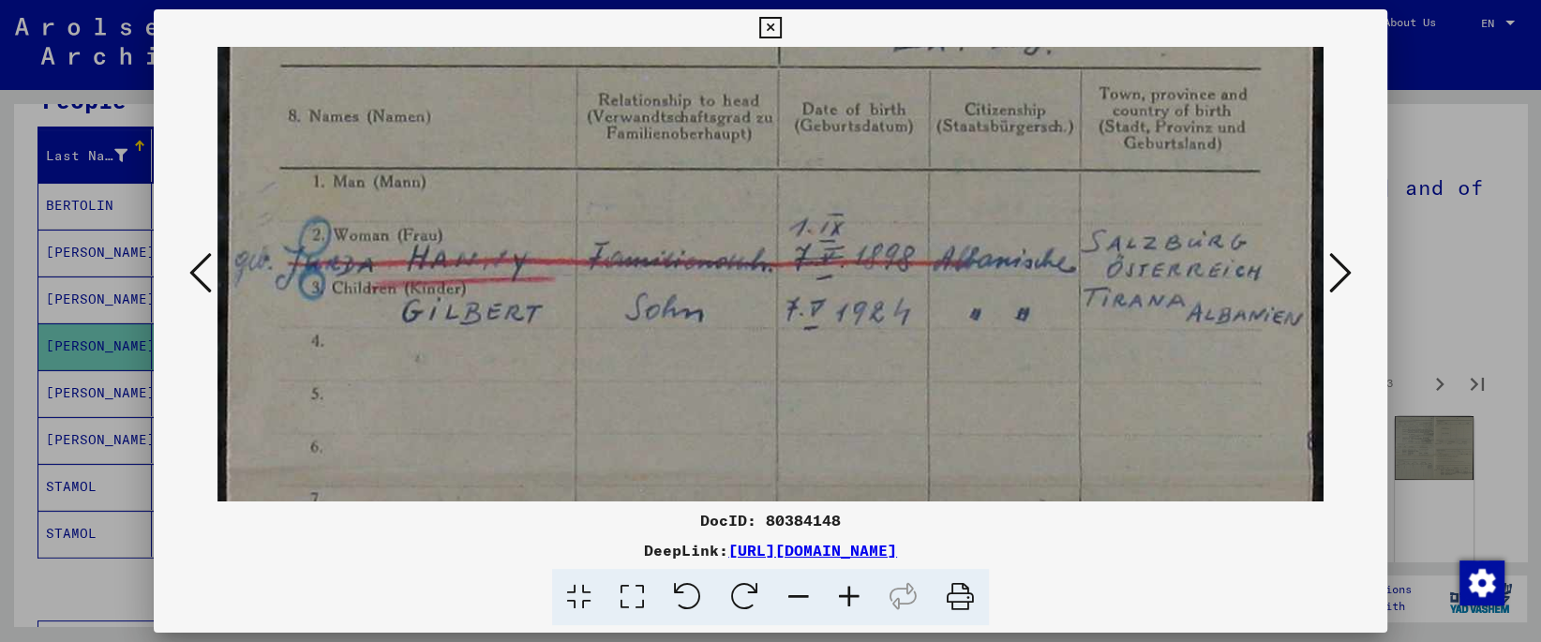
click at [651, 190] on img at bounding box center [769, 465] width 1105 height 1750
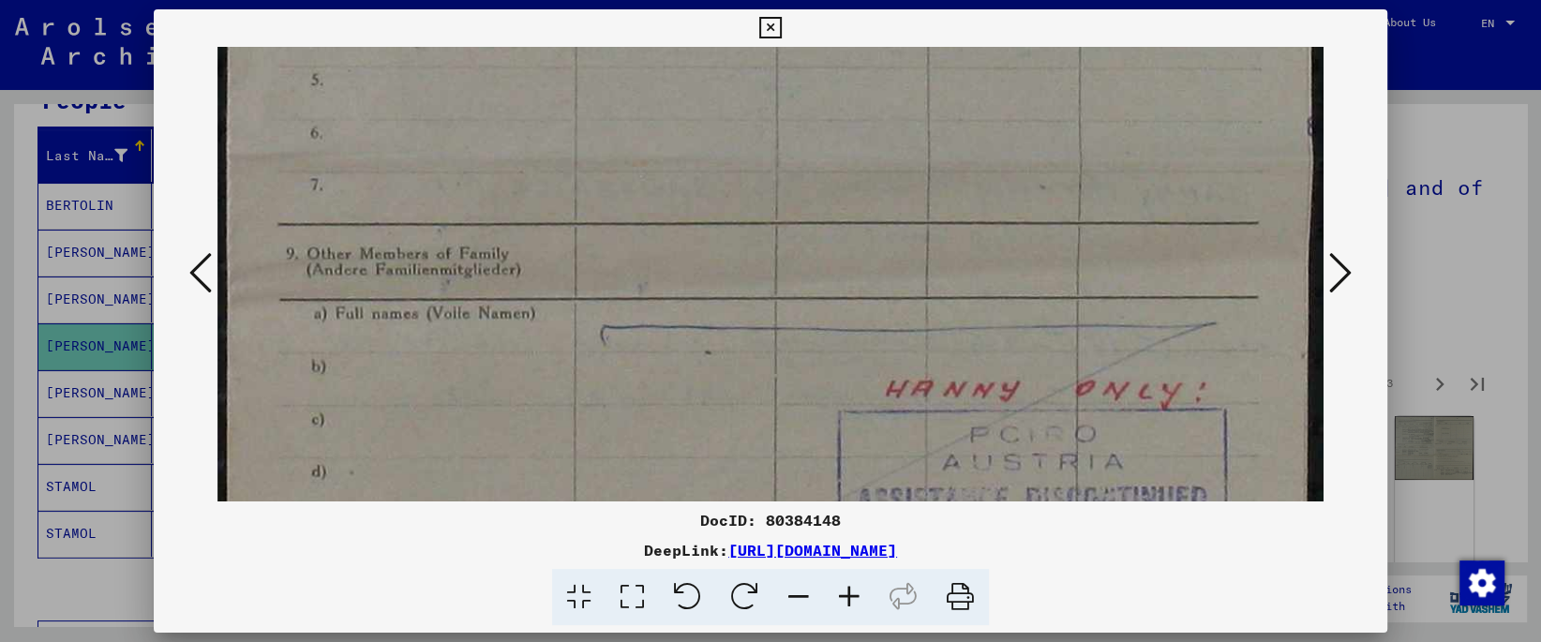
click at [687, 79] on img at bounding box center [769, 151] width 1105 height 1750
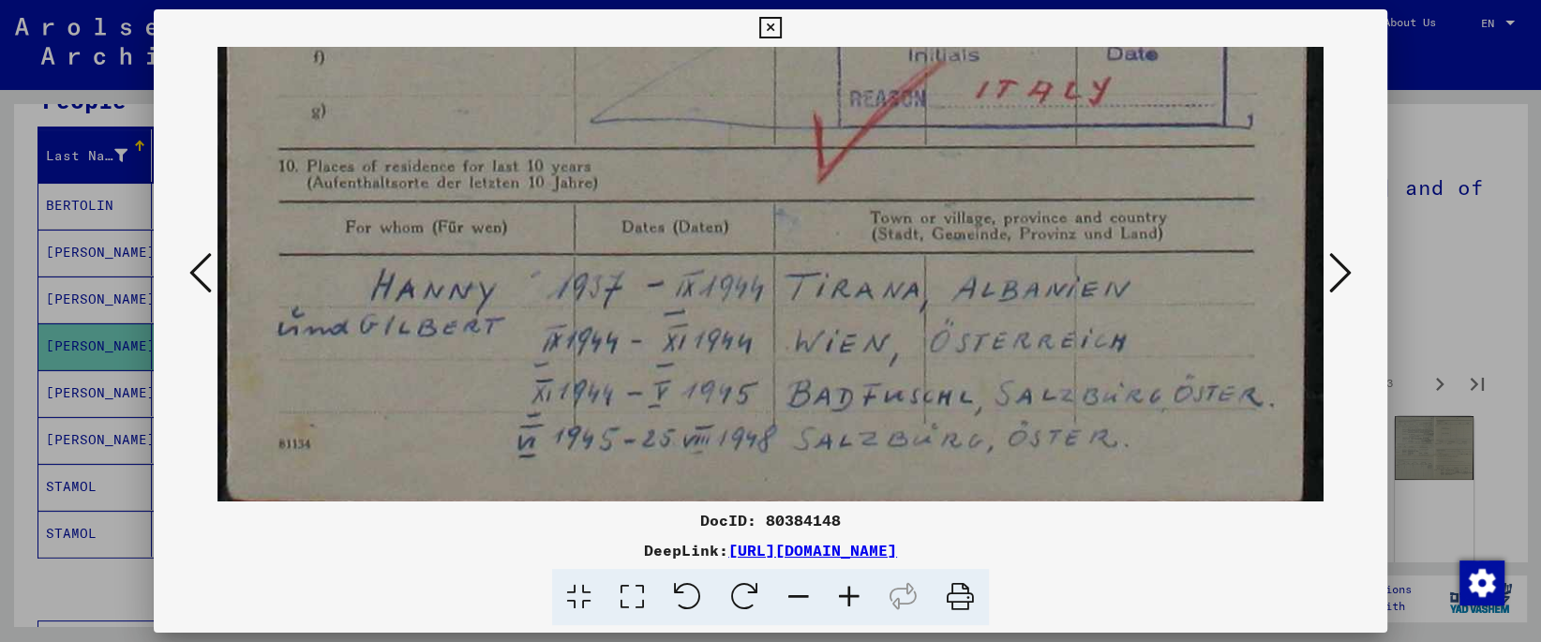
scroll to position [1306, 0]
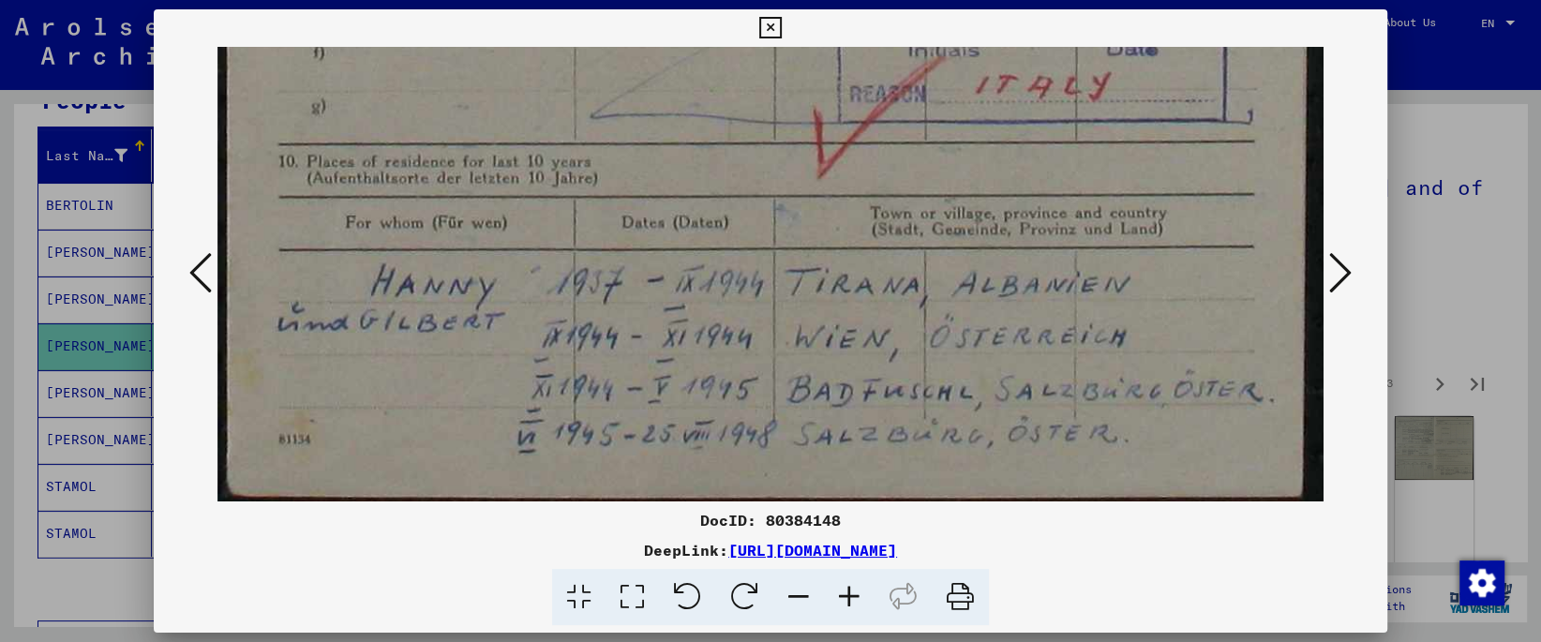
click at [1343, 279] on icon at bounding box center [1340, 272] width 22 height 45
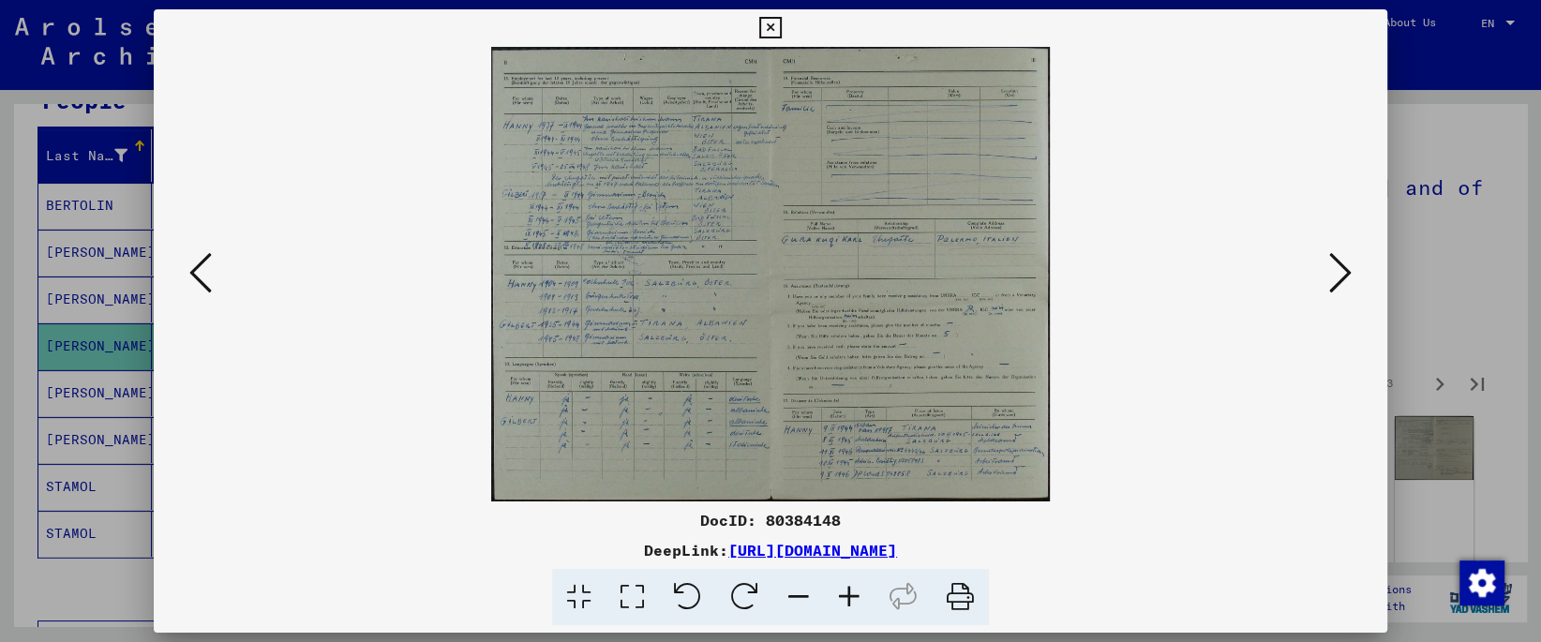
click at [626, 595] on icon at bounding box center [632, 597] width 53 height 57
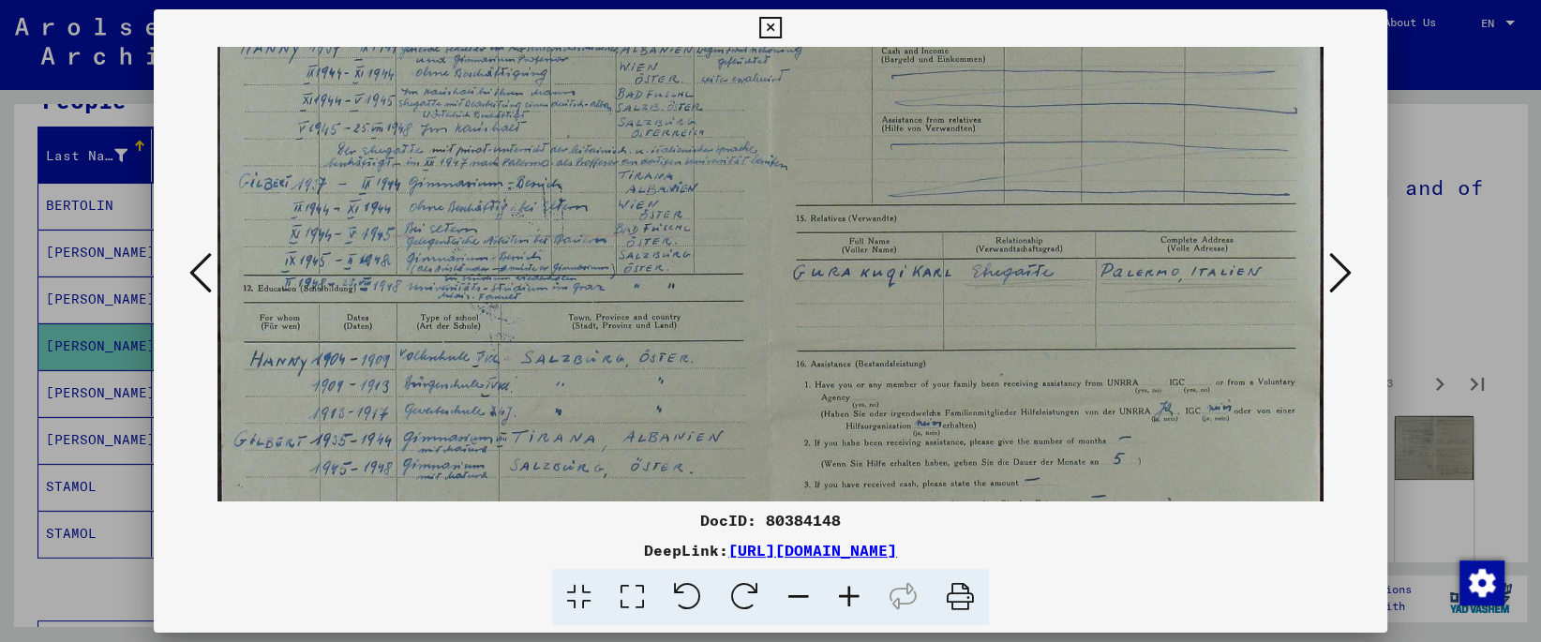
scroll to position [252, 0]
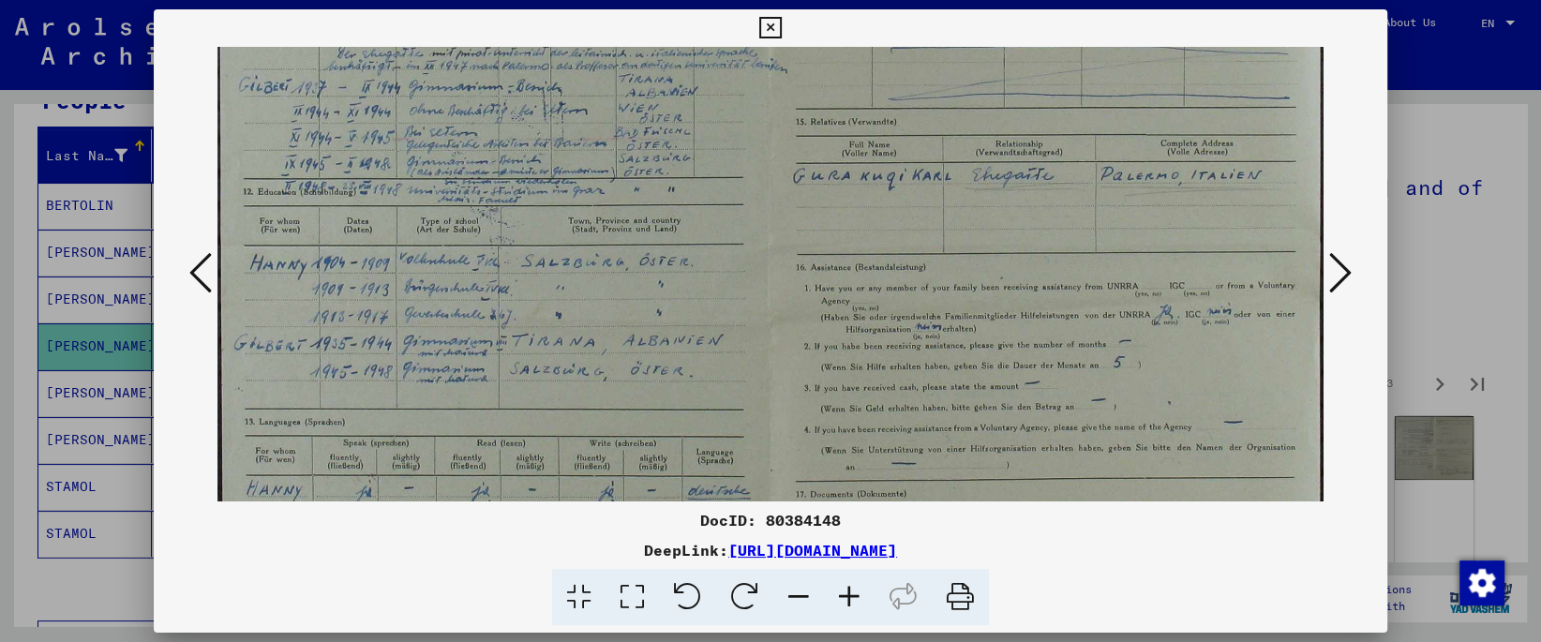
drag, startPoint x: 570, startPoint y: 440, endPoint x: 571, endPoint y: 187, distance: 252.2
click at [571, 187] on img at bounding box center [769, 245] width 1105 height 900
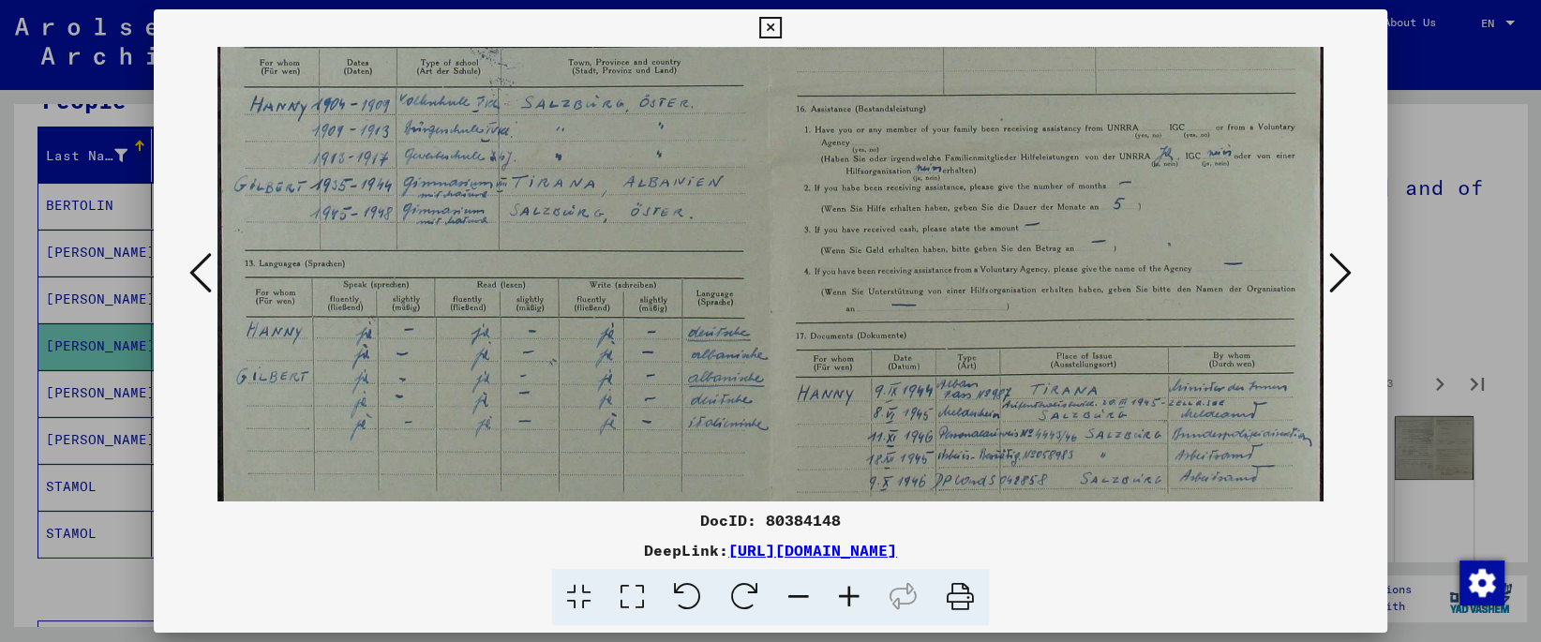
scroll to position [451, 0]
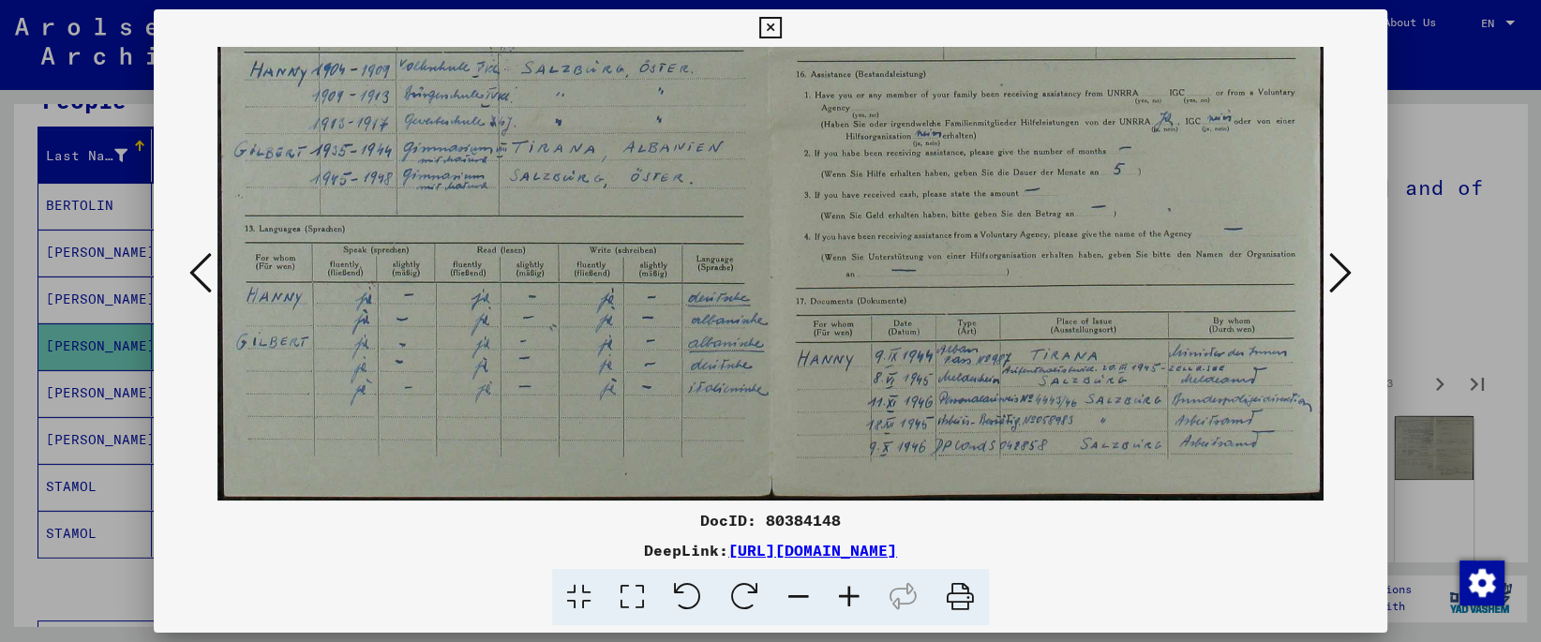
drag, startPoint x: 599, startPoint y: 418, endPoint x: 604, endPoint y: 107, distance: 311.2
click at [604, 107] on img at bounding box center [769, 52] width 1105 height 900
click at [1339, 276] on icon at bounding box center [1340, 272] width 22 height 45
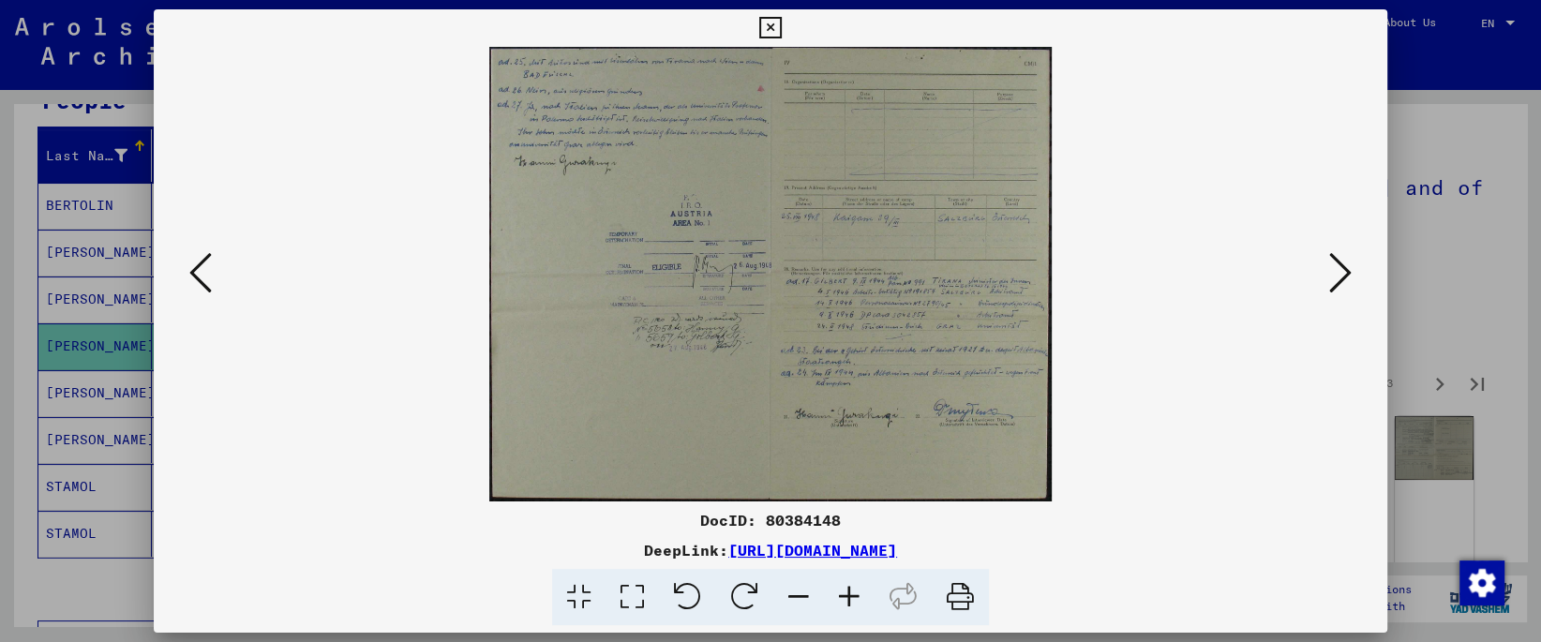
click at [636, 598] on icon at bounding box center [632, 597] width 53 height 57
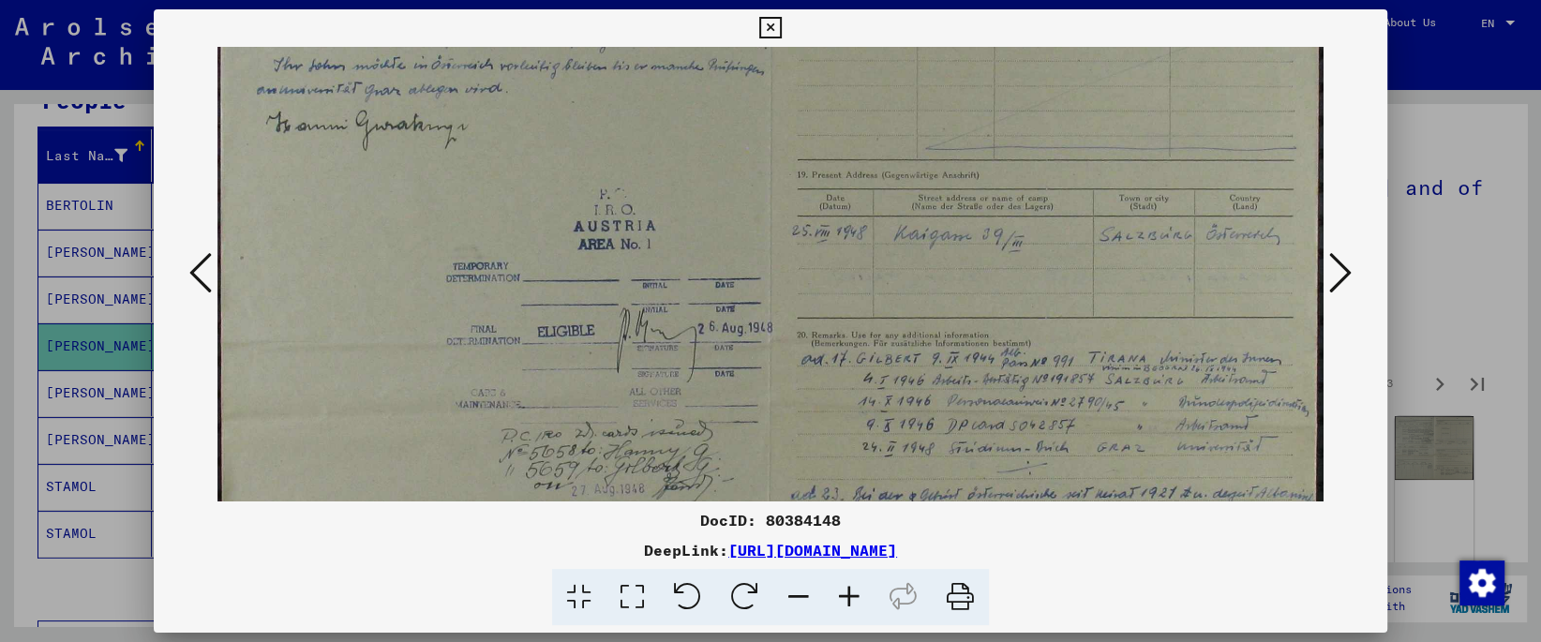
scroll to position [202, 0]
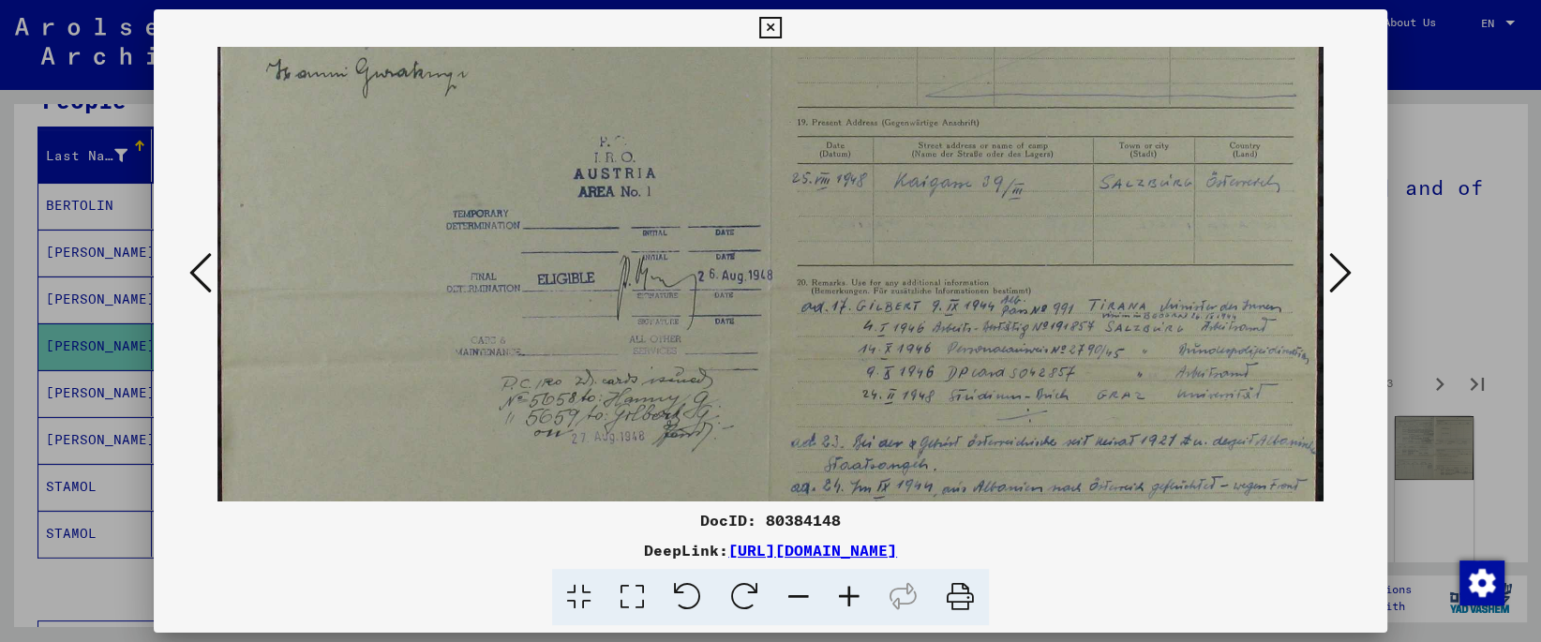
drag, startPoint x: 626, startPoint y: 364, endPoint x: 626, endPoint y: 160, distance: 203.4
click at [626, 160] on img at bounding box center [769, 292] width 1105 height 894
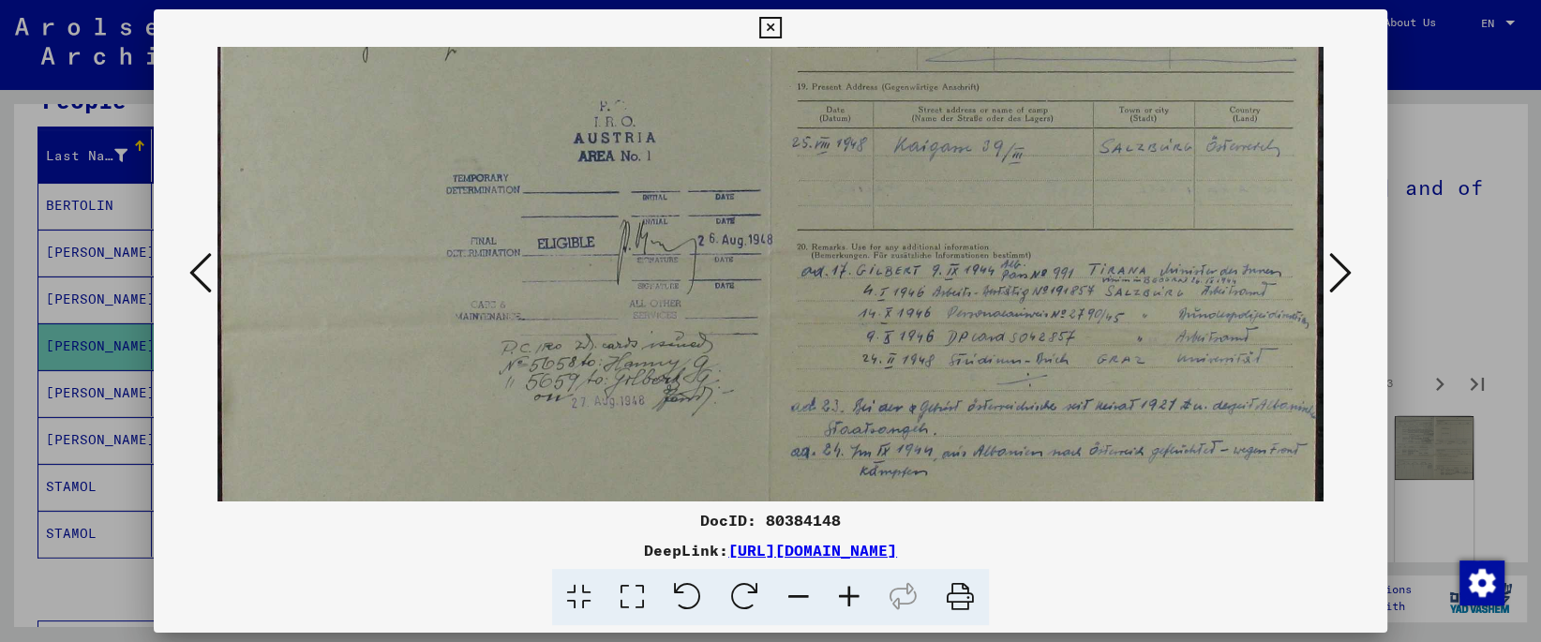
scroll to position [399, 0]
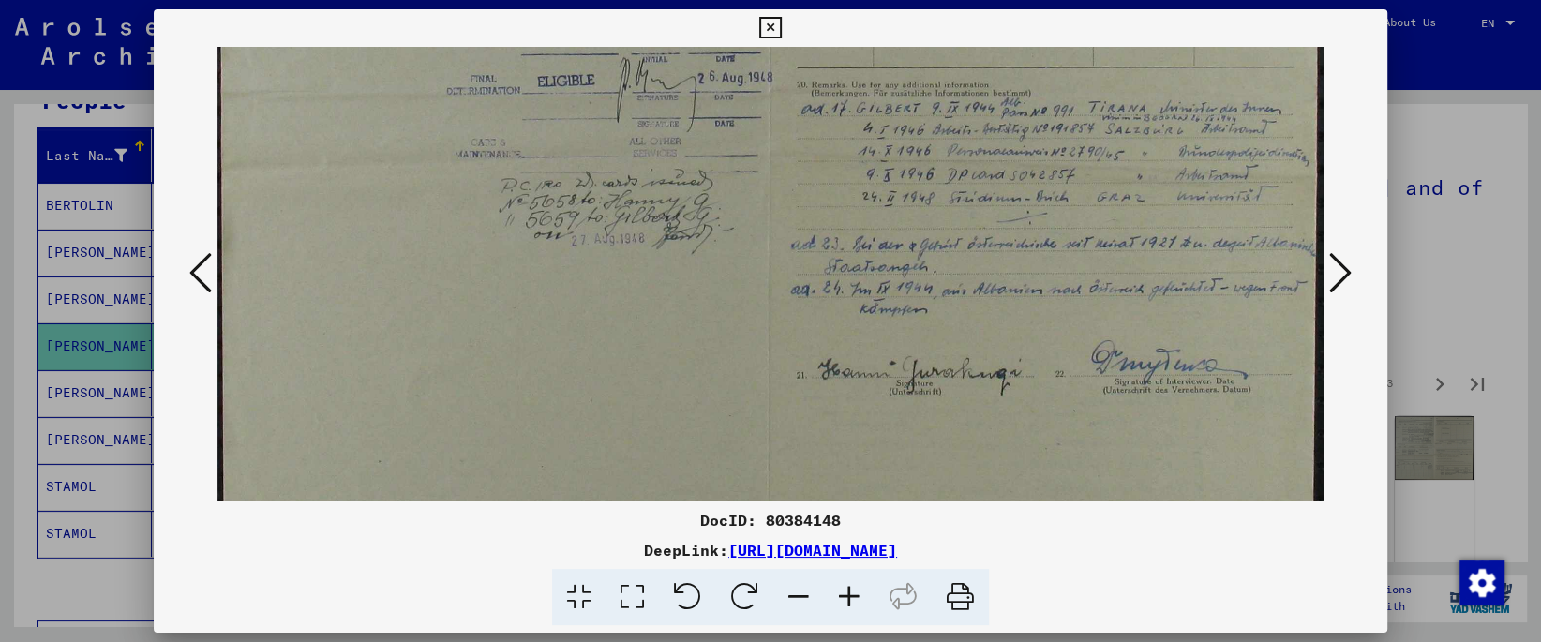
drag, startPoint x: 624, startPoint y: 301, endPoint x: 657, endPoint y: 104, distance: 199.6
click at [657, 104] on img at bounding box center [769, 95] width 1105 height 894
click at [1334, 289] on icon at bounding box center [1340, 272] width 22 height 45
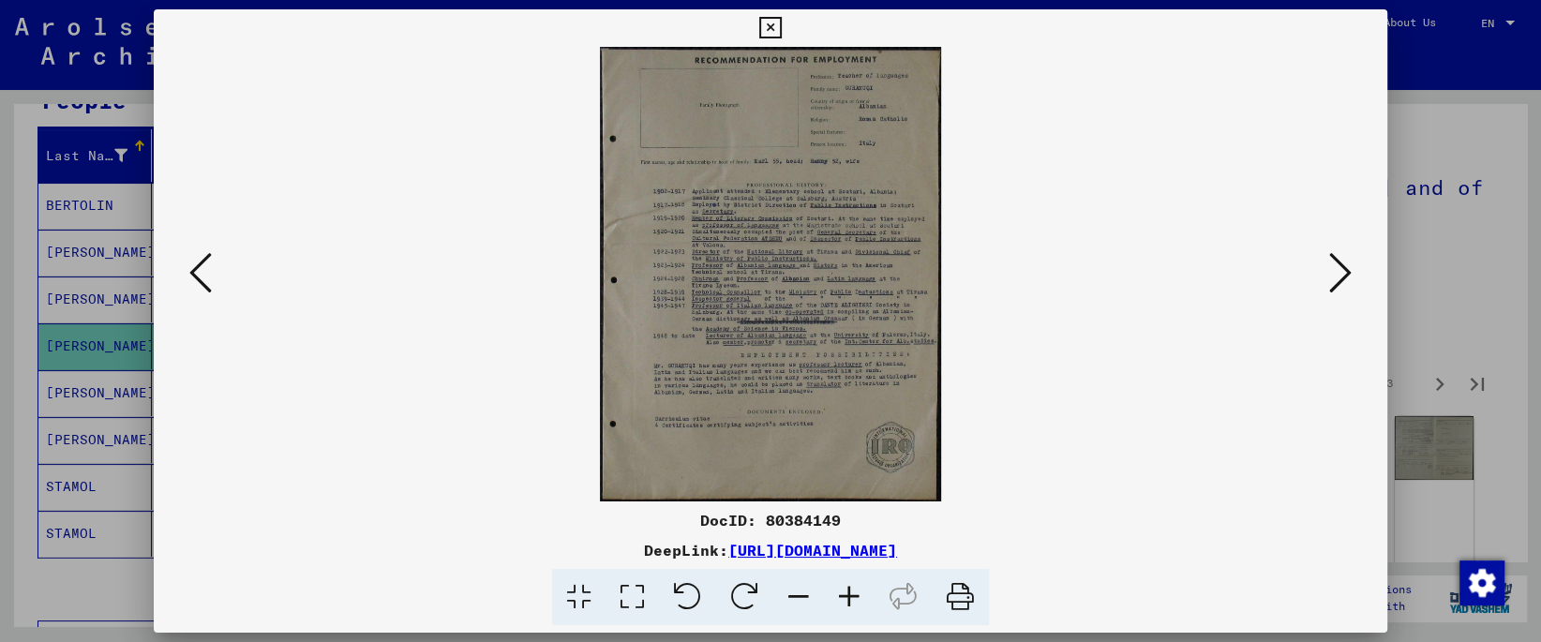
click at [633, 580] on icon at bounding box center [632, 597] width 53 height 57
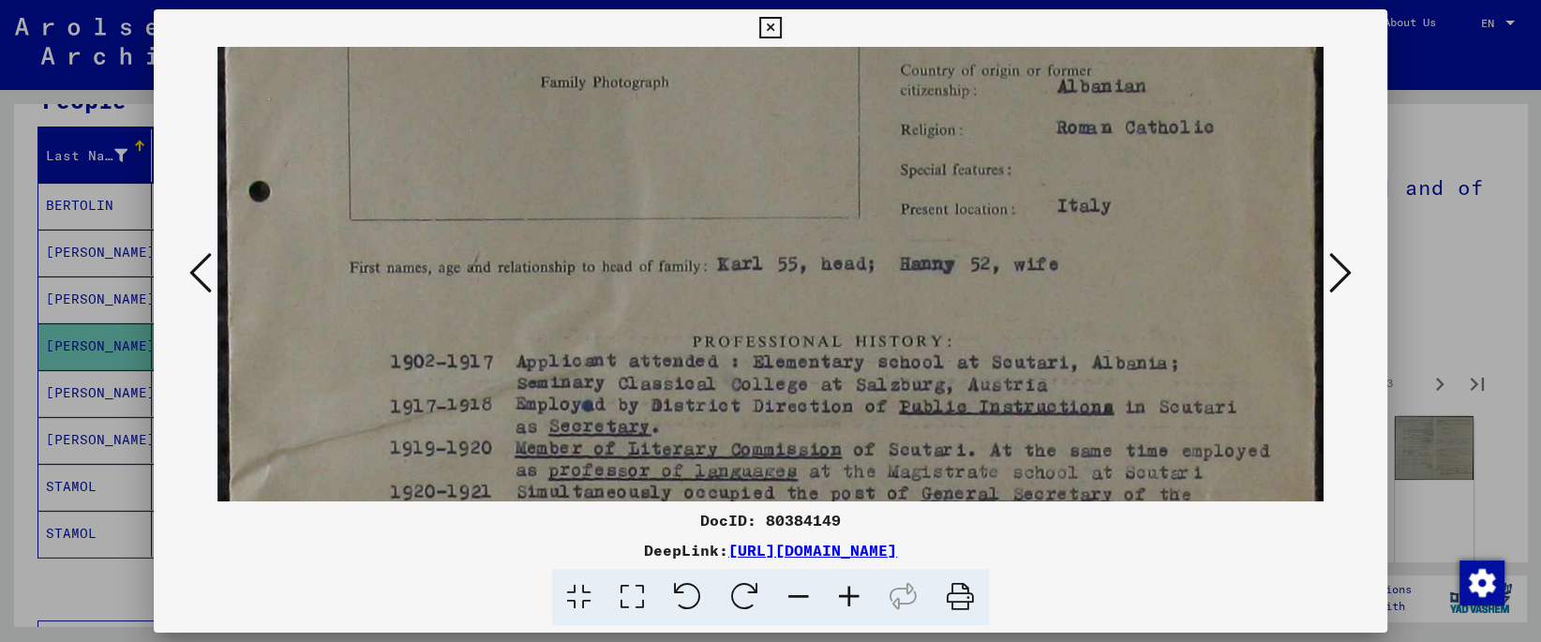
scroll to position [226, 0]
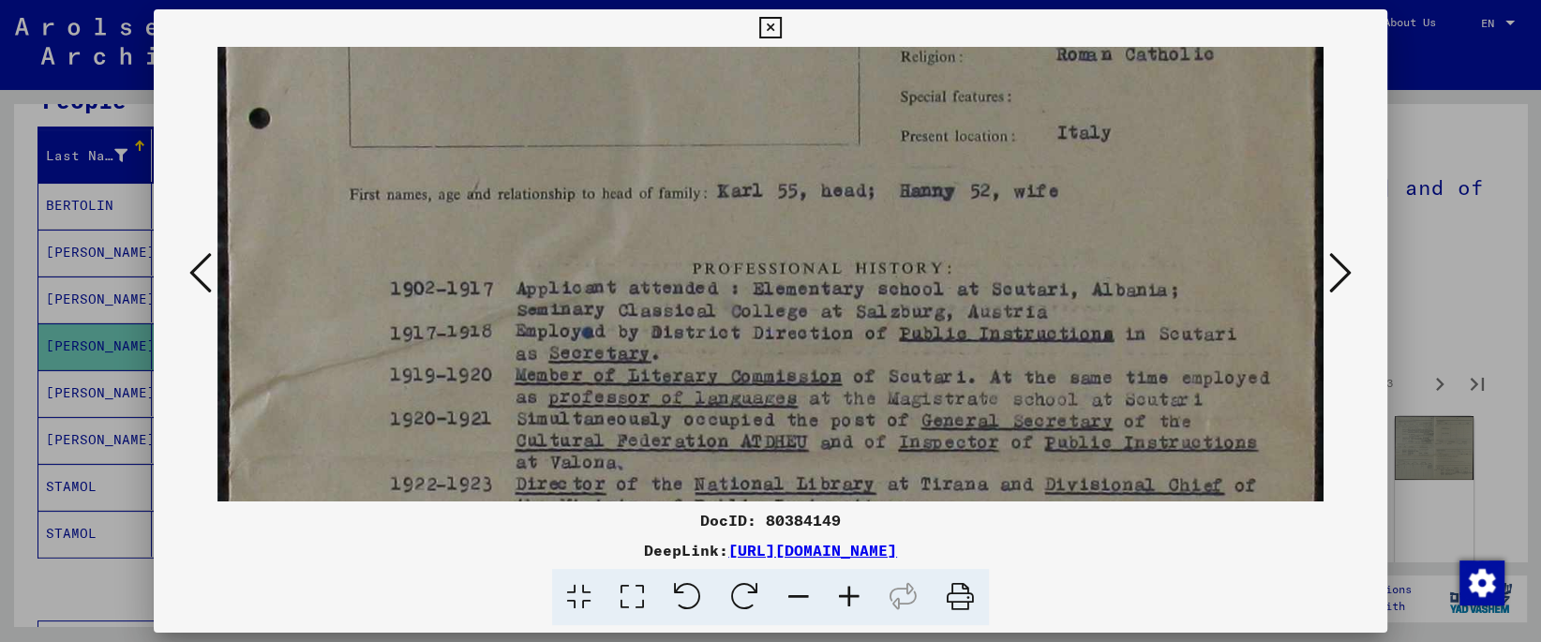
drag, startPoint x: 636, startPoint y: 326, endPoint x: 617, endPoint y: 202, distance: 126.1
click at [617, 202] on img at bounding box center [769, 557] width 1105 height 1472
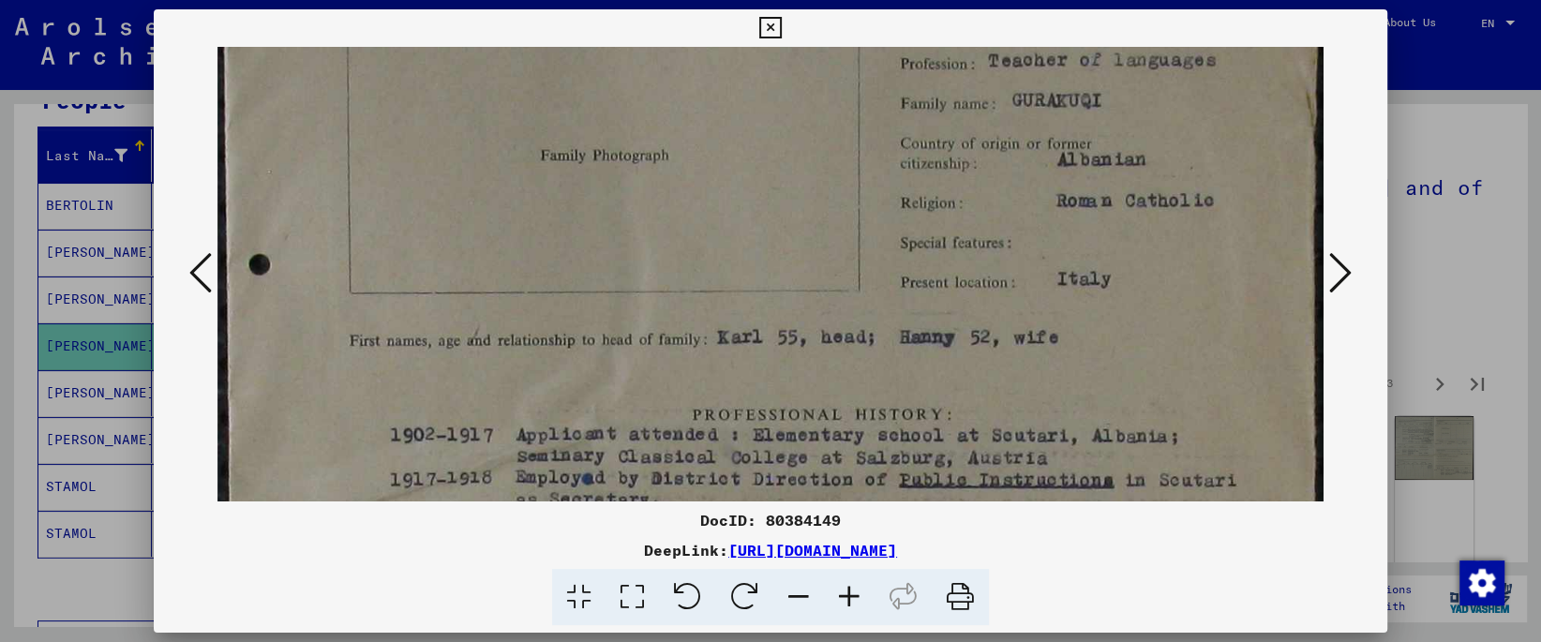
scroll to position [10, 0]
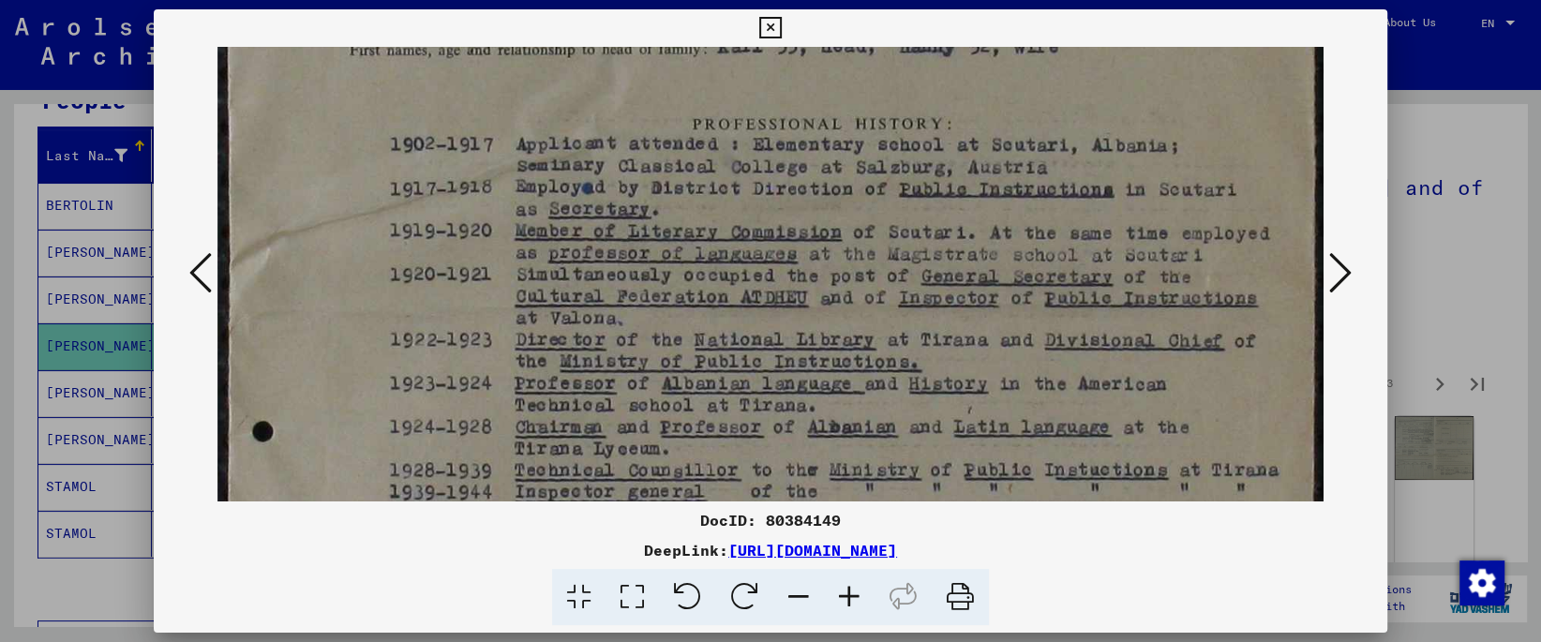
drag, startPoint x: 590, startPoint y: 205, endPoint x: 587, endPoint y: 51, distance: 154.7
click at [587, 51] on img at bounding box center [769, 413] width 1105 height 1472
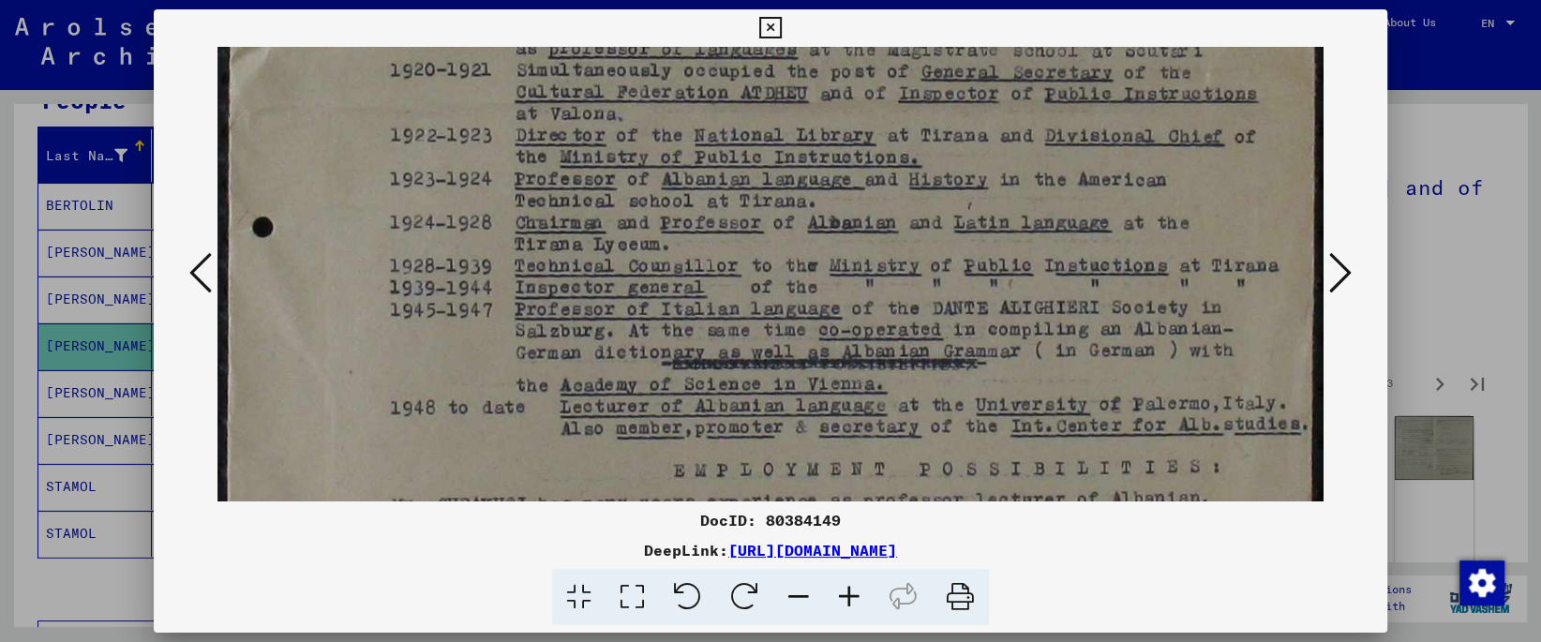
drag, startPoint x: 608, startPoint y: 356, endPoint x: 576, endPoint y: 149, distance: 209.6
click at [576, 150] on img at bounding box center [769, 208] width 1105 height 1472
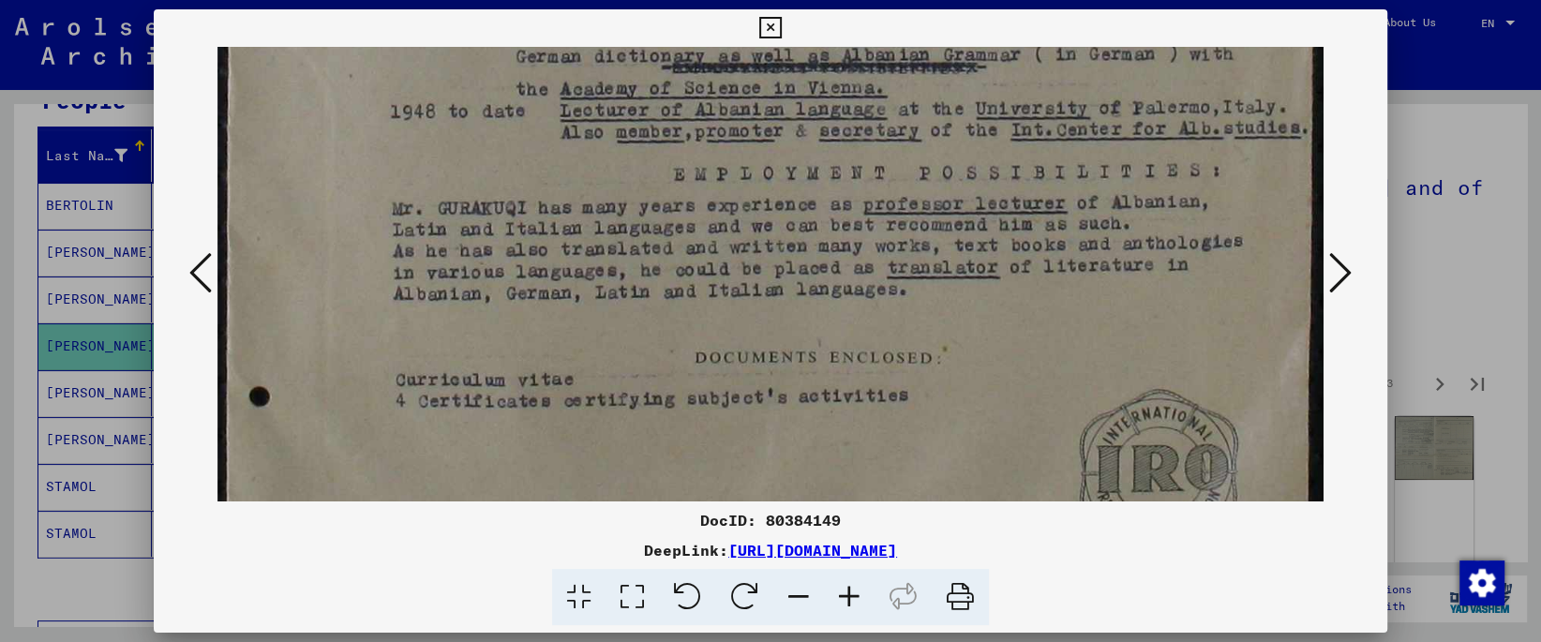
drag, startPoint x: 576, startPoint y: 54, endPoint x: 567, endPoint y: 22, distance: 33.0
click at [567, 22] on div "DocID: 80384149 DeepLink: [URL][DOMAIN_NAME]" at bounding box center [770, 317] width 1233 height 617
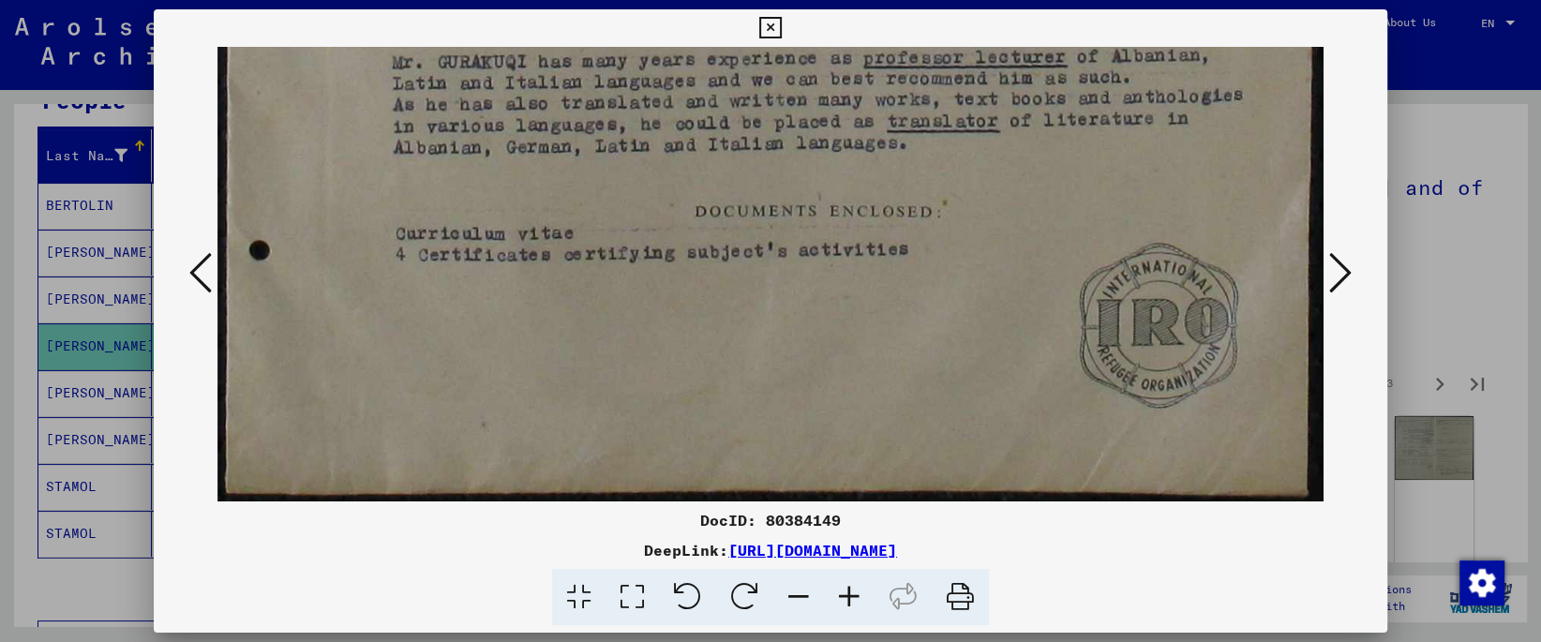
drag, startPoint x: 650, startPoint y: 313, endPoint x: 638, endPoint y: 107, distance: 206.5
click at [1343, 279] on icon at bounding box center [1340, 272] width 22 height 45
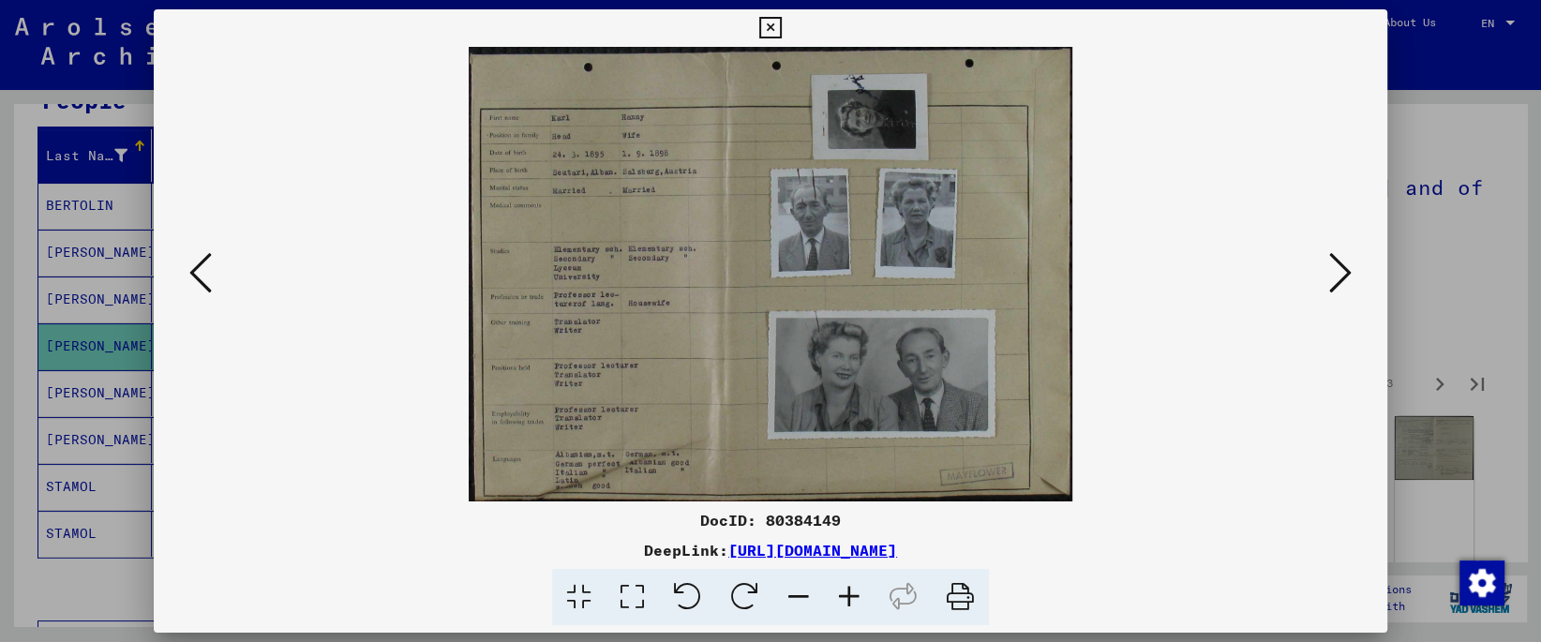
click at [640, 595] on icon at bounding box center [632, 597] width 53 height 57
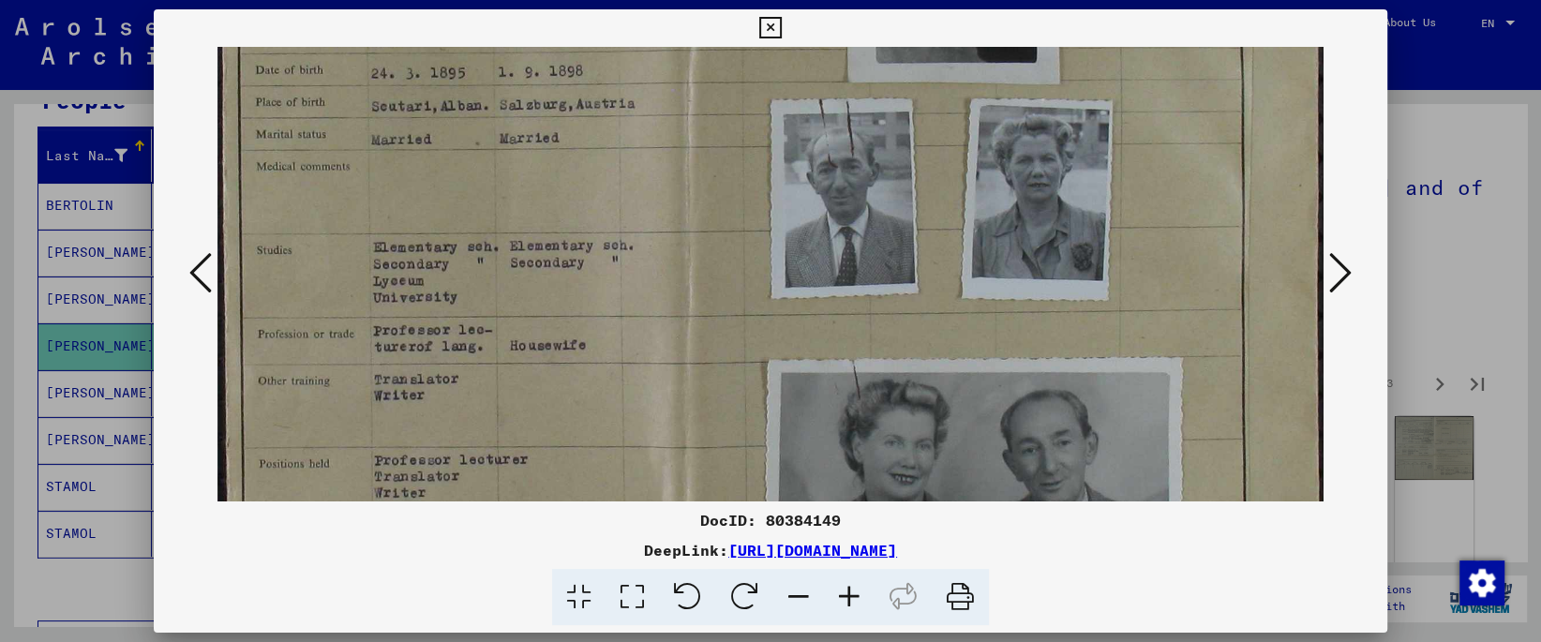
drag, startPoint x: 606, startPoint y: 398, endPoint x: 614, endPoint y: 228, distance: 170.8
click at [614, 228] on img at bounding box center [769, 292] width 1105 height 832
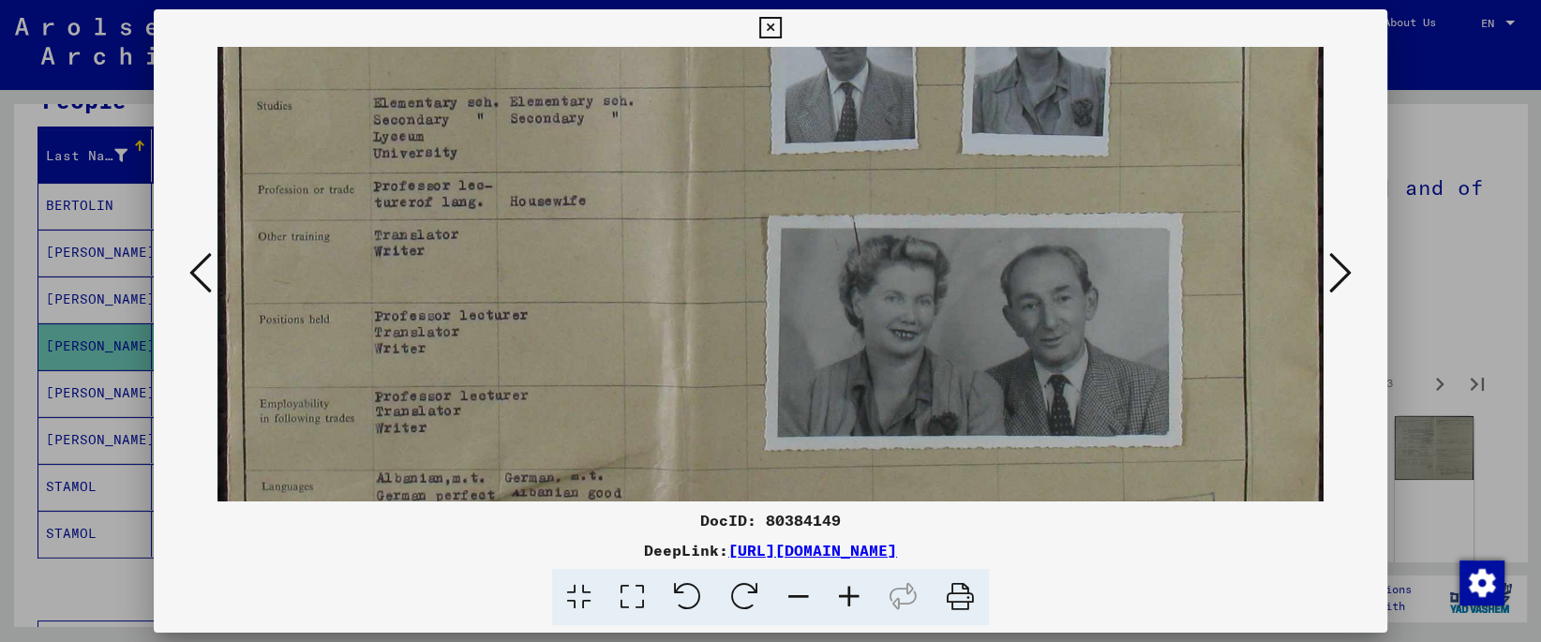
scroll to position [382, 0]
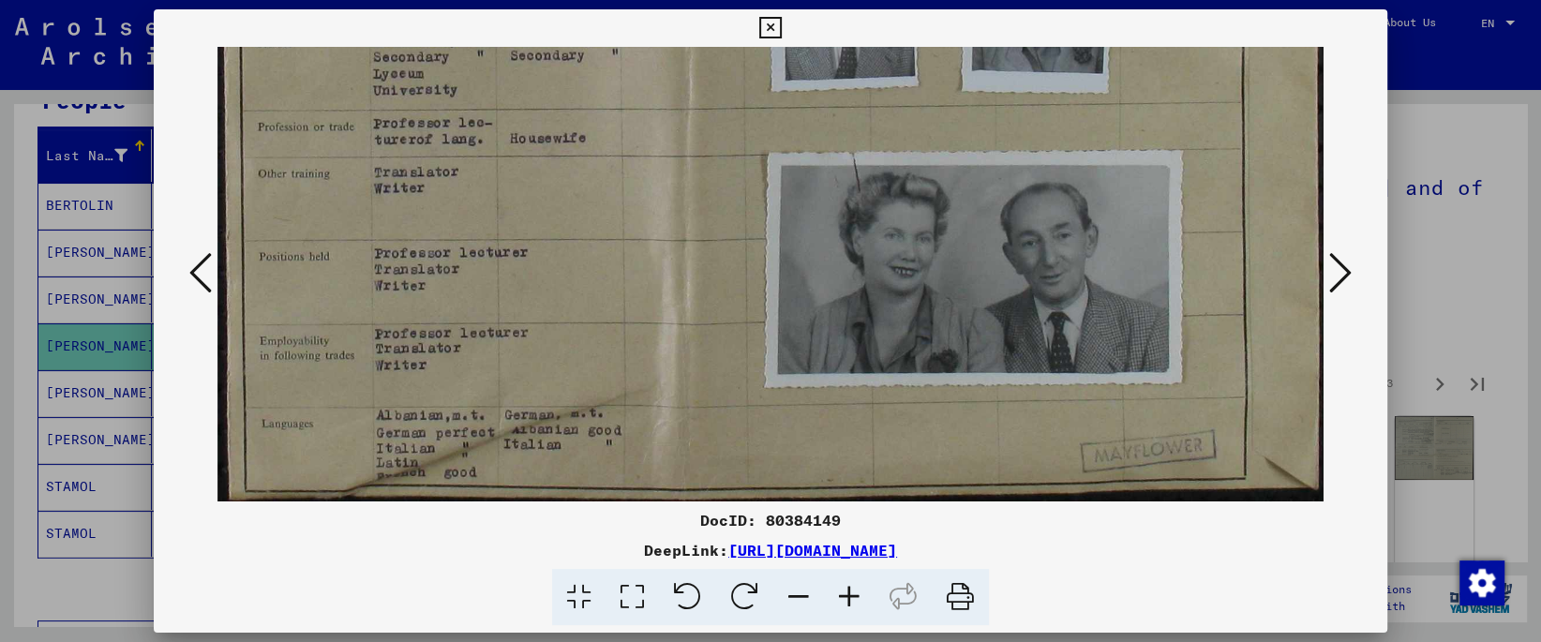
drag, startPoint x: 626, startPoint y: 383, endPoint x: 613, endPoint y: 111, distance: 273.1
click at [613, 111] on img at bounding box center [769, 85] width 1105 height 832
click at [1337, 272] on icon at bounding box center [1340, 272] width 22 height 45
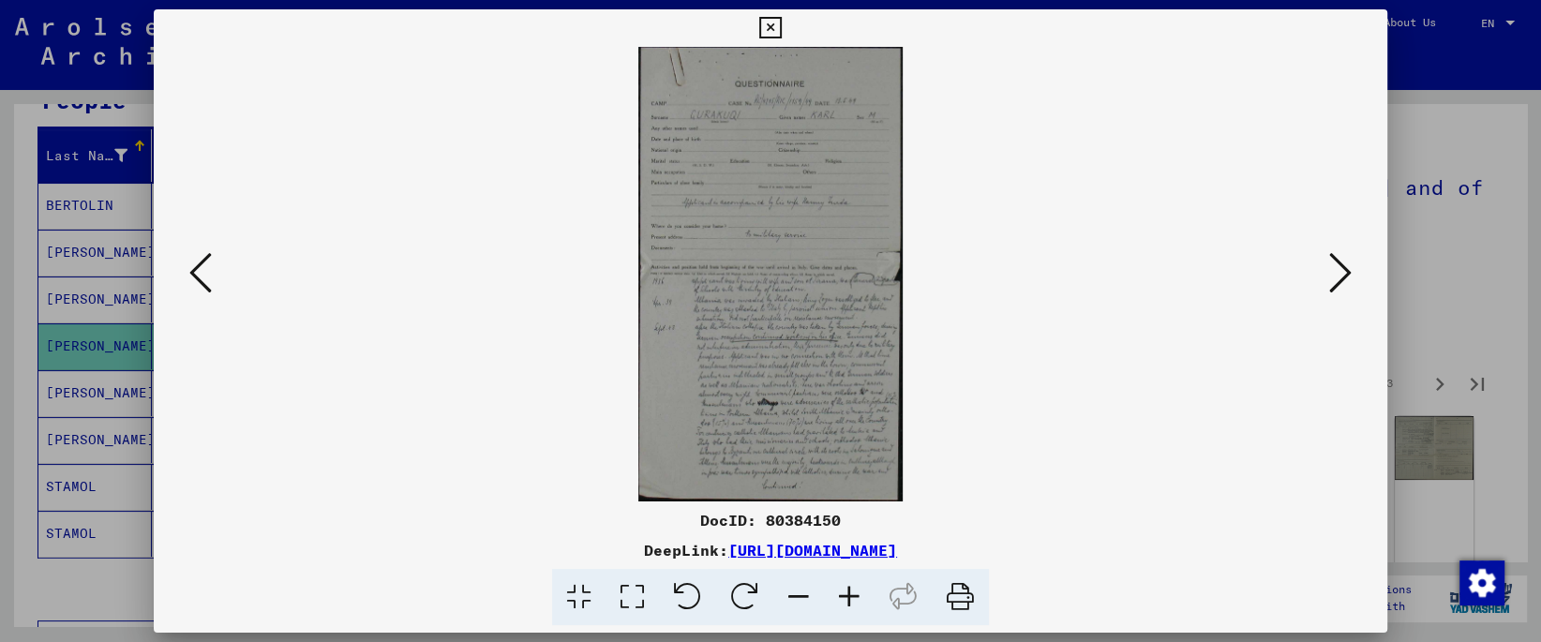
click at [627, 596] on icon at bounding box center [632, 597] width 53 height 57
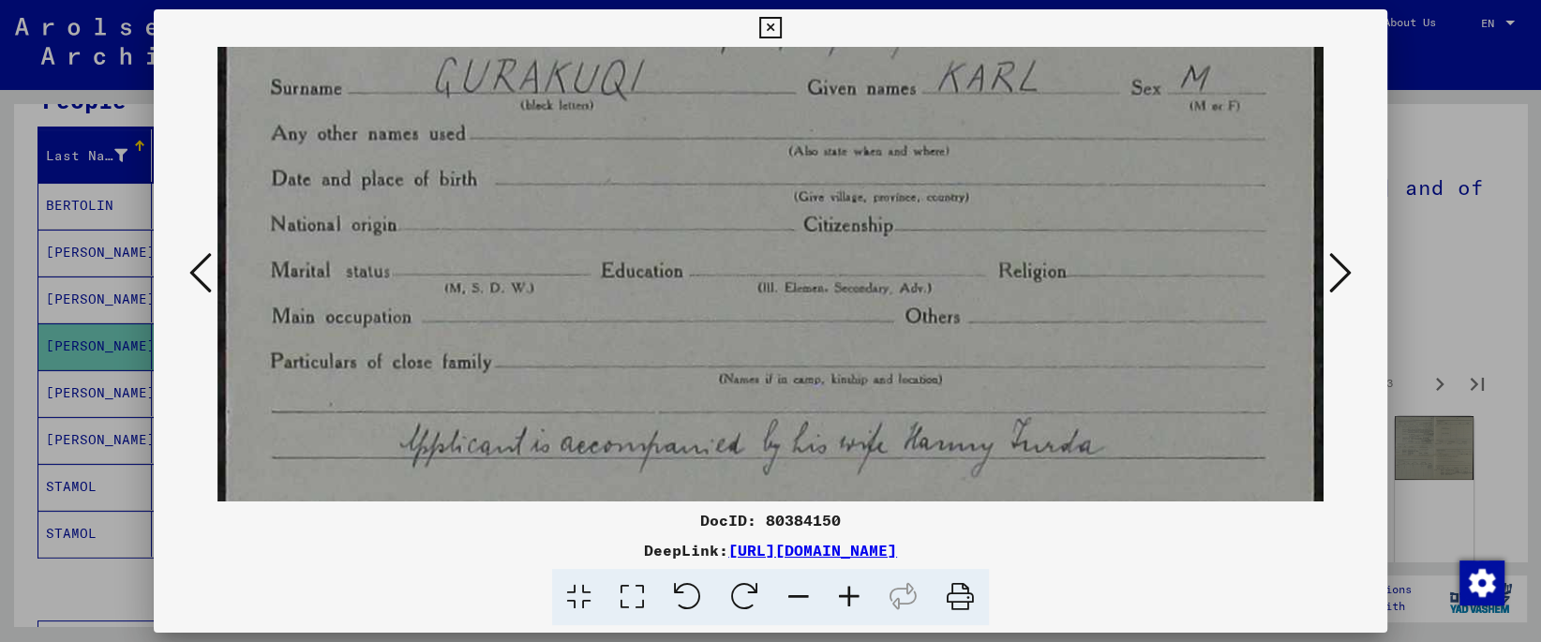
drag, startPoint x: 685, startPoint y: 421, endPoint x: 713, endPoint y: 165, distance: 257.4
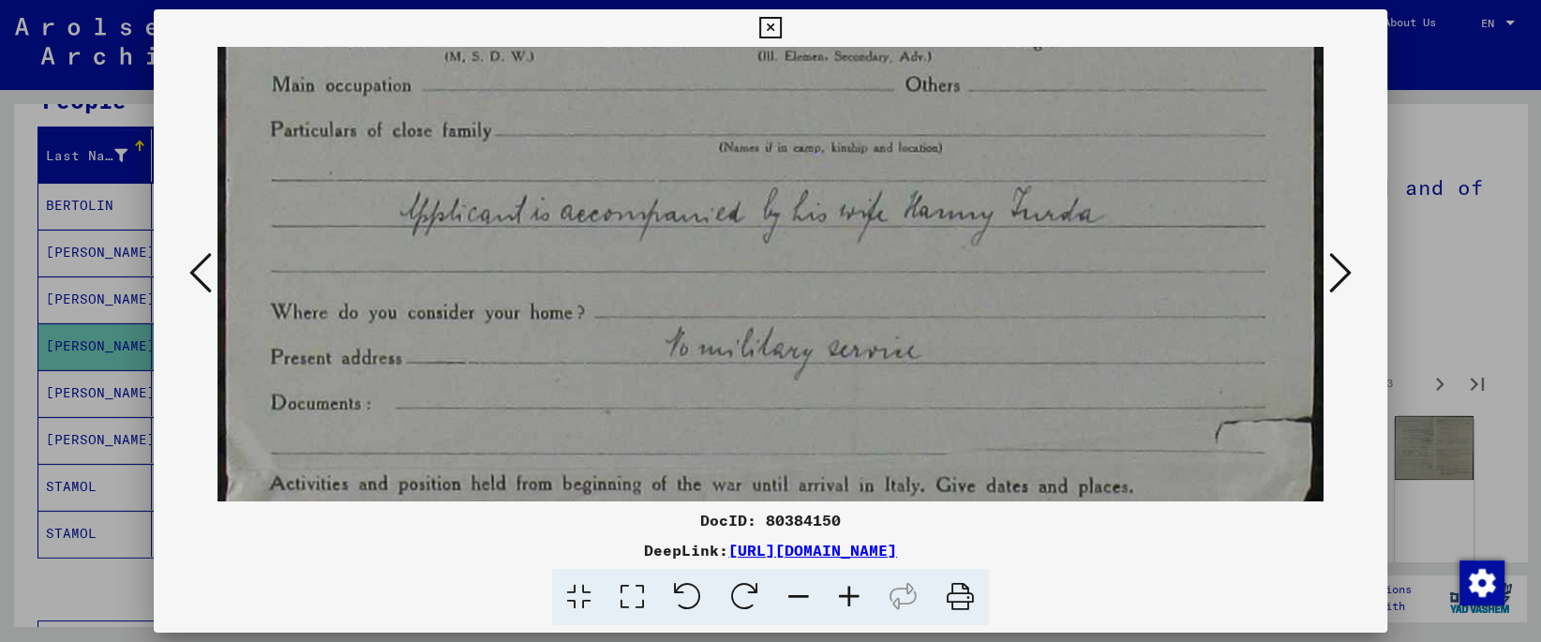
drag, startPoint x: 693, startPoint y: 431, endPoint x: 684, endPoint y: 200, distance: 231.7
click at [684, 200] on img at bounding box center [769, 514] width 1105 height 1908
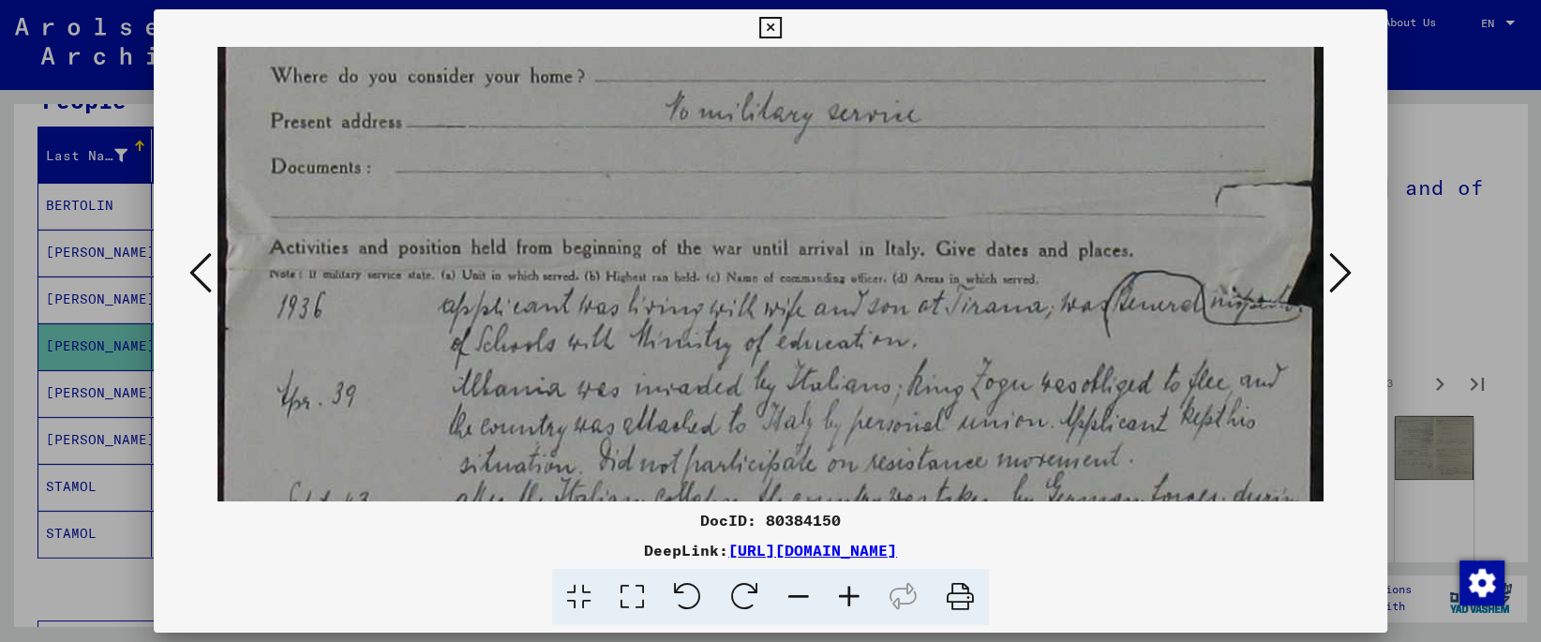
drag, startPoint x: 637, startPoint y: 387, endPoint x: 636, endPoint y: 146, distance: 240.9
click at [636, 146] on img at bounding box center [769, 278] width 1105 height 1908
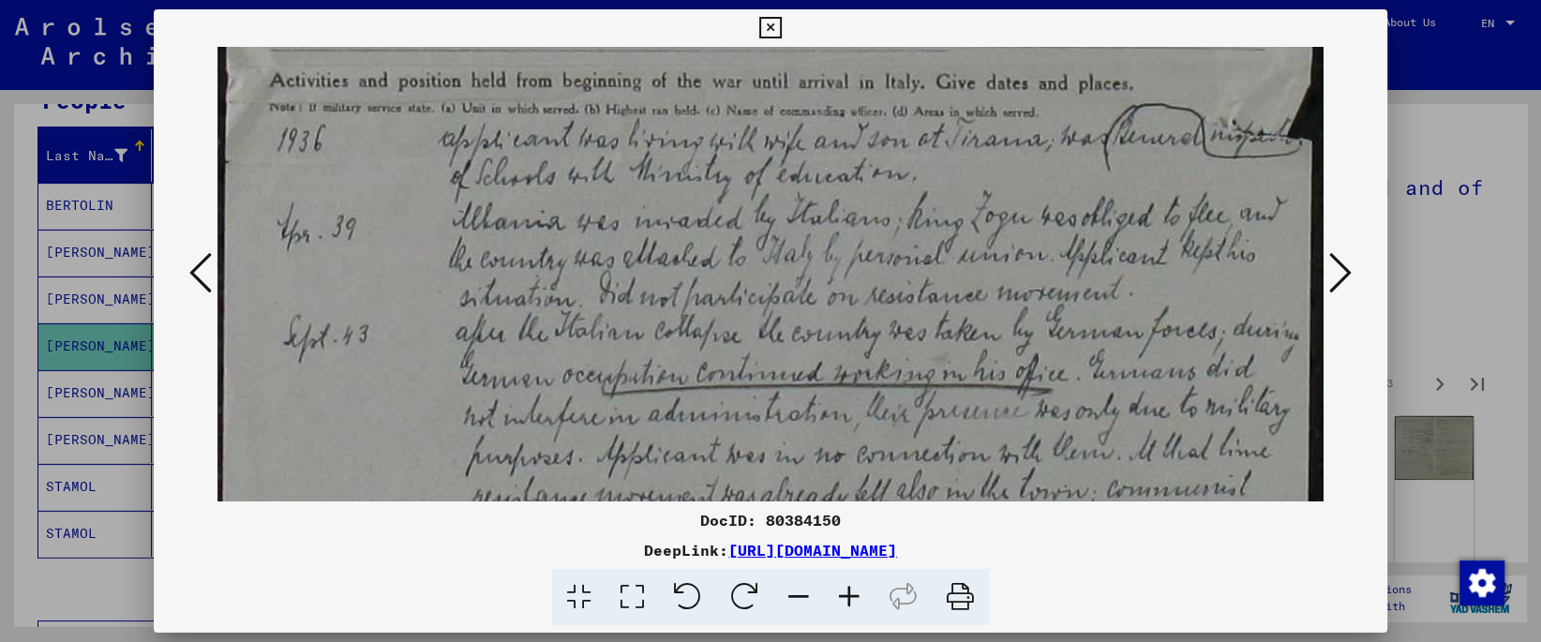
drag, startPoint x: 622, startPoint y: 402, endPoint x: 626, endPoint y: 235, distance: 166.9
click at [626, 235] on img at bounding box center [769, 111] width 1105 height 1908
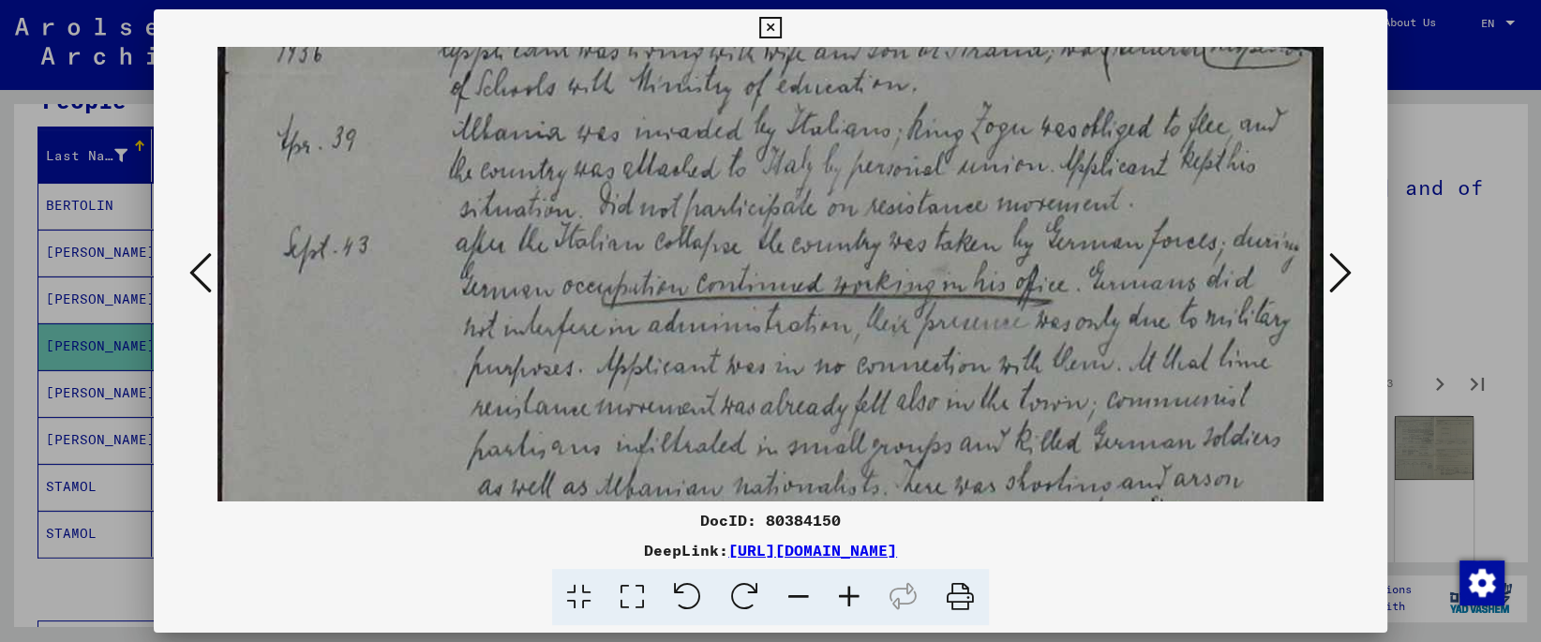
scroll to position [1053, 0]
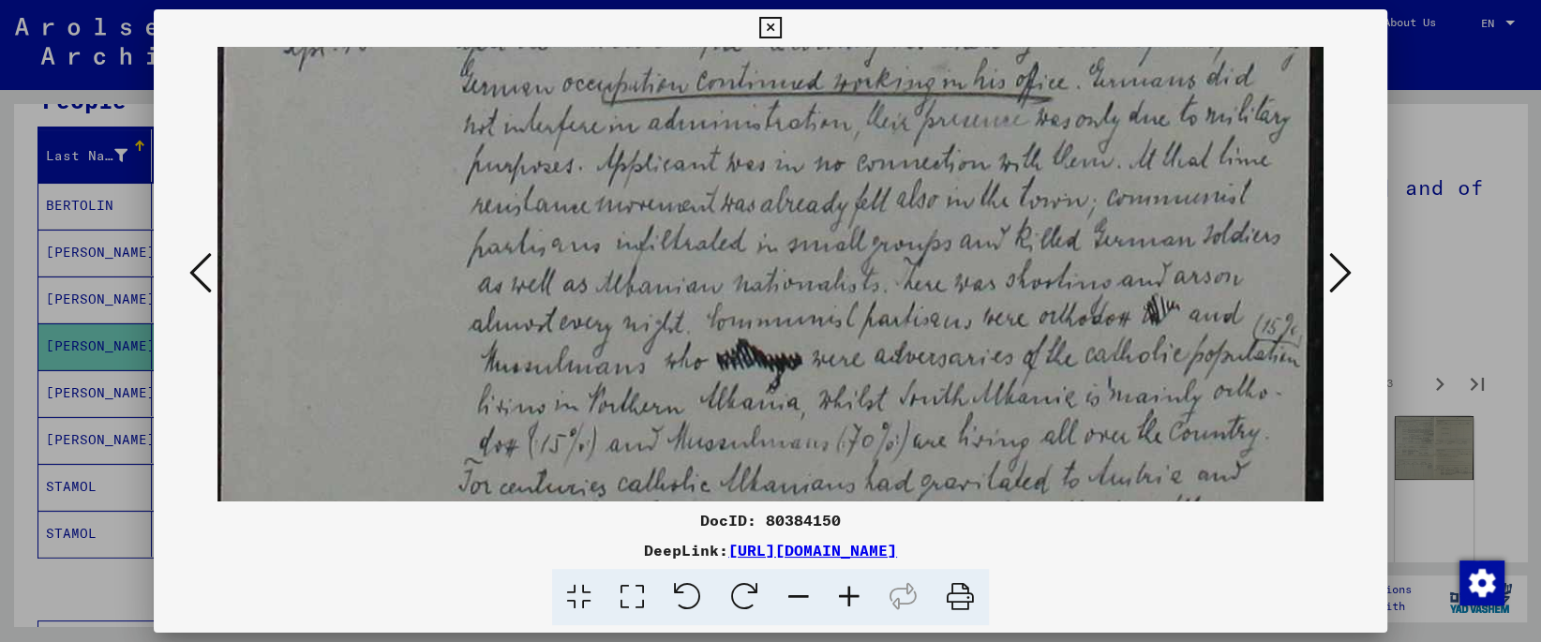
drag, startPoint x: 590, startPoint y: 369, endPoint x: 567, endPoint y: 82, distance: 287.7
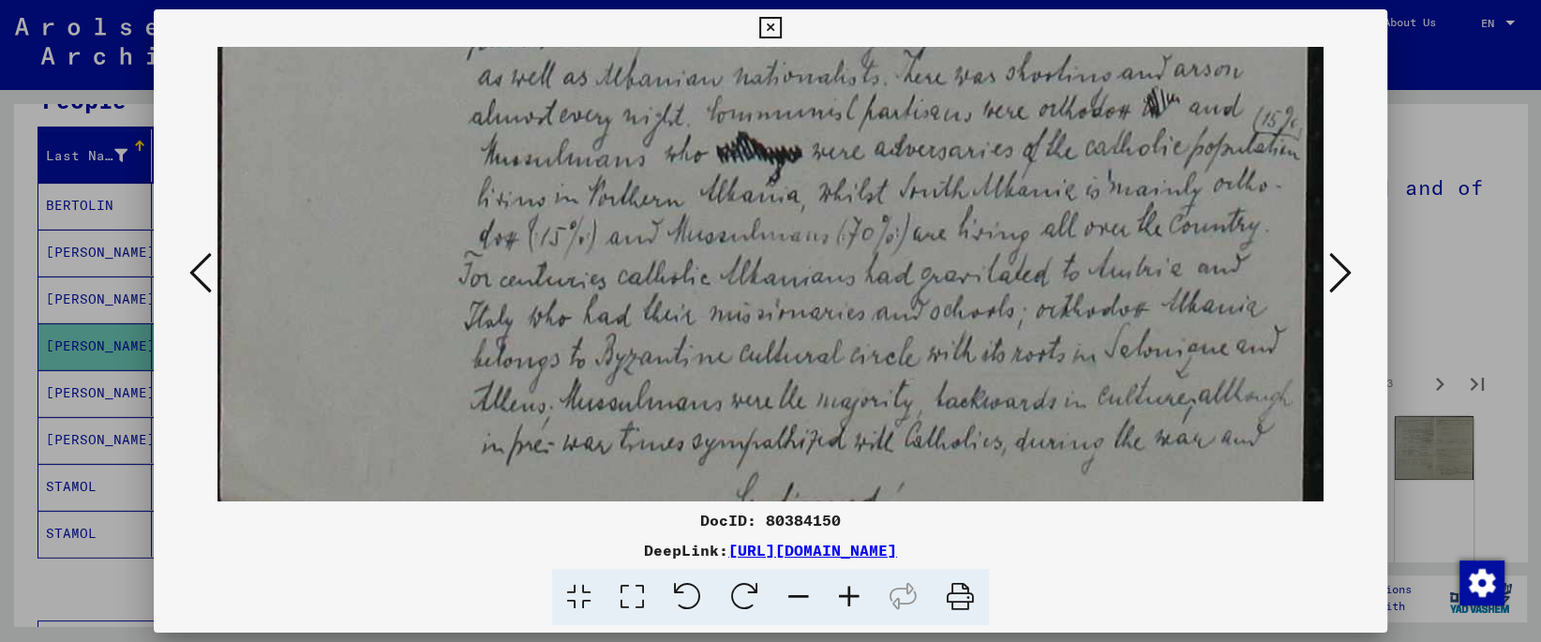
drag, startPoint x: 575, startPoint y: 256, endPoint x: 568, endPoint y: 76, distance: 180.1
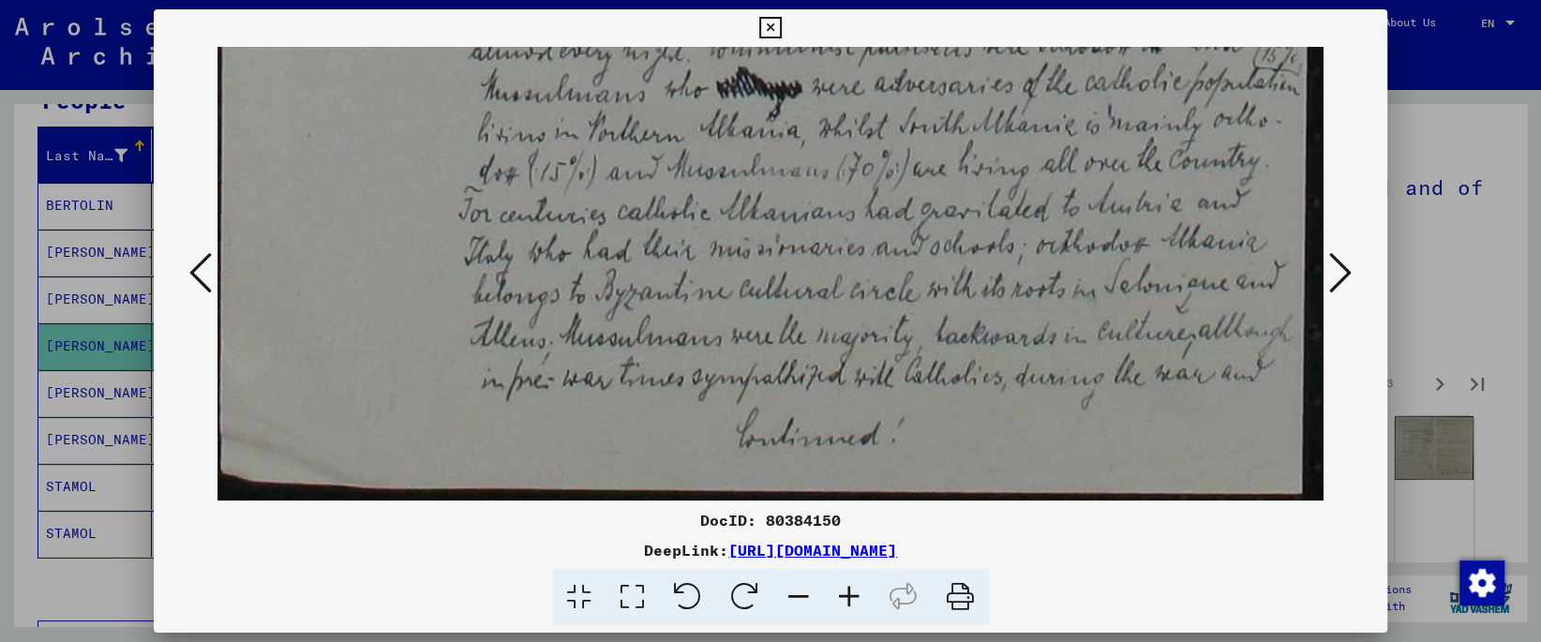
drag, startPoint x: 587, startPoint y: 328, endPoint x: 570, endPoint y: 48, distance: 280.8
click at [1346, 279] on icon at bounding box center [1340, 272] width 22 height 45
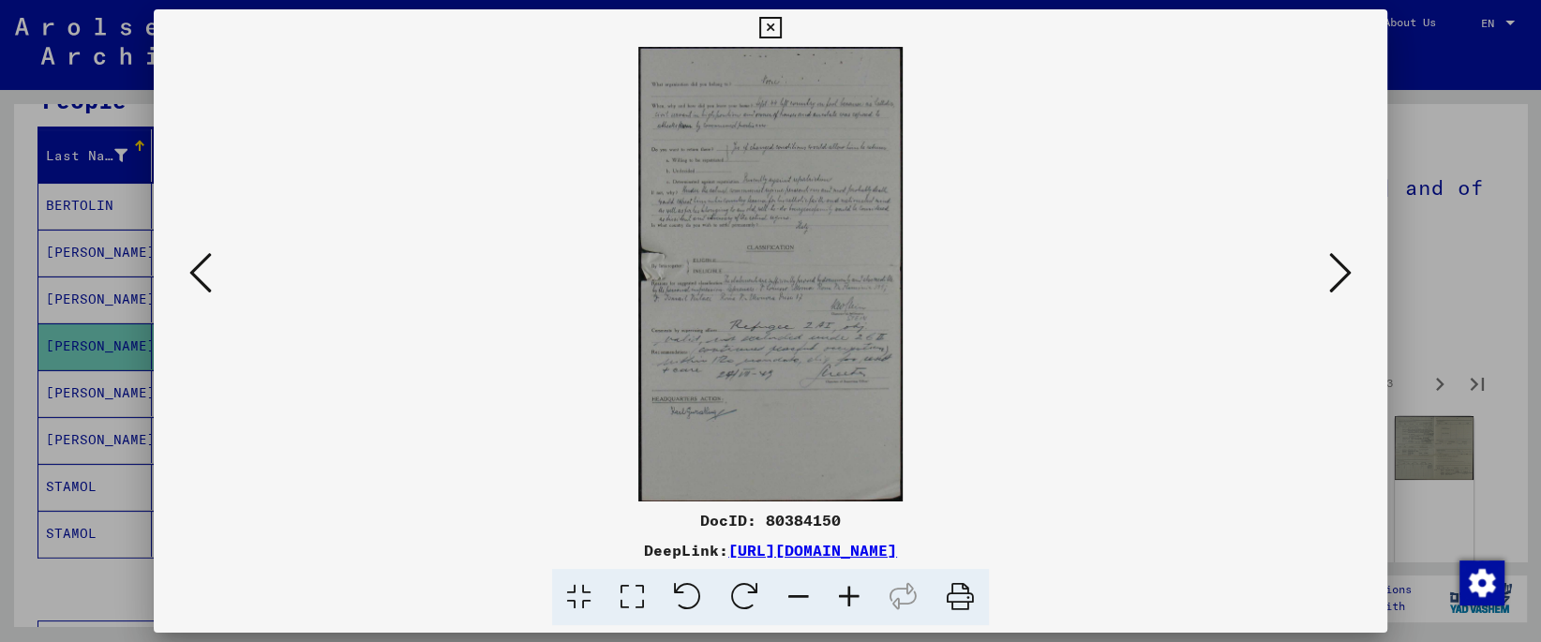
scroll to position [0, 0]
click at [628, 610] on icon at bounding box center [632, 597] width 53 height 57
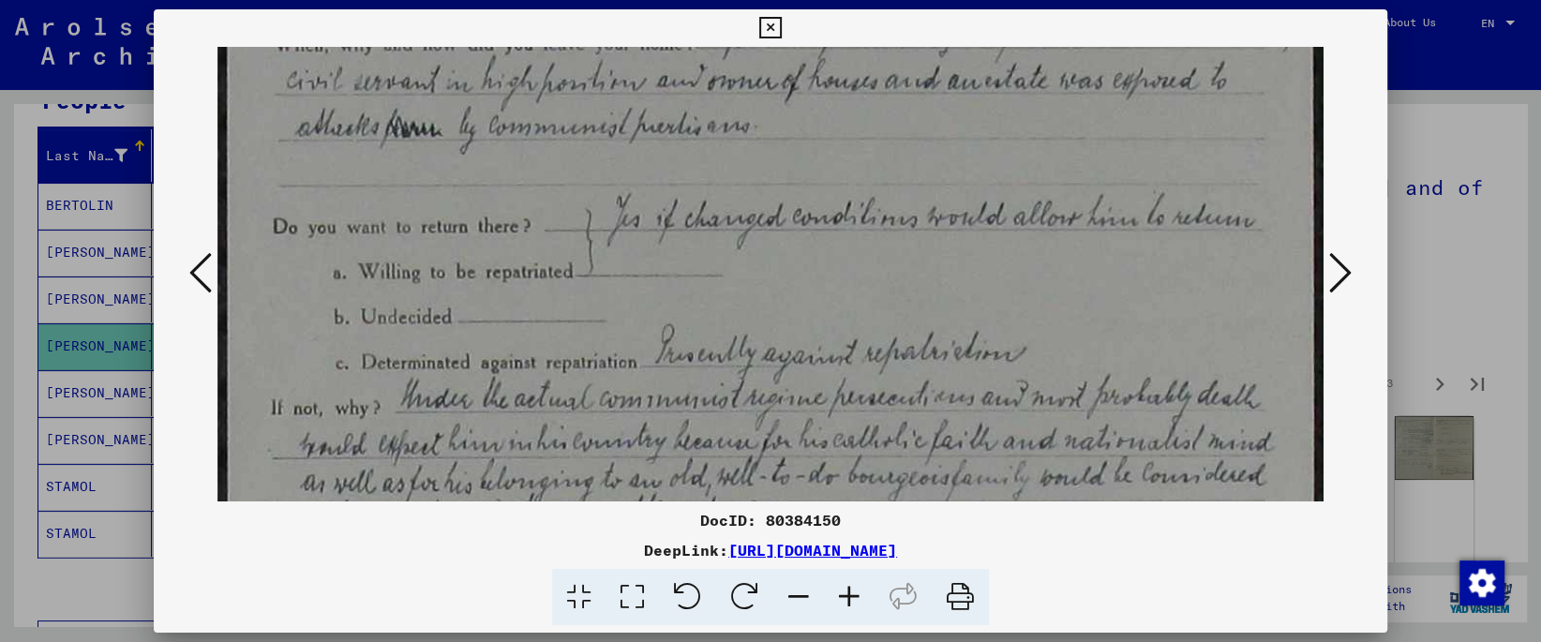
scroll to position [342, 0]
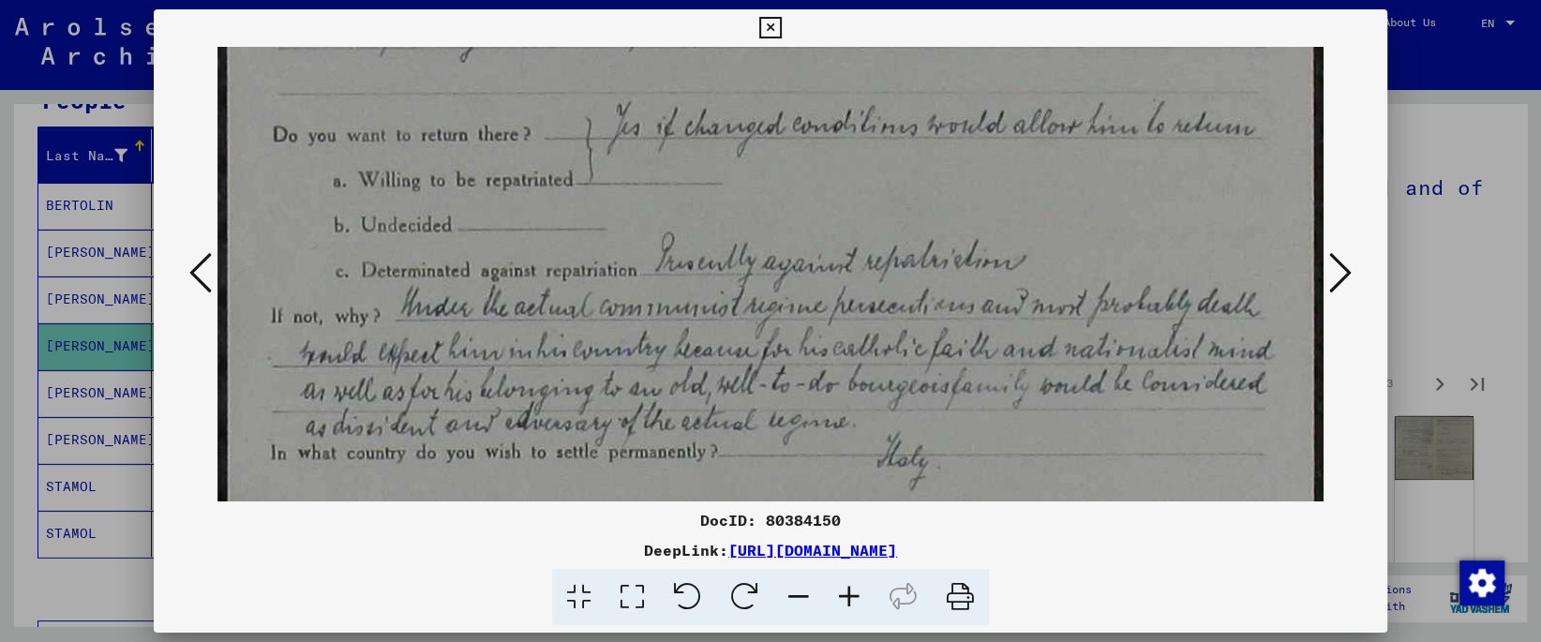
drag, startPoint x: 678, startPoint y: 407, endPoint x: 673, endPoint y: 64, distance: 343.1
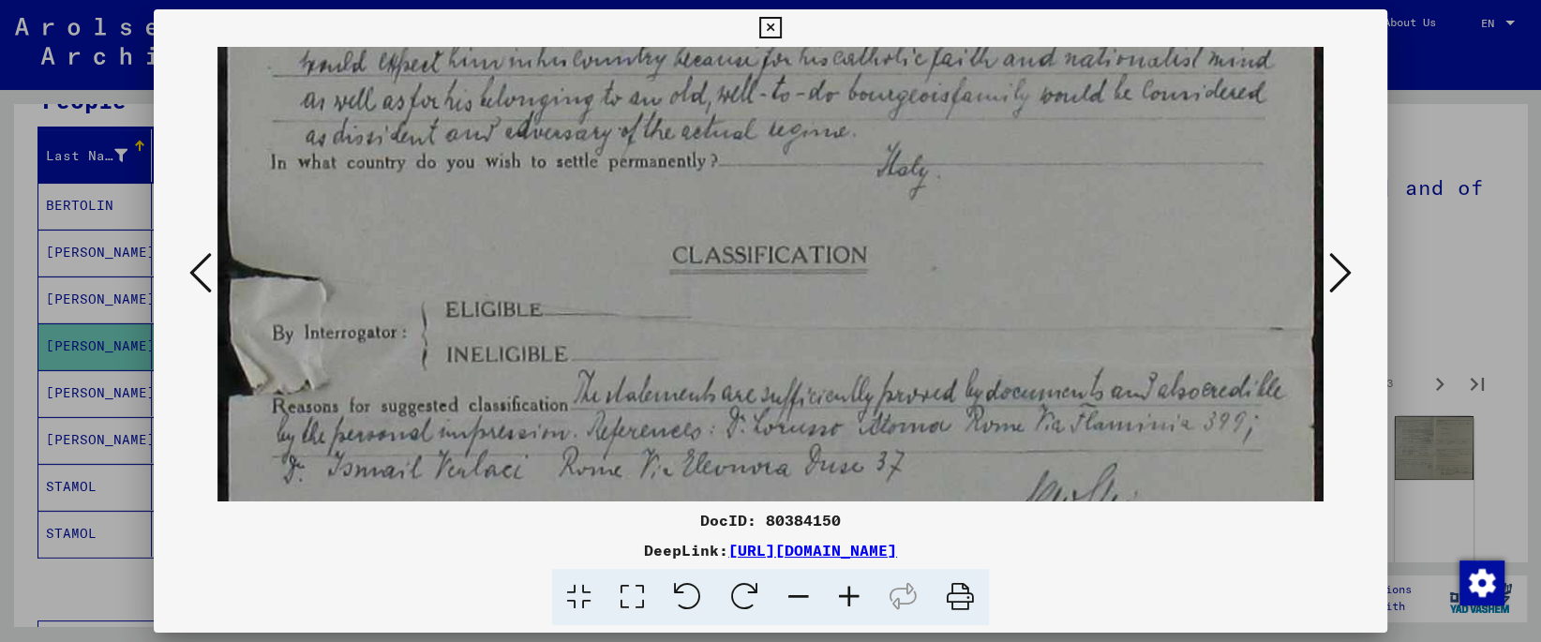
drag, startPoint x: 707, startPoint y: 409, endPoint x: 696, endPoint y: 113, distance: 295.5
click at [696, 113] on img at bounding box center [769, 368] width 1105 height 1908
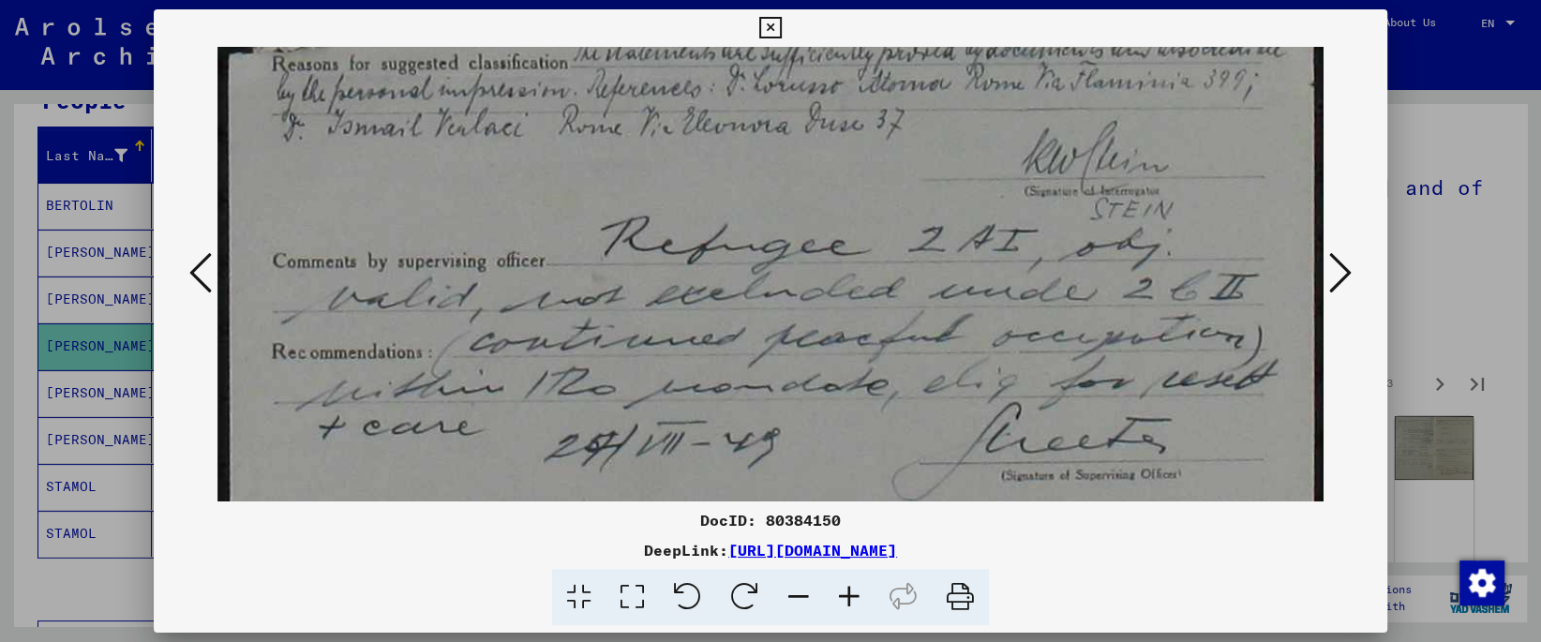
drag, startPoint x: 692, startPoint y: 346, endPoint x: 636, endPoint y: 5, distance: 345.7
click at [636, 5] on div "DocID: 80384150 DeepLink: [URL][DOMAIN_NAME]" at bounding box center [770, 321] width 1541 height 642
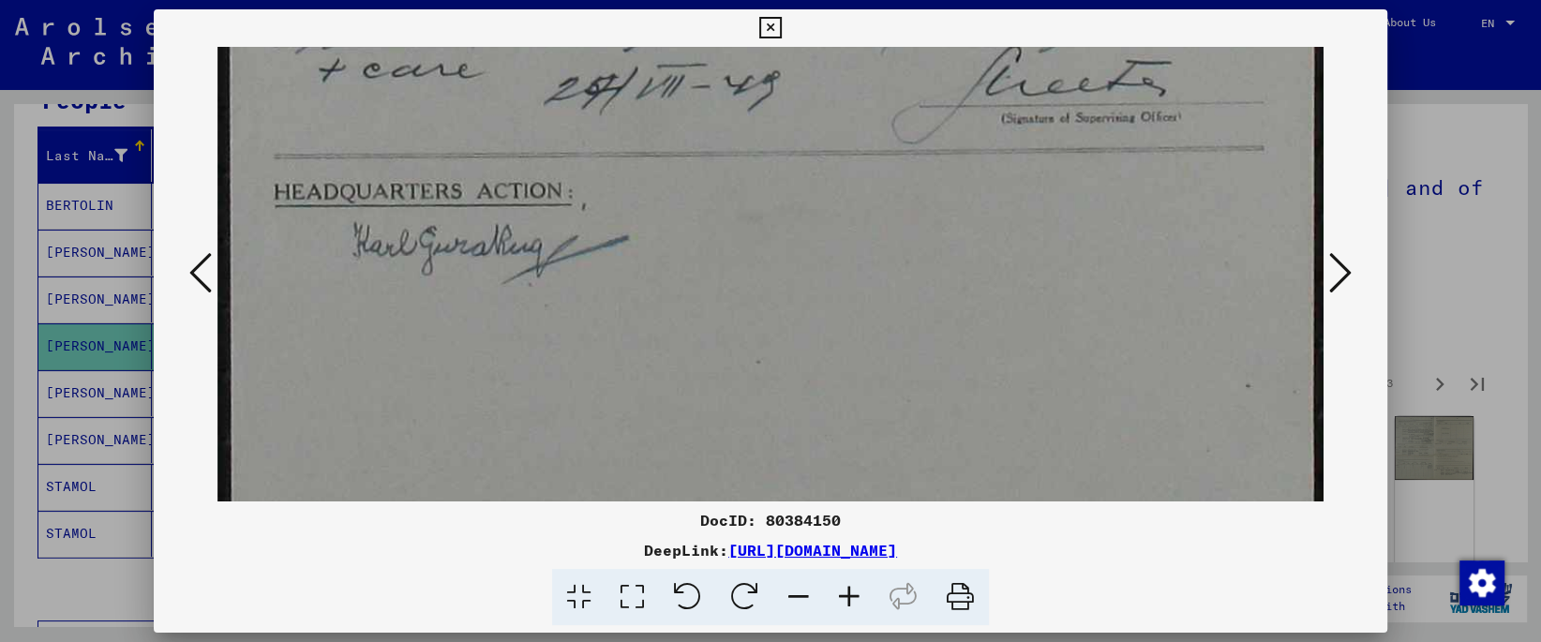
drag, startPoint x: 657, startPoint y: 22, endPoint x: 651, endPoint y: -24, distance: 46.4
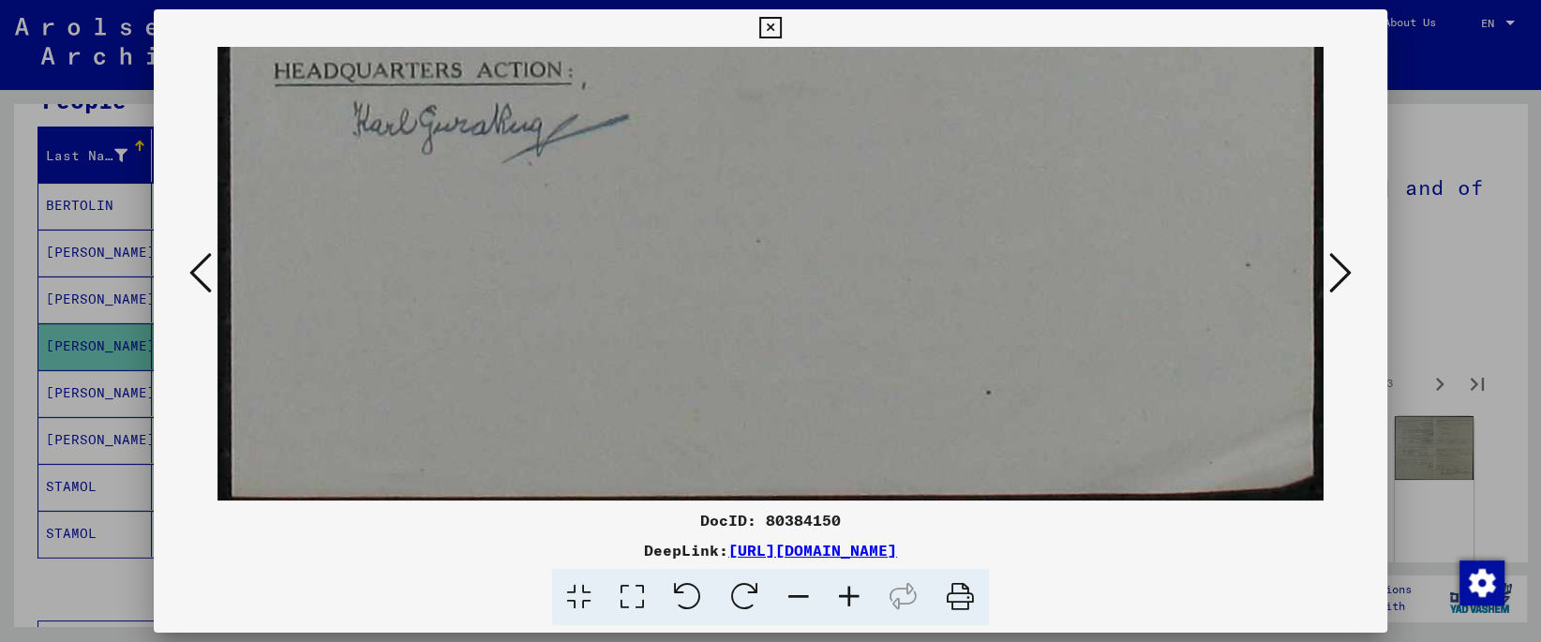
drag, startPoint x: 737, startPoint y: 271, endPoint x: 698, endPoint y: -44, distance: 317.3
click at [1352, 281] on icon at bounding box center [1340, 272] width 22 height 45
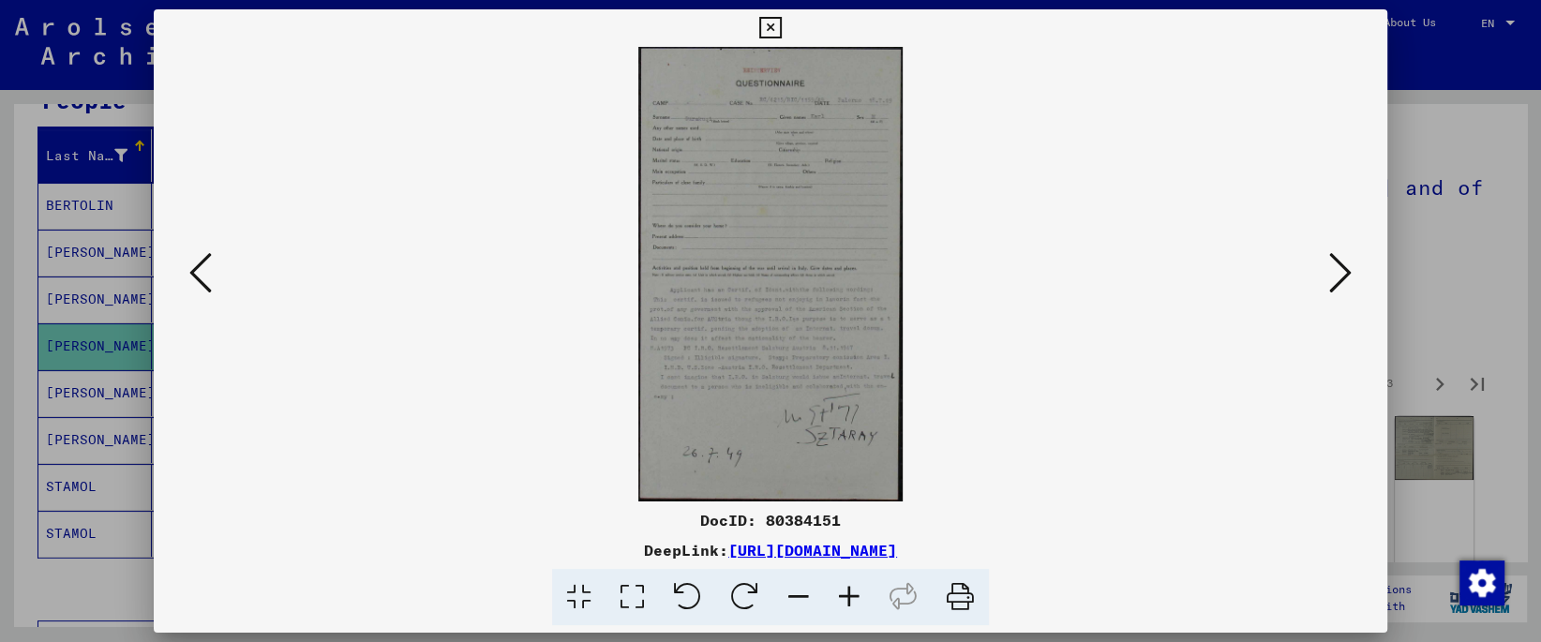
click at [640, 585] on icon at bounding box center [632, 597] width 53 height 57
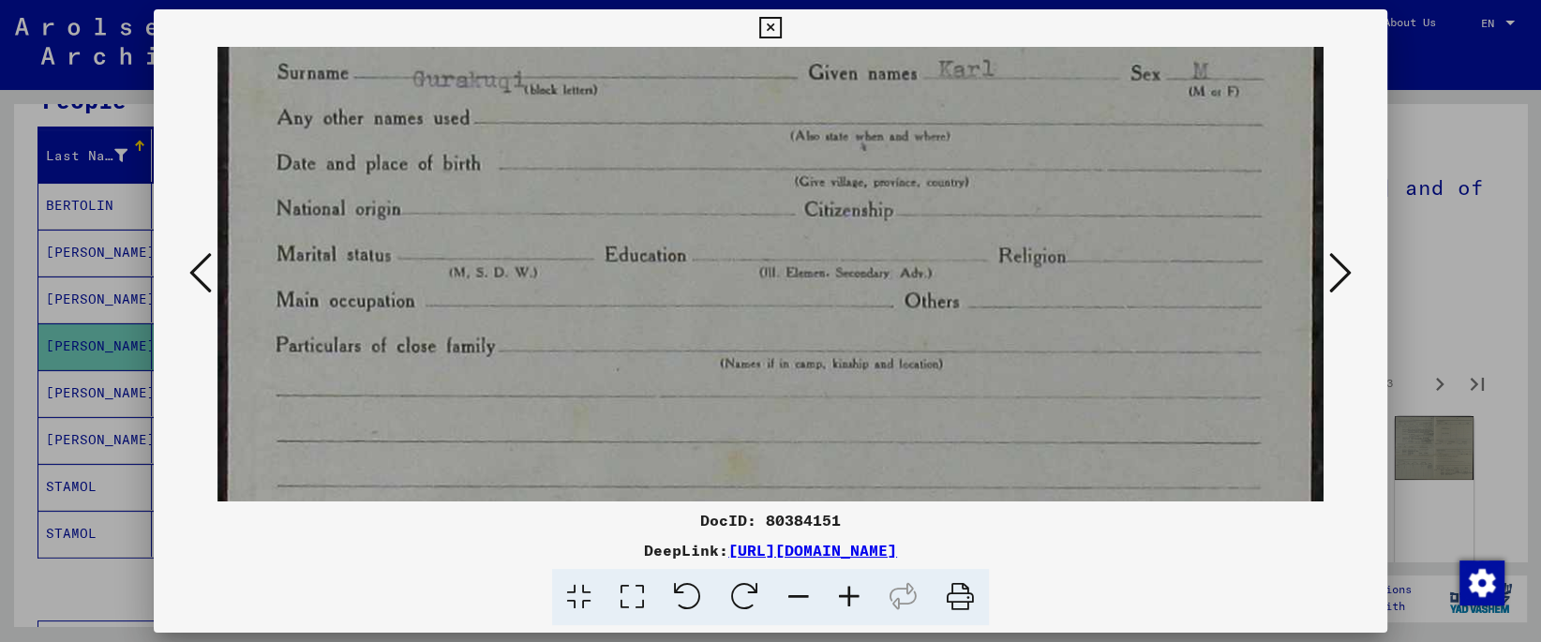
drag, startPoint x: 633, startPoint y: 435, endPoint x: 651, endPoint y: 165, distance: 270.6
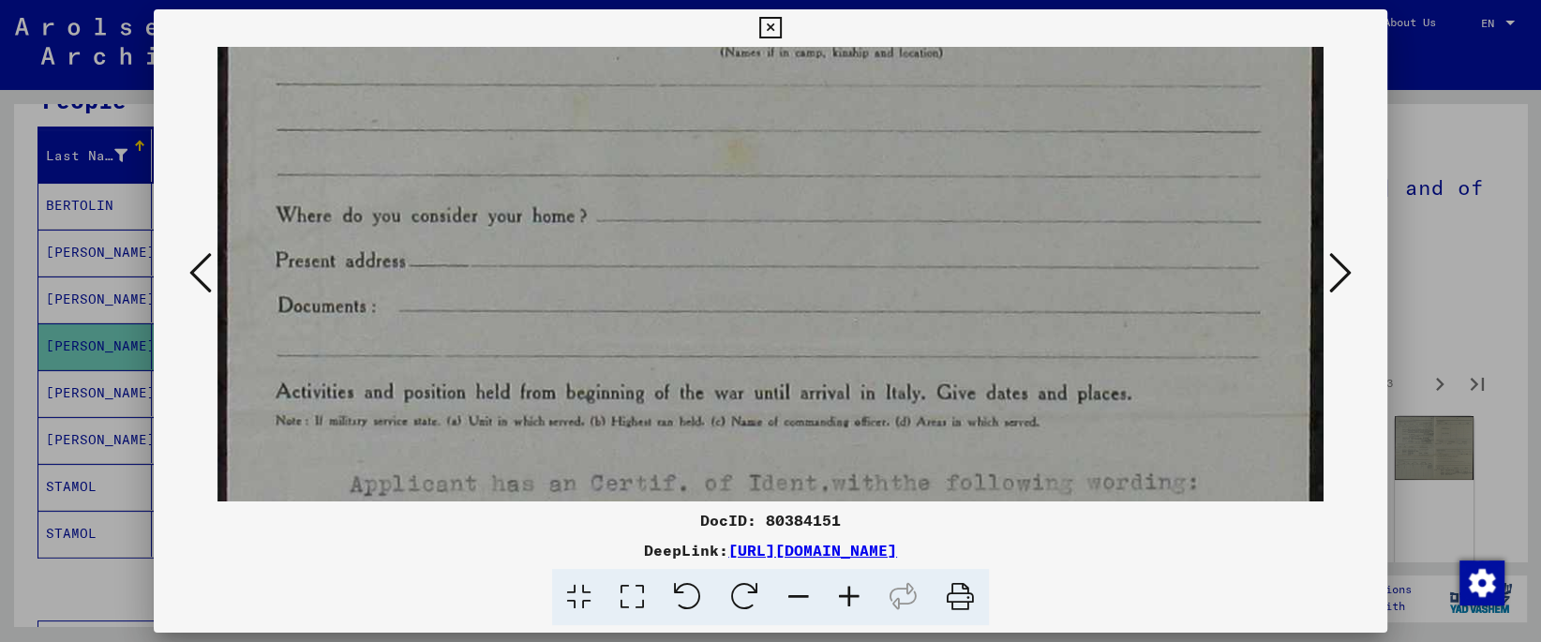
drag, startPoint x: 669, startPoint y: 284, endPoint x: 645, endPoint y: 81, distance: 204.9
click at [646, 81] on img at bounding box center [769, 419] width 1105 height 1902
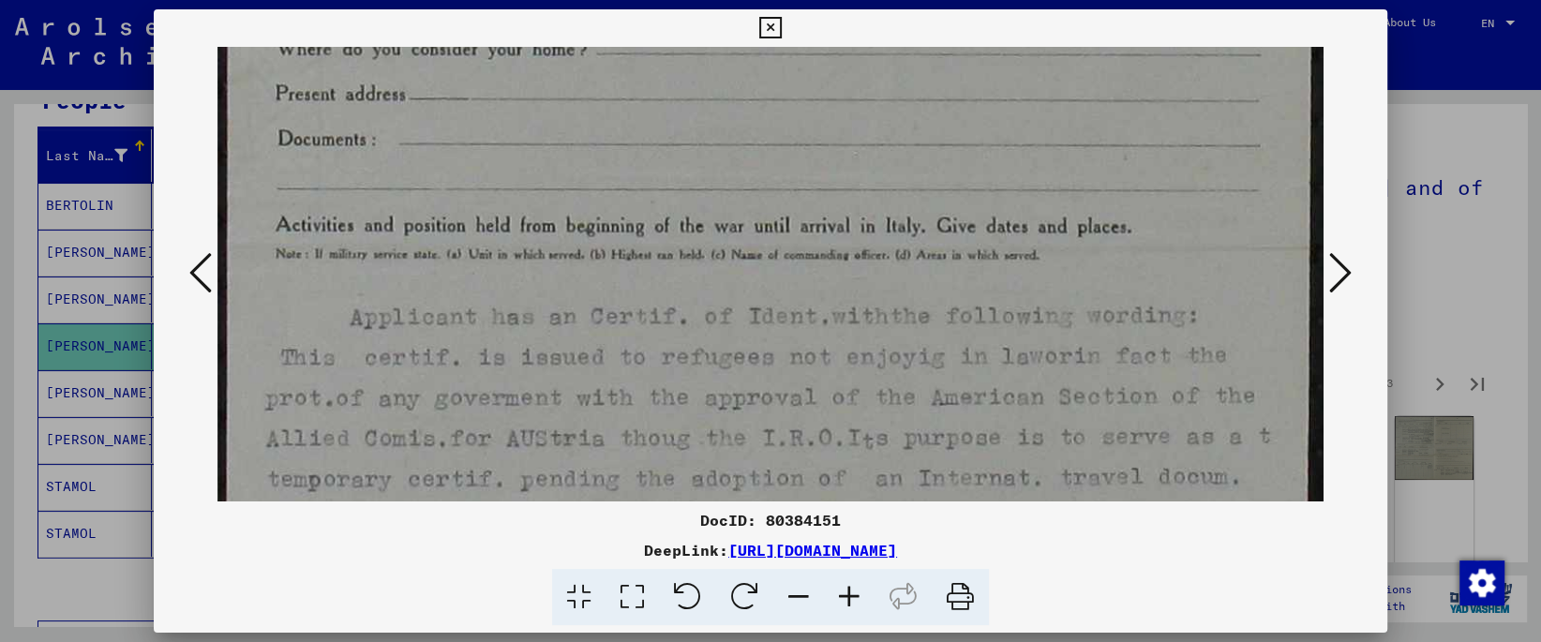
scroll to position [801, 0]
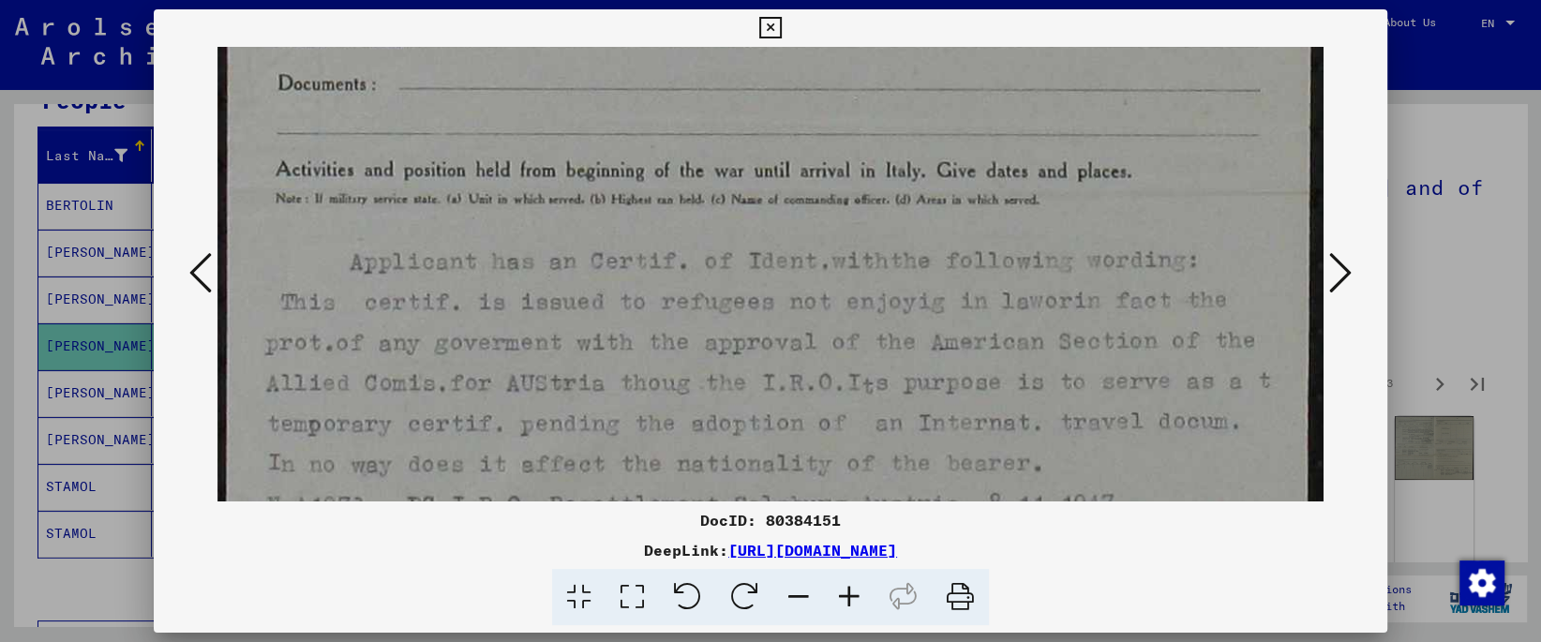
drag, startPoint x: 664, startPoint y: 285, endPoint x: 636, endPoint y: 131, distance: 156.3
click at [636, 131] on img at bounding box center [769, 196] width 1105 height 1902
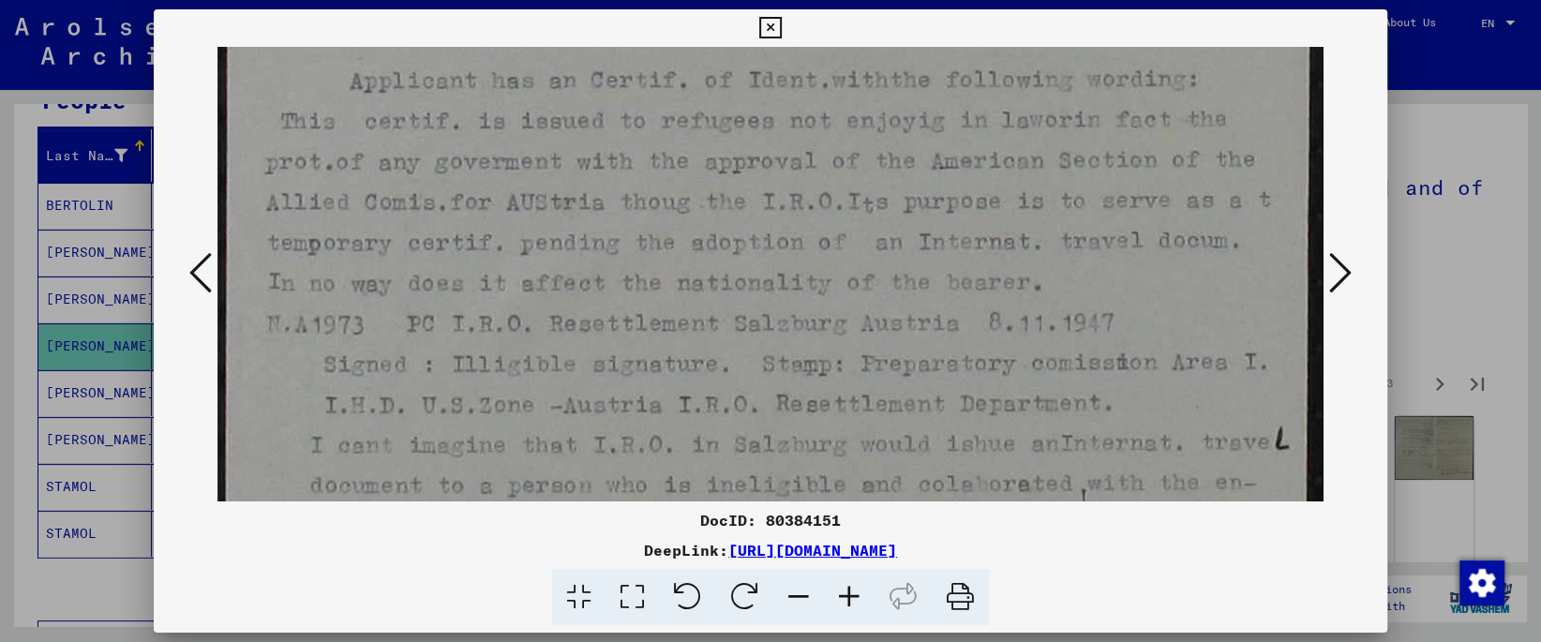
scroll to position [1041, 0]
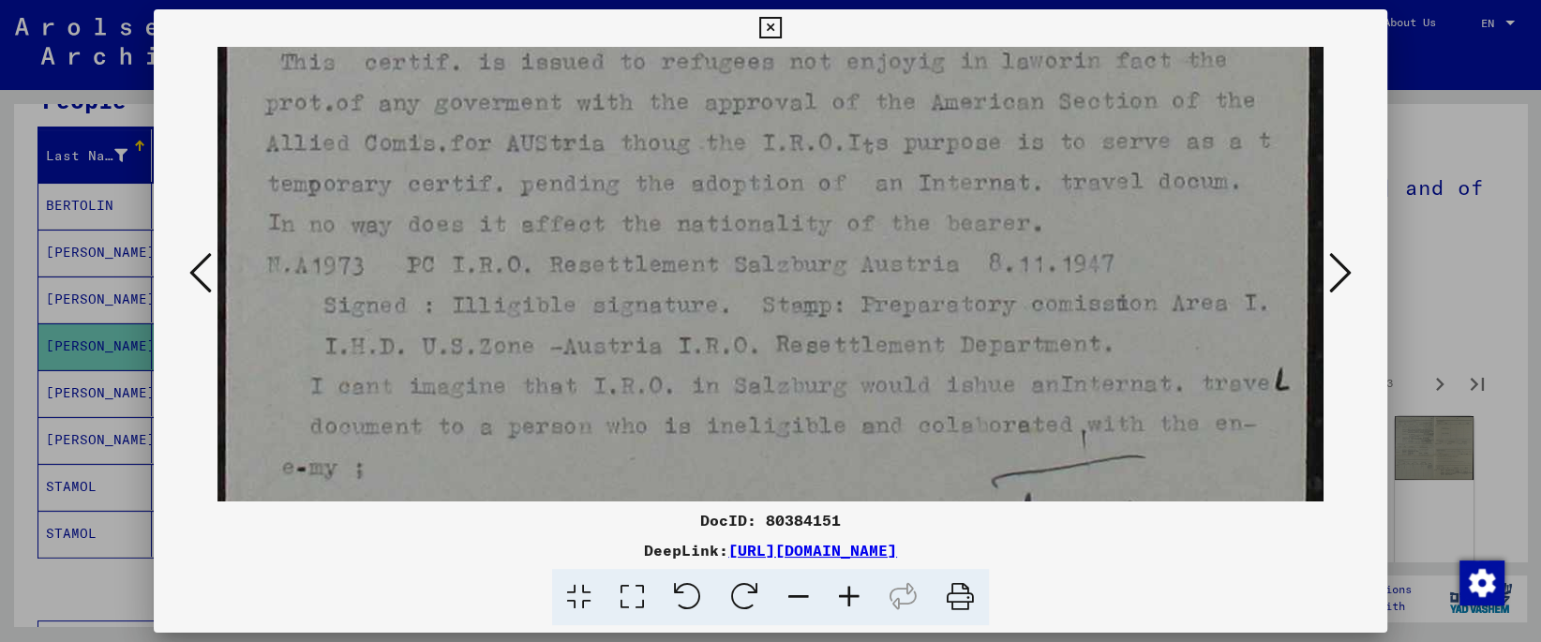
drag, startPoint x: 690, startPoint y: 389, endPoint x: 669, endPoint y: 159, distance: 230.6
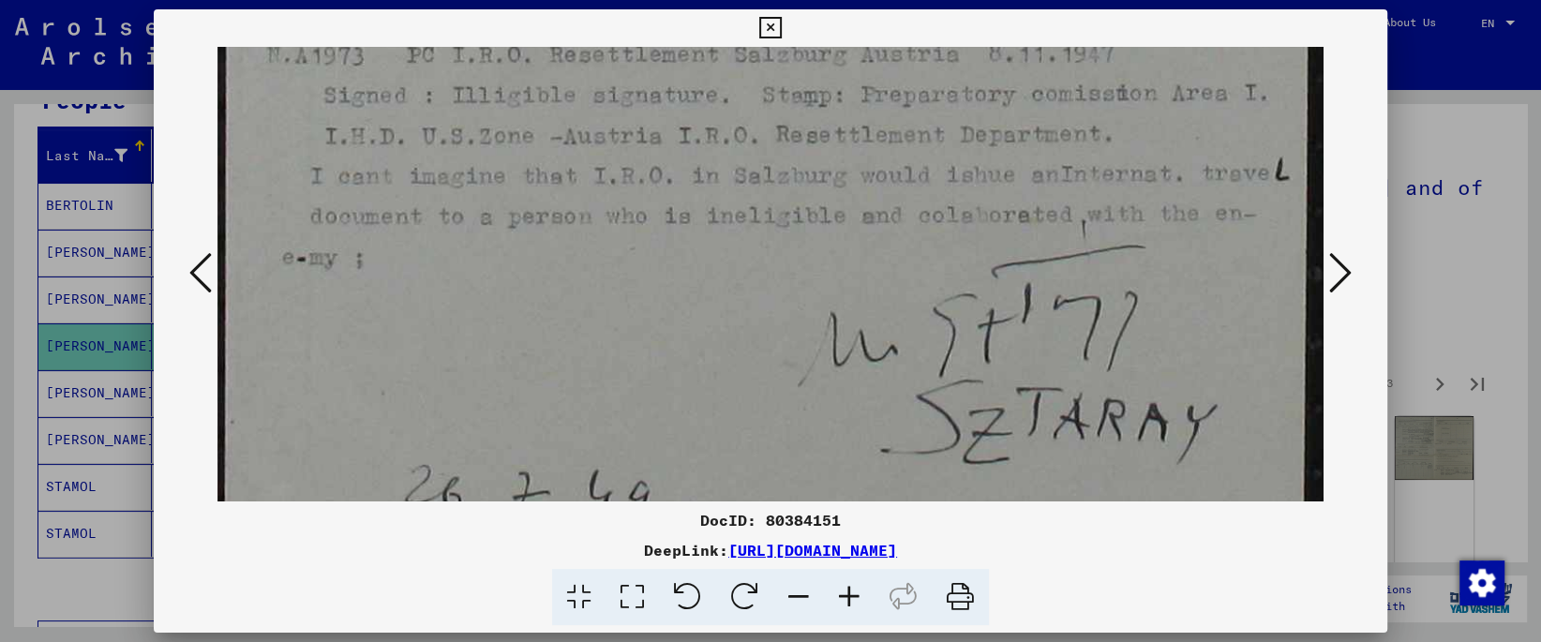
drag, startPoint x: 702, startPoint y: 207, endPoint x: 685, endPoint y: 126, distance: 83.3
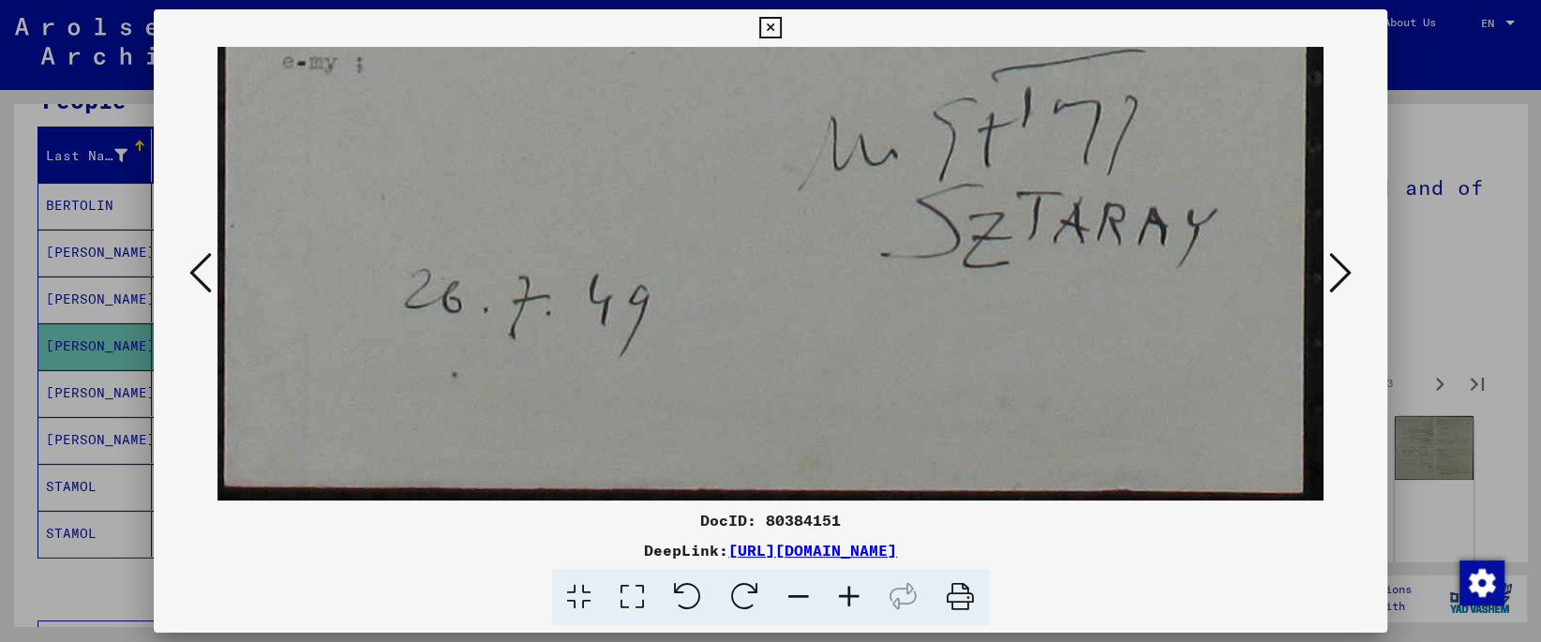
drag, startPoint x: 679, startPoint y: 82, endPoint x: 678, endPoint y: 61, distance: 21.6
click at [1341, 282] on icon at bounding box center [1340, 272] width 22 height 45
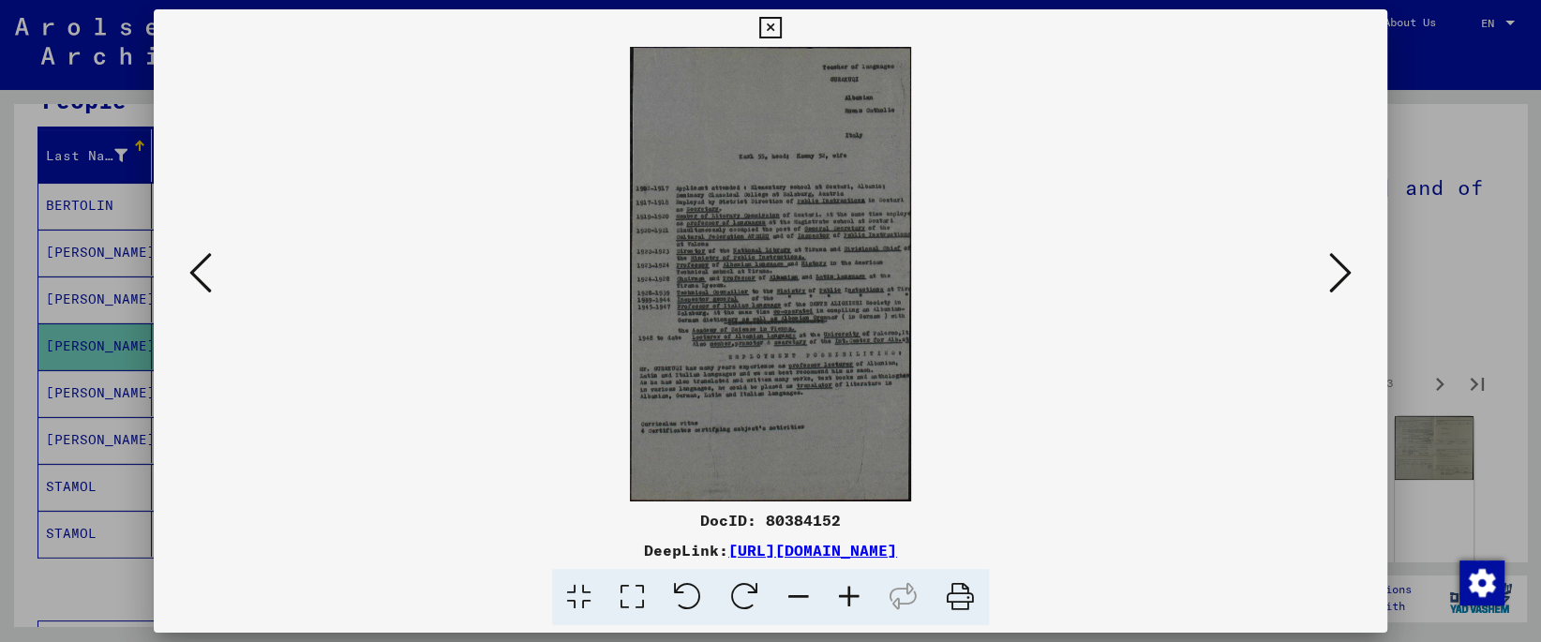
scroll to position [0, 0]
click at [629, 593] on icon at bounding box center [632, 597] width 53 height 57
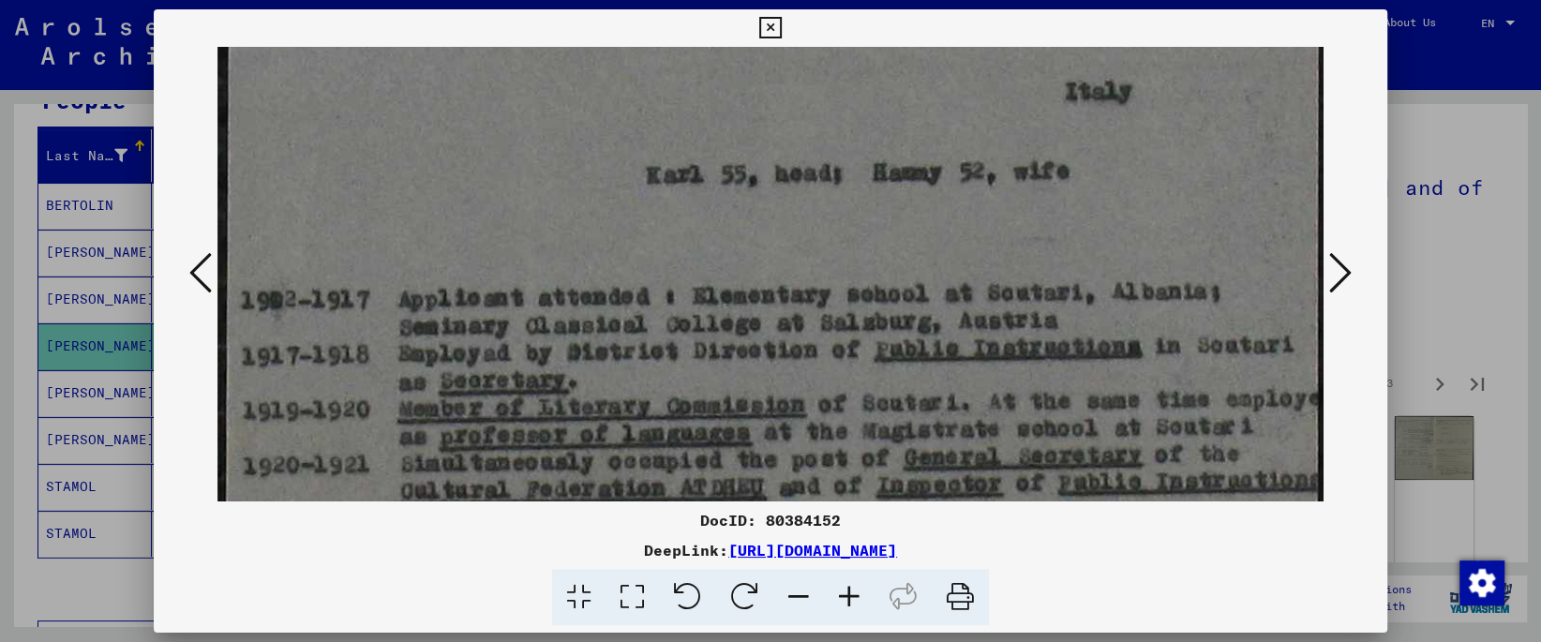
drag, startPoint x: 674, startPoint y: 301, endPoint x: 665, endPoint y: 84, distance: 216.7
click at [665, 84] on img at bounding box center [769, 636] width 1105 height 1782
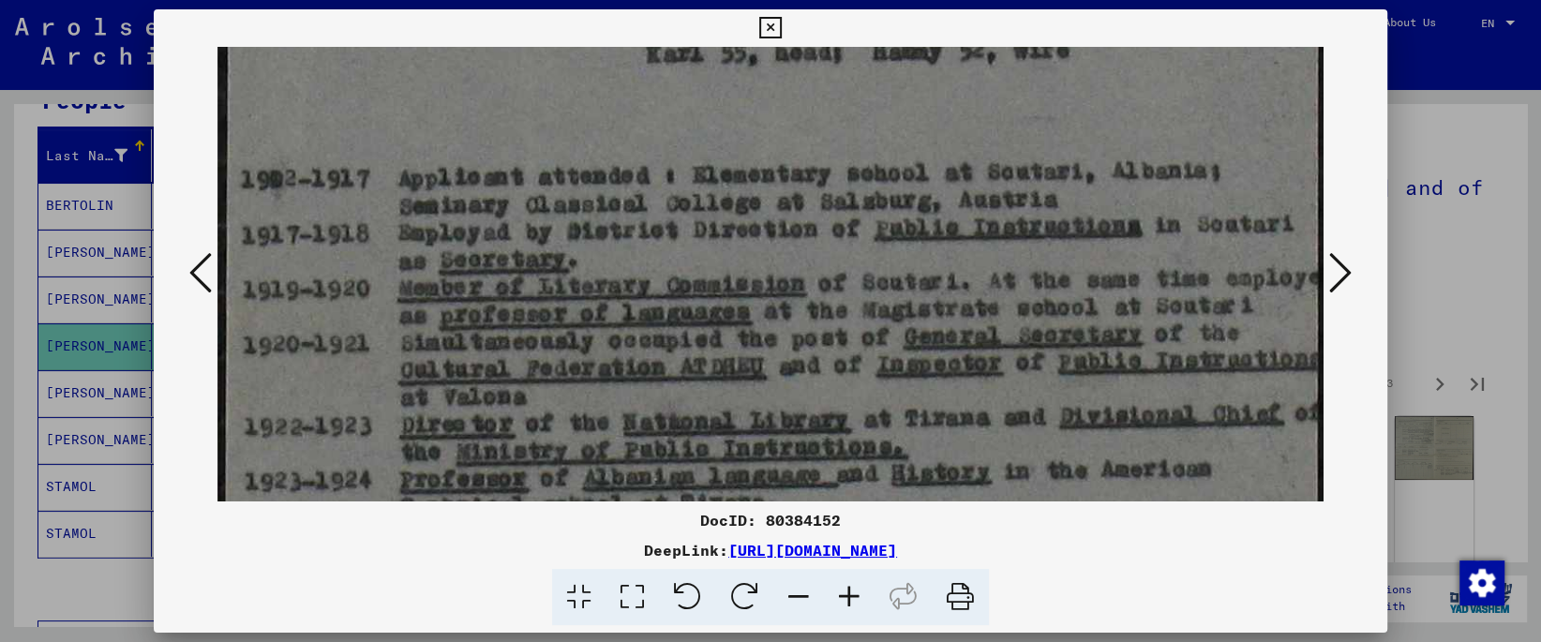
scroll to position [624, 0]
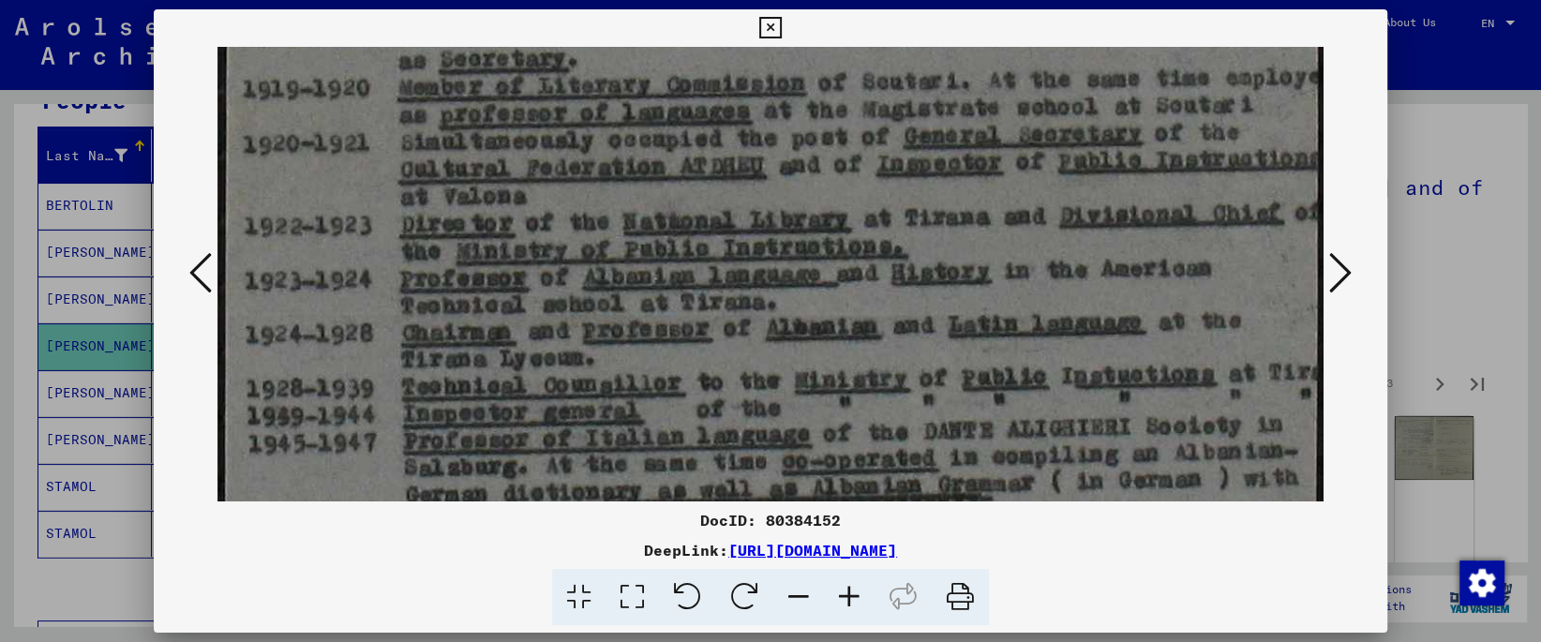
click at [645, 109] on img at bounding box center [769, 315] width 1105 height 1782
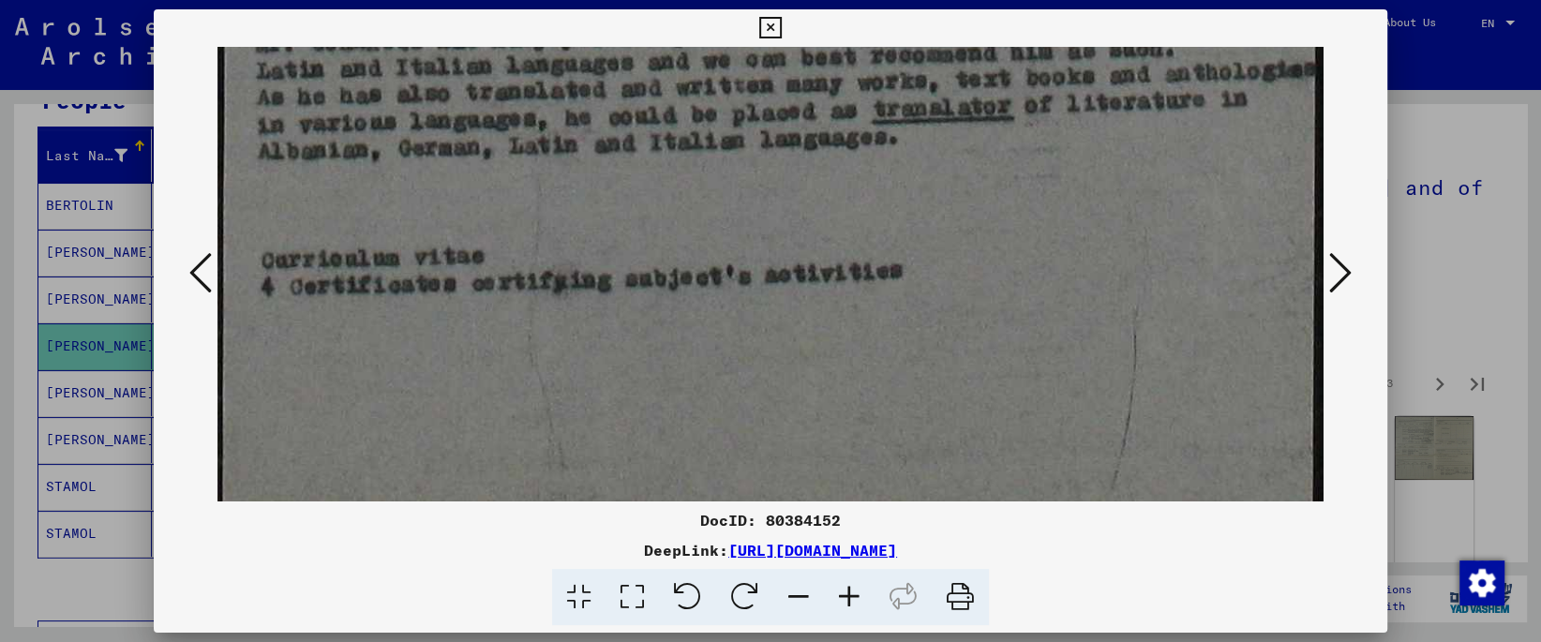
click at [642, 41] on div "DocID: 80384152 DeepLink: [URL][DOMAIN_NAME]" at bounding box center [770, 317] width 1233 height 617
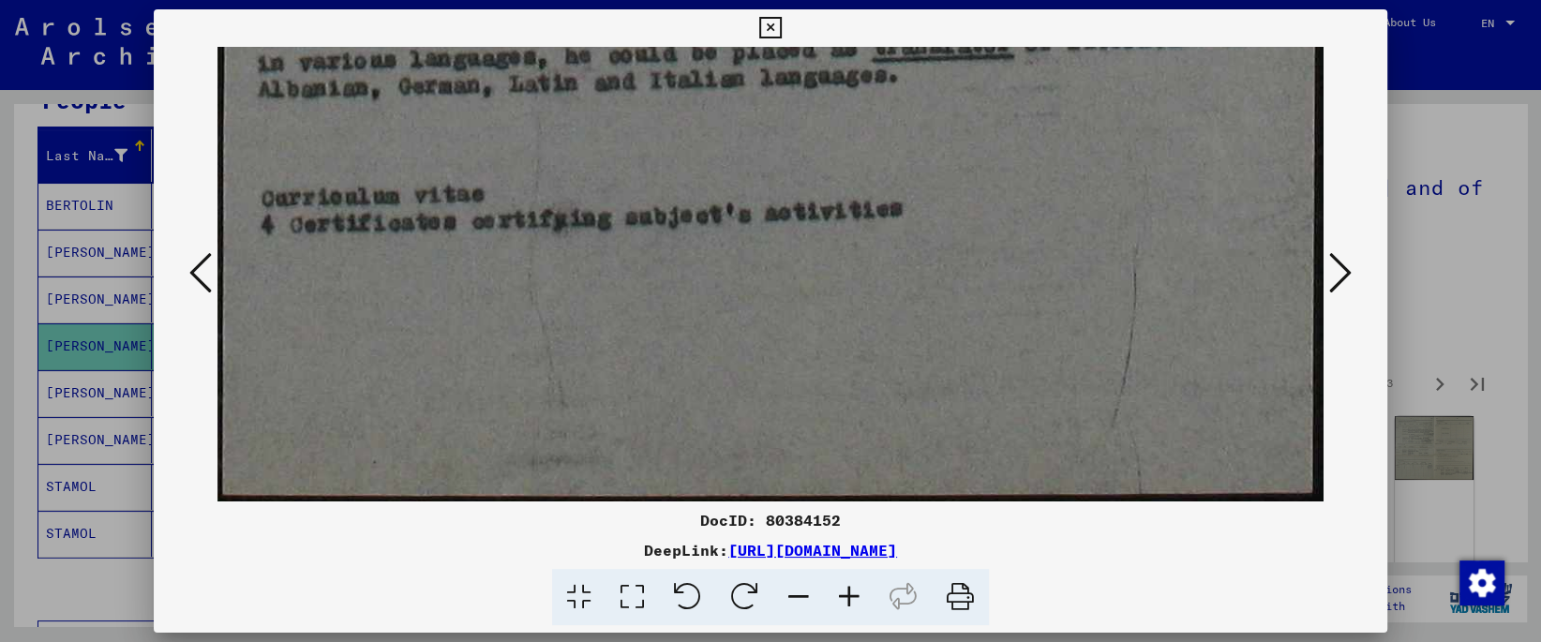
click at [1340, 276] on icon at bounding box center [1340, 272] width 22 height 45
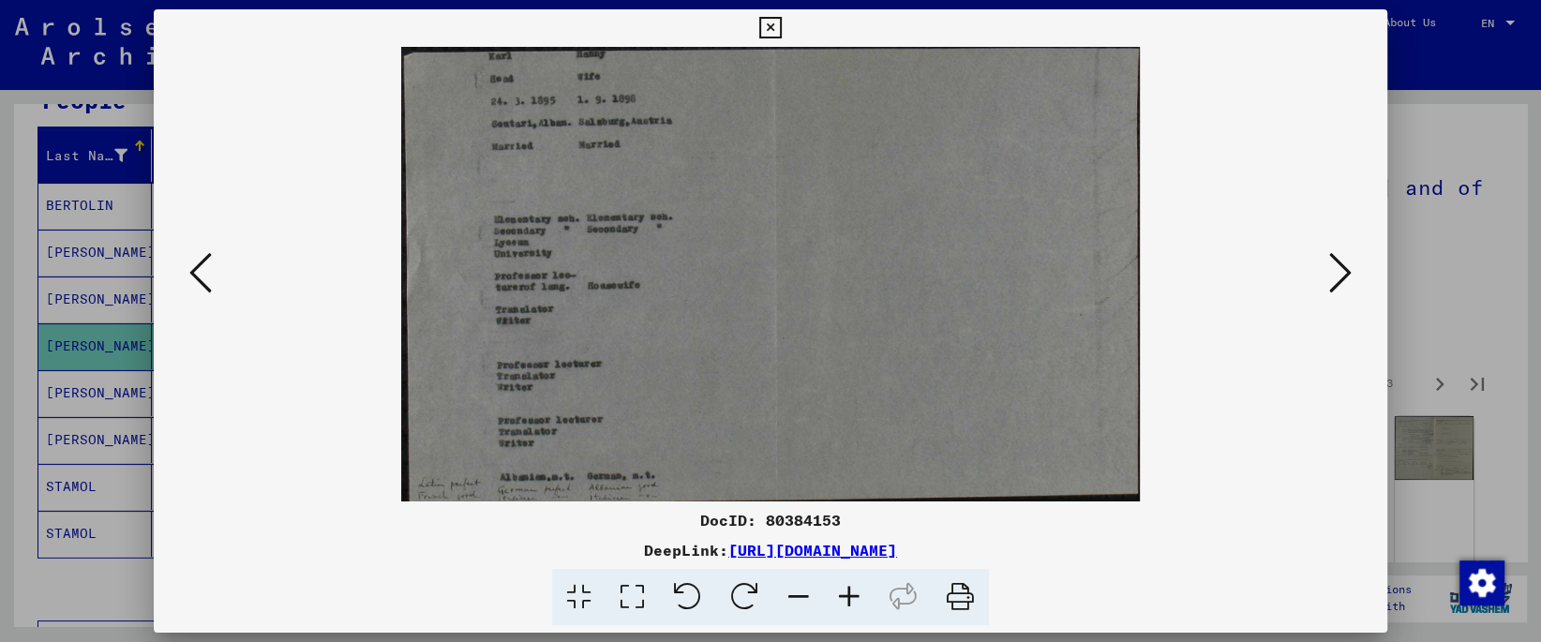
scroll to position [0, 0]
click at [636, 591] on icon at bounding box center [632, 597] width 53 height 57
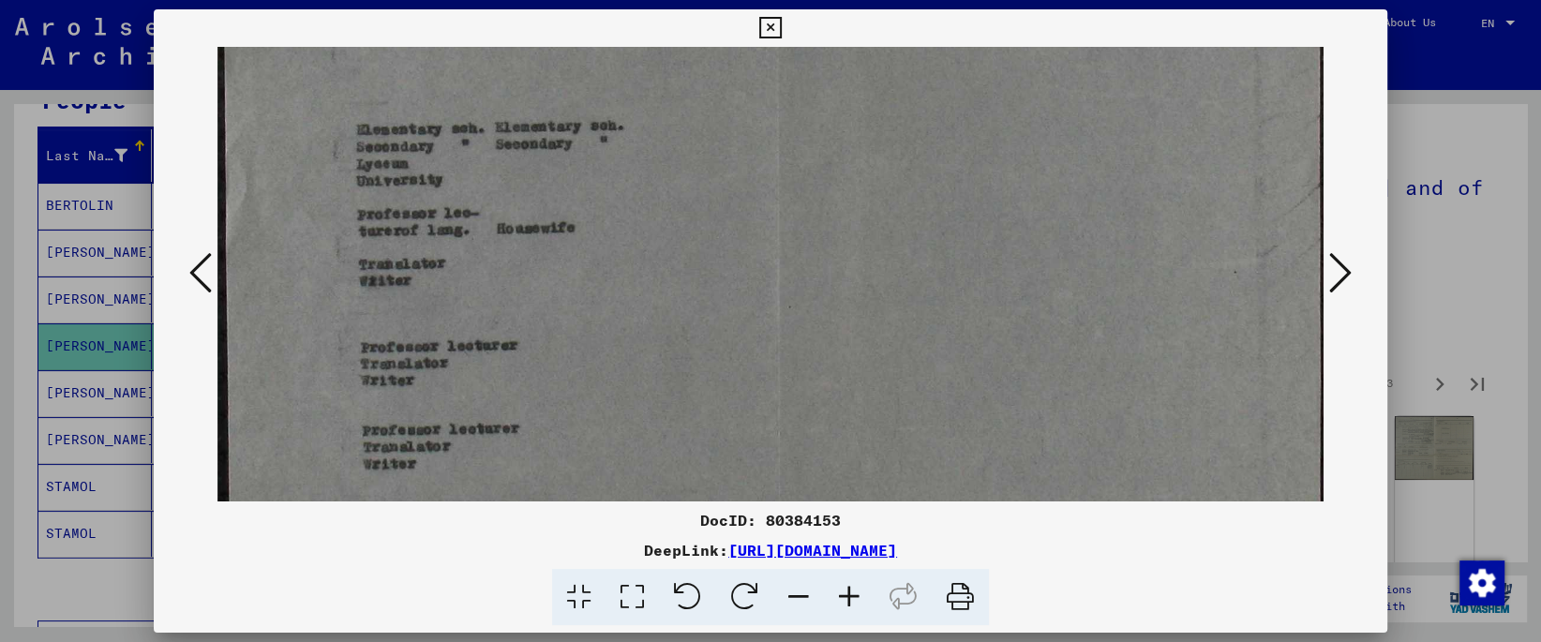
scroll to position [230, 0]
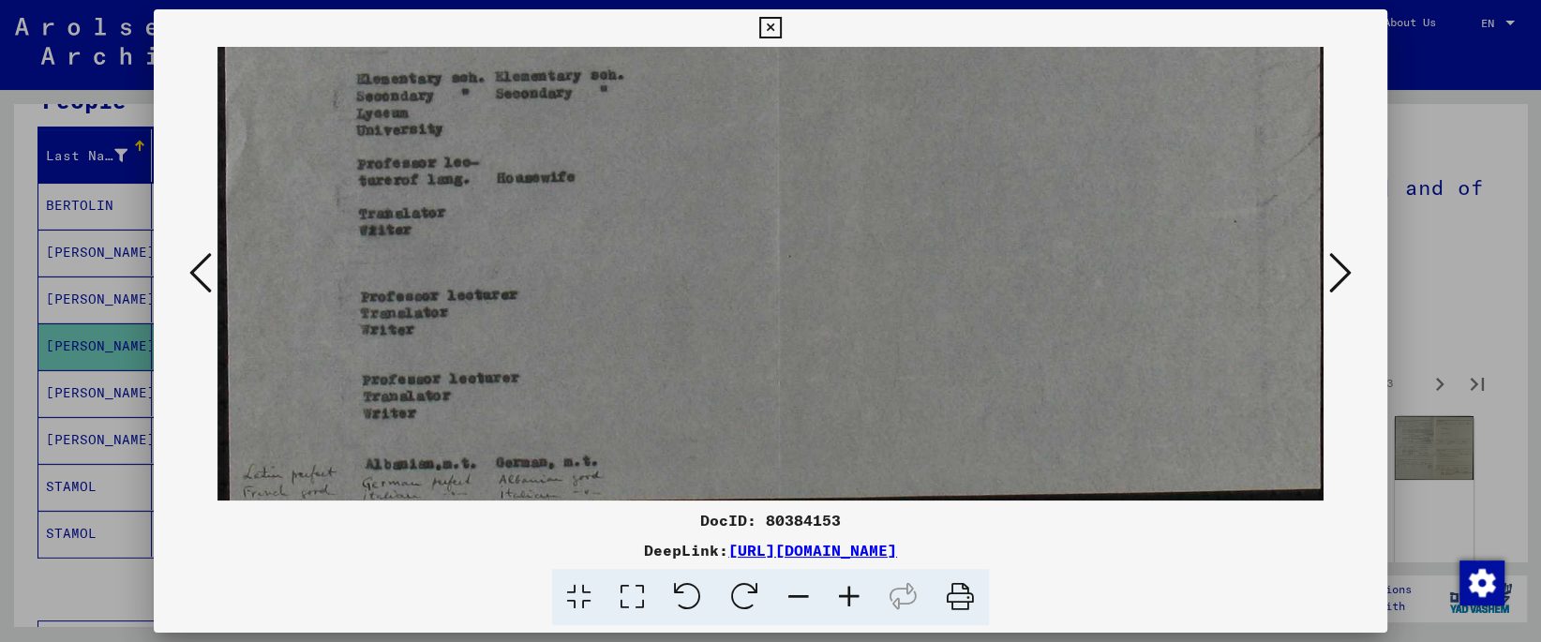
click at [626, 95] on img at bounding box center [769, 161] width 1105 height 681
click at [620, 62] on img at bounding box center [769, 161] width 1105 height 681
click at [1350, 280] on icon at bounding box center [1340, 272] width 22 height 45
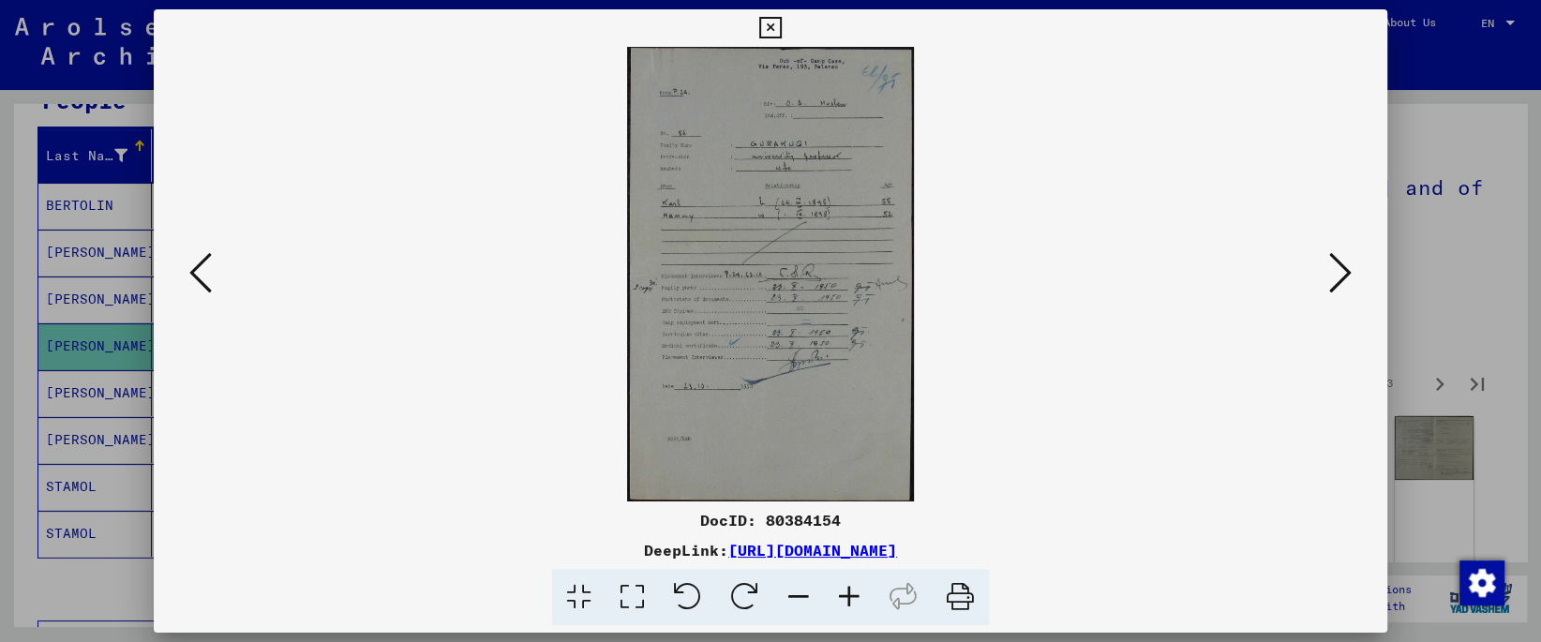
click at [606, 604] on icon at bounding box center [578, 597] width 53 height 57
click at [650, 581] on icon at bounding box center [632, 597] width 53 height 57
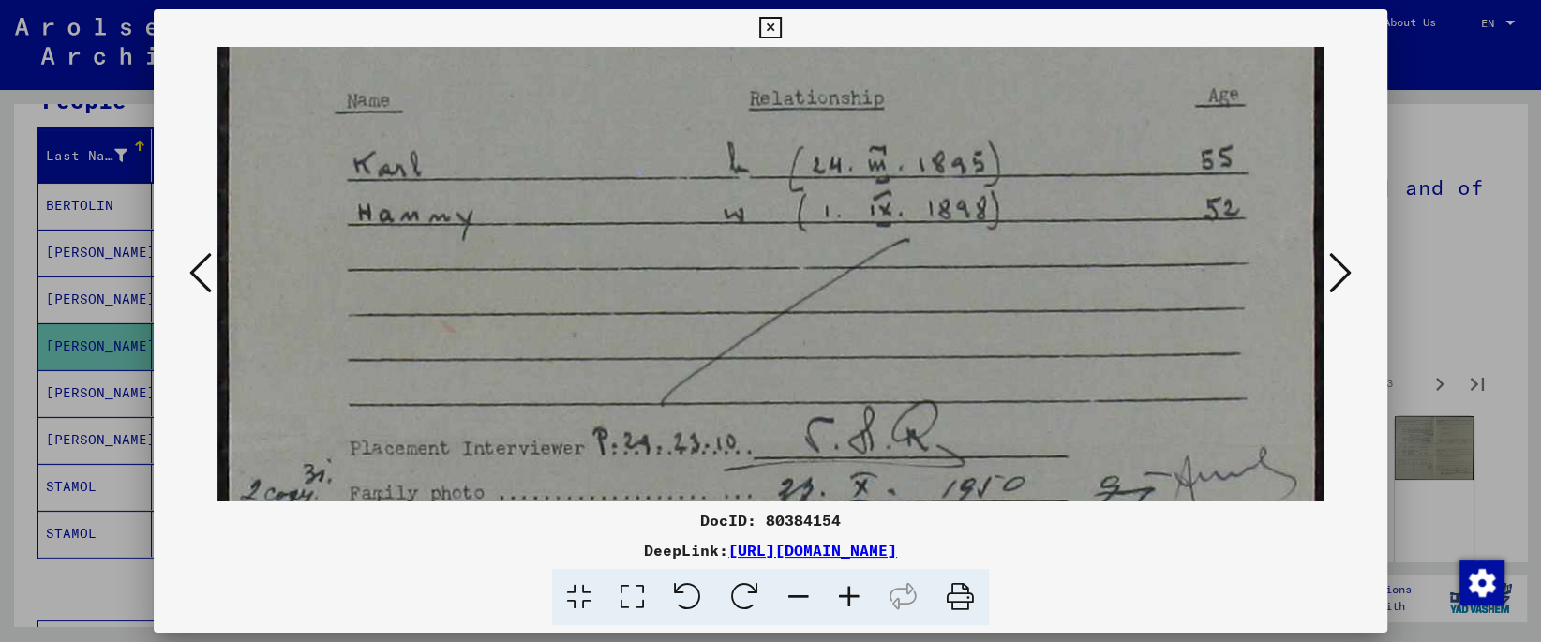
click at [725, 150] on img at bounding box center [769, 440] width 1105 height 1755
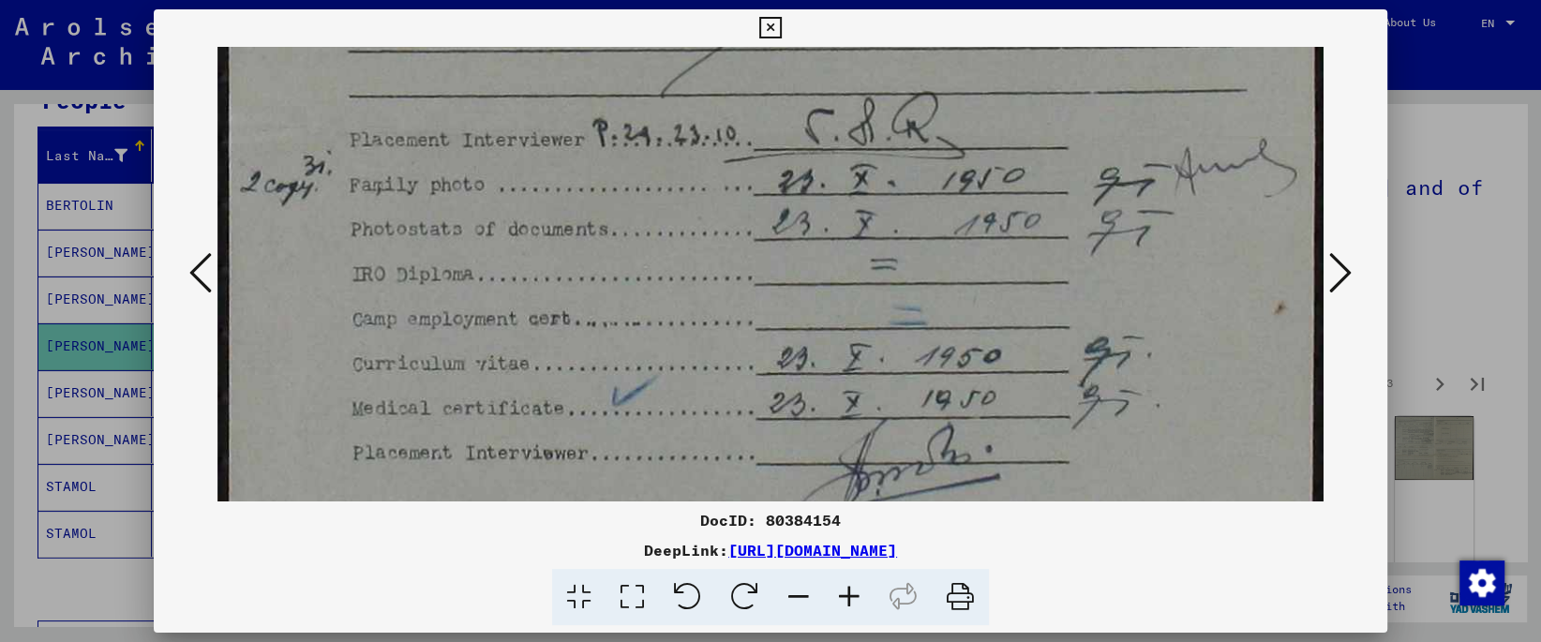
click at [716, 121] on img at bounding box center [769, 132] width 1105 height 1755
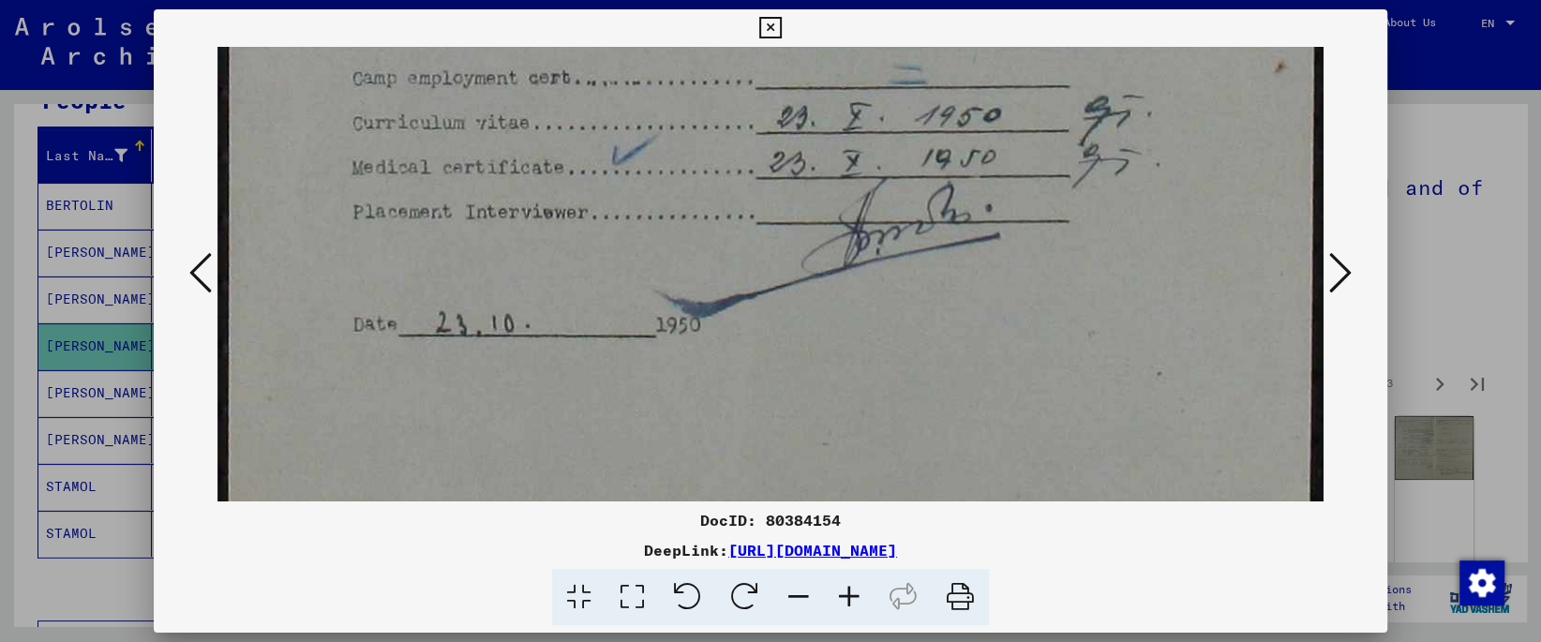
scroll to position [1078, 0]
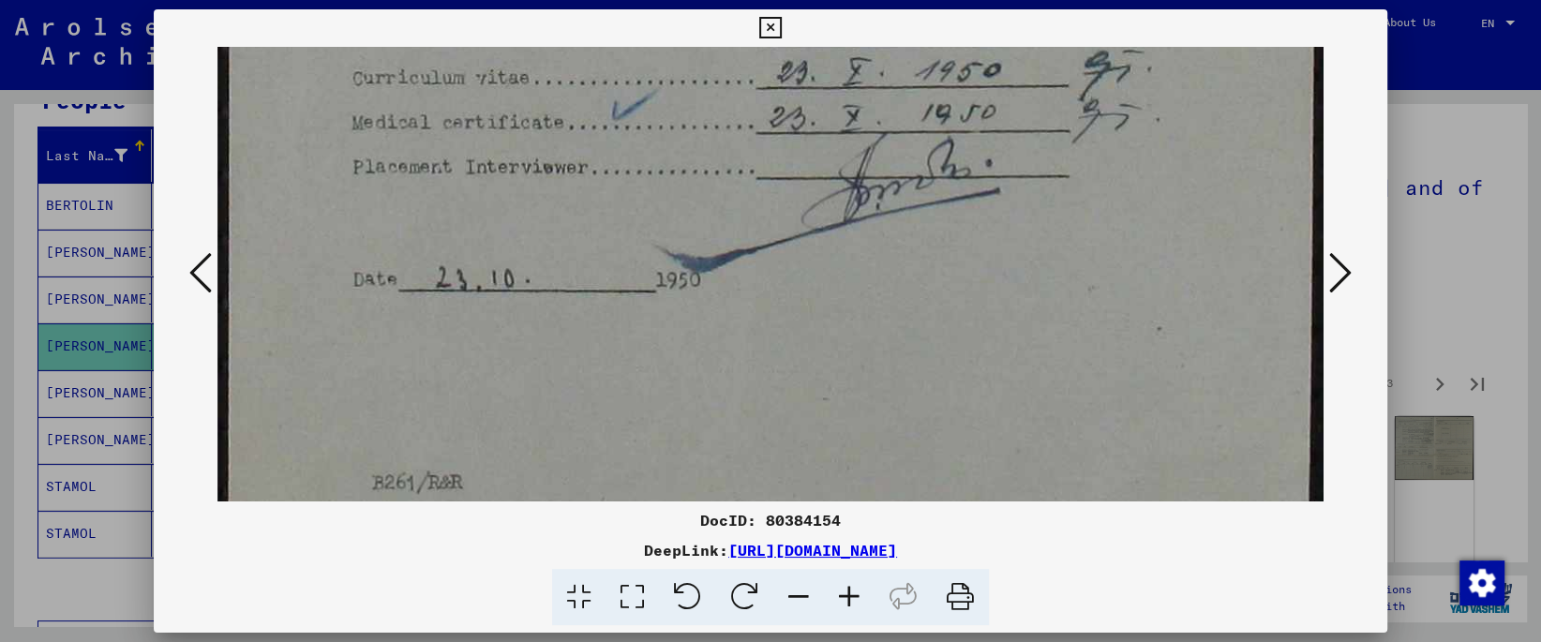
click at [708, 46] on div "DocID: 80384154 DeepLink: [URL][DOMAIN_NAME]" at bounding box center [770, 317] width 1233 height 617
click at [1350, 270] on icon at bounding box center [1340, 272] width 22 height 45
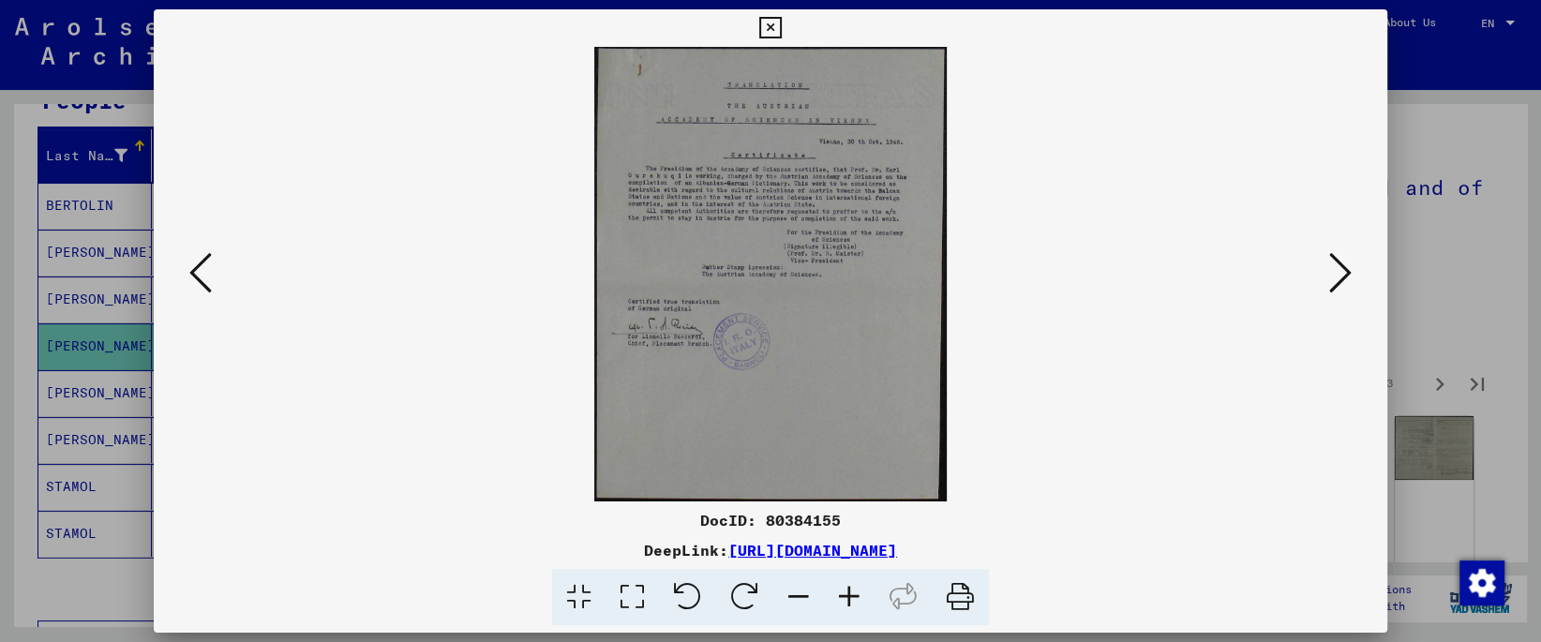
scroll to position [0, 0]
click at [1350, 270] on icon at bounding box center [1340, 272] width 22 height 45
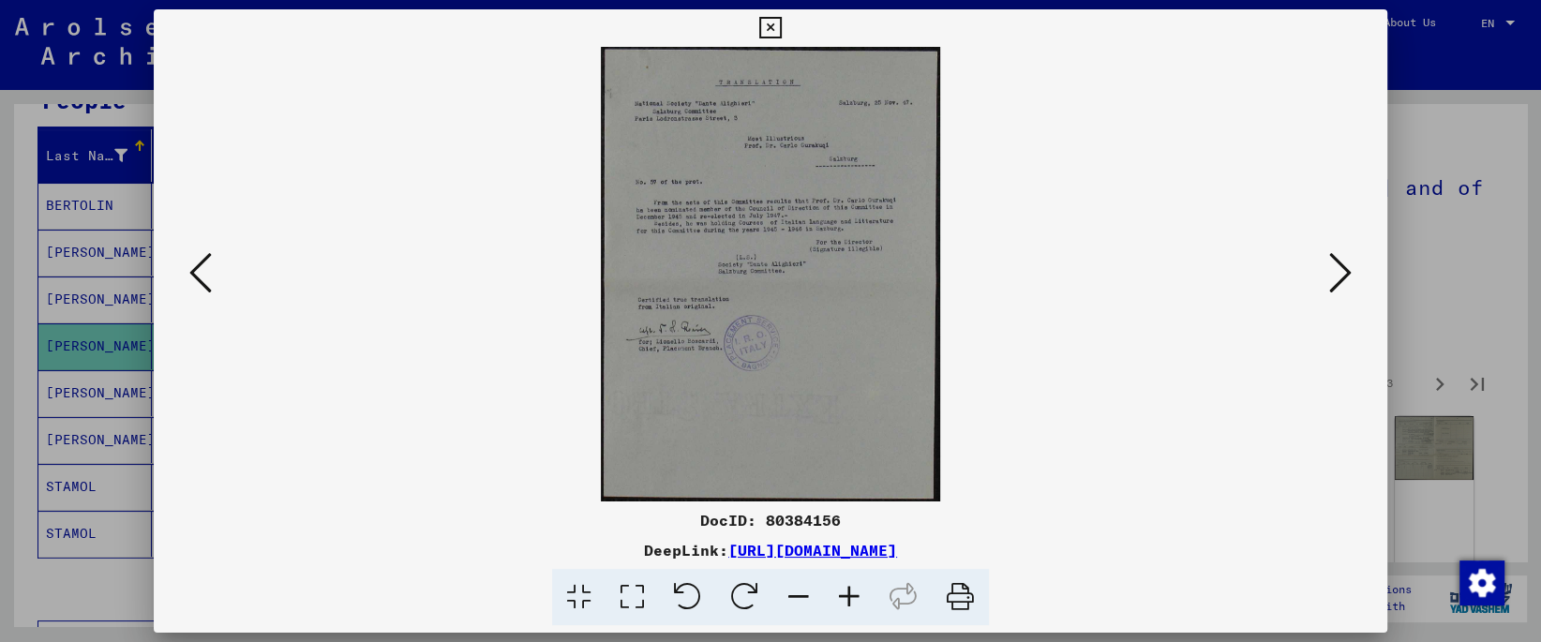
click at [1350, 270] on icon at bounding box center [1340, 272] width 22 height 45
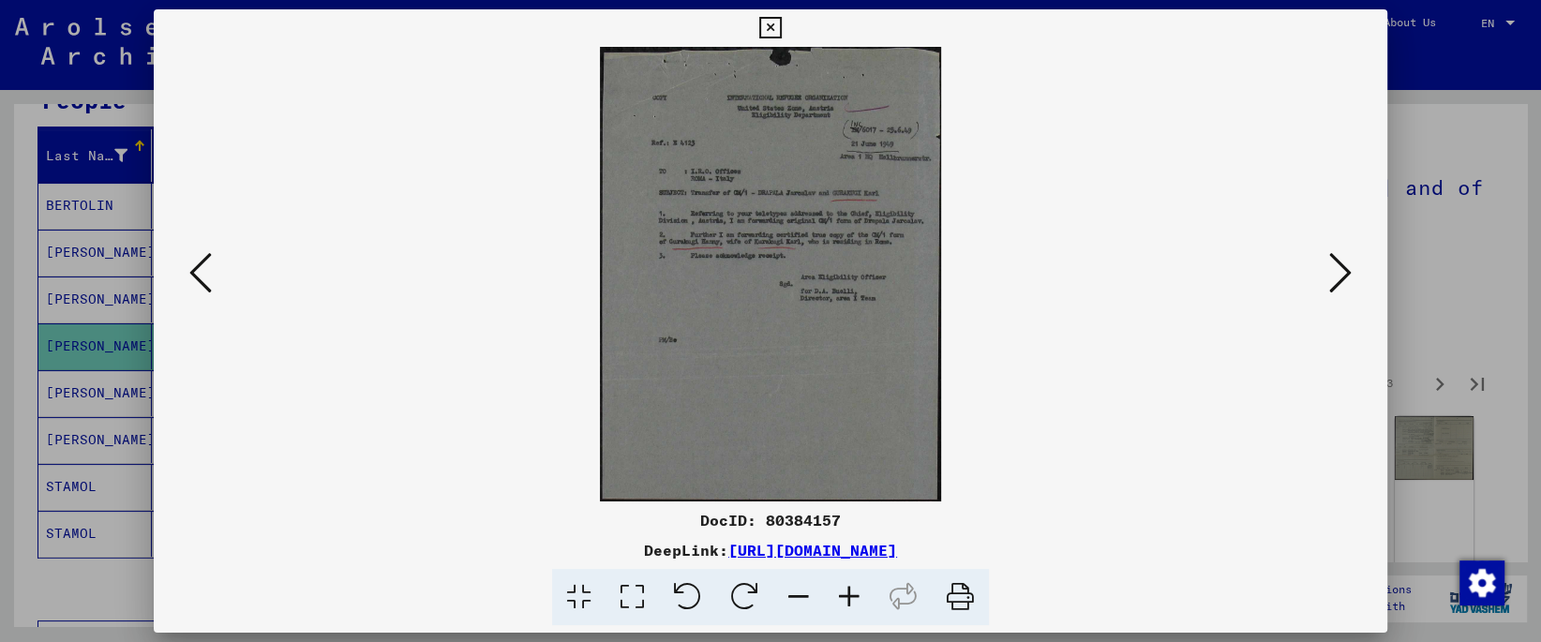
click at [1350, 270] on icon at bounding box center [1340, 272] width 22 height 45
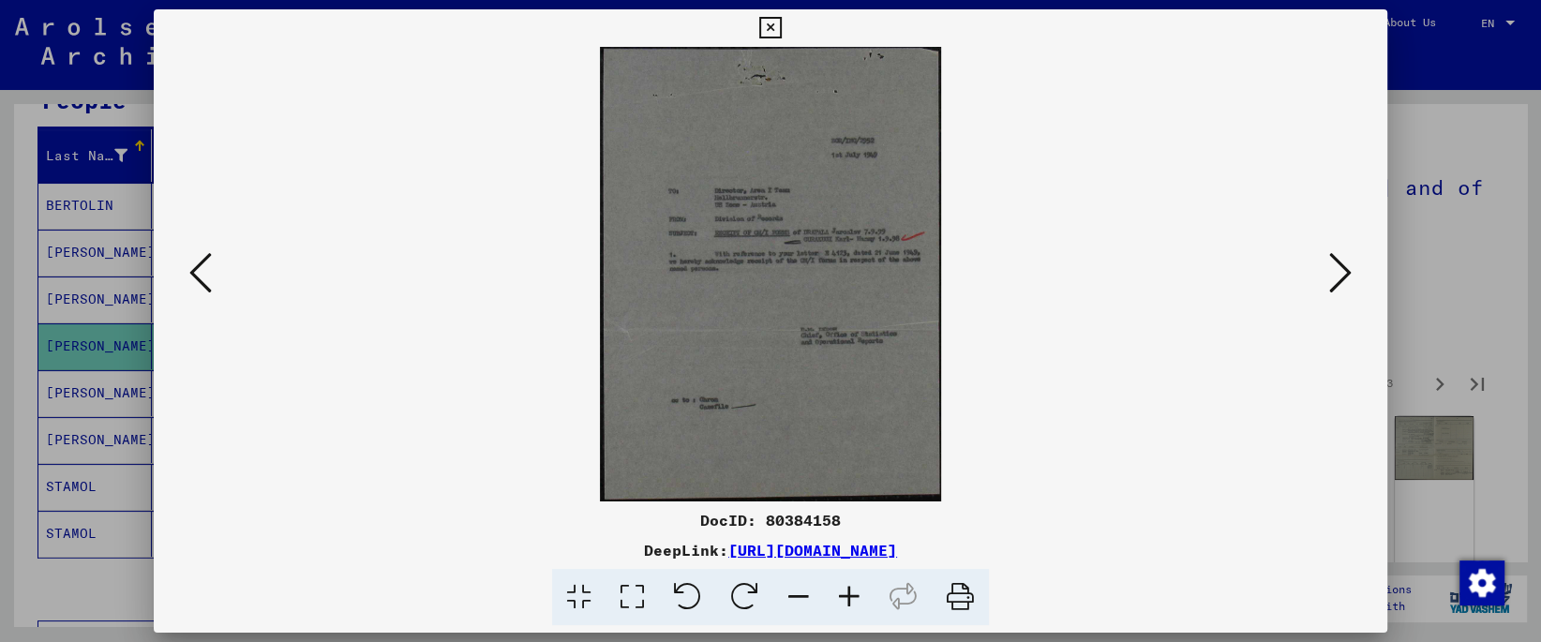
click at [1350, 270] on icon at bounding box center [1340, 272] width 22 height 45
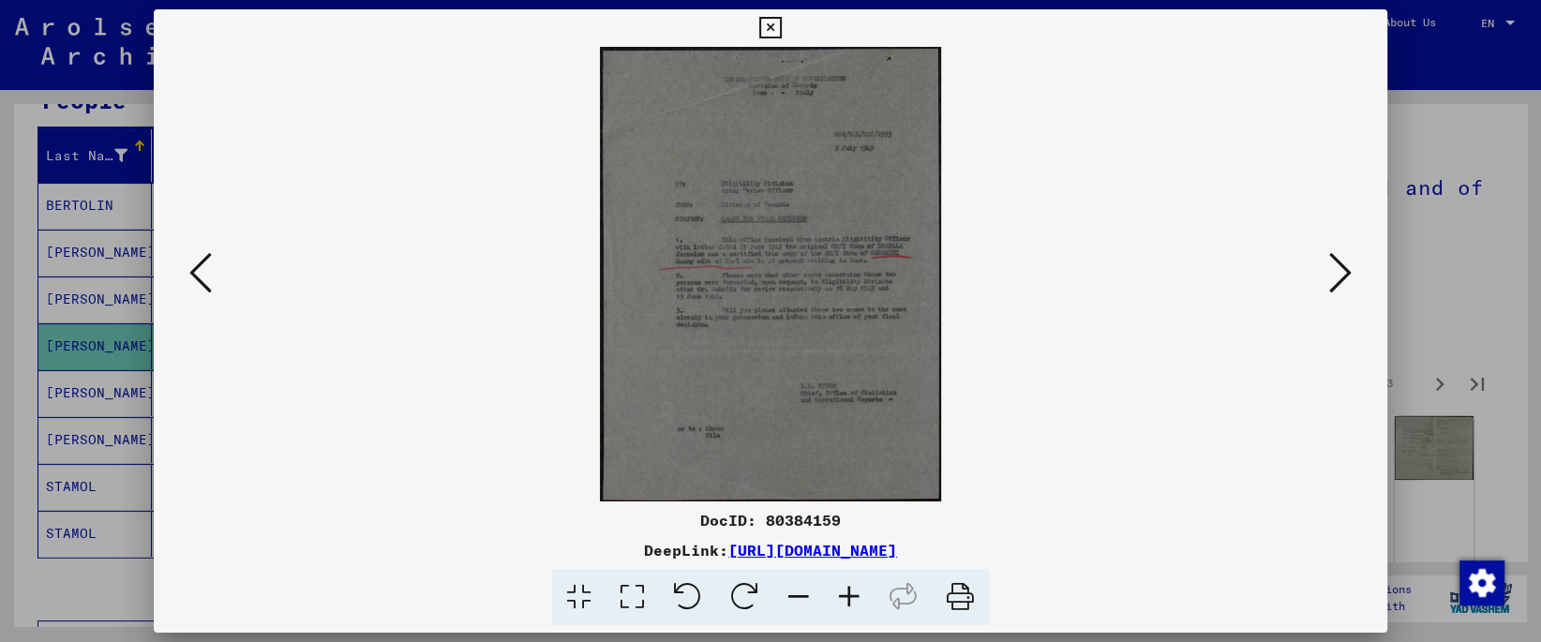
click at [1350, 270] on icon at bounding box center [1340, 272] width 22 height 45
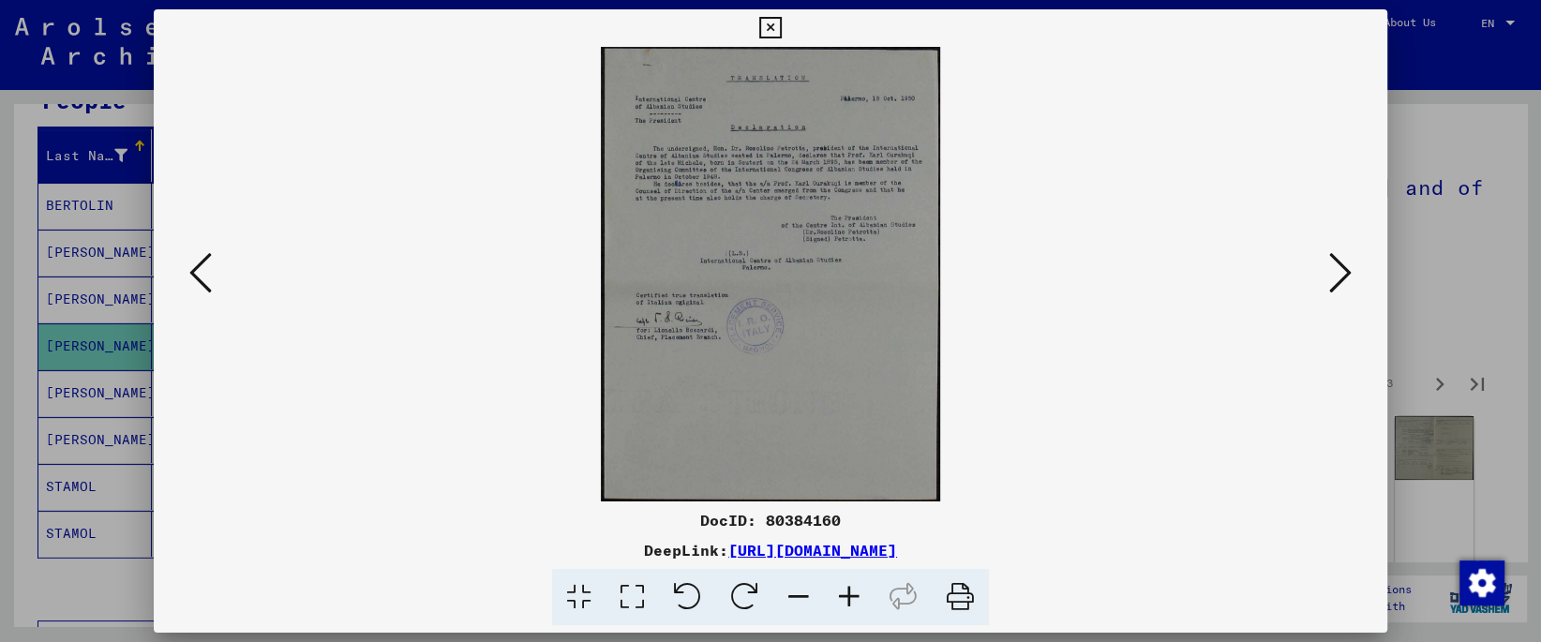
click at [1350, 270] on icon at bounding box center [1340, 272] width 22 height 45
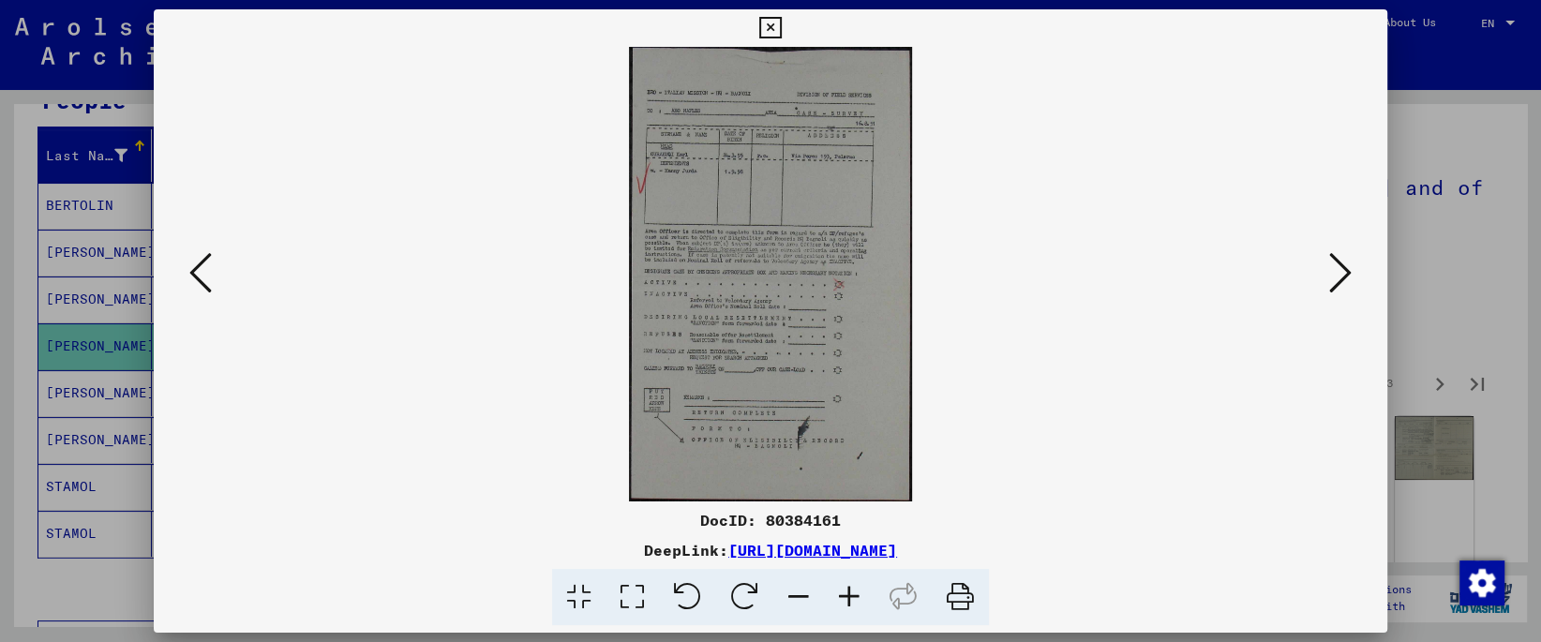
click at [1350, 270] on icon at bounding box center [1340, 272] width 22 height 45
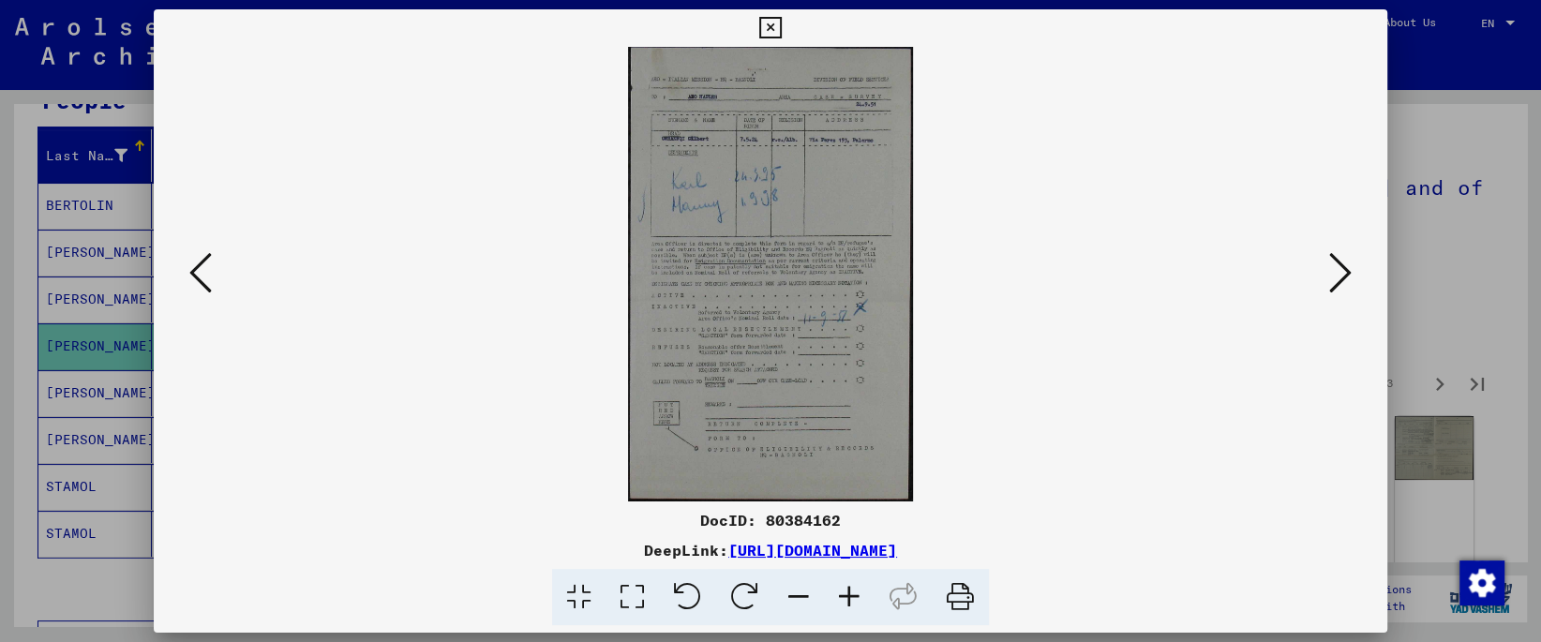
click at [1350, 270] on icon at bounding box center [1340, 272] width 22 height 45
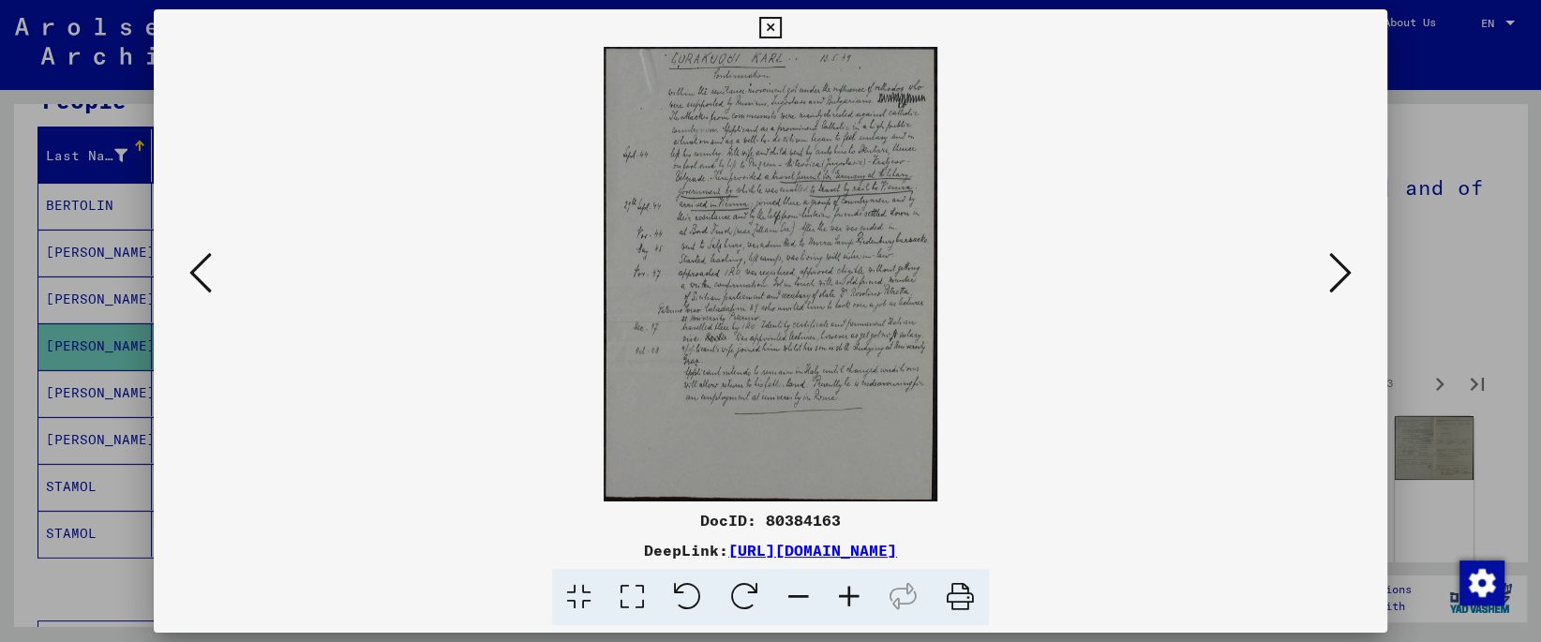
click at [1350, 270] on icon at bounding box center [1340, 272] width 22 height 45
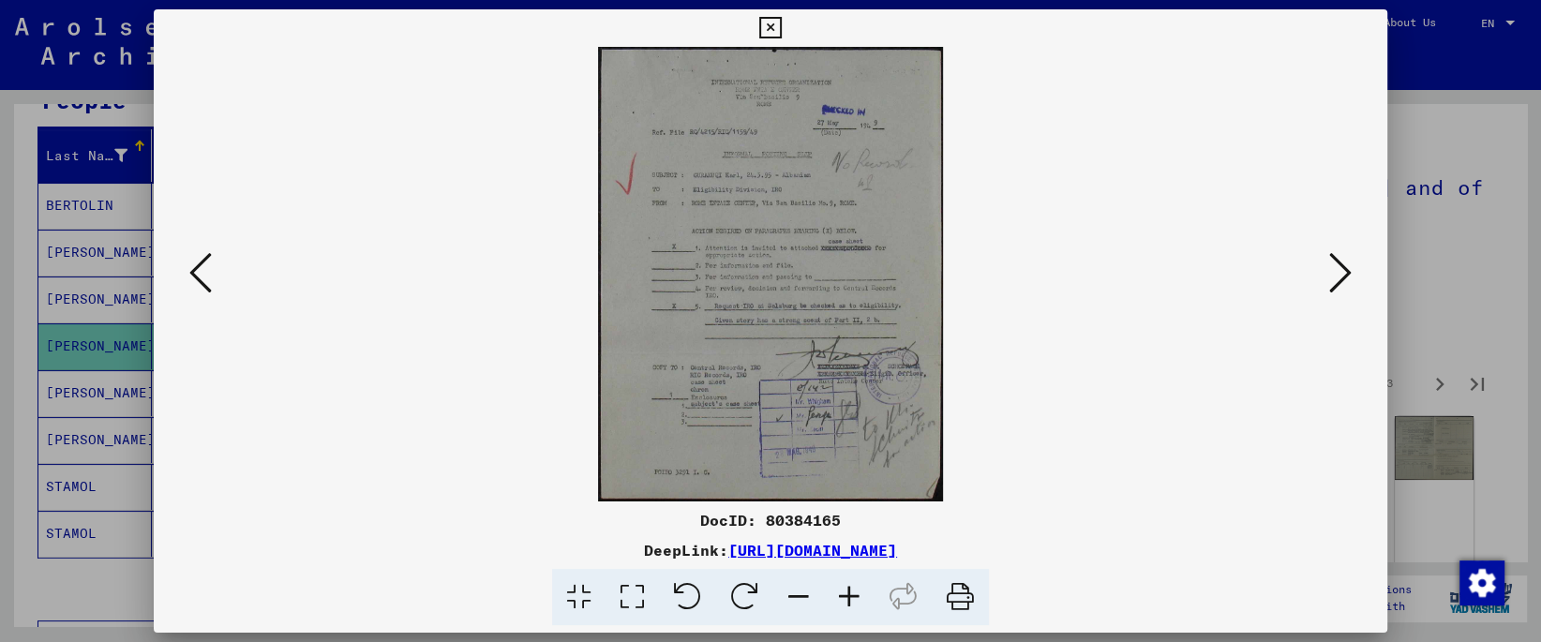
click at [1350, 270] on icon at bounding box center [1340, 272] width 22 height 45
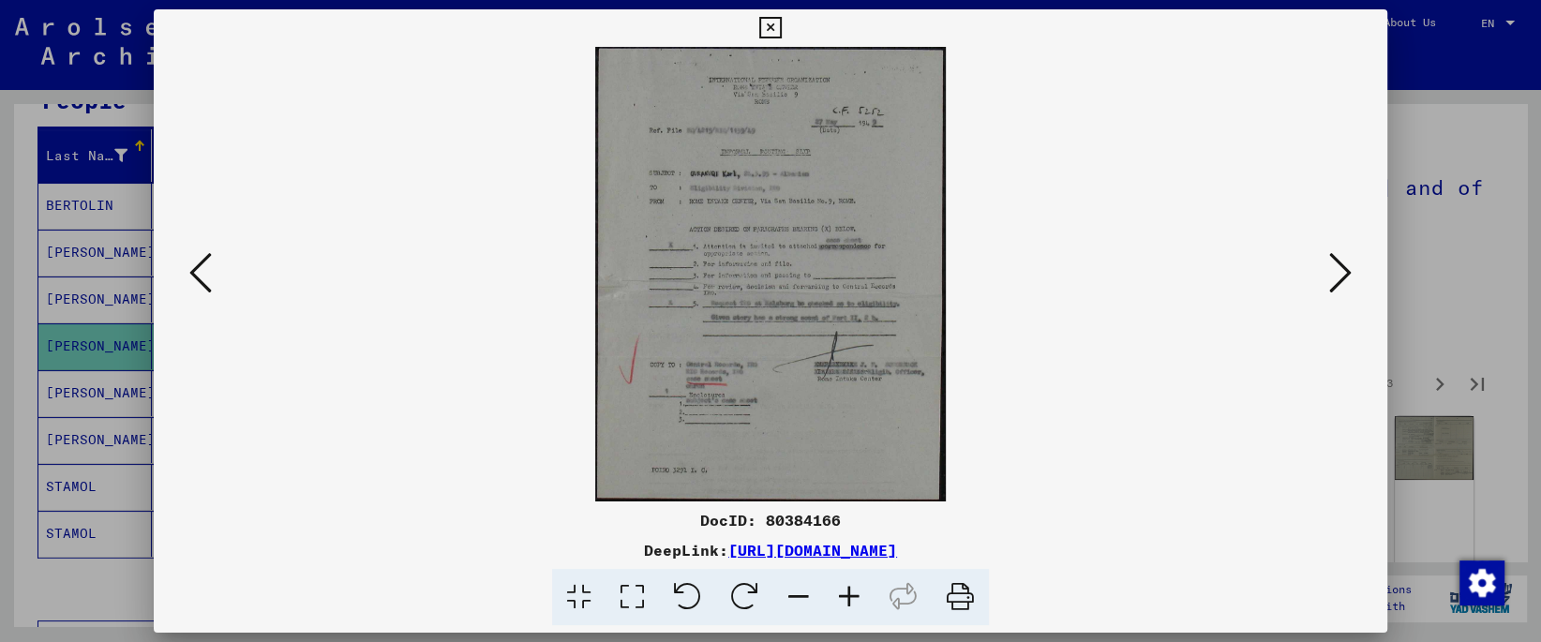
click at [1350, 270] on icon at bounding box center [1340, 272] width 22 height 45
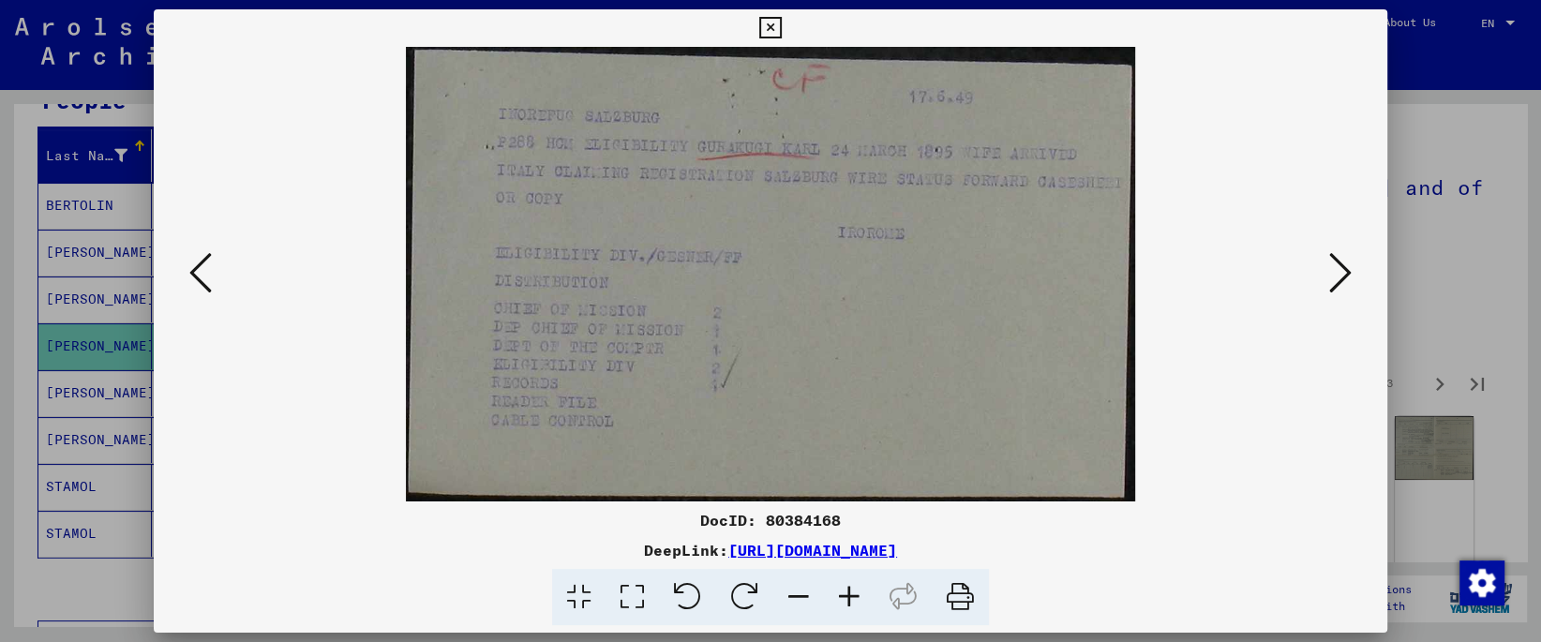
click at [1350, 268] on icon at bounding box center [1340, 272] width 22 height 45
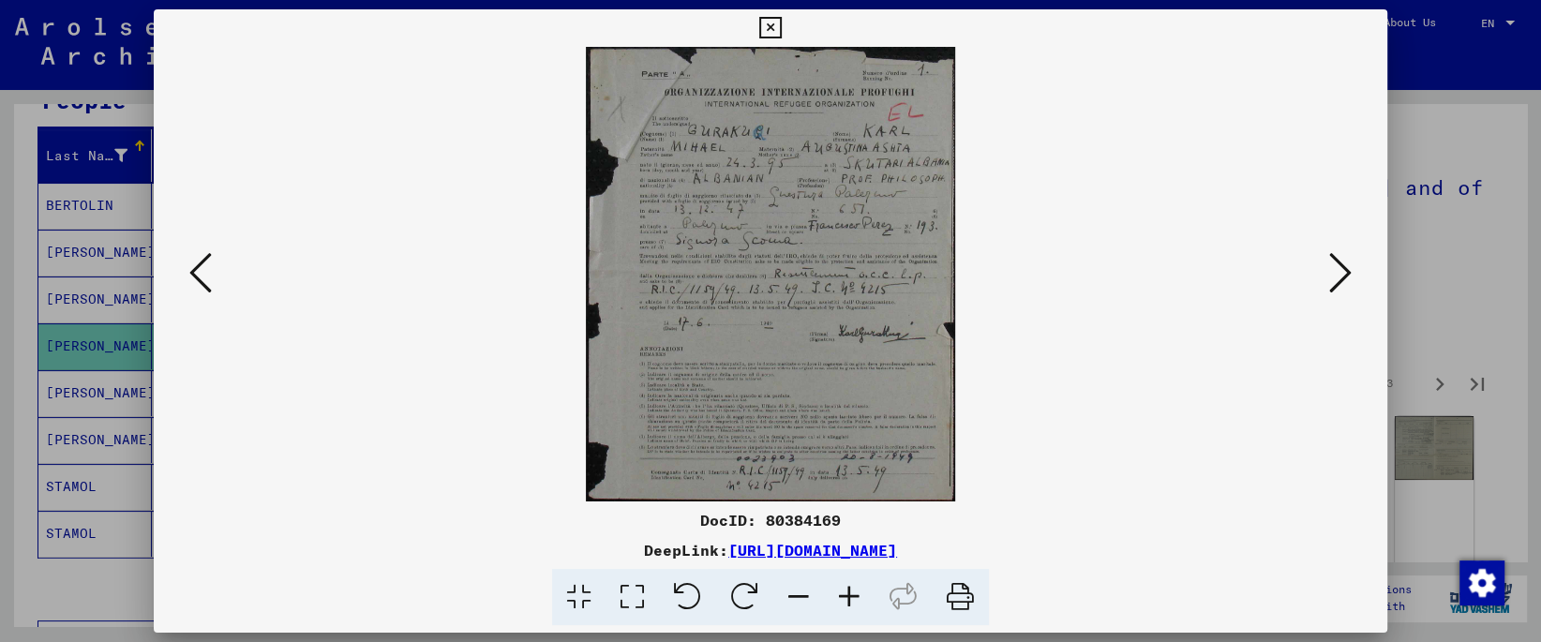
click at [1350, 268] on icon at bounding box center [1340, 272] width 22 height 45
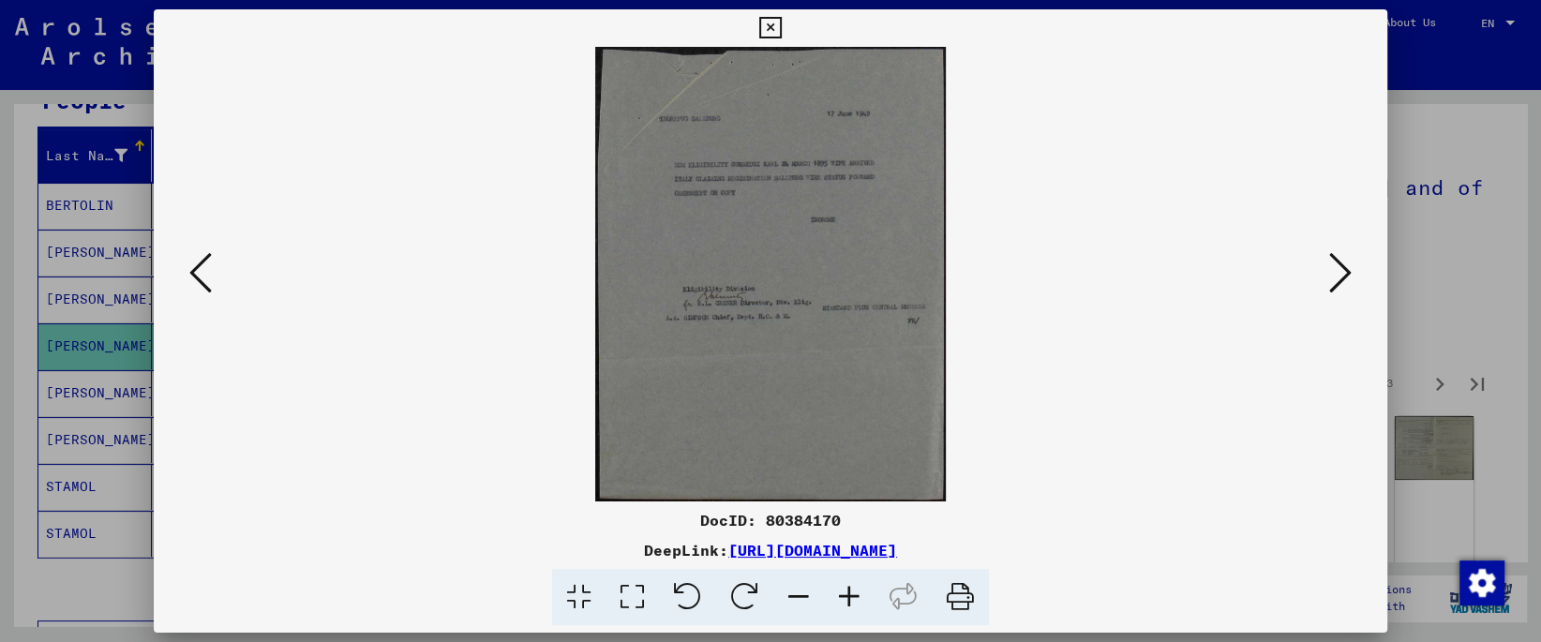
click at [1350, 268] on icon at bounding box center [1340, 272] width 22 height 45
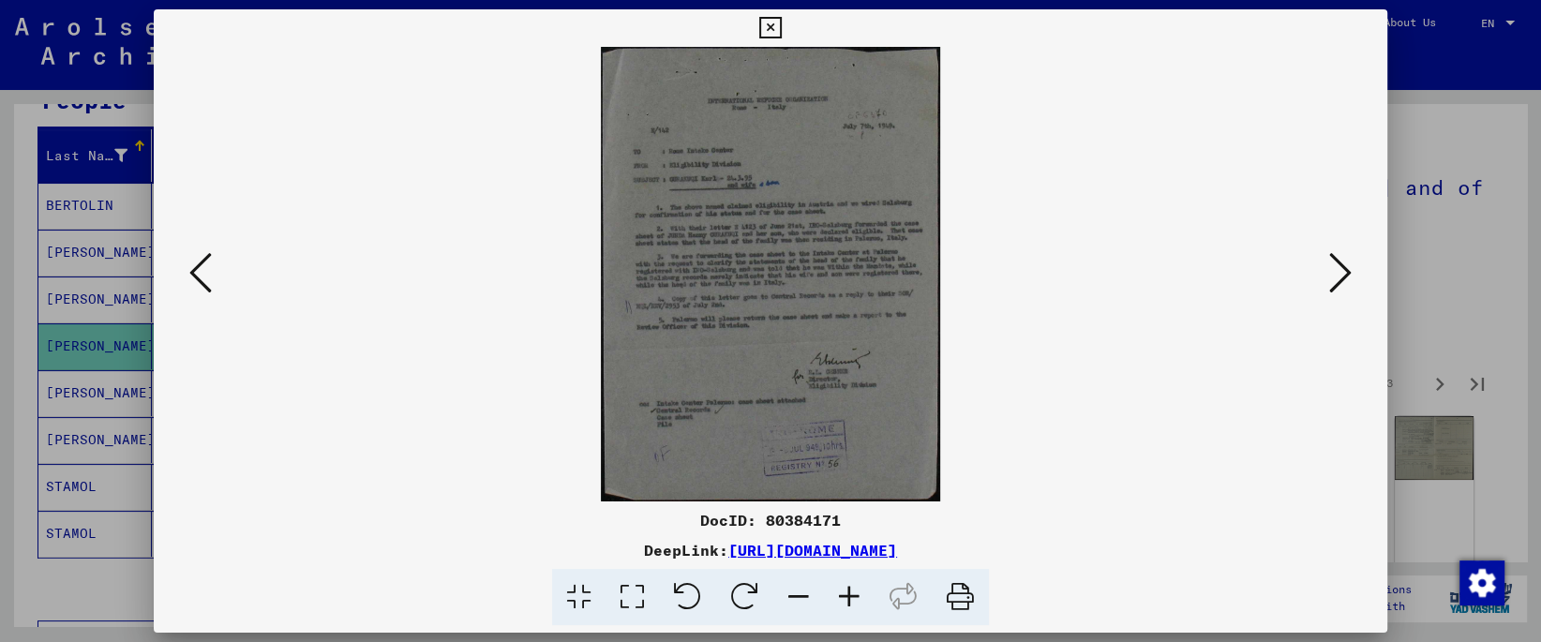
click at [1350, 268] on icon at bounding box center [1340, 272] width 22 height 45
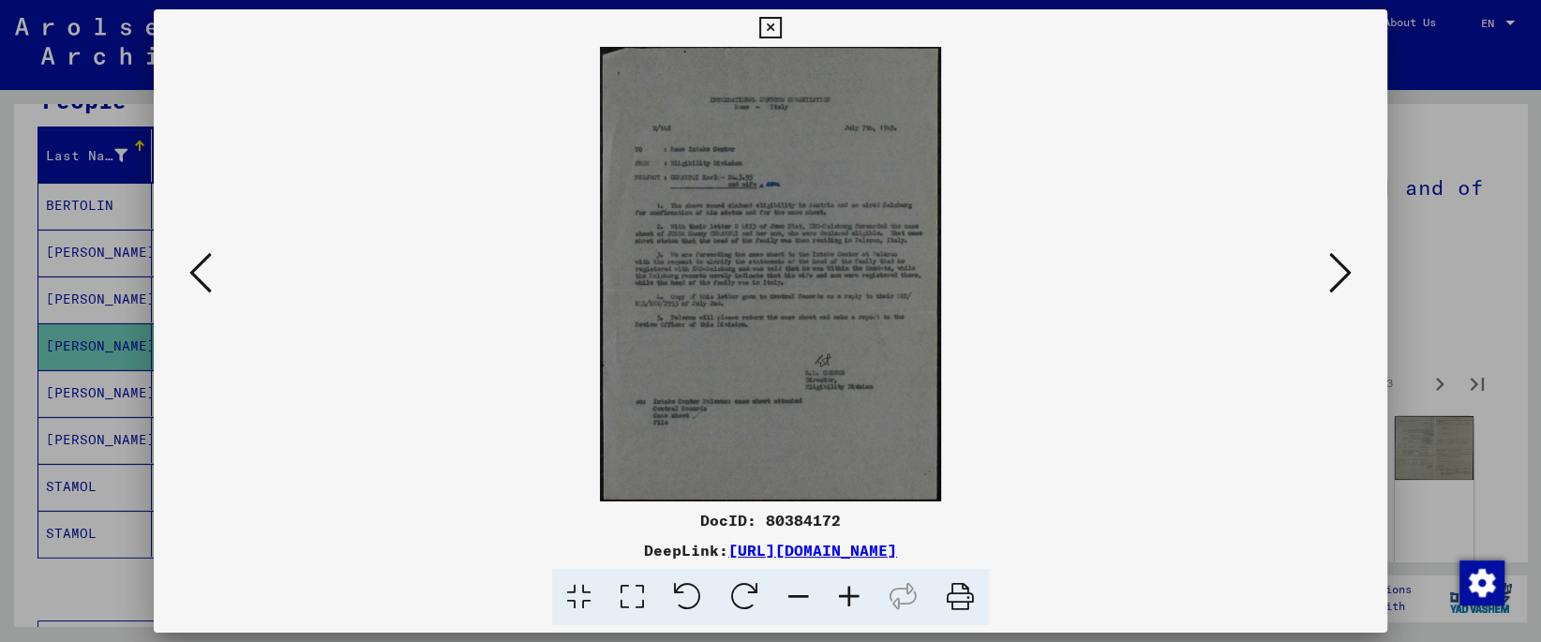
click at [1350, 268] on icon at bounding box center [1340, 272] width 22 height 45
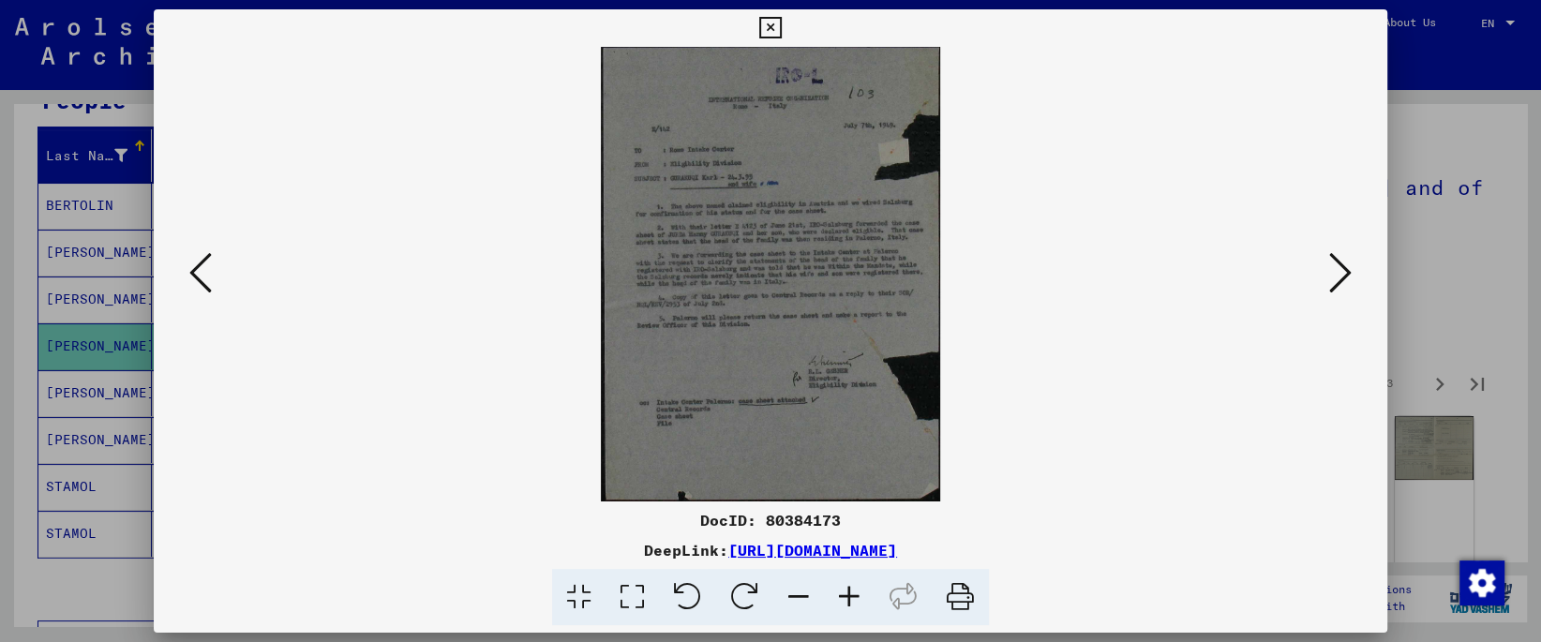
click at [1350, 268] on icon at bounding box center [1340, 272] width 22 height 45
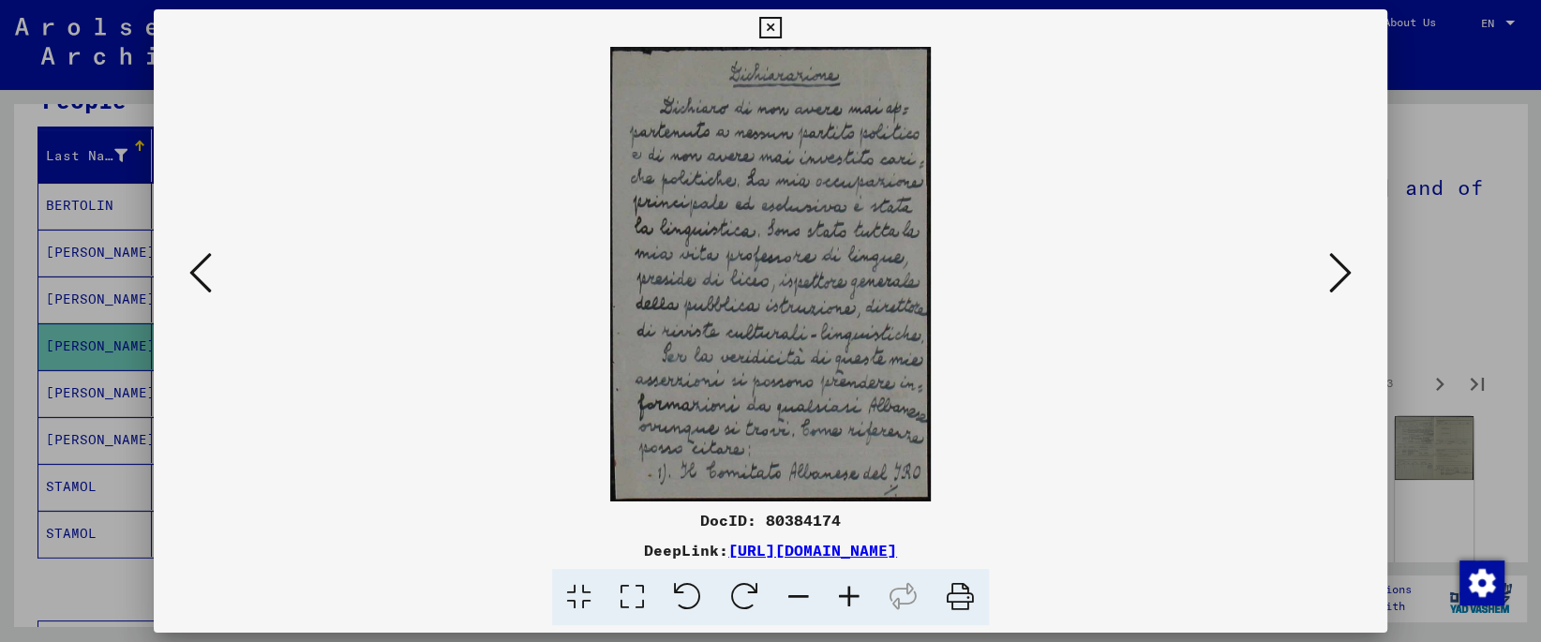
click at [1350, 268] on icon at bounding box center [1340, 272] width 22 height 45
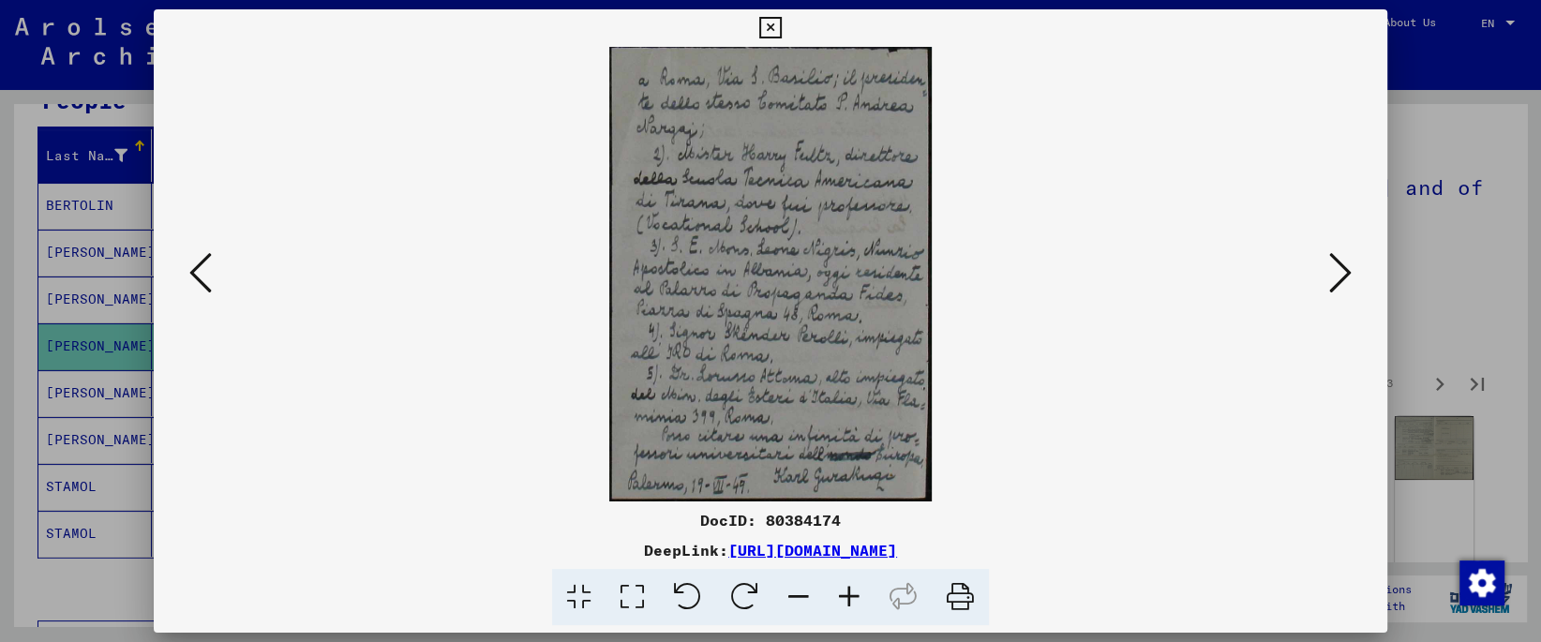
click at [1350, 268] on icon at bounding box center [1340, 272] width 22 height 45
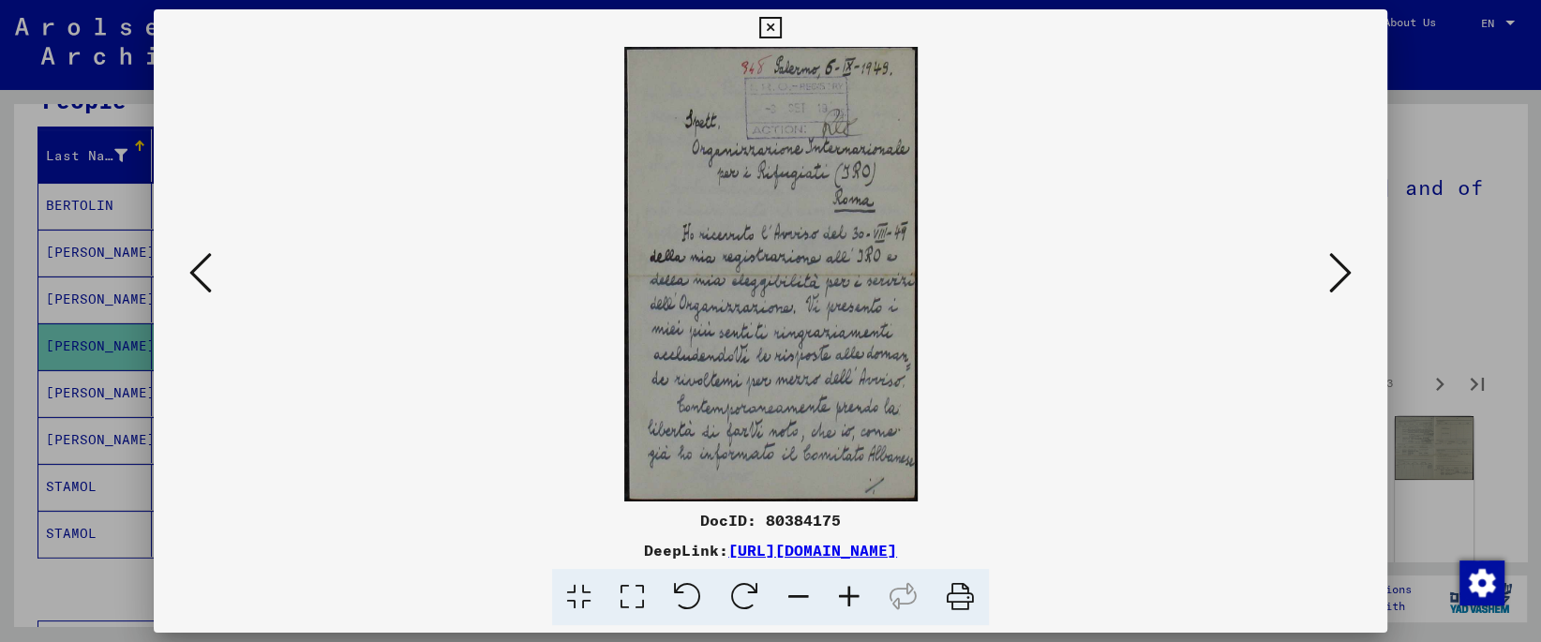
click at [1350, 268] on icon at bounding box center [1340, 272] width 22 height 45
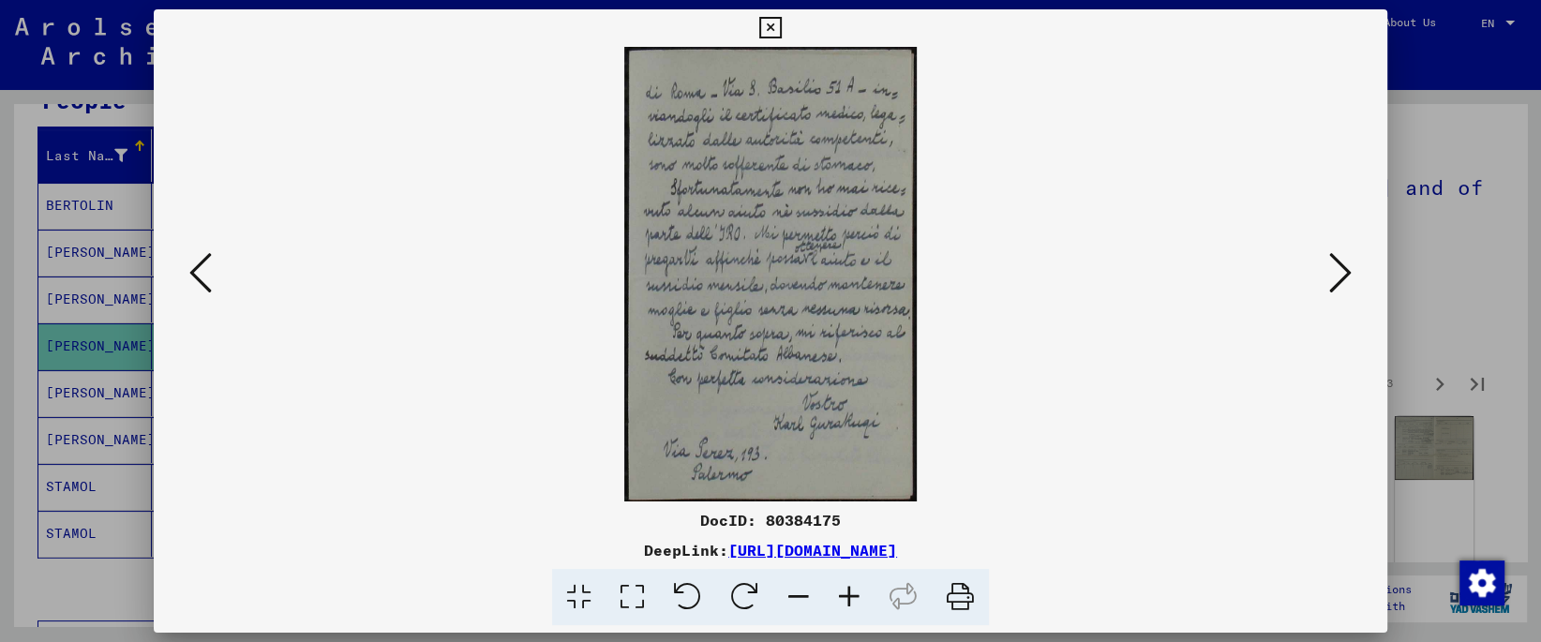
click at [1350, 268] on icon at bounding box center [1340, 272] width 22 height 45
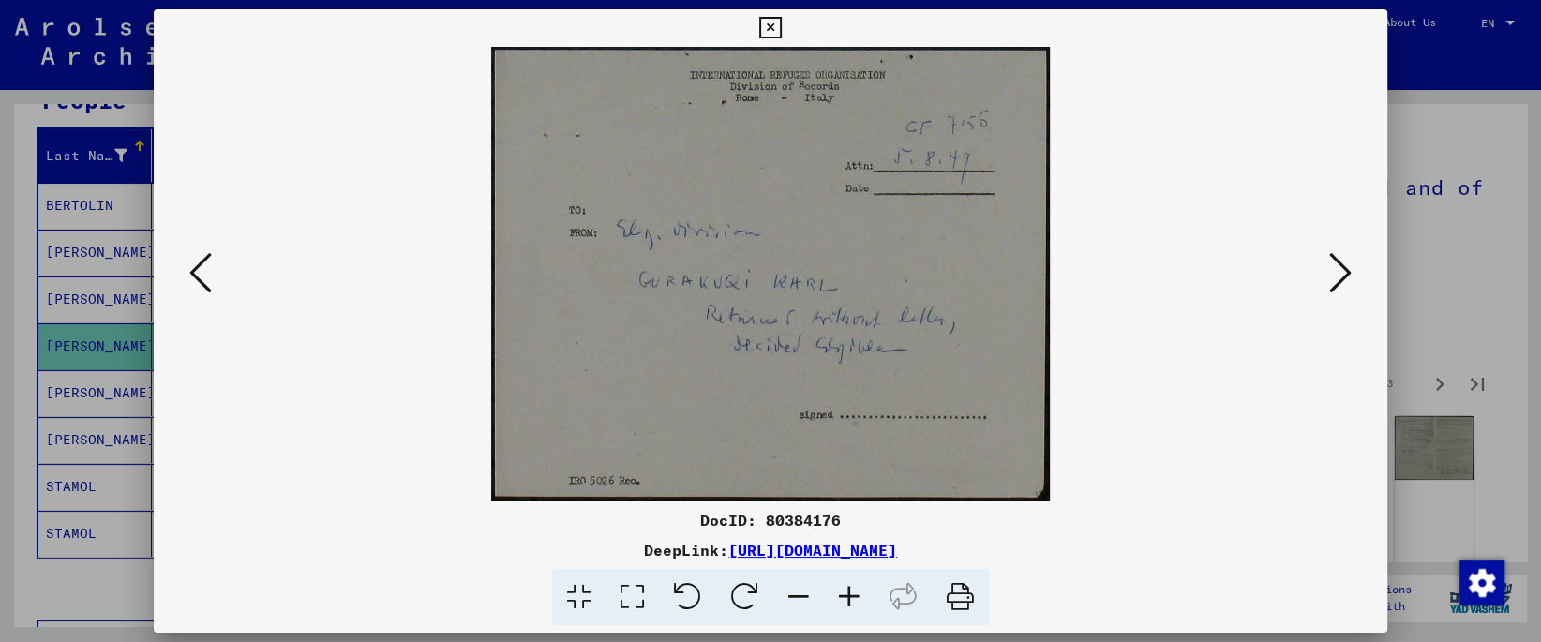
click at [1350, 268] on icon at bounding box center [1340, 272] width 22 height 45
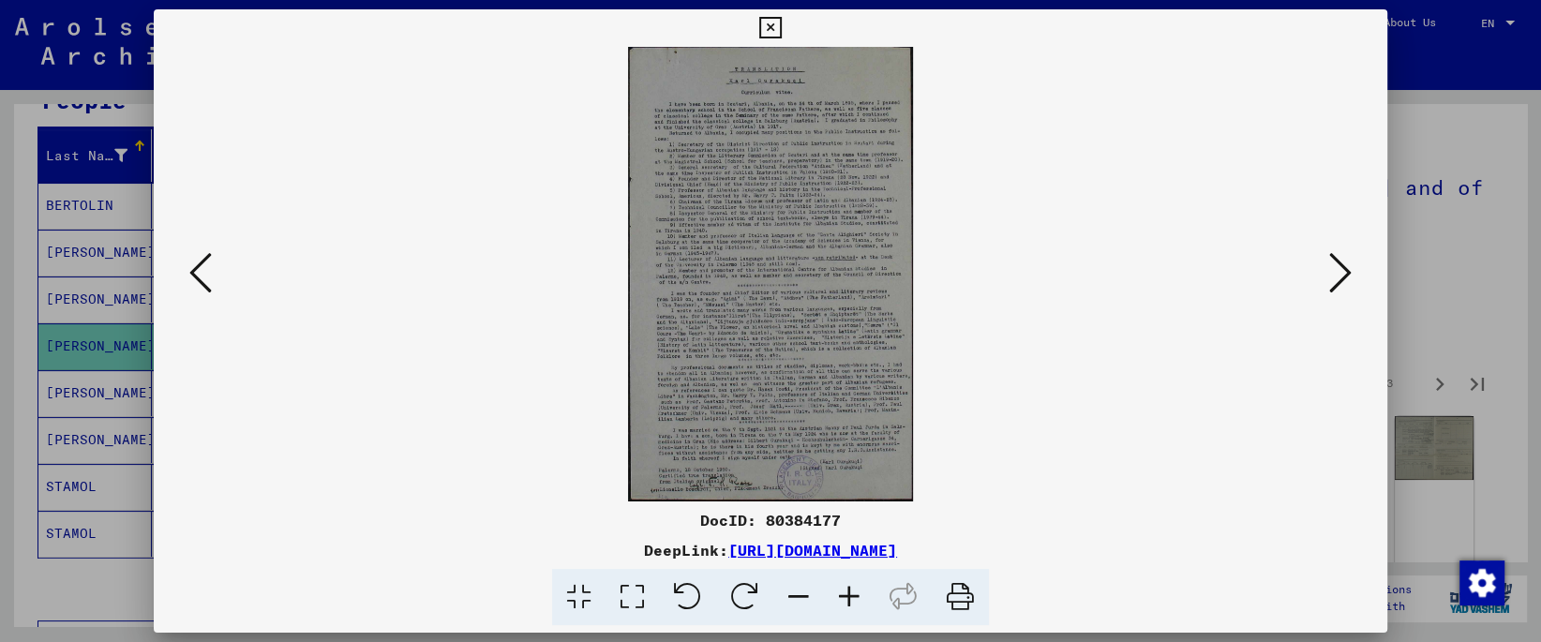
click at [637, 599] on icon at bounding box center [632, 597] width 53 height 57
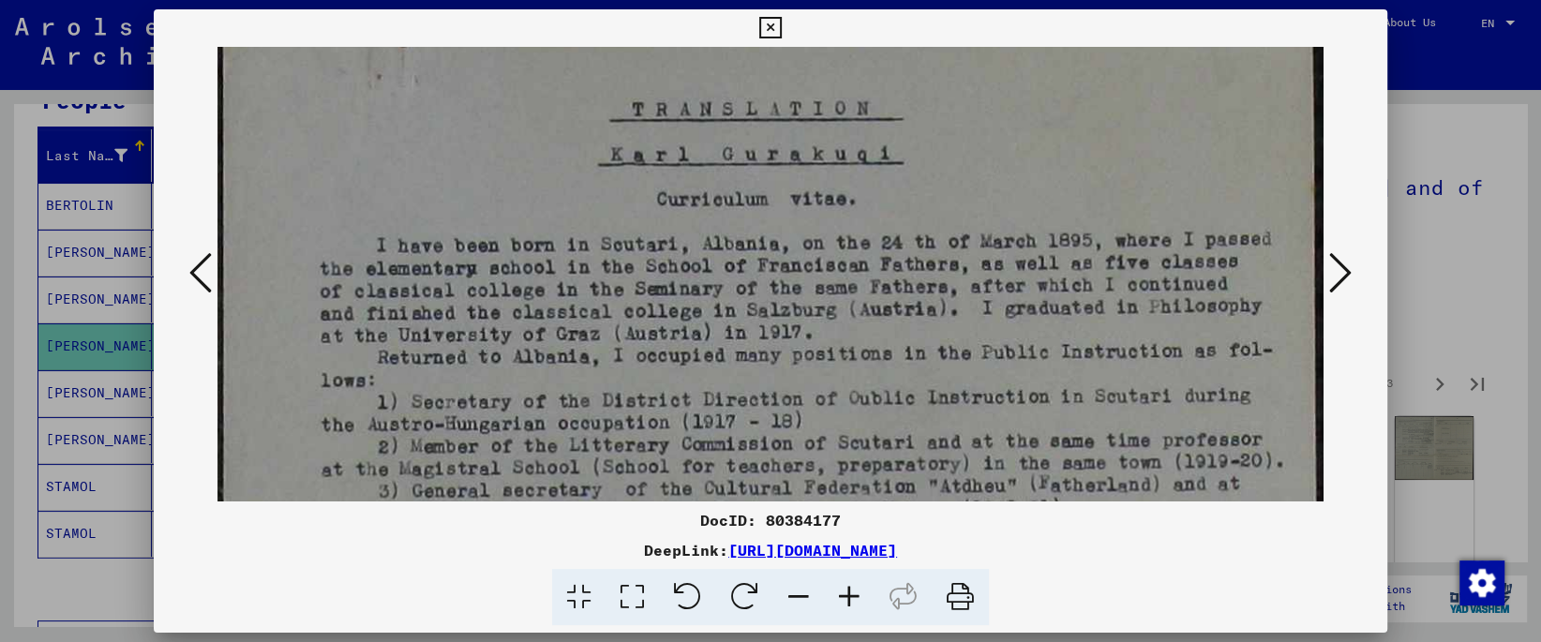
scroll to position [54, 0]
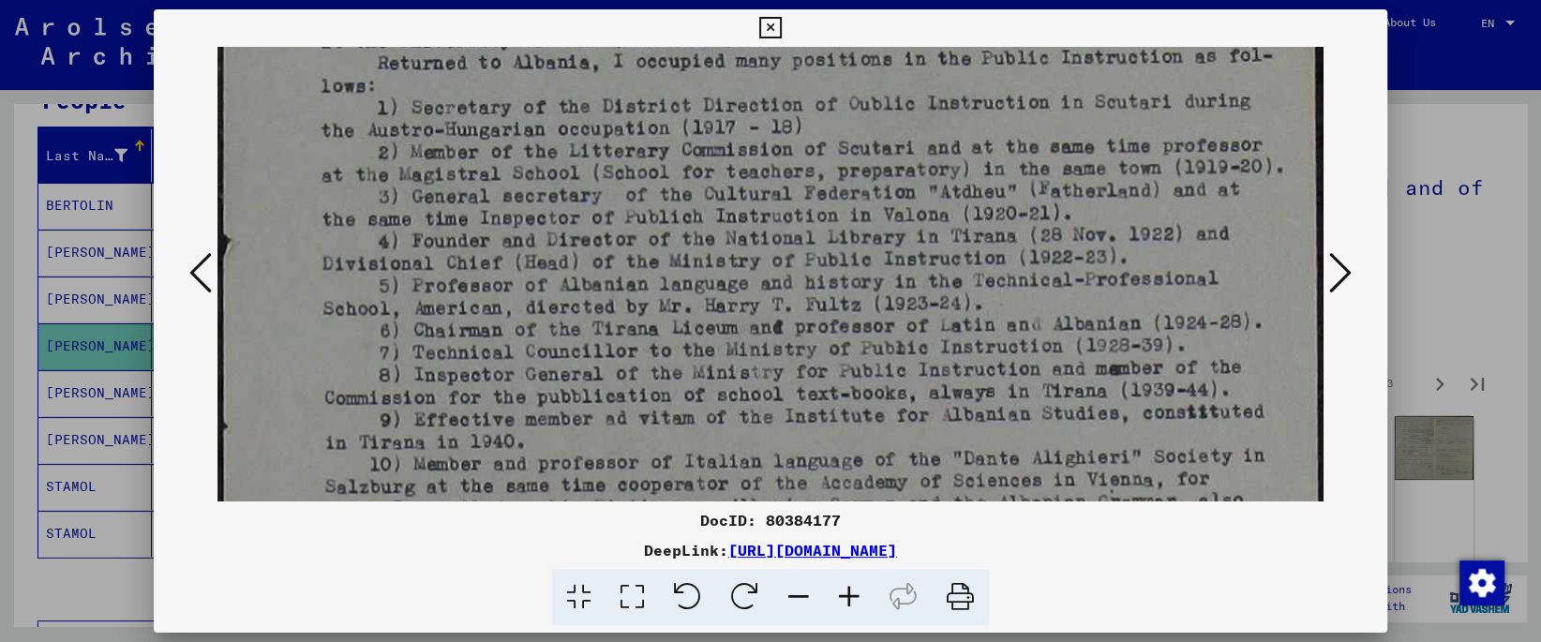
drag, startPoint x: 698, startPoint y: 421, endPoint x: 767, endPoint y: 107, distance: 321.4
click at [765, 101] on img at bounding box center [769, 611] width 1105 height 1767
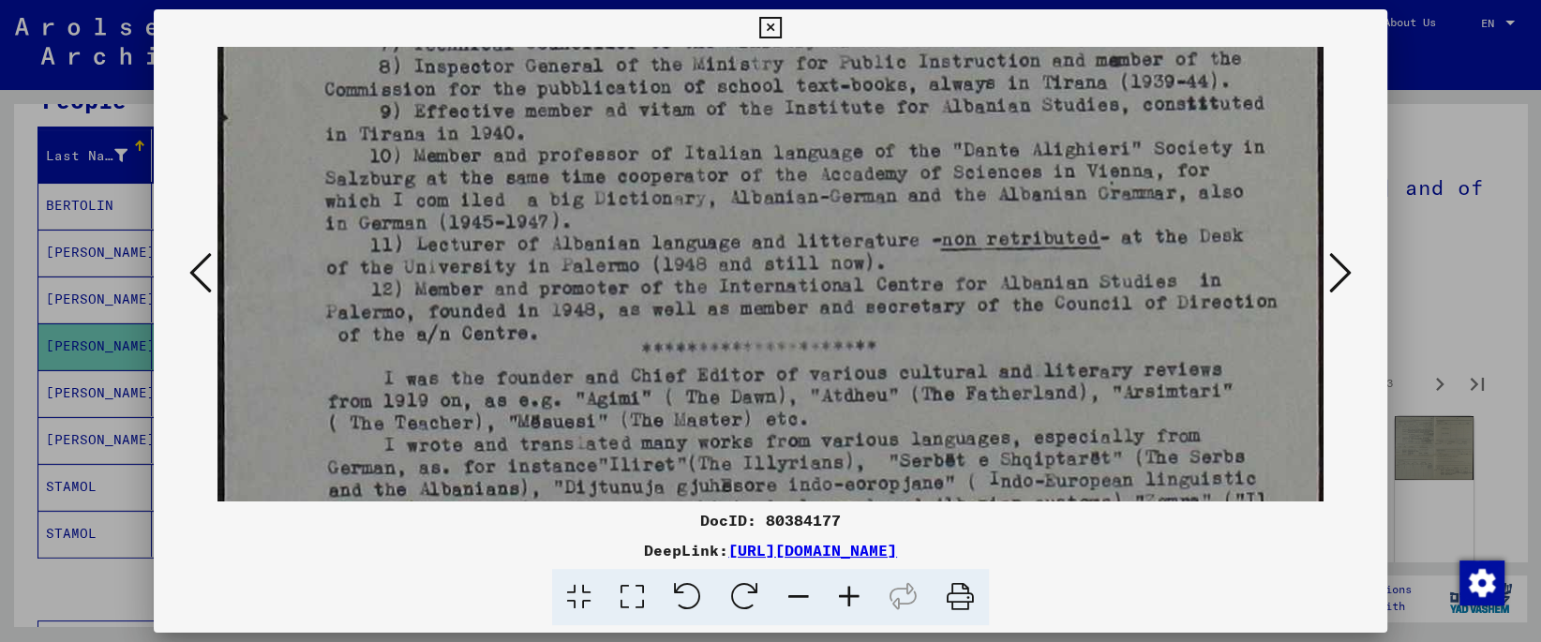
drag, startPoint x: 792, startPoint y: 395, endPoint x: 788, endPoint y: 130, distance: 264.4
click at [787, 88] on img at bounding box center [769, 303] width 1105 height 1767
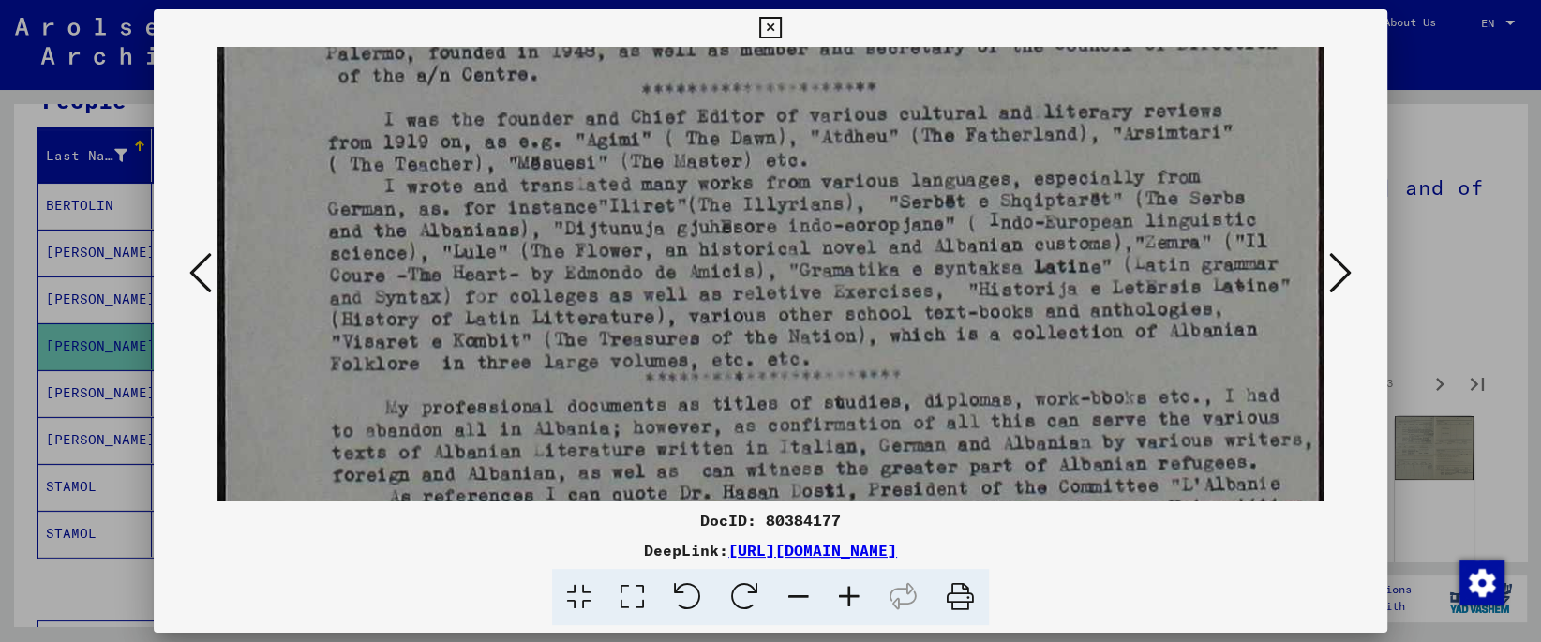
scroll to position [908, 0]
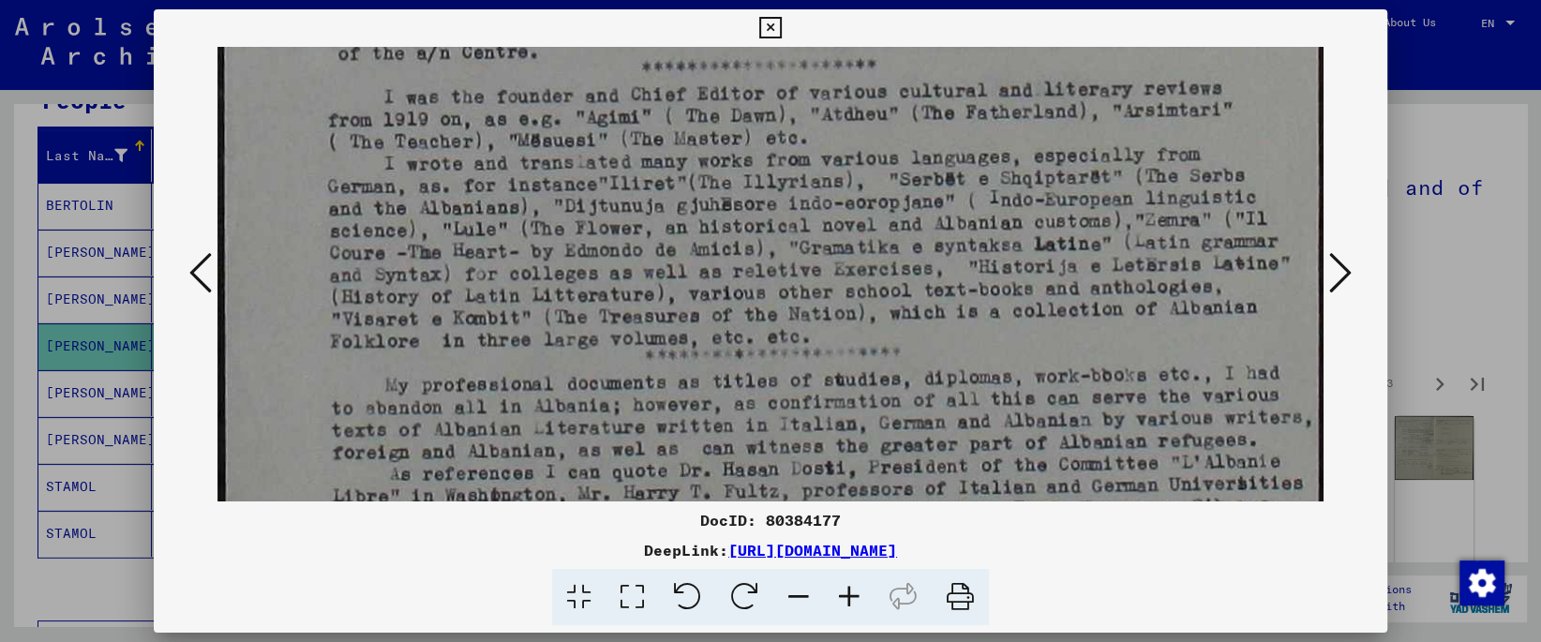
drag, startPoint x: 816, startPoint y: 369, endPoint x: 800, endPoint y: 84, distance: 285.4
click at [800, 84] on img at bounding box center [769, 22] width 1105 height 1767
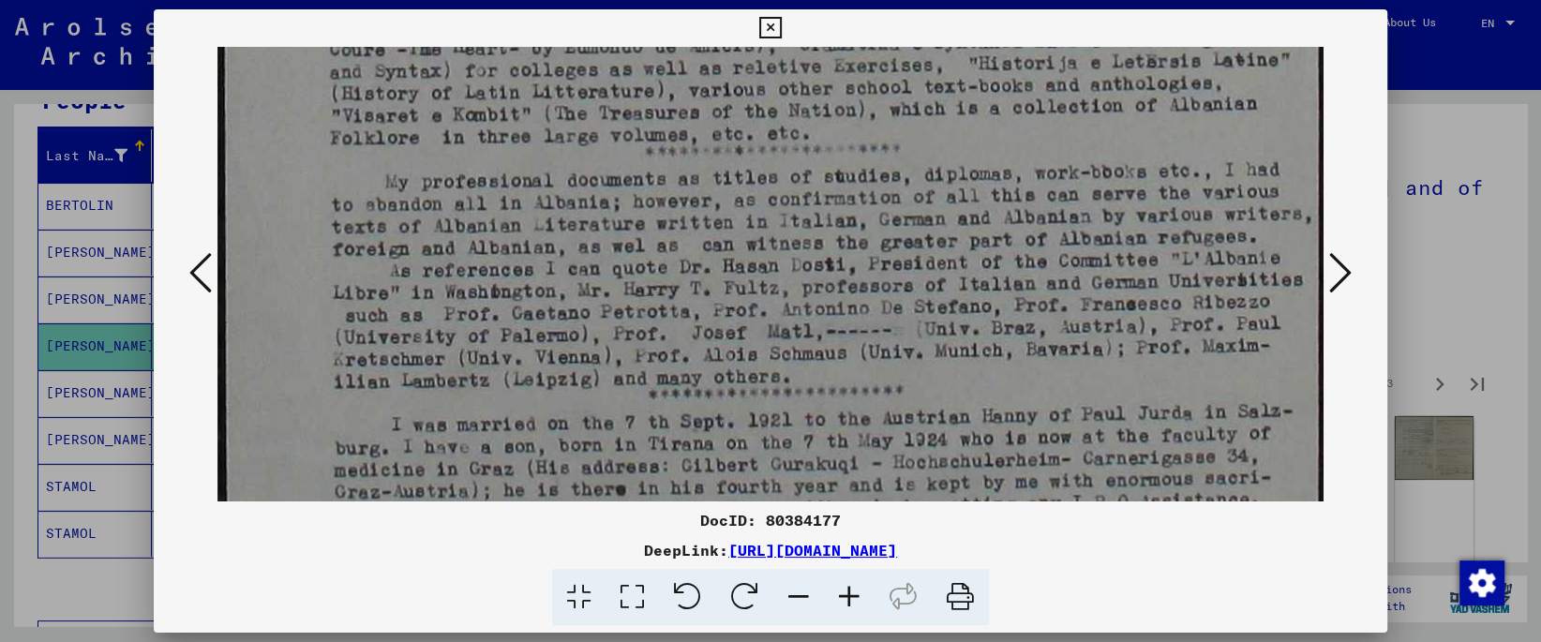
drag, startPoint x: 812, startPoint y: 219, endPoint x: 784, endPoint y: 85, distance: 137.0
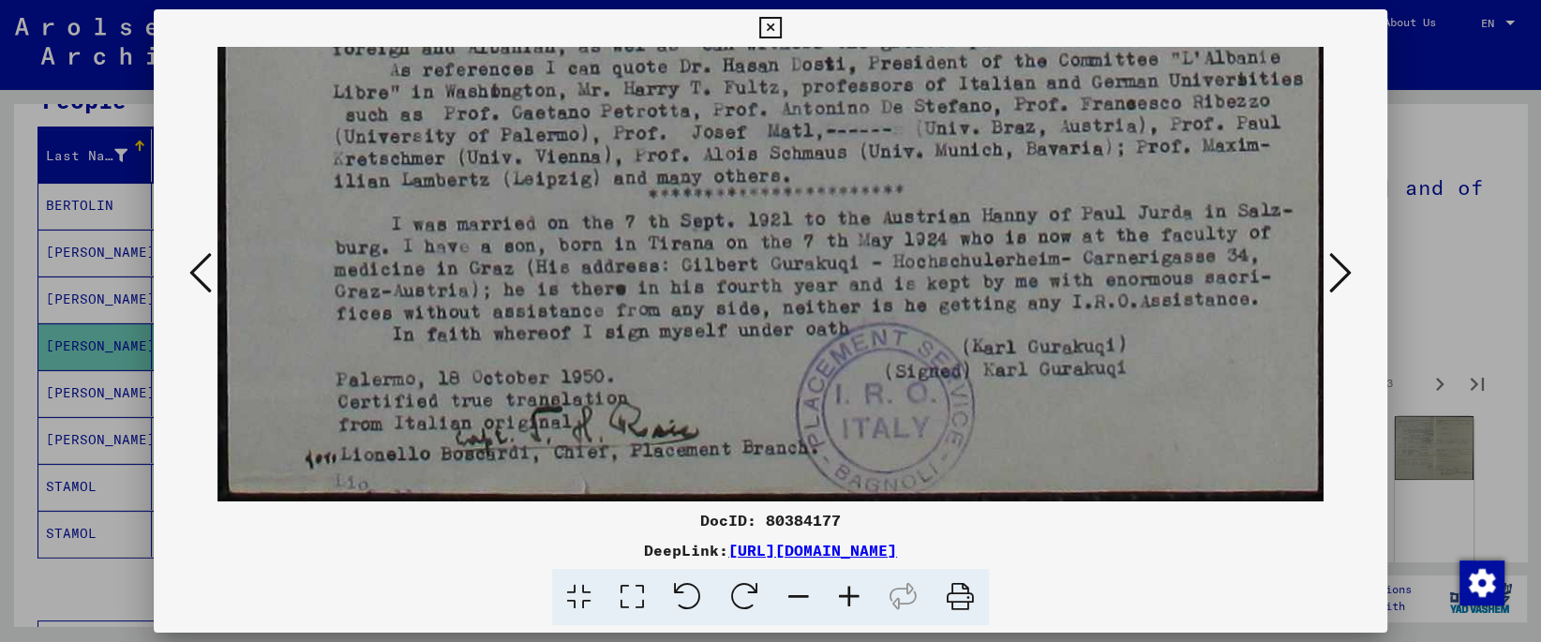
drag, startPoint x: 816, startPoint y: 306, endPoint x: 798, endPoint y: 68, distance: 237.8
click at [1341, 280] on icon at bounding box center [1340, 272] width 22 height 45
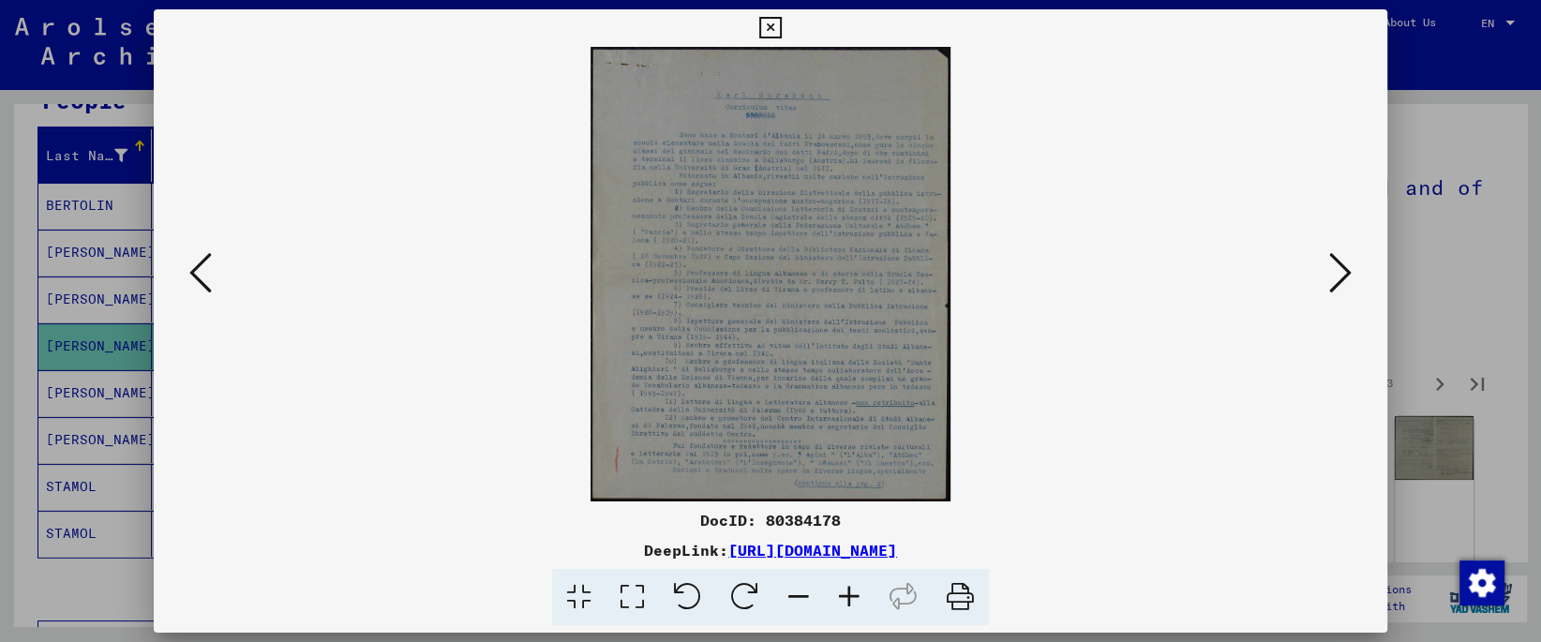
click at [1341, 280] on icon at bounding box center [1340, 272] width 22 height 45
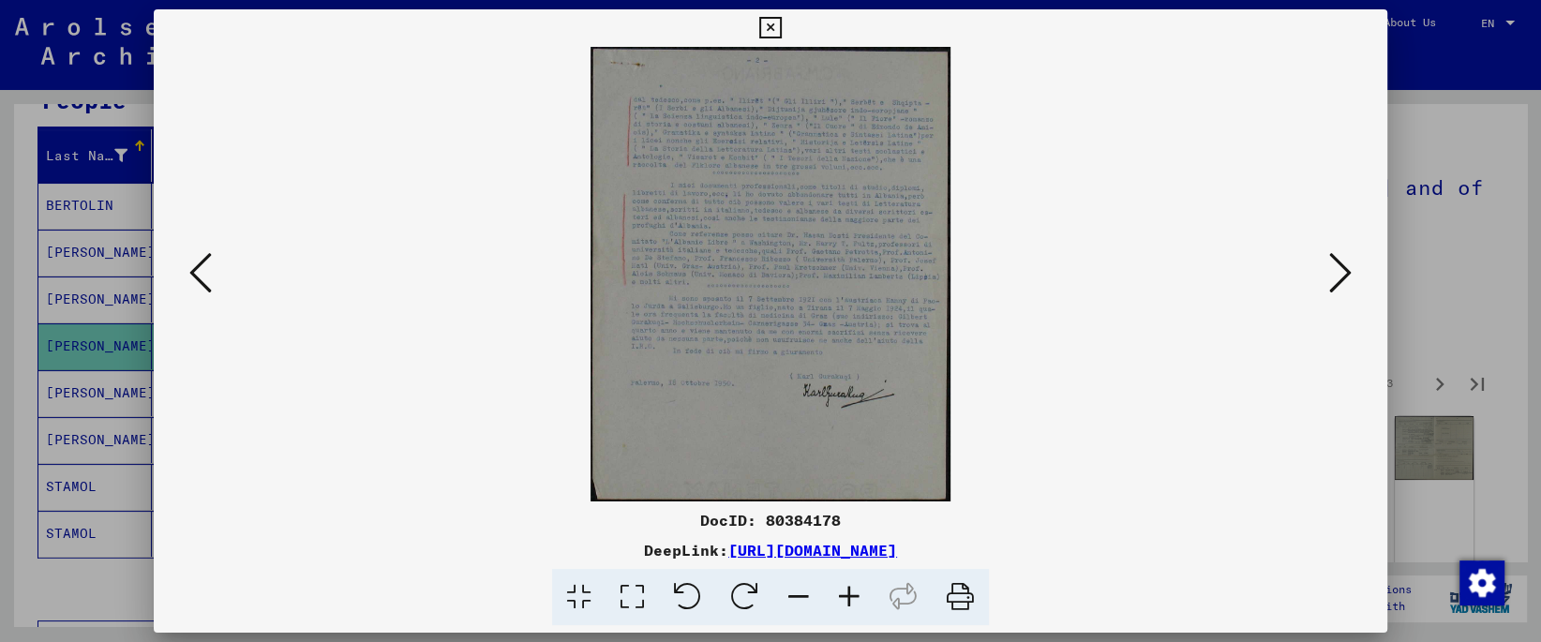
click at [621, 601] on icon at bounding box center [632, 597] width 53 height 57
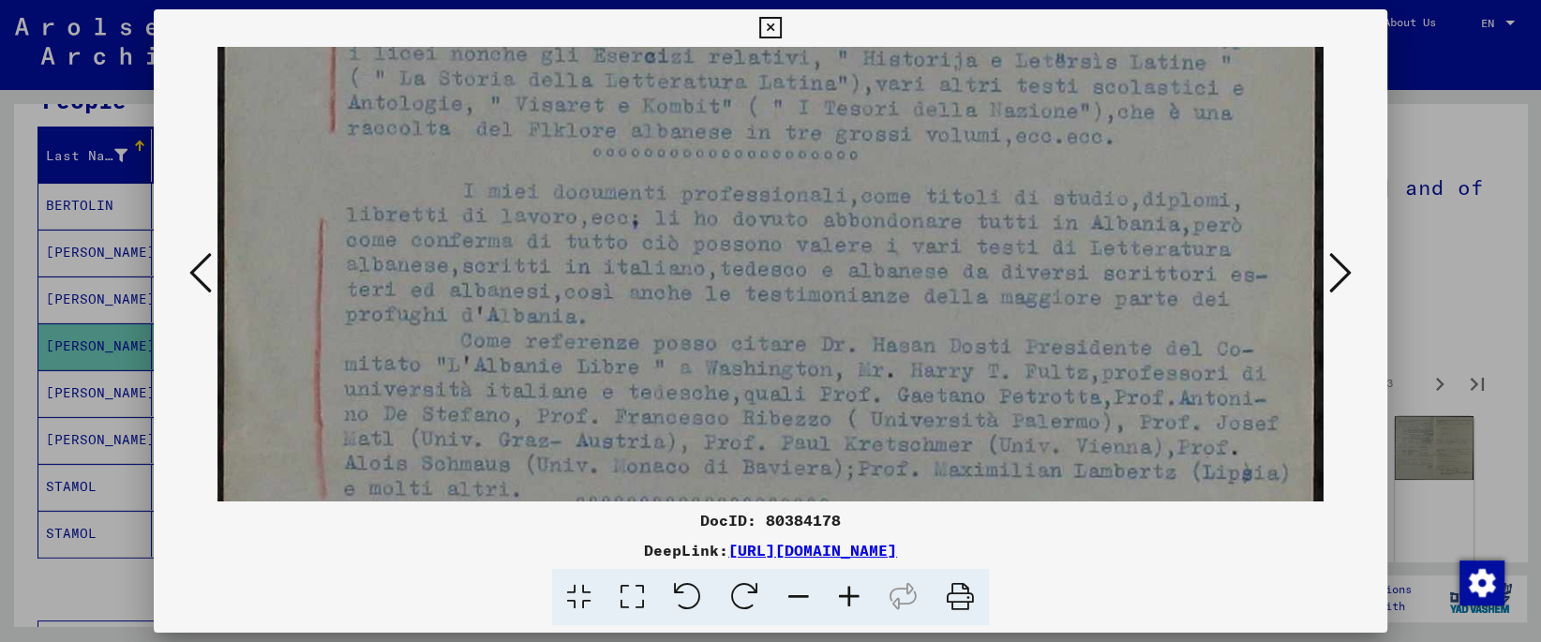
drag, startPoint x: 759, startPoint y: 388, endPoint x: 774, endPoint y: 164, distance: 224.5
click at [774, 112] on img at bounding box center [769, 466] width 1105 height 1400
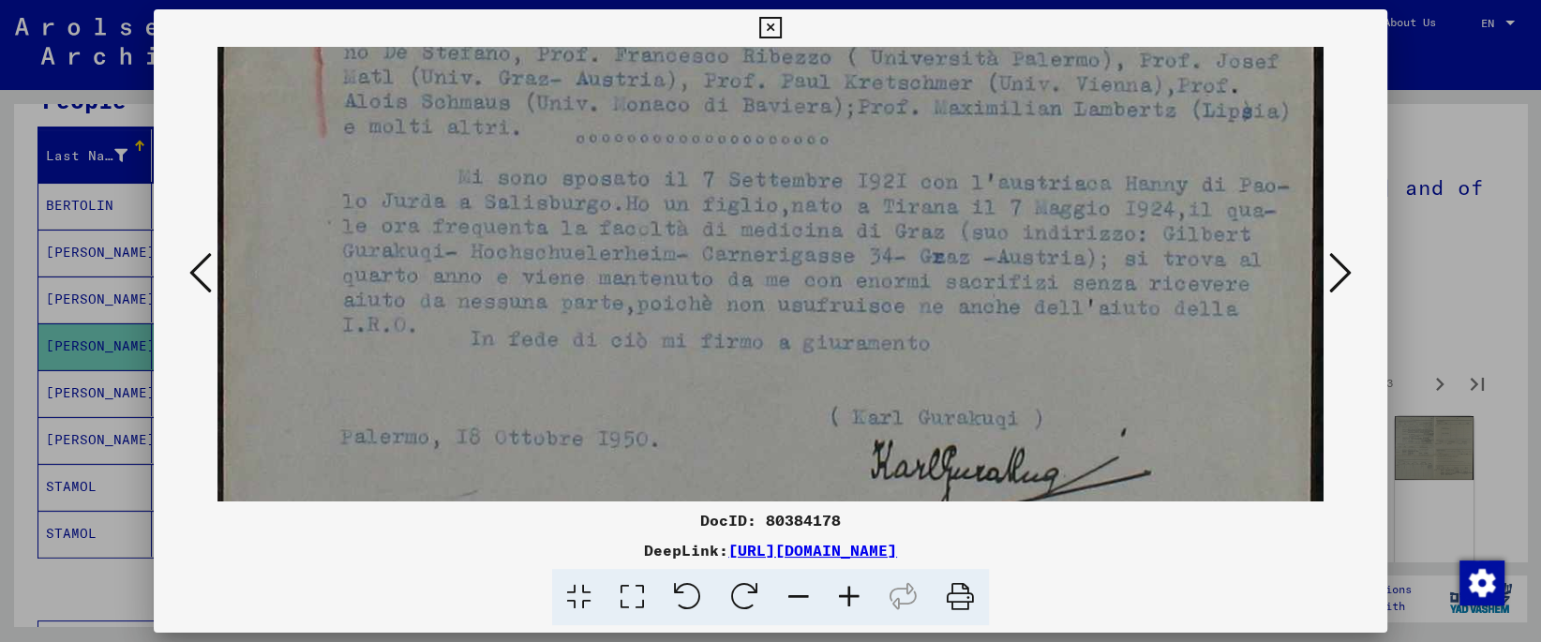
drag, startPoint x: 783, startPoint y: 385, endPoint x: 792, endPoint y: 52, distance: 332.9
click at [786, 20] on div "DocID: 80384178 DeepLink: [URL][DOMAIN_NAME]" at bounding box center [770, 317] width 1233 height 617
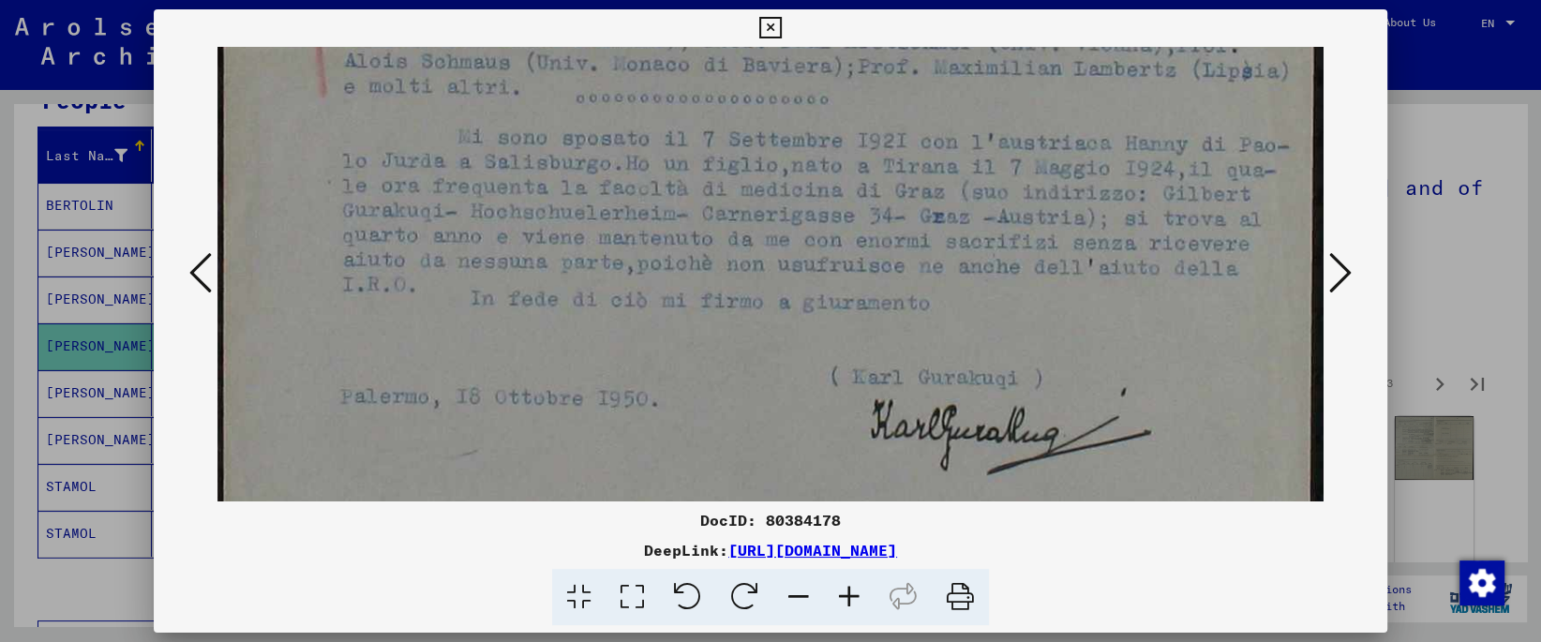
scroll to position [685, 0]
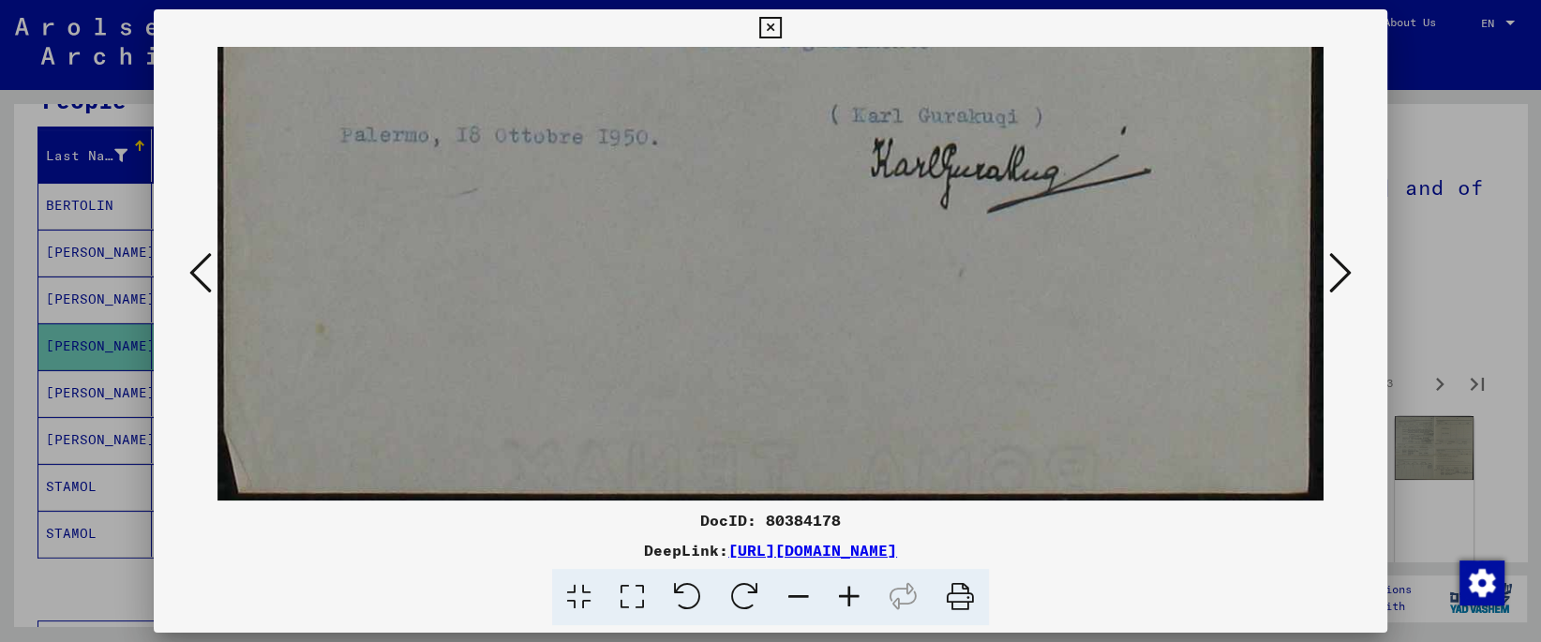
drag, startPoint x: 830, startPoint y: 345, endPoint x: 839, endPoint y: 41, distance: 303.9
click at [839, 40] on div "DocID: 80384178 DeepLink: [URL][DOMAIN_NAME]" at bounding box center [770, 317] width 1233 height 617
click at [1350, 272] on icon at bounding box center [1340, 272] width 22 height 45
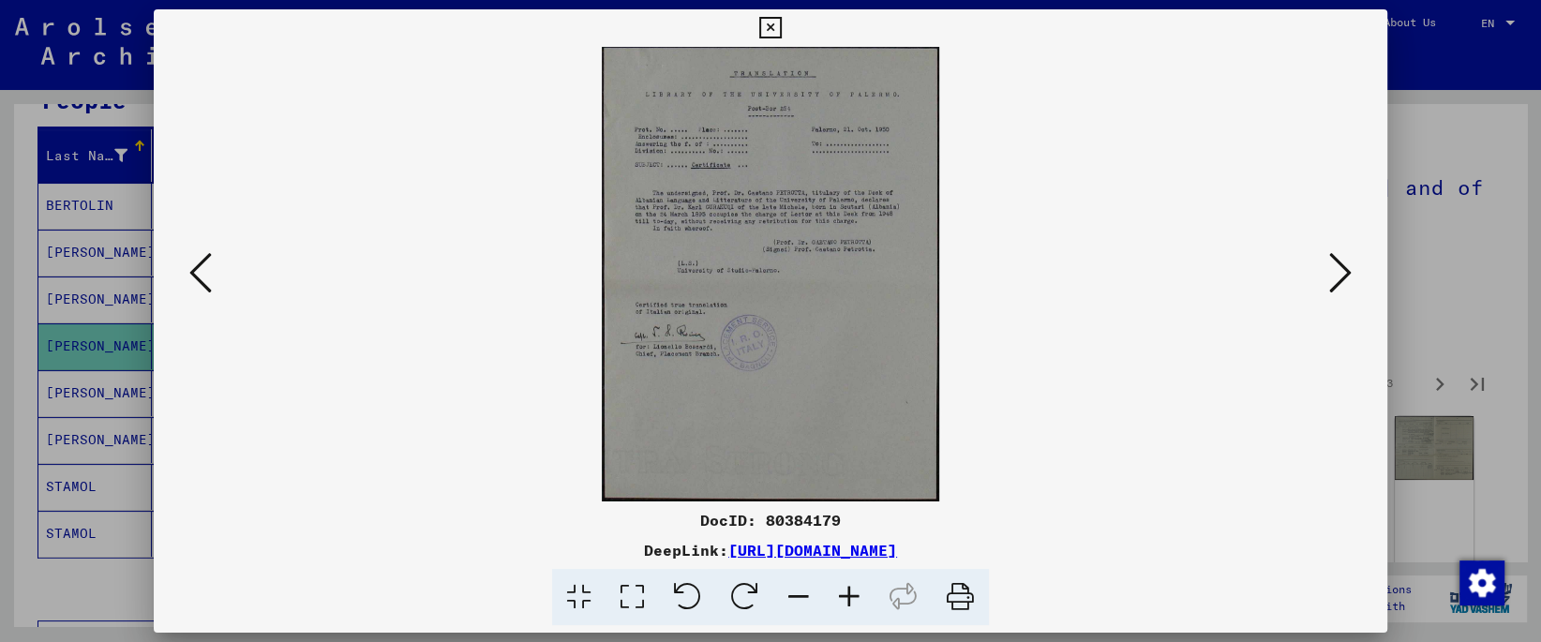
scroll to position [0, 0]
click at [1350, 272] on icon at bounding box center [1340, 272] width 22 height 45
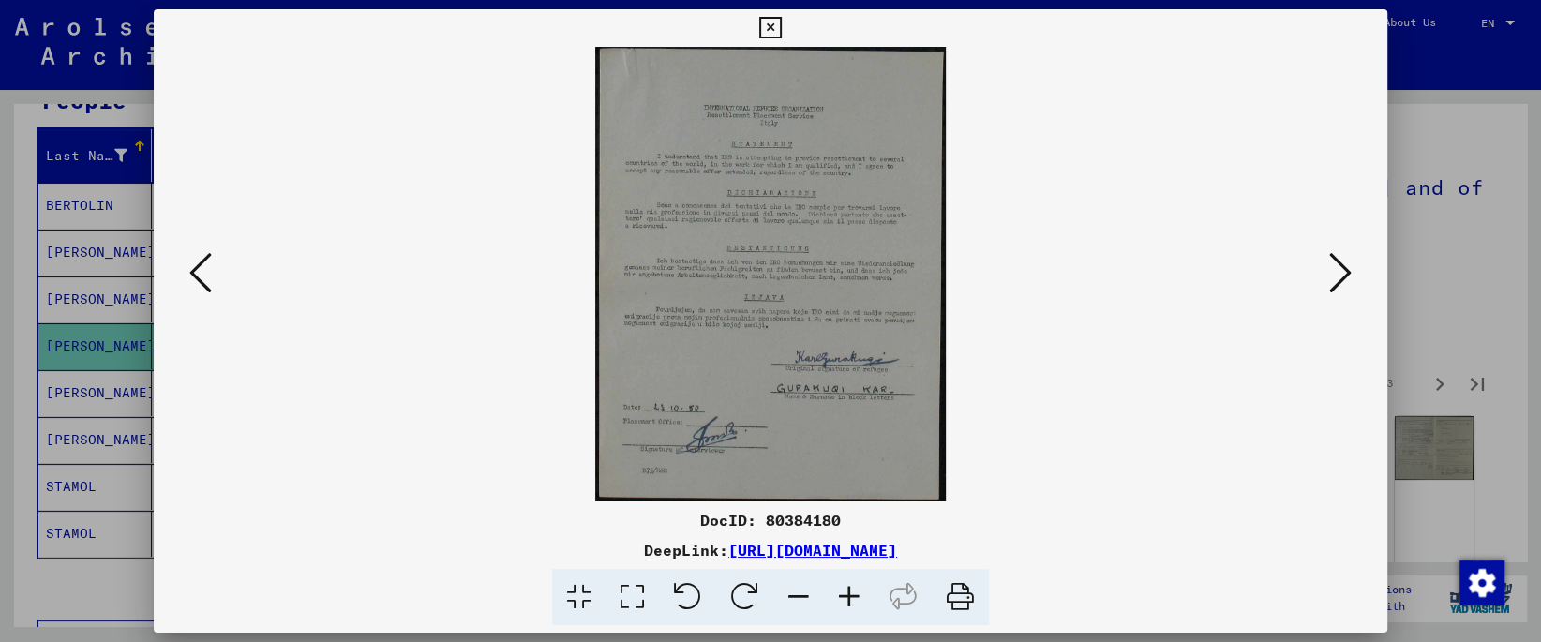
click at [207, 284] on button at bounding box center [201, 273] width 34 height 53
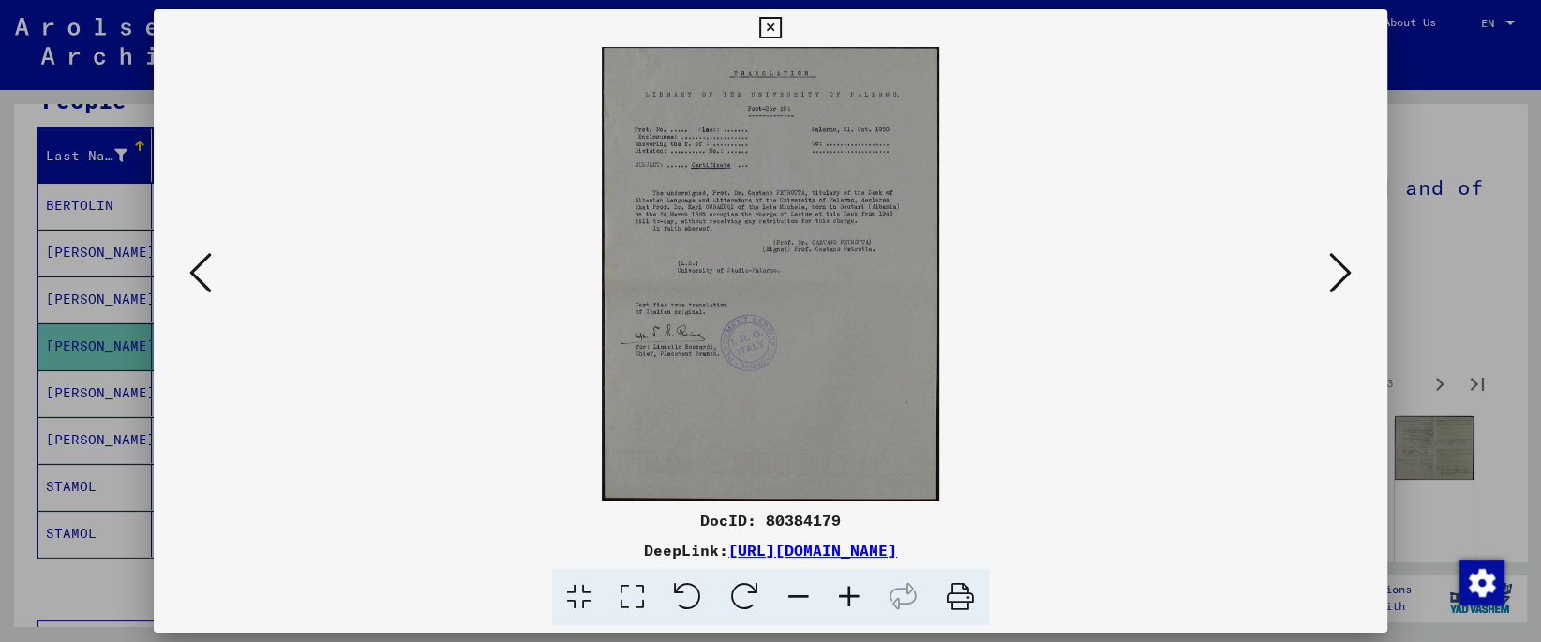
click at [1358, 270] on div at bounding box center [770, 274] width 1233 height 455
click at [1343, 275] on icon at bounding box center [1340, 272] width 22 height 45
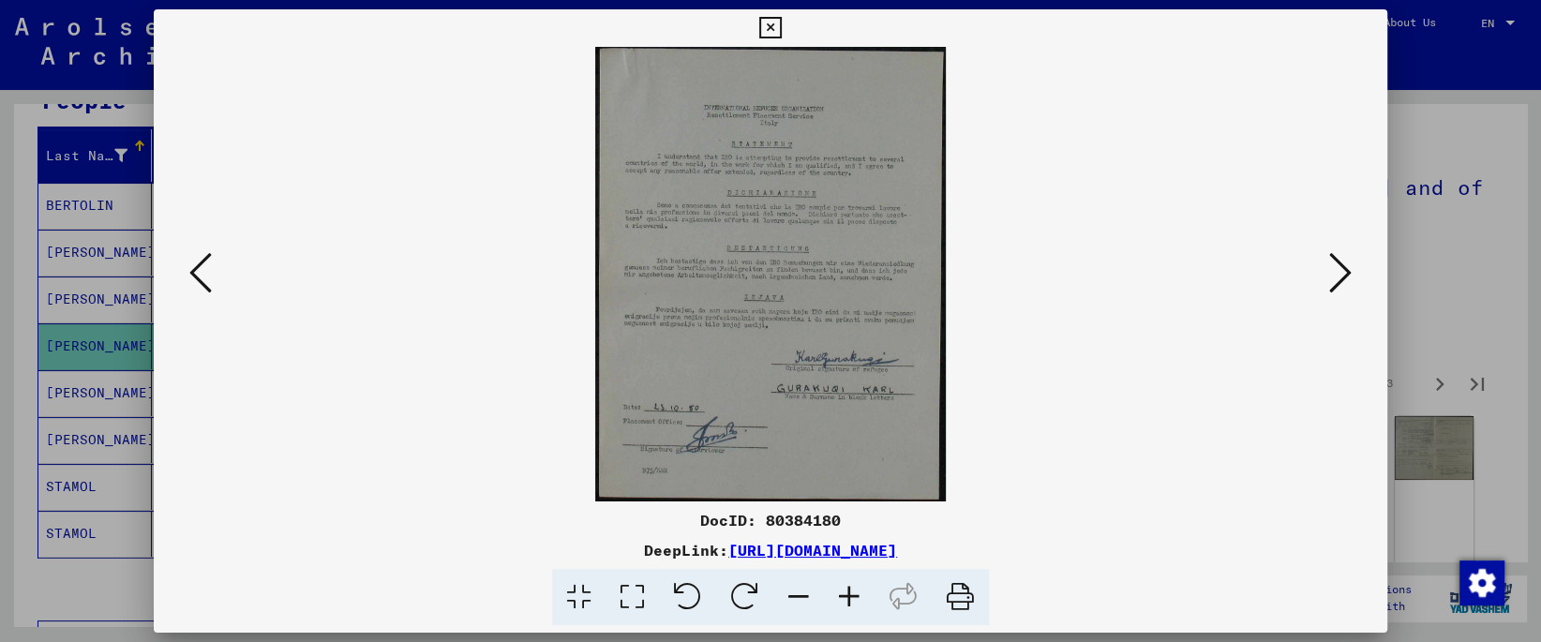
click at [1343, 275] on icon at bounding box center [1340, 272] width 22 height 45
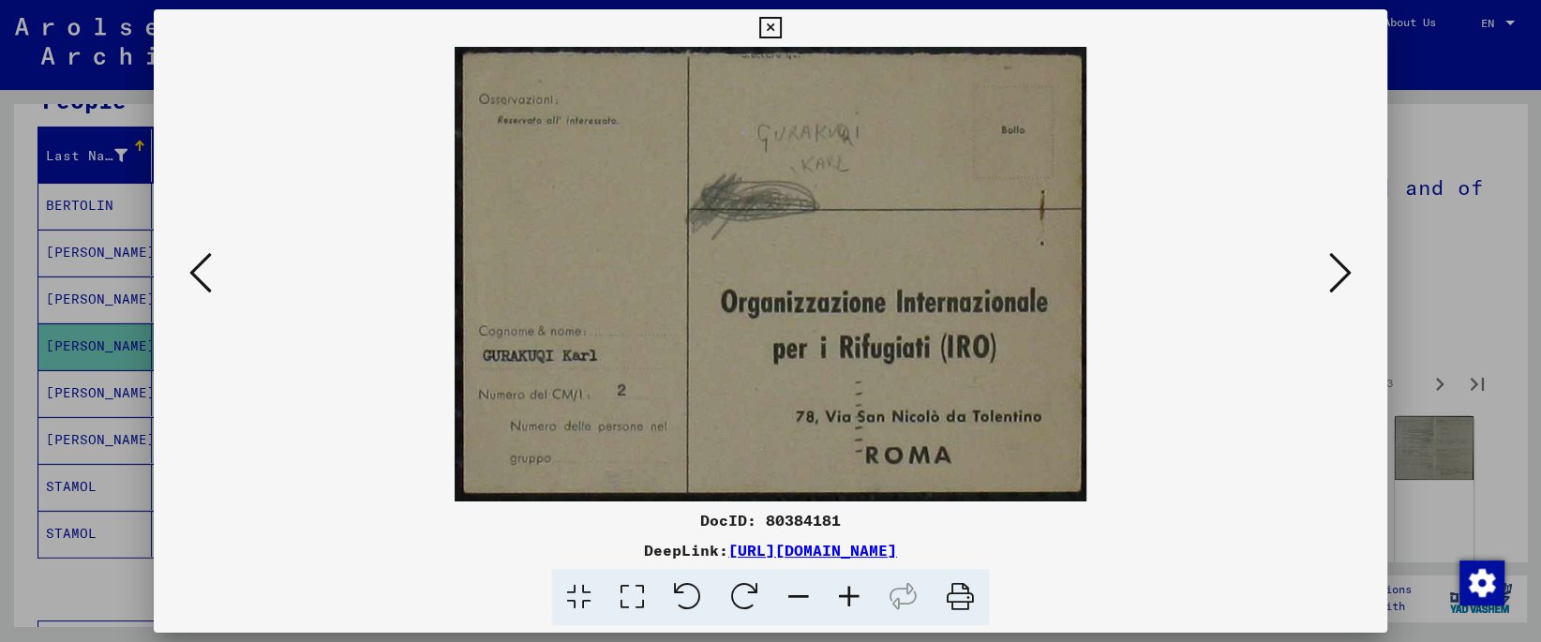
click at [1343, 275] on icon at bounding box center [1340, 272] width 22 height 45
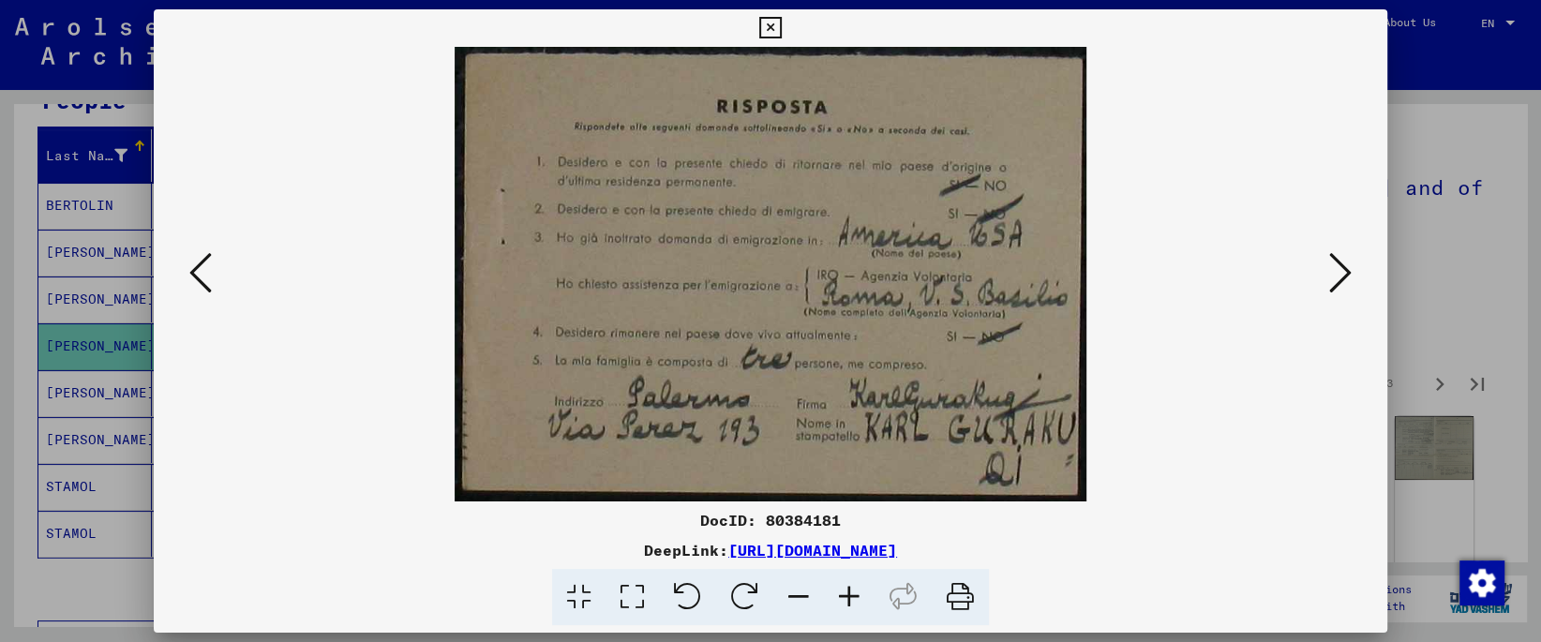
click at [1343, 275] on icon at bounding box center [1340, 272] width 22 height 45
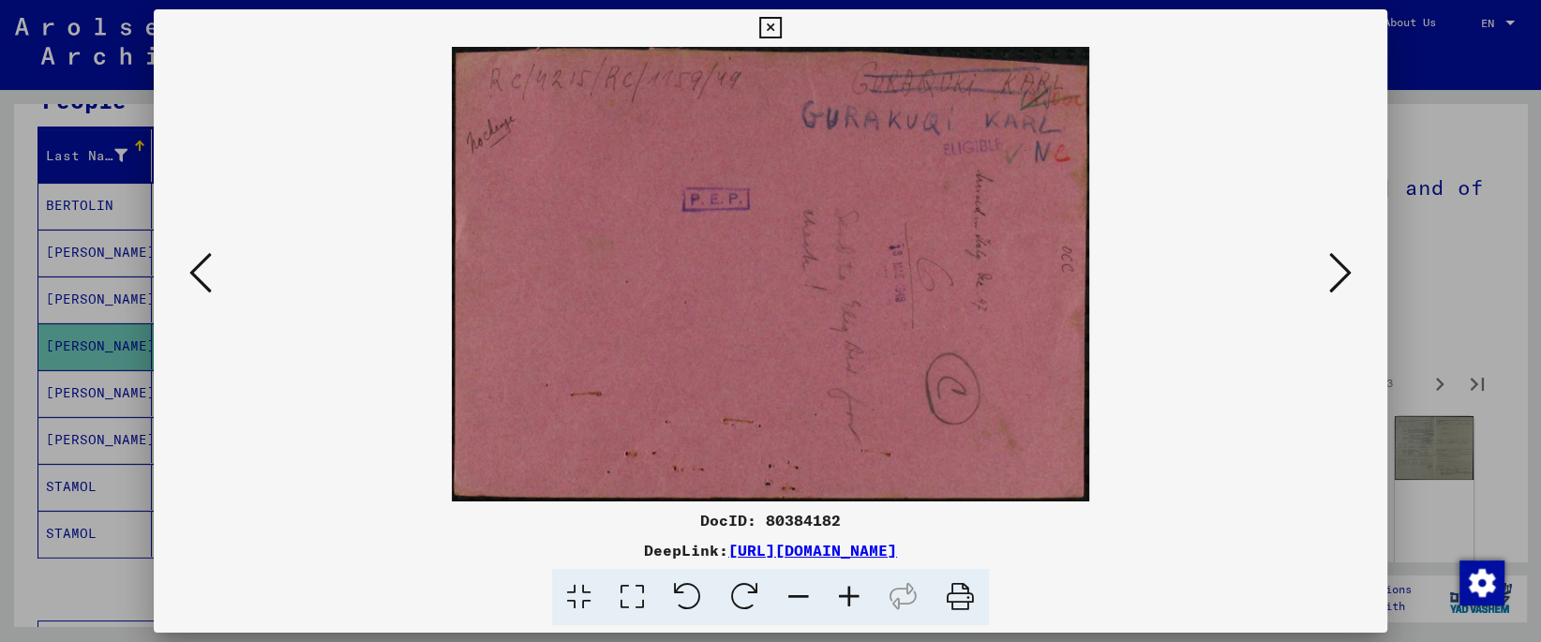
click at [1343, 275] on icon at bounding box center [1340, 272] width 22 height 45
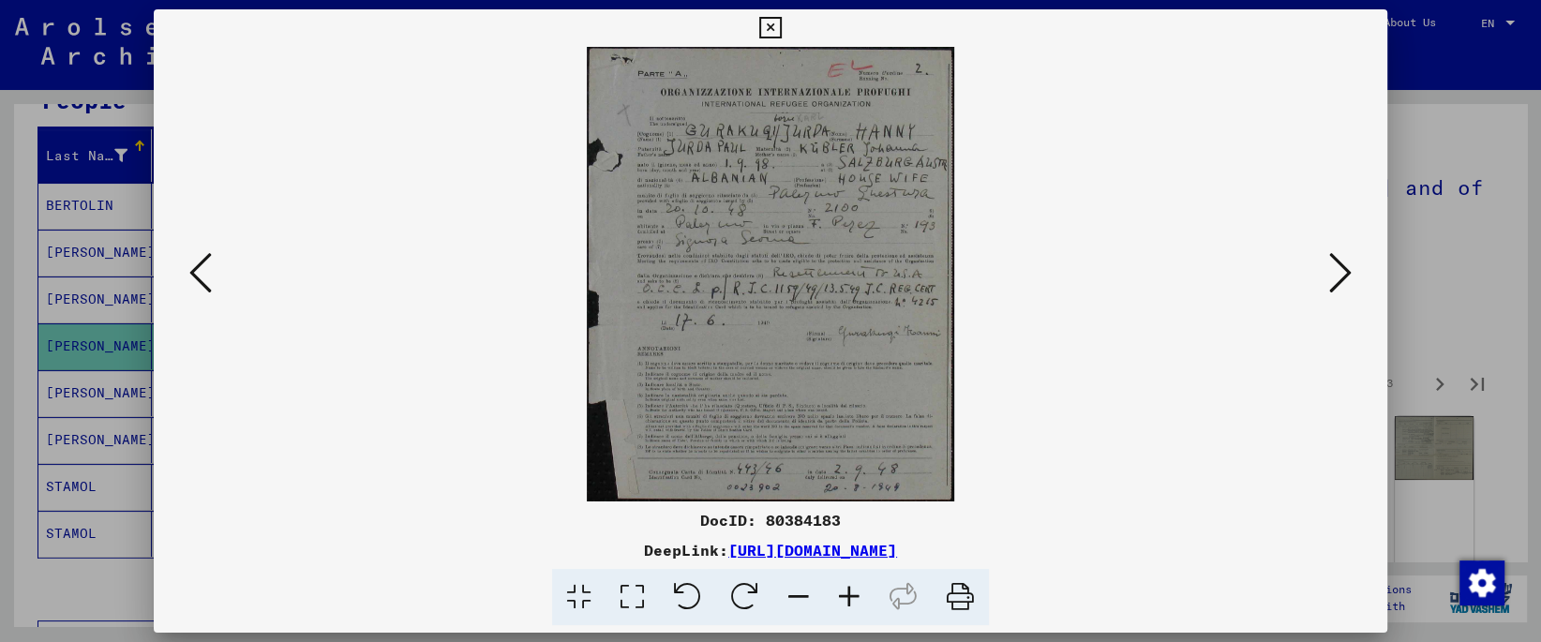
click at [1343, 275] on icon at bounding box center [1340, 272] width 22 height 45
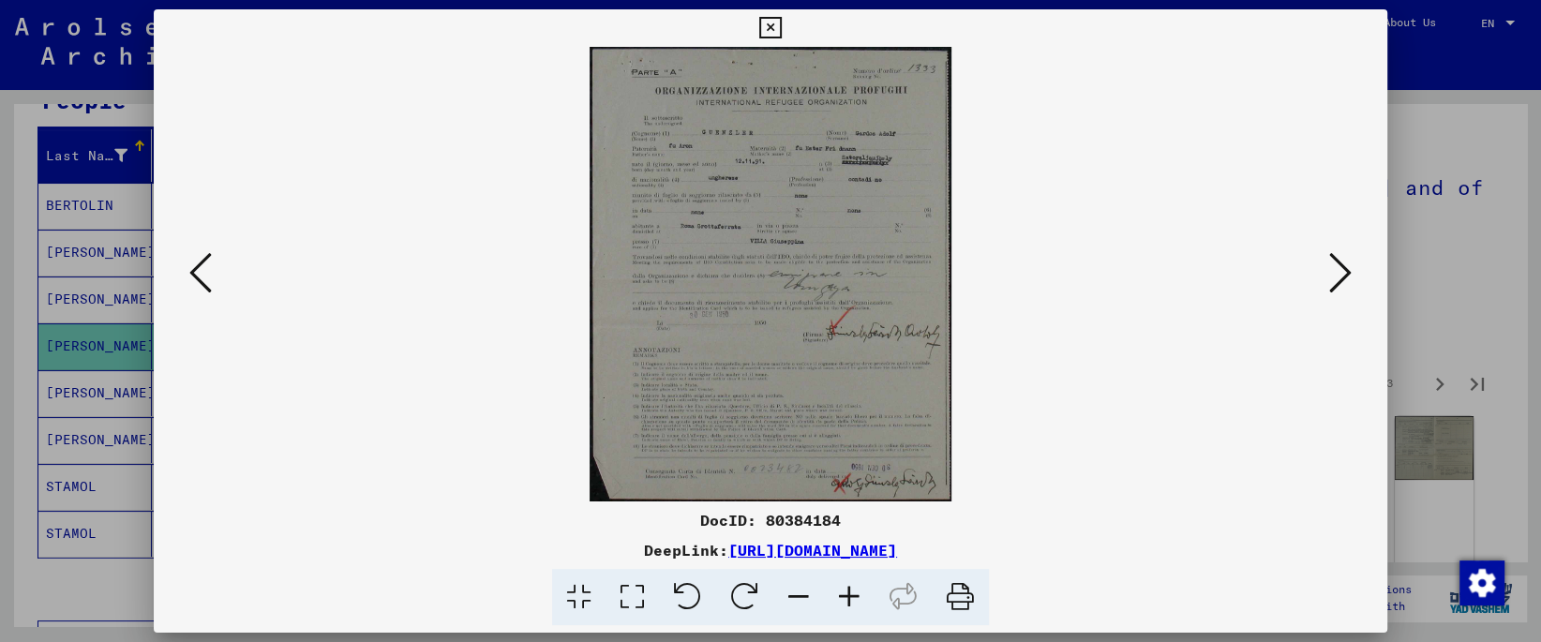
click at [1343, 275] on icon at bounding box center [1340, 272] width 22 height 45
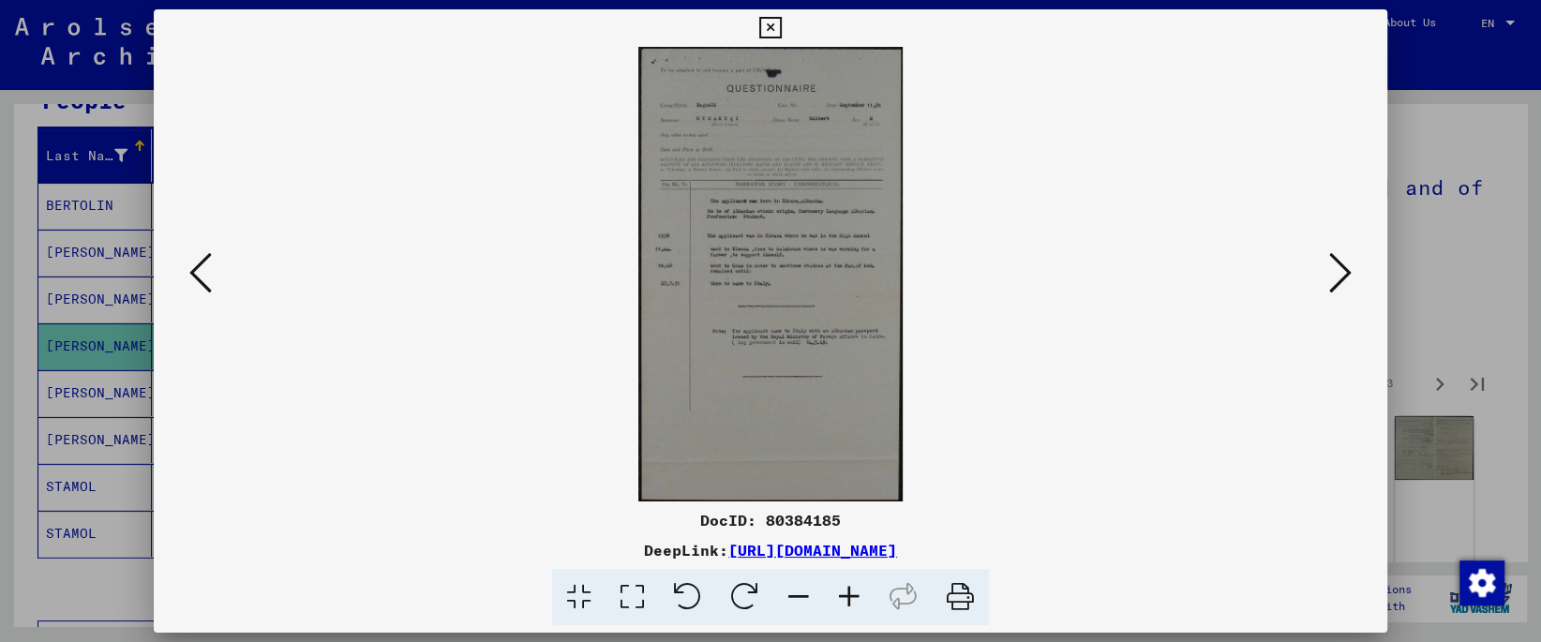
click at [1343, 275] on icon at bounding box center [1340, 272] width 22 height 45
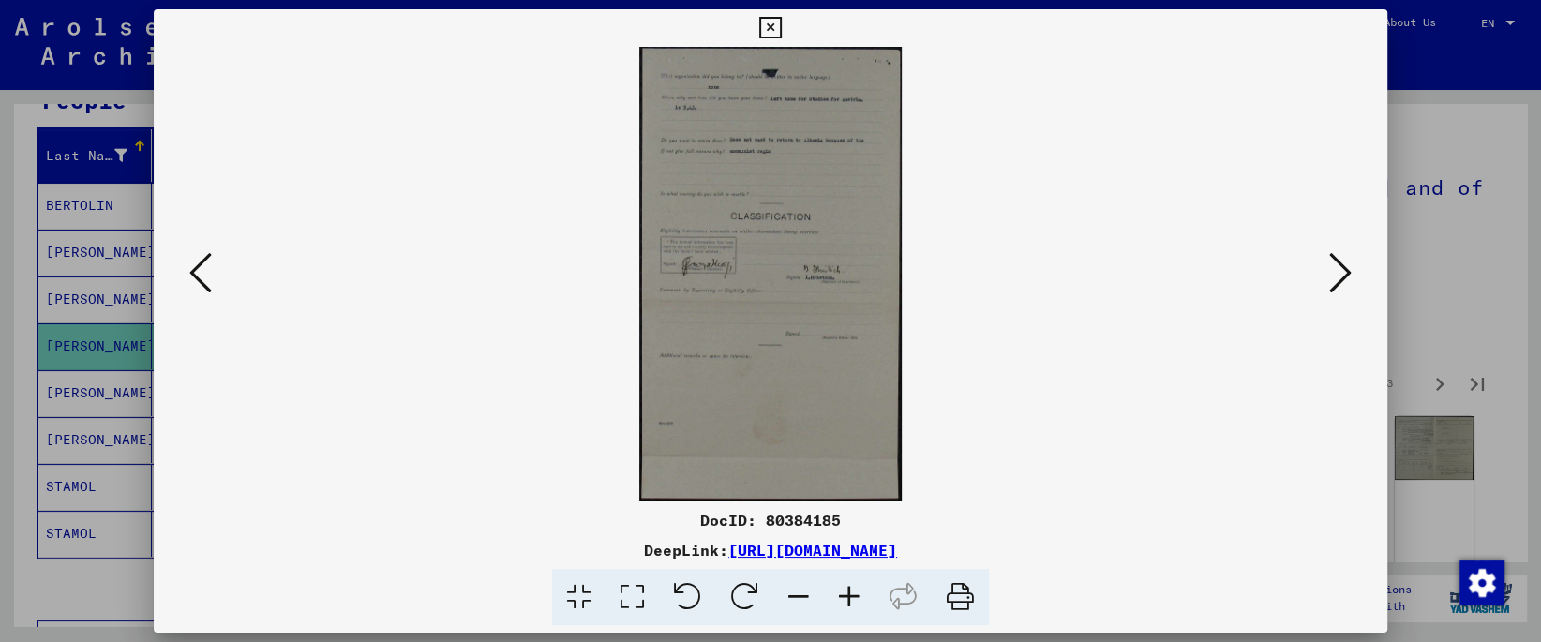
click at [1343, 275] on icon at bounding box center [1340, 272] width 22 height 45
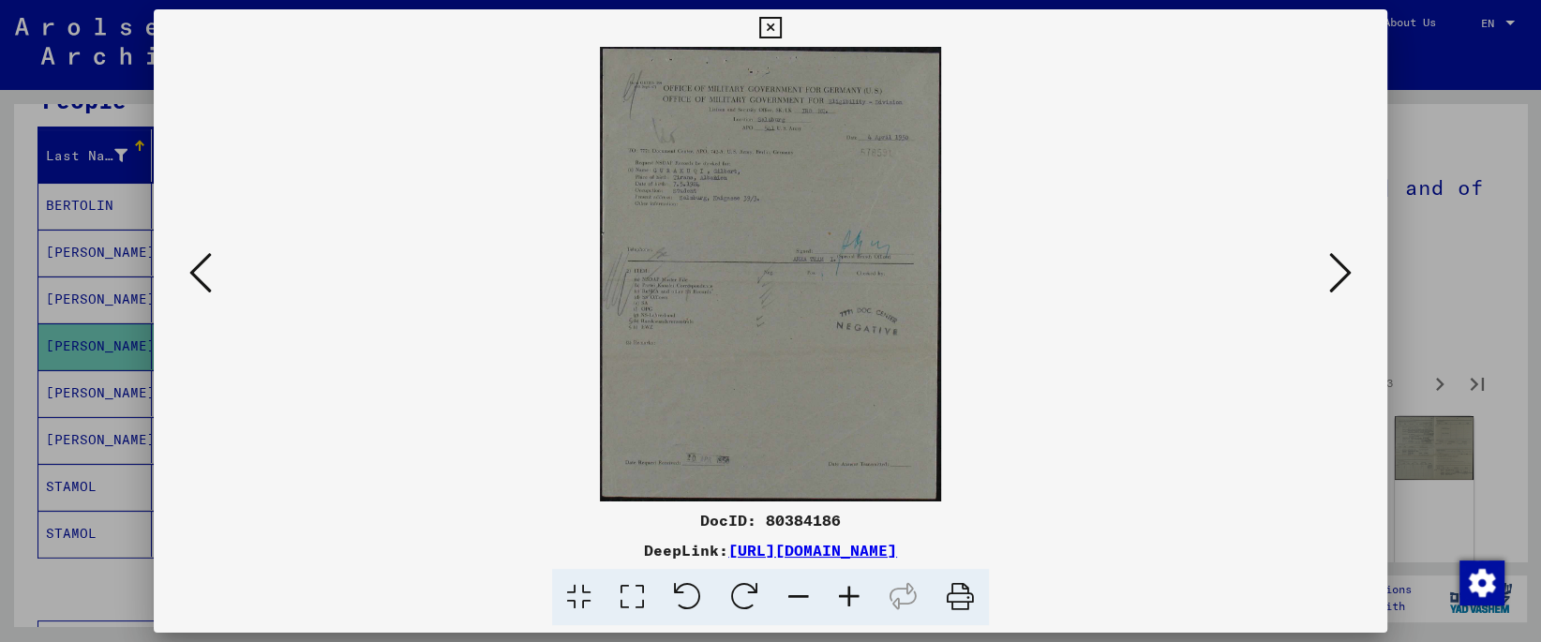
click at [1343, 275] on icon at bounding box center [1340, 272] width 22 height 45
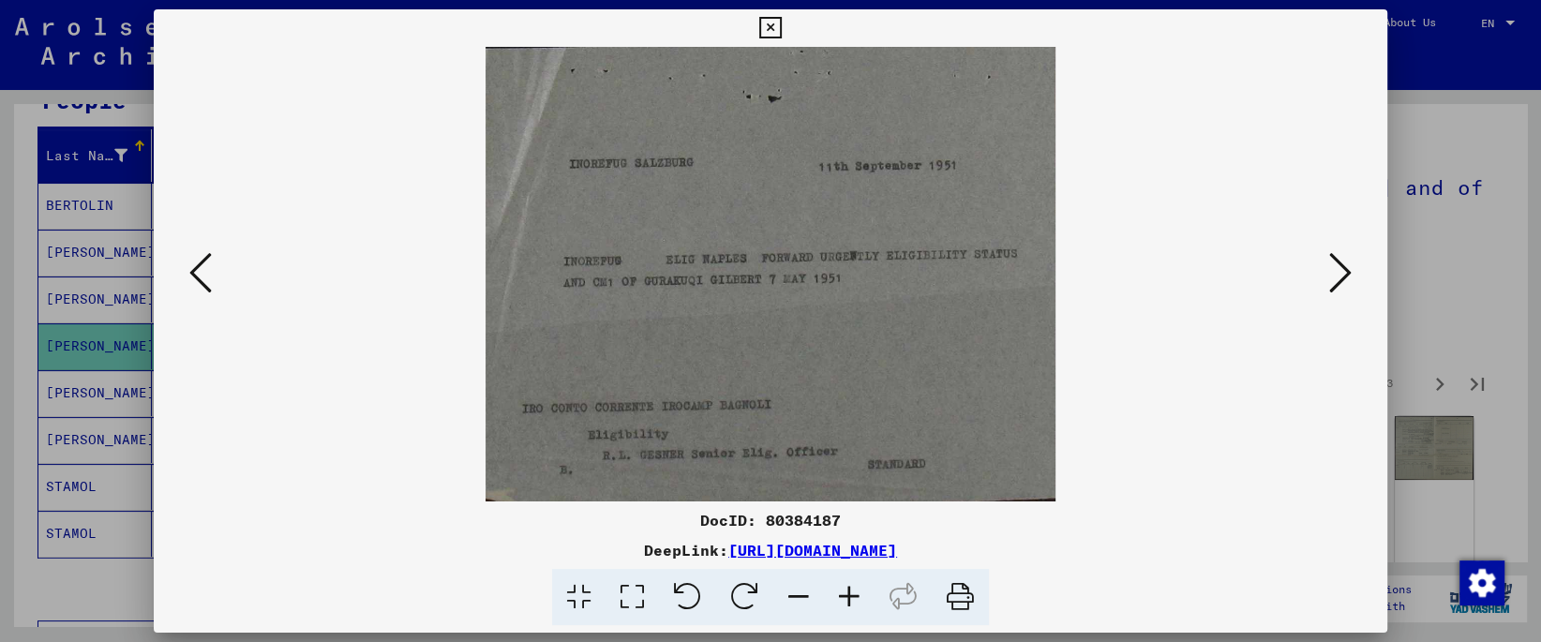
click at [1343, 275] on icon at bounding box center [1340, 272] width 22 height 45
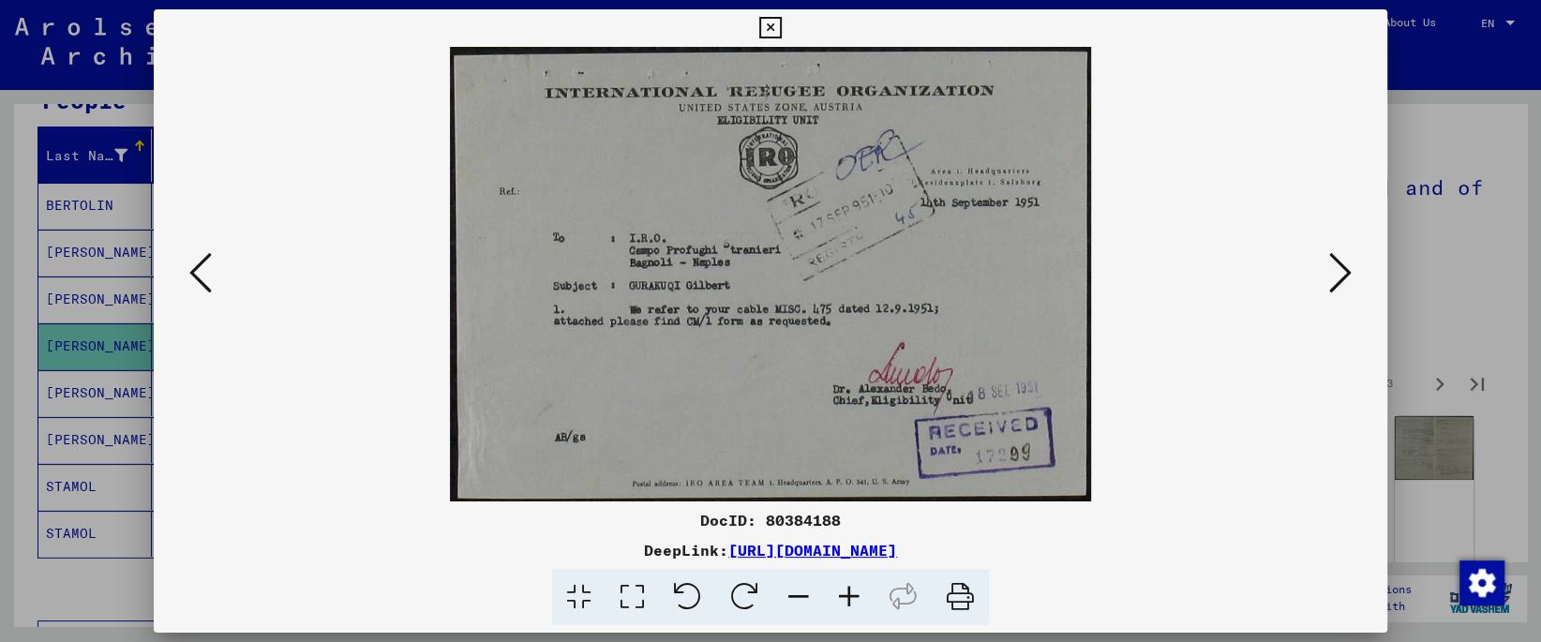
click at [1343, 275] on icon at bounding box center [1340, 272] width 22 height 45
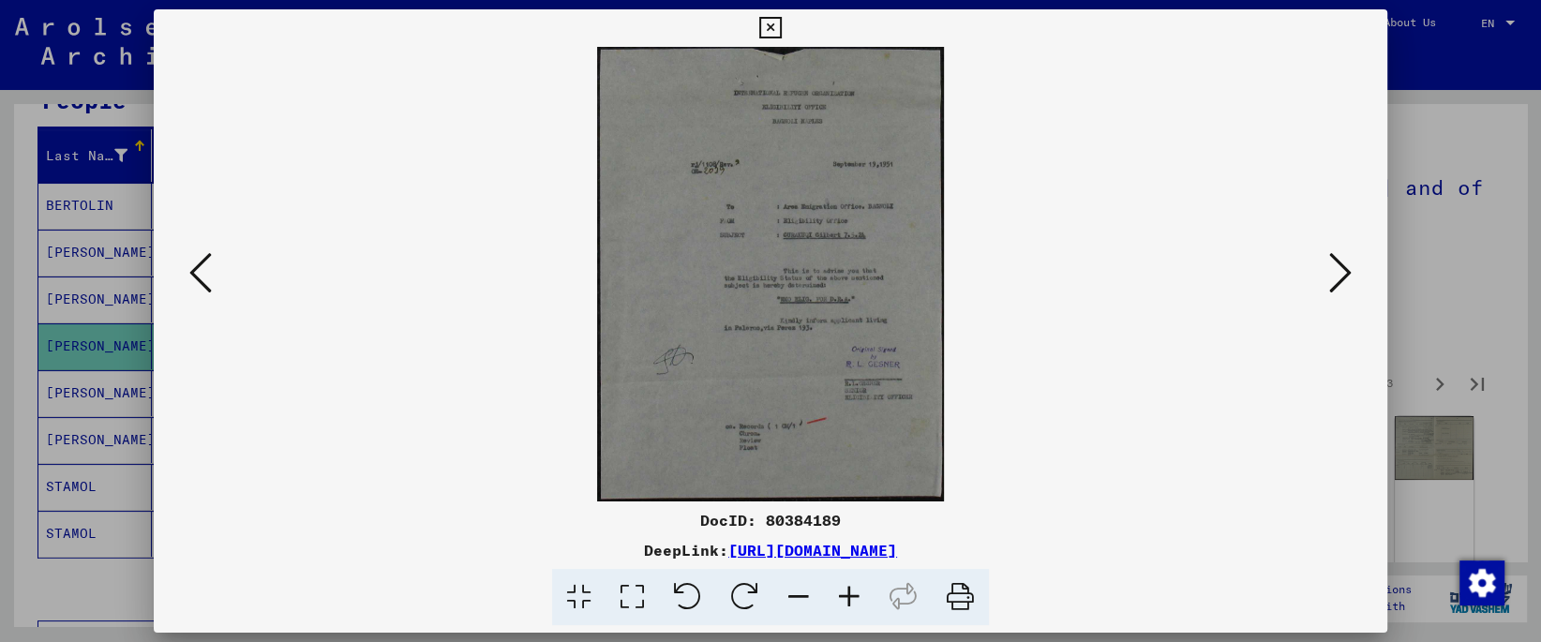
click at [1343, 275] on icon at bounding box center [1340, 272] width 22 height 45
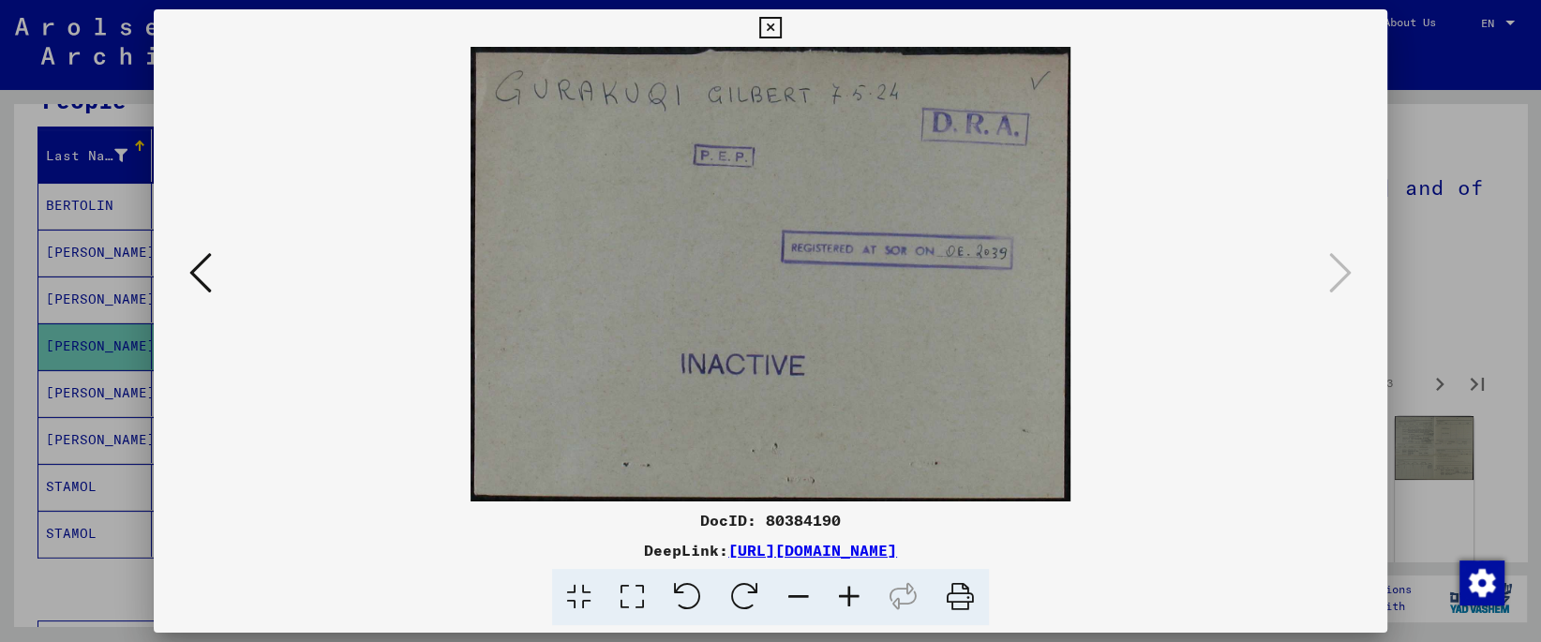
click at [781, 33] on icon at bounding box center [770, 28] width 22 height 22
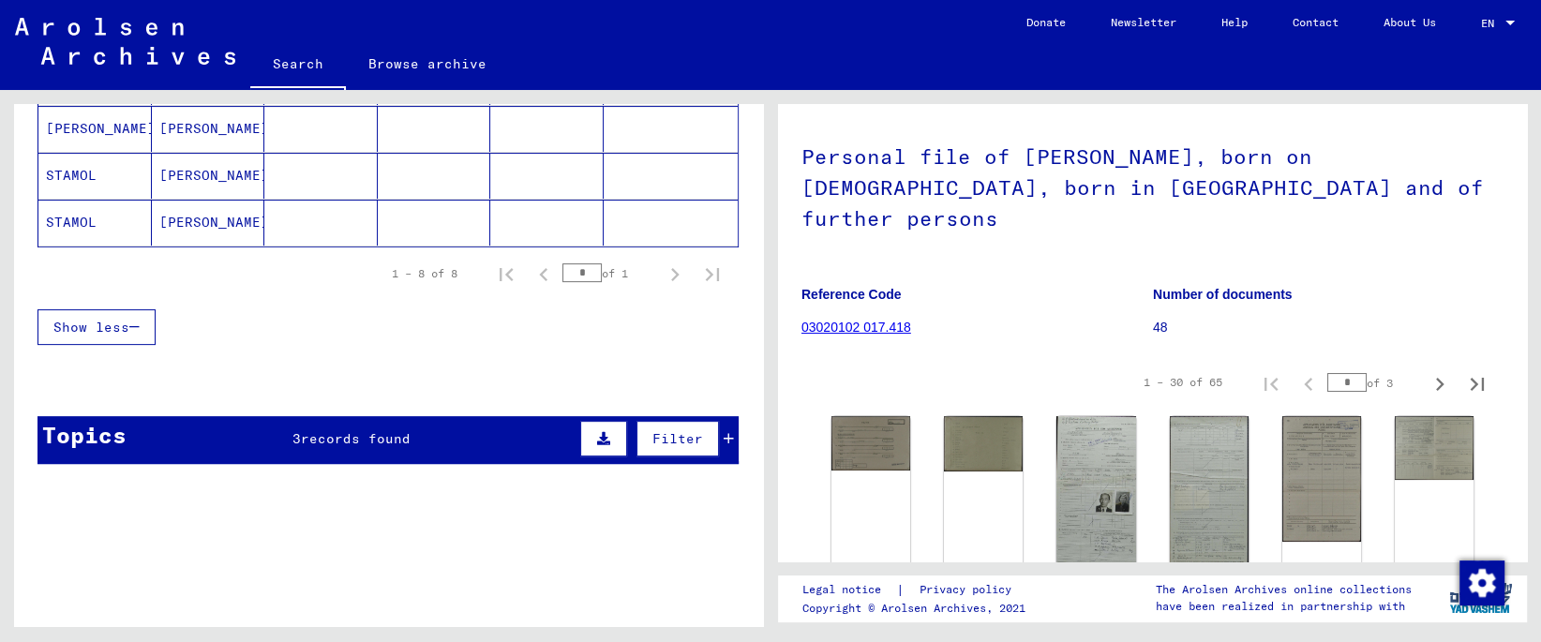
scroll to position [591, 0]
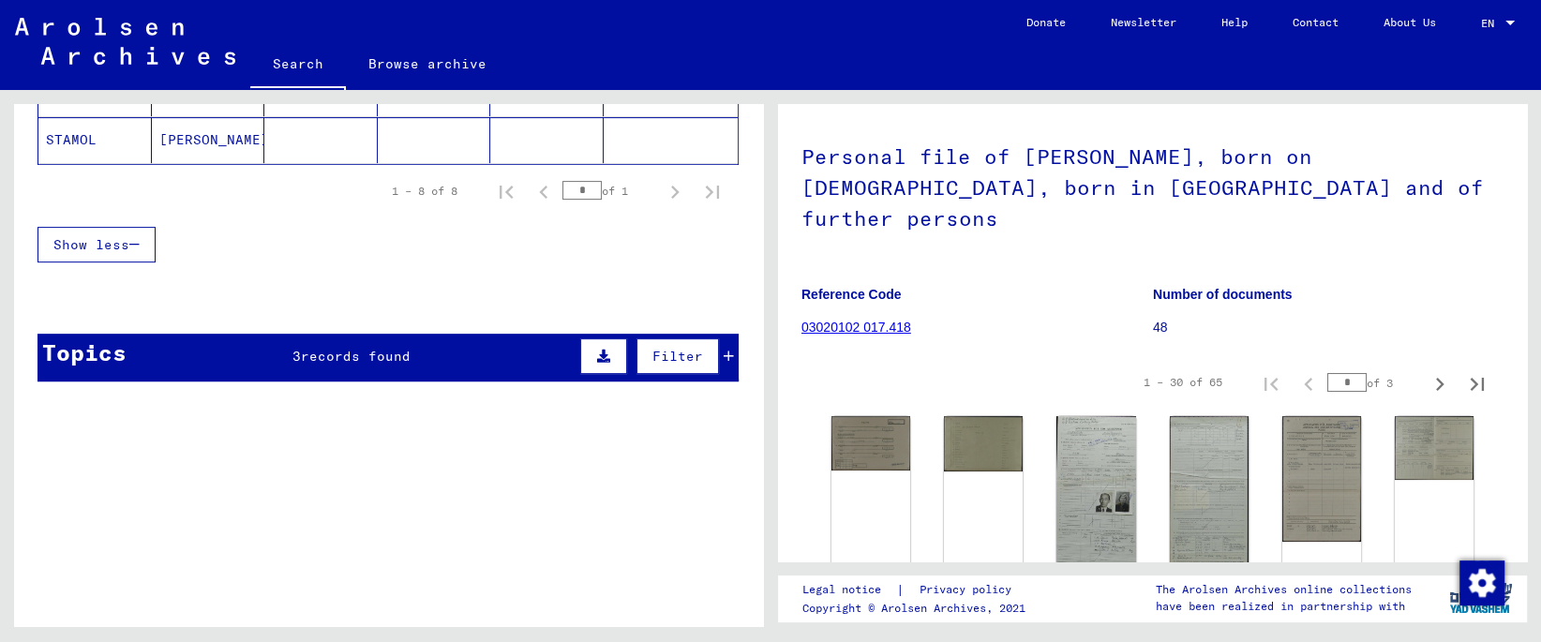
click at [434, 374] on div "Topics 3 records found Filter" at bounding box center [387, 358] width 701 height 48
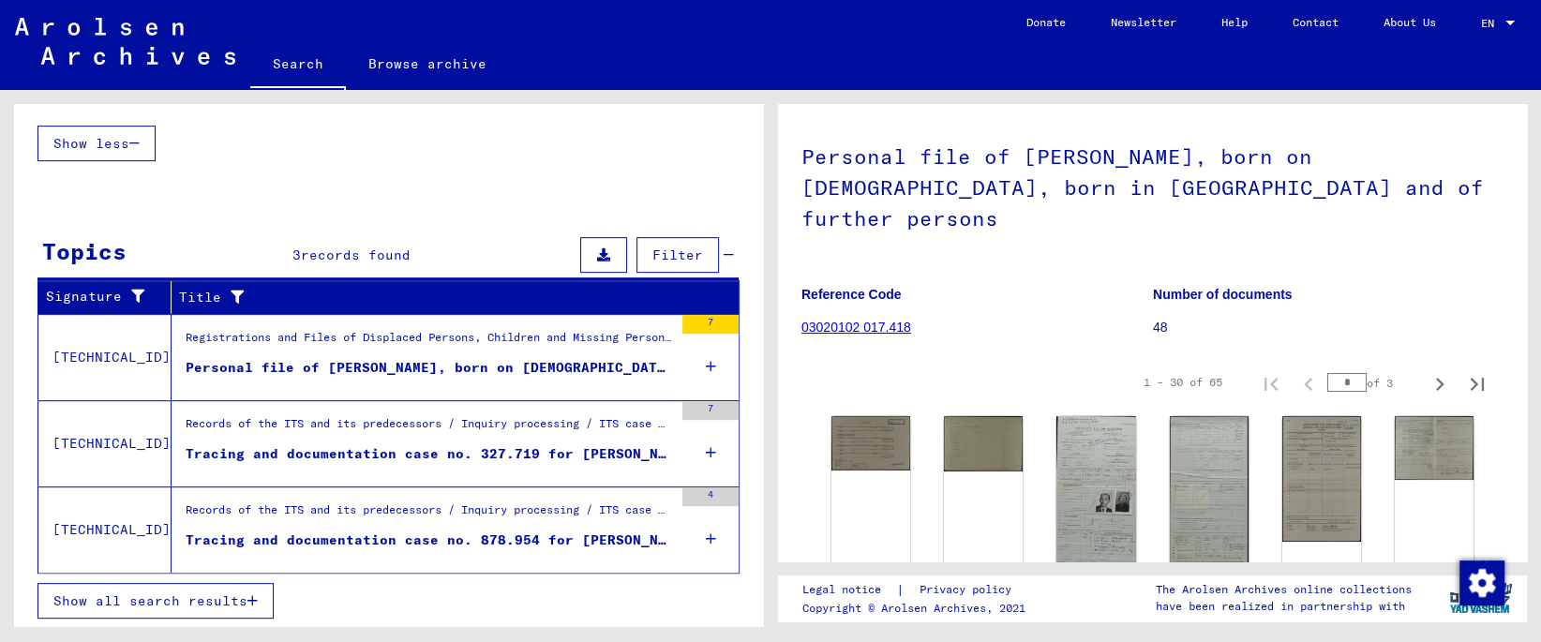
scroll to position [701, 0]
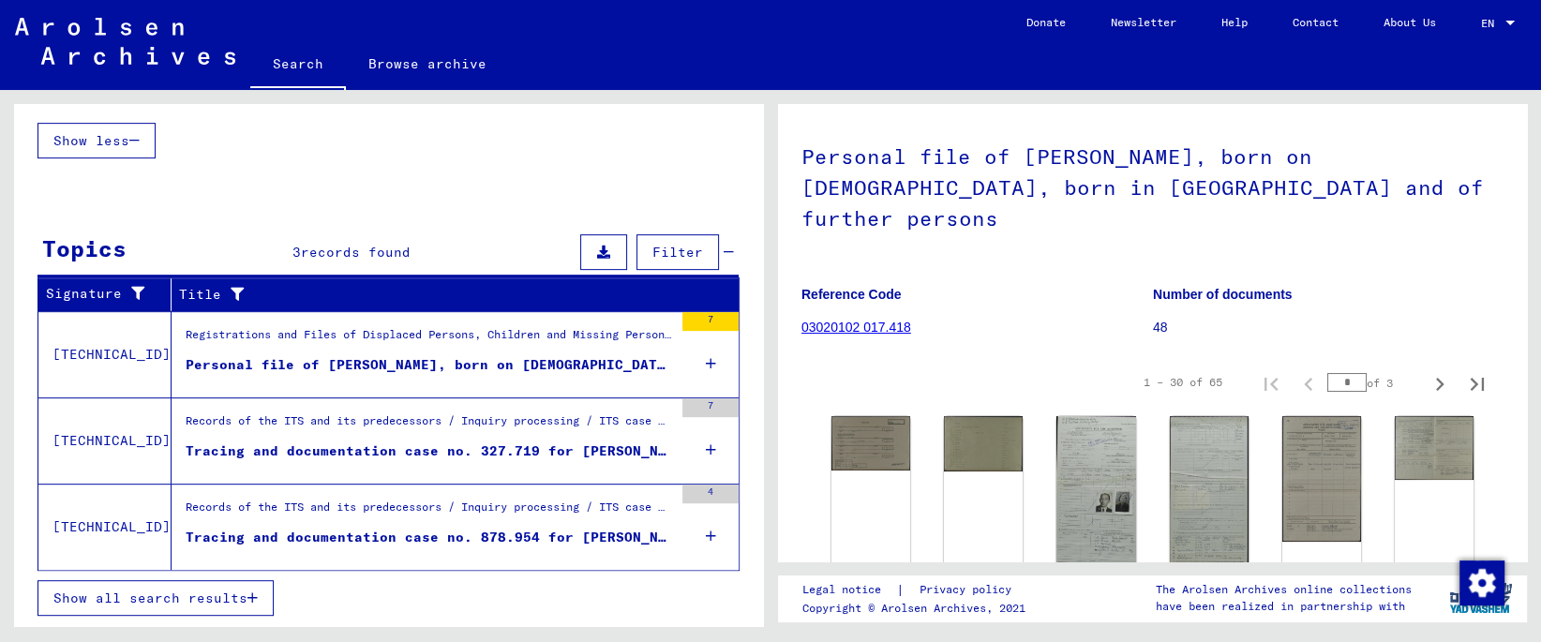
click at [538, 427] on div "Records of the ITS and its predecessors / Inquiry processing / ITS case files a…" at bounding box center [429, 425] width 487 height 26
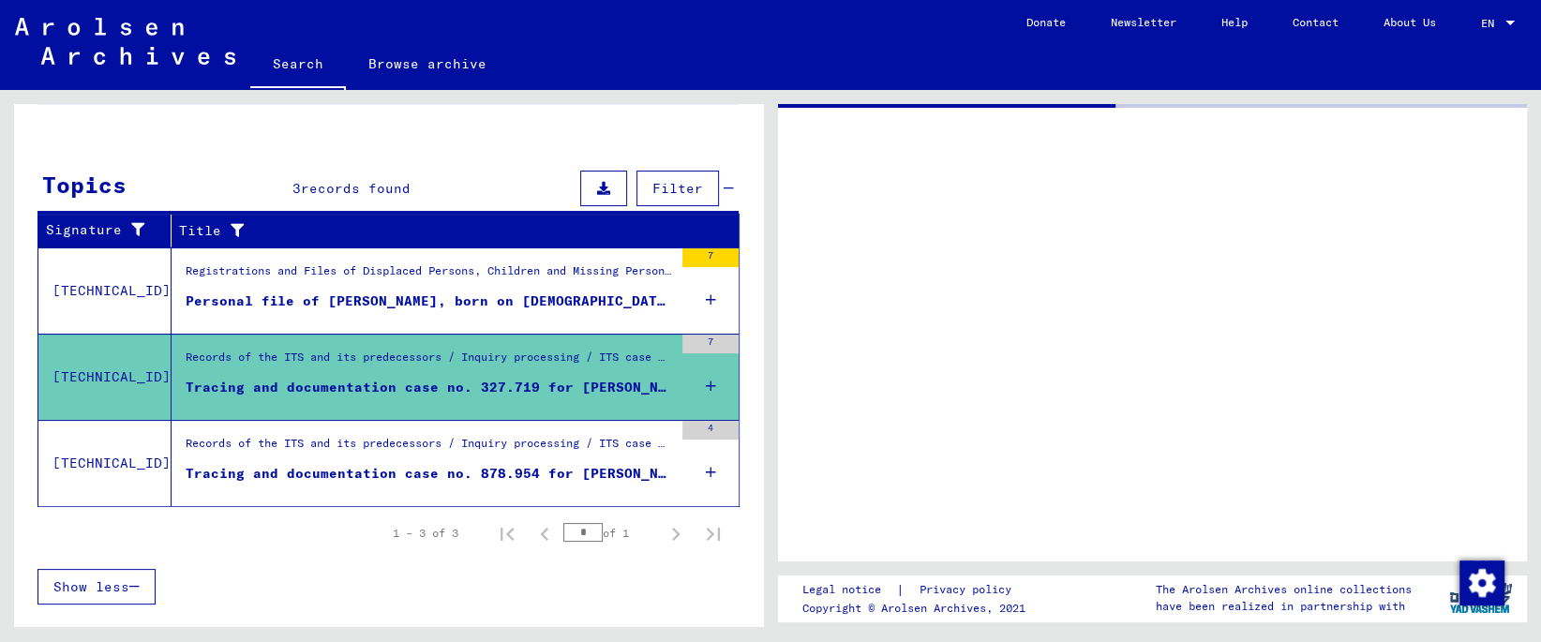
scroll to position [227, 0]
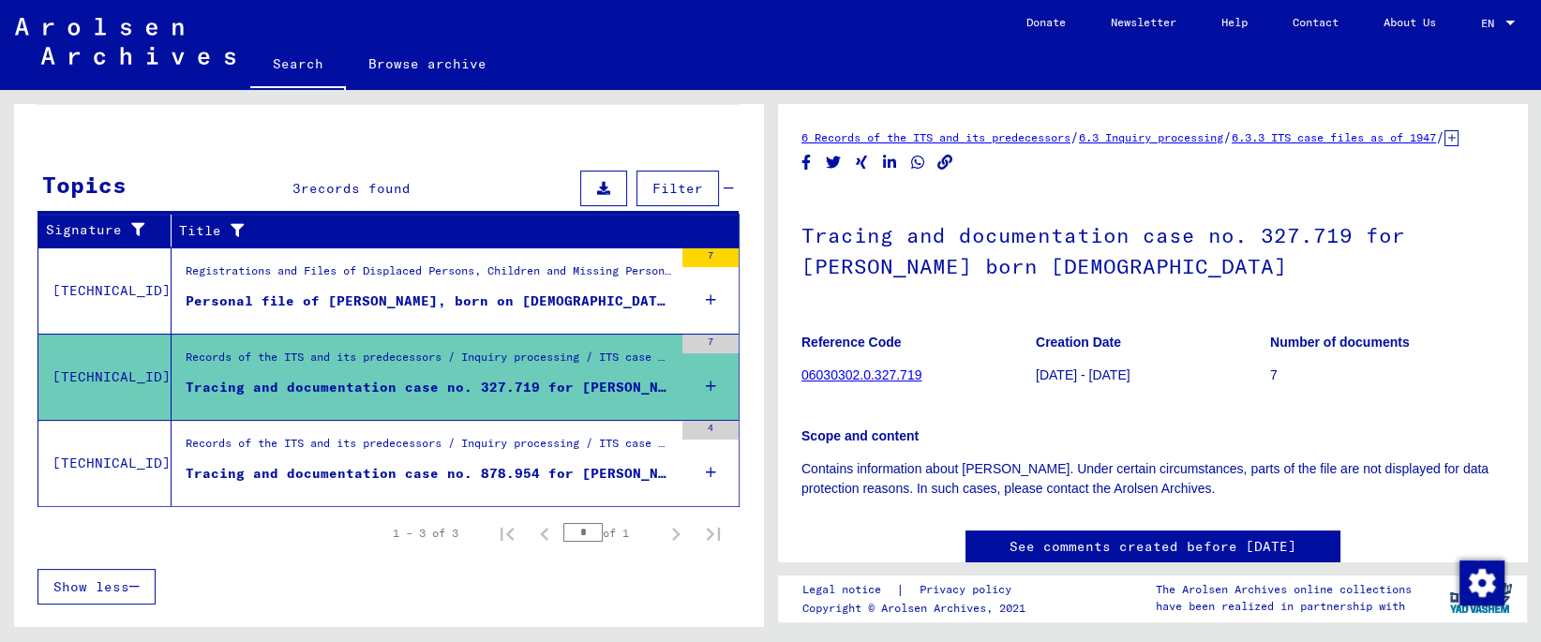
click at [502, 486] on figure "Tracing and documentation case no. 878.954 for [PERSON_NAME]" at bounding box center [429, 478] width 487 height 28
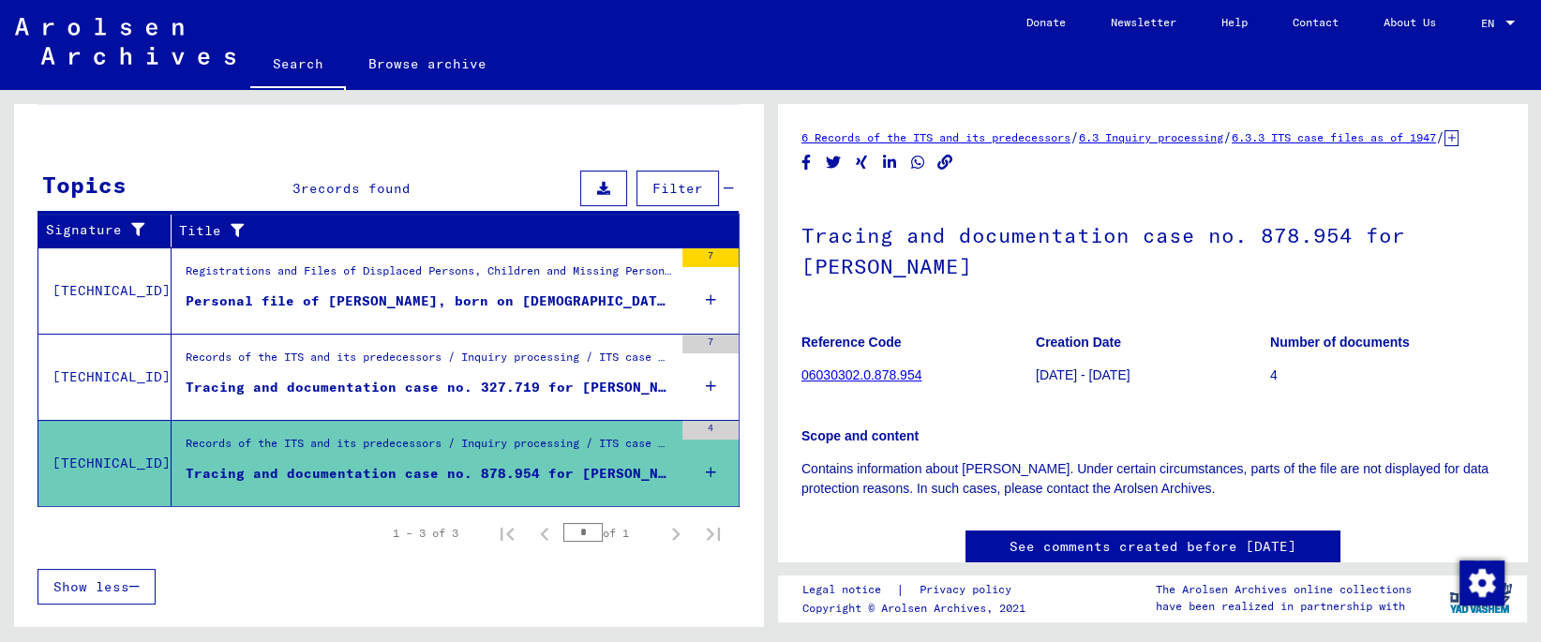
scroll to position [197, 0]
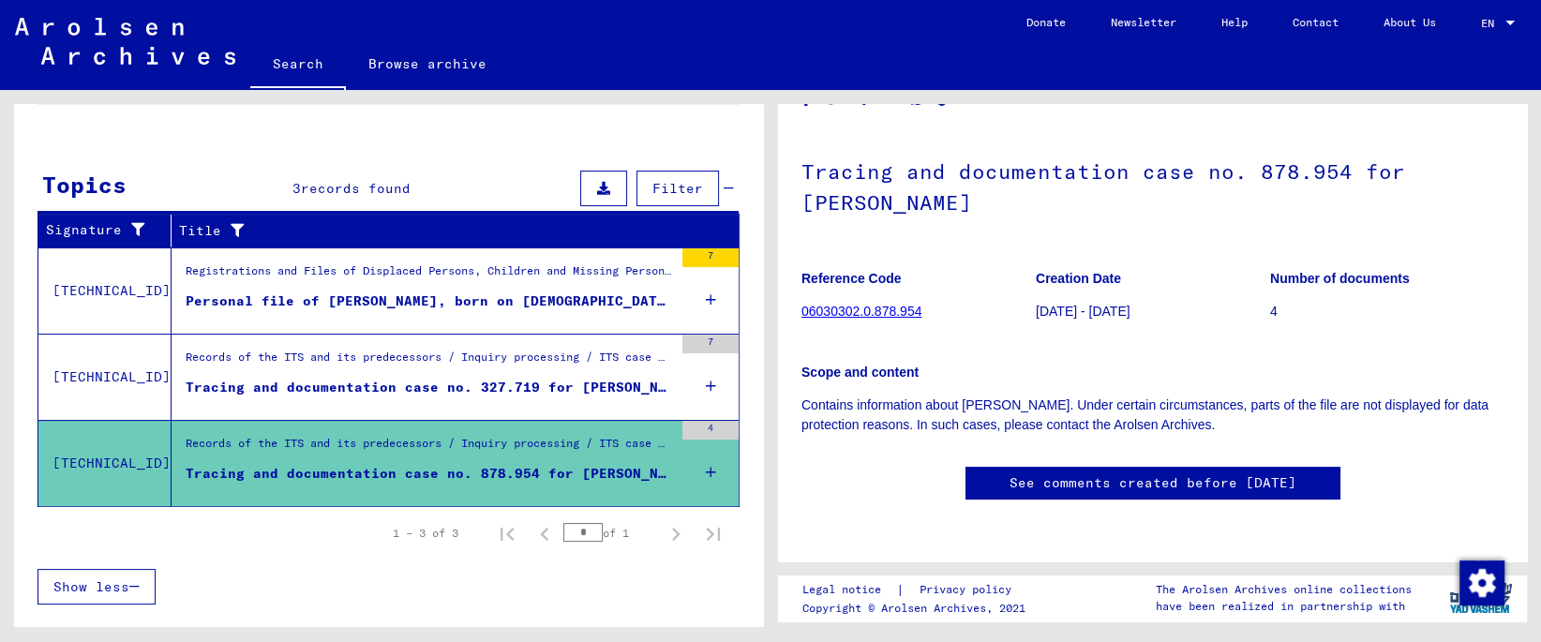
click at [490, 371] on figure "Records of the ITS and its predecessors / Inquiry processing / ITS case files a…" at bounding box center [429, 363] width 487 height 28
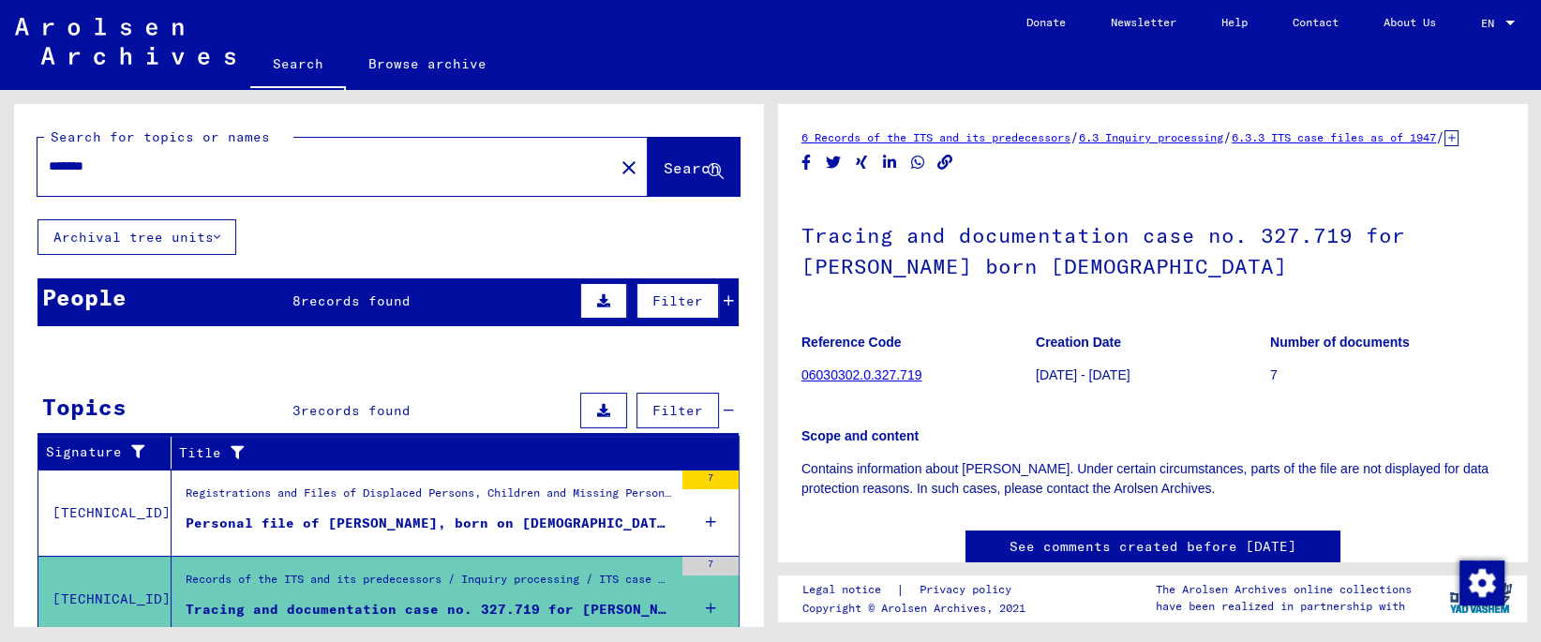
click at [378, 286] on div "People 8 records found Filter" at bounding box center [387, 302] width 701 height 48
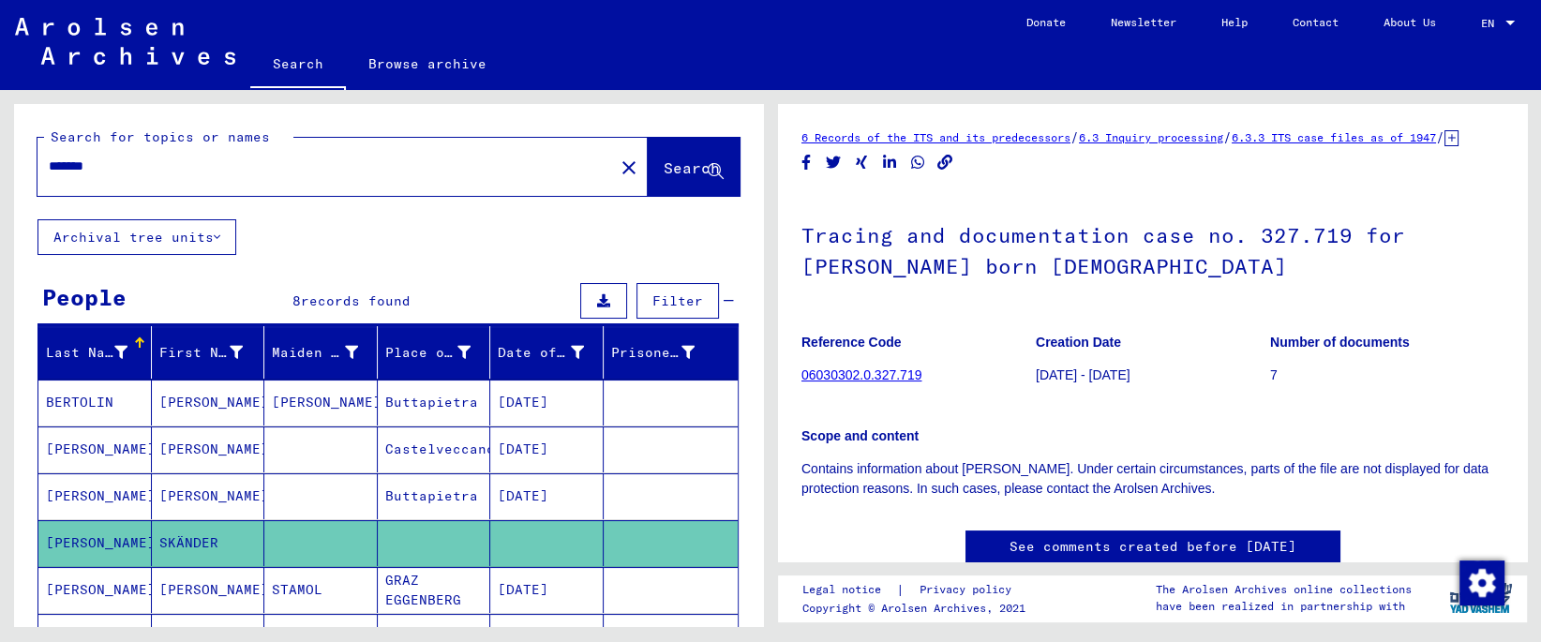
click at [66, 488] on mat-cell "[PERSON_NAME]" at bounding box center [94, 496] width 113 height 46
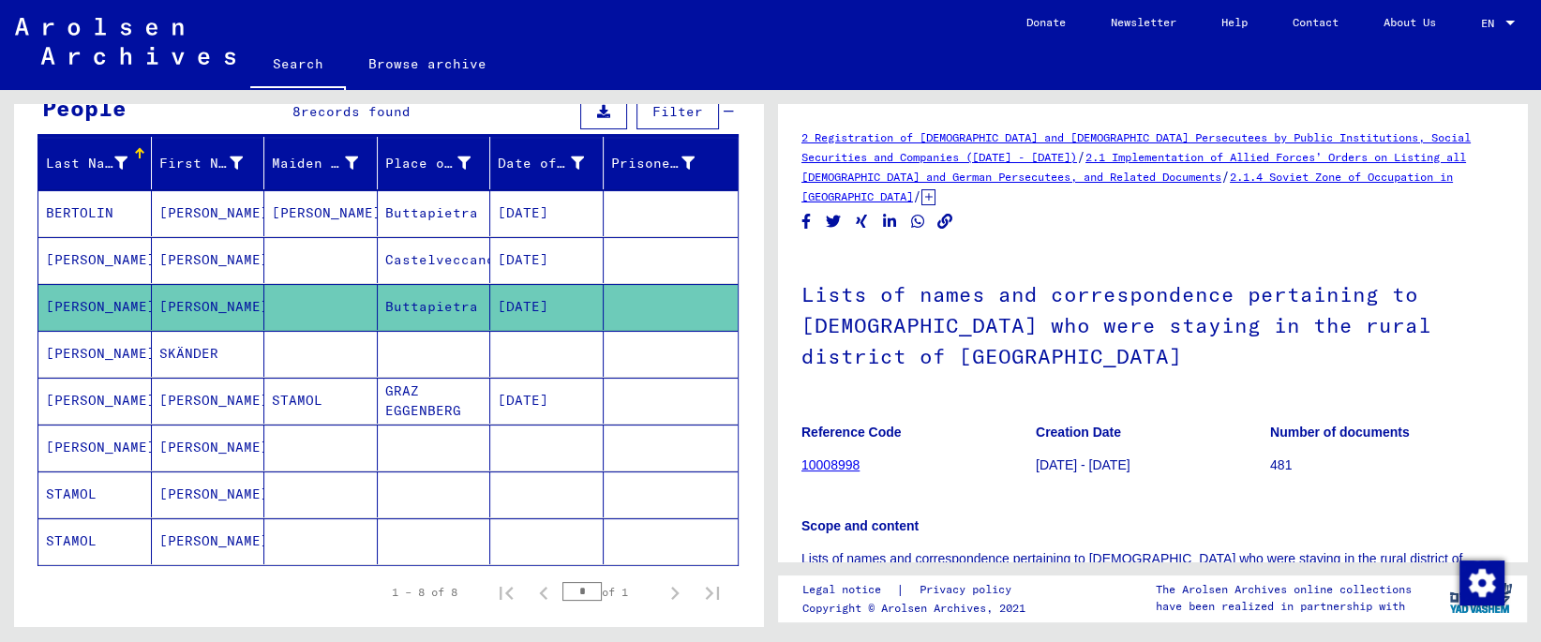
scroll to position [197, 0]
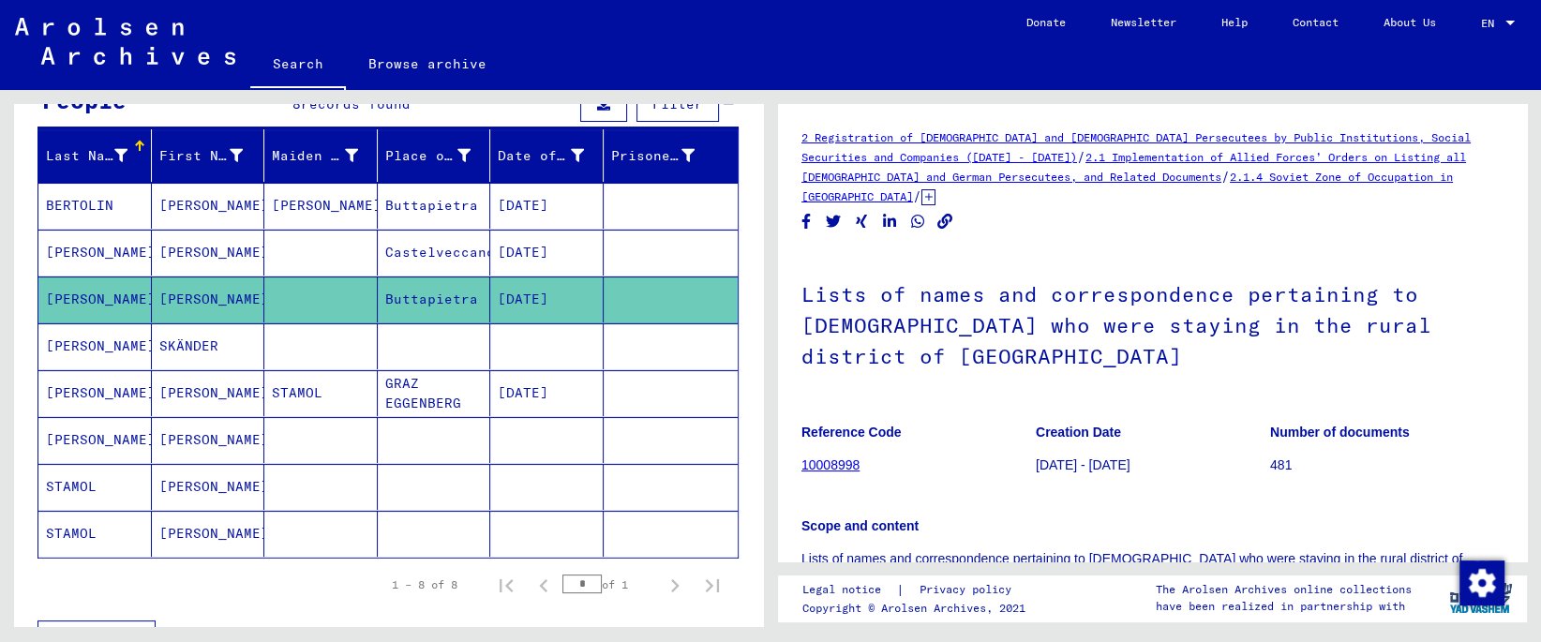
click at [108, 352] on mat-cell "[PERSON_NAME]" at bounding box center [94, 346] width 113 height 46
